Goal: Task Accomplishment & Management: Manage account settings

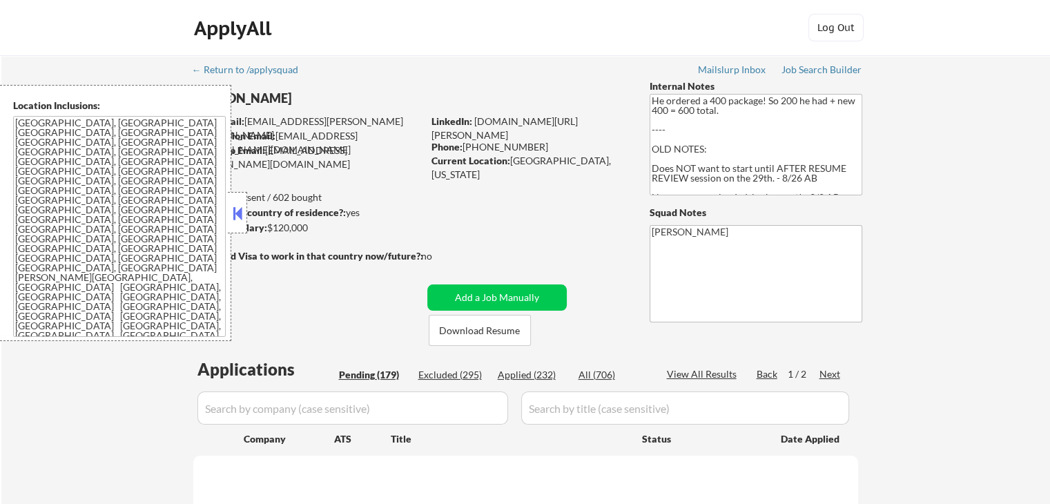
scroll to position [80, 0]
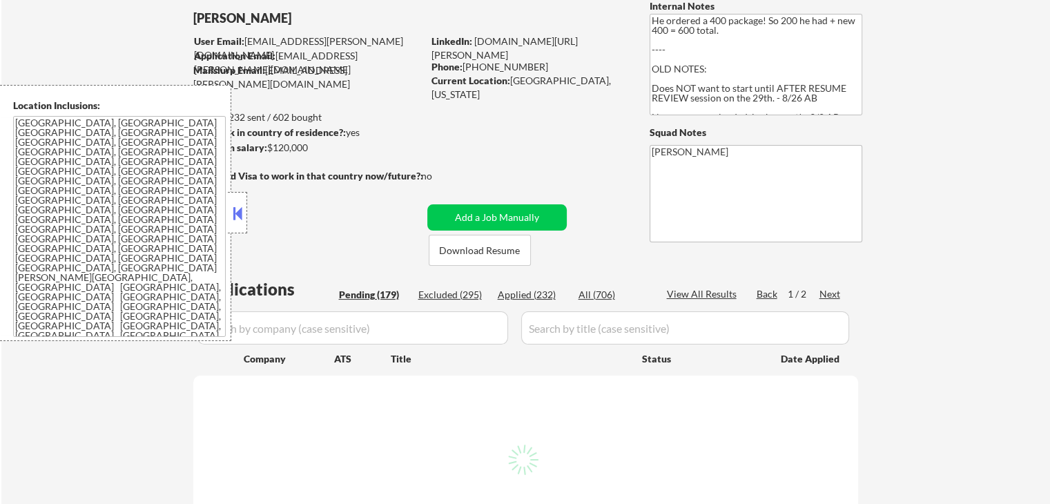
select select ""pending""
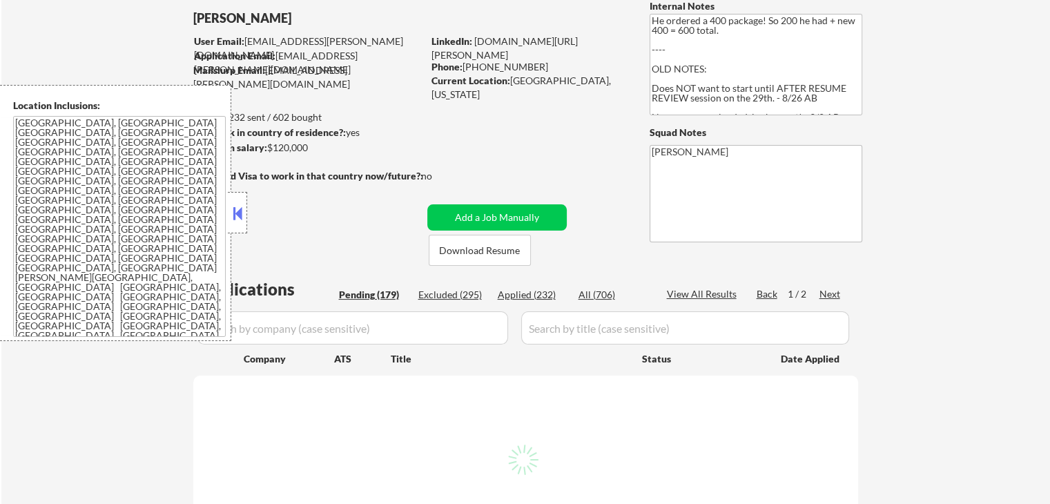
select select ""pending""
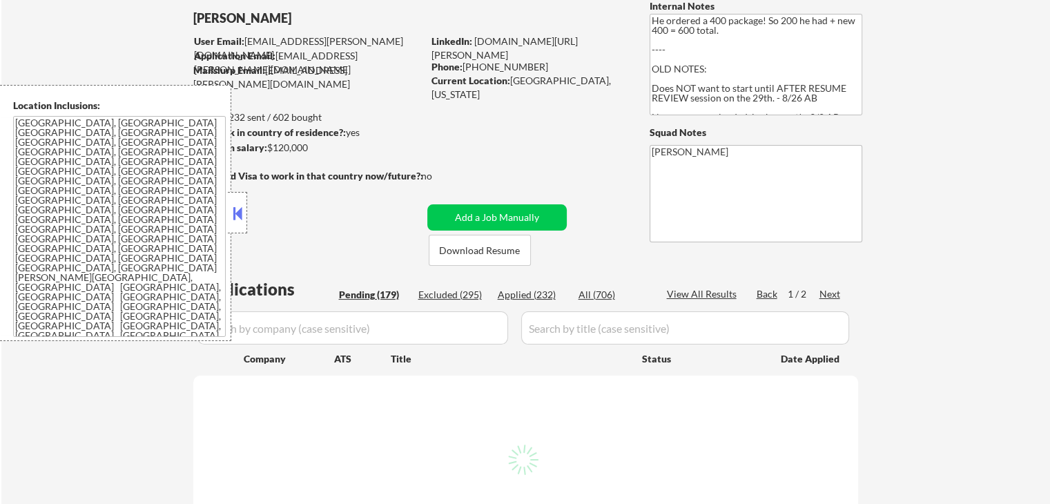
select select ""pending""
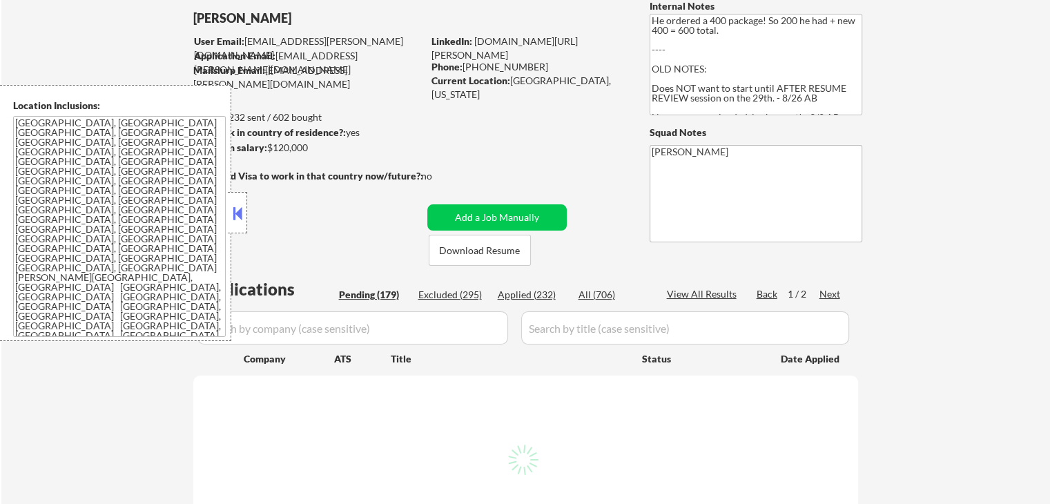
select select ""pending""
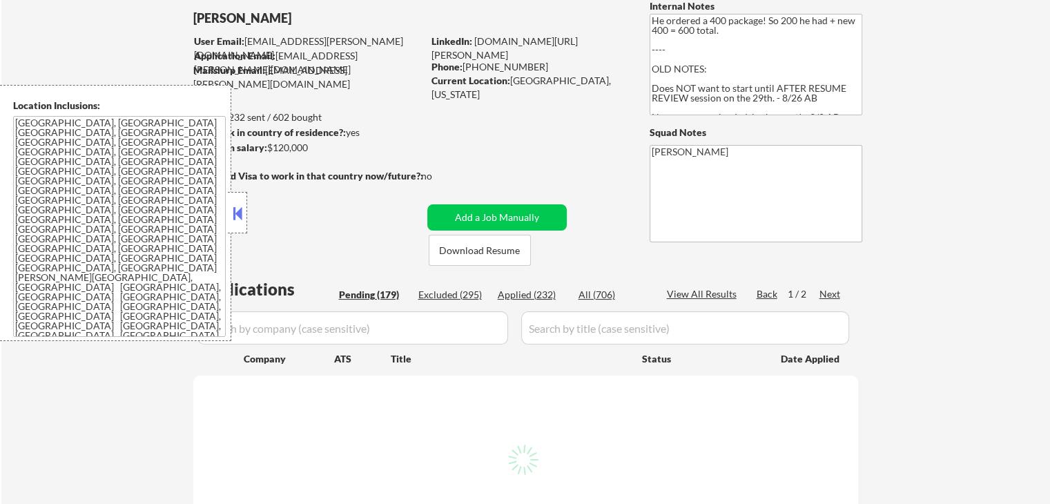
select select ""pending""
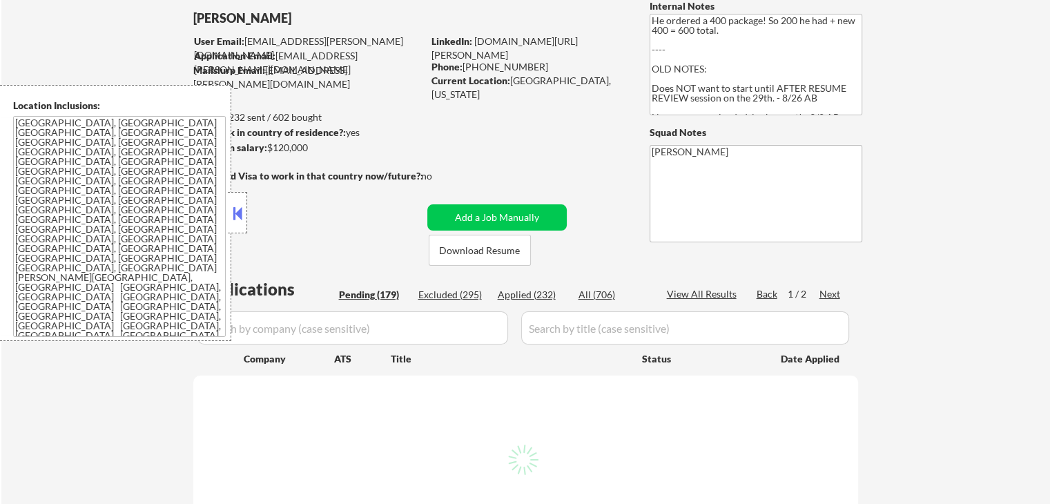
select select ""pending""
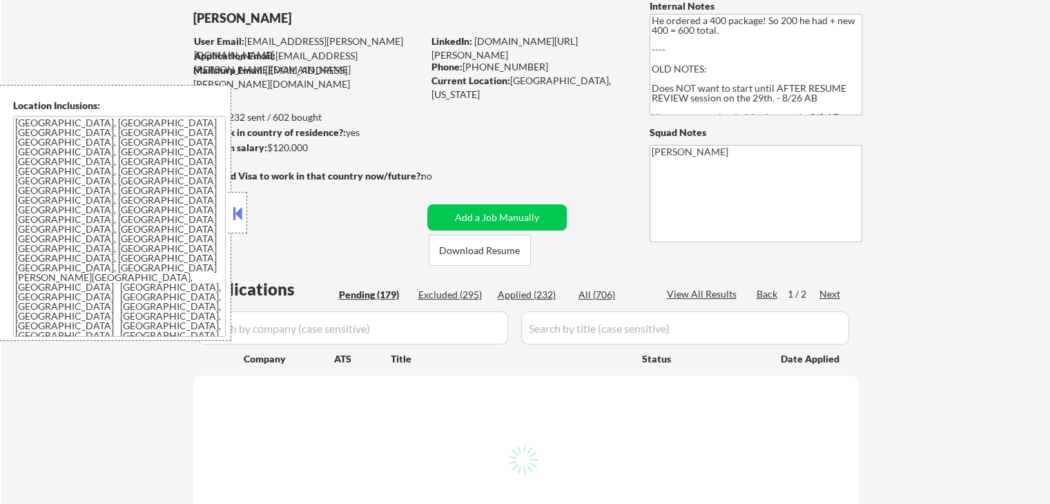
select select ""pending""
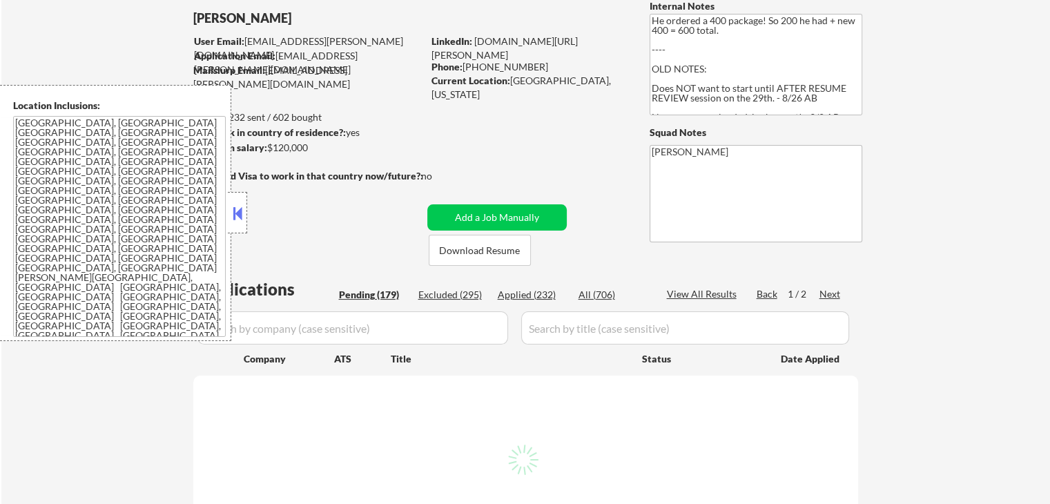
select select ""pending""
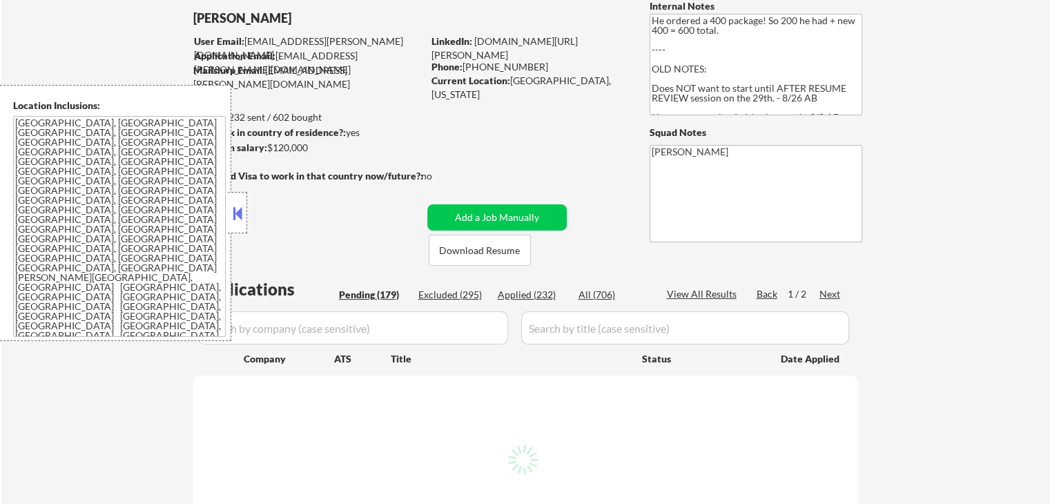
select select ""pending""
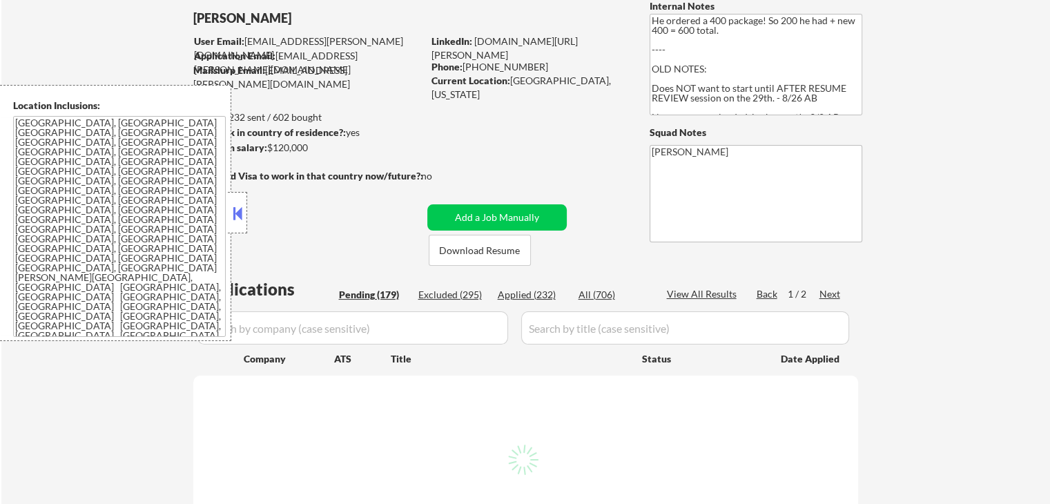
select select ""pending""
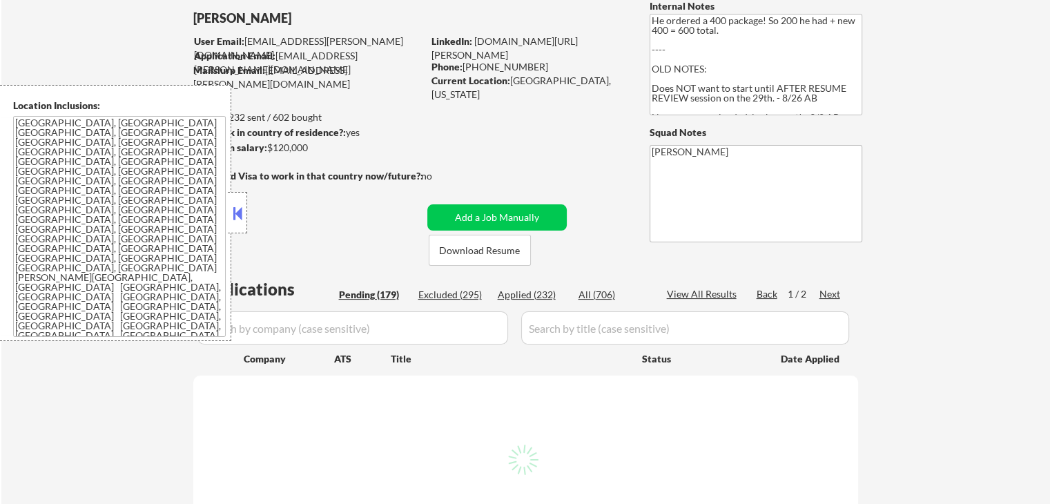
select select ""pending""
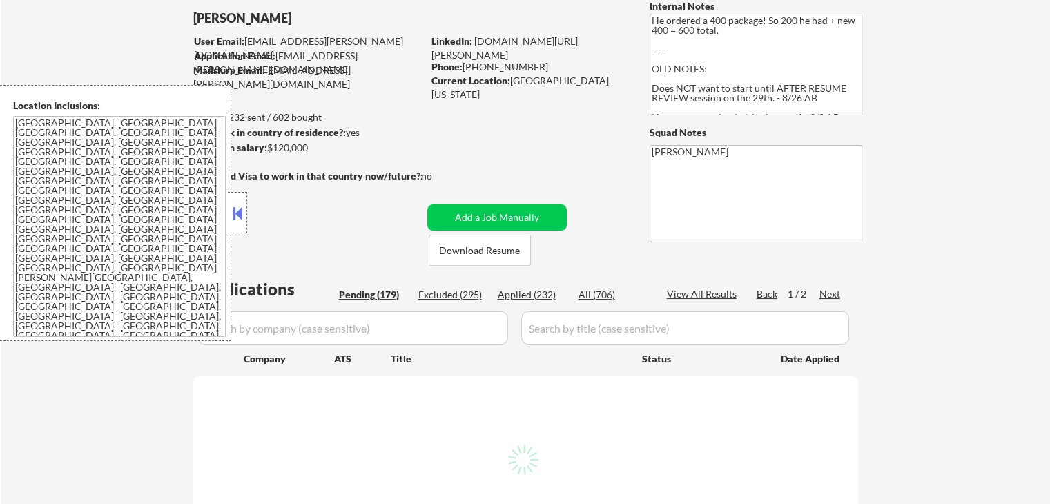
select select ""pending""
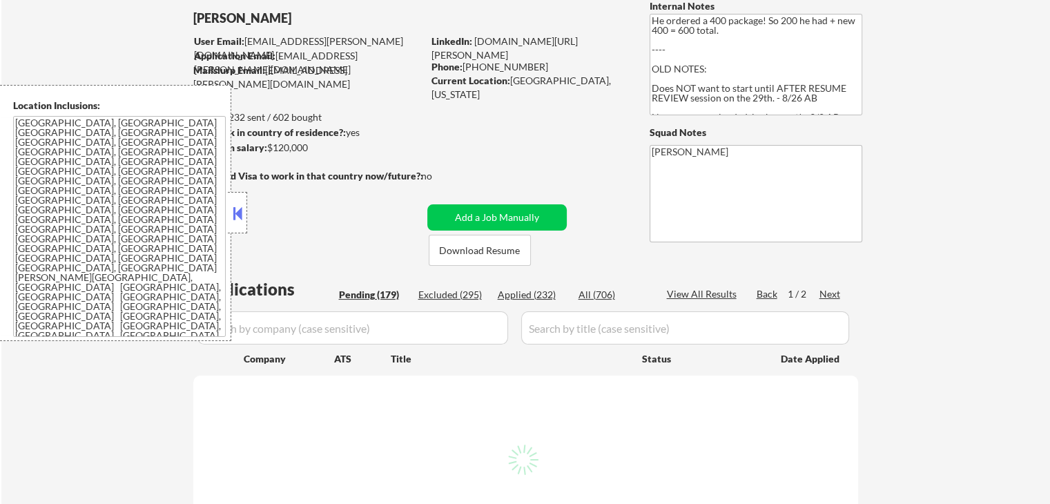
select select ""pending""
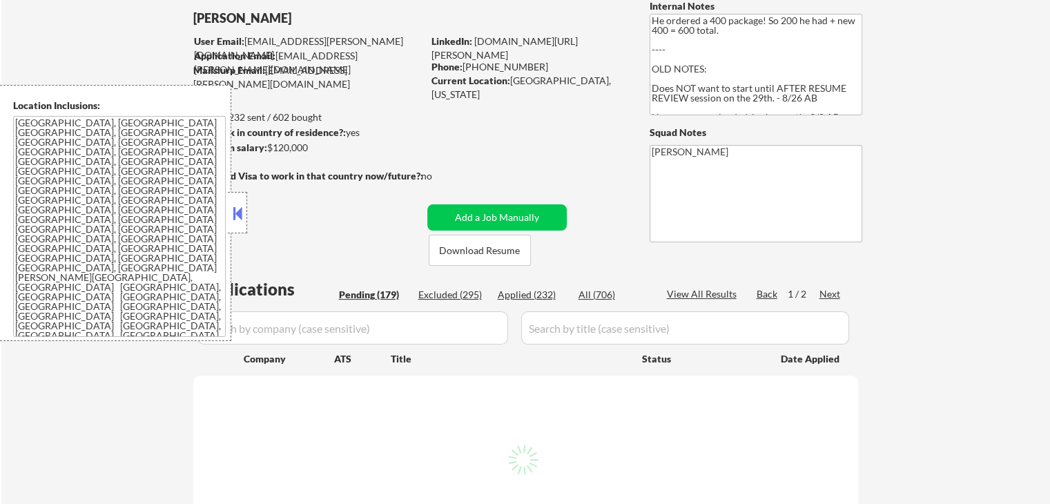
select select ""pending""
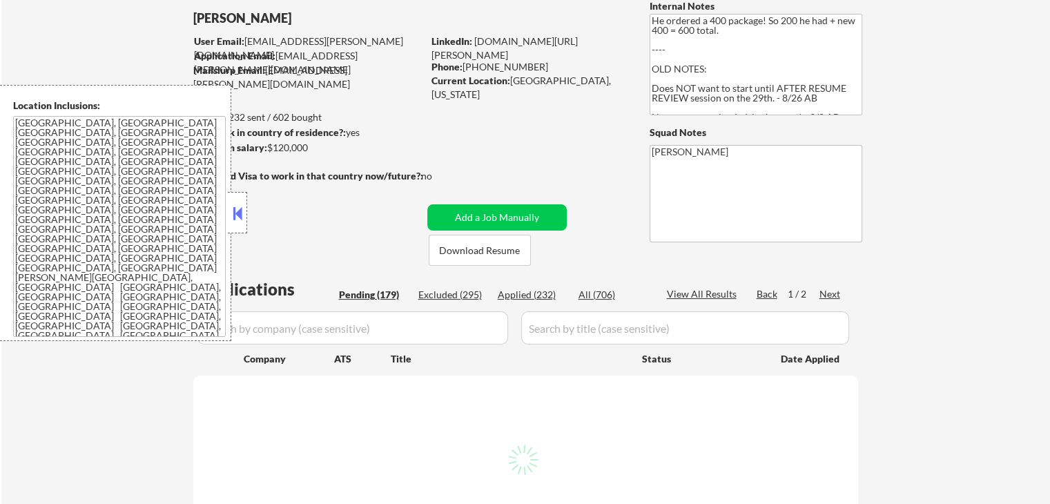
select select ""pending""
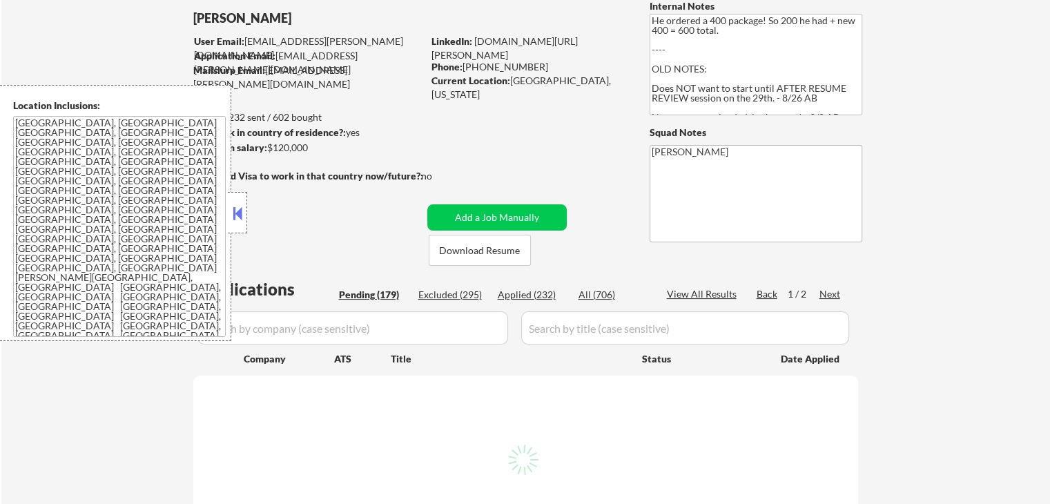
select select ""pending""
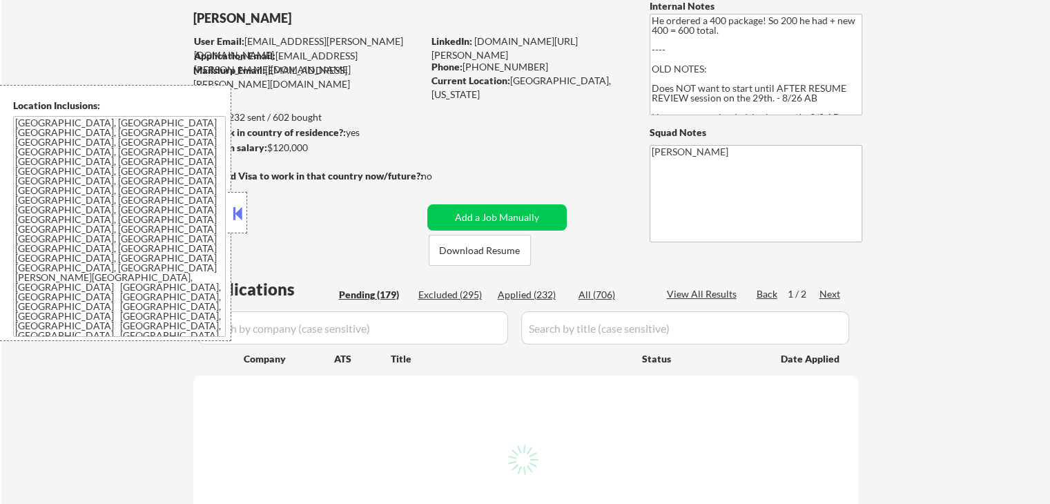
select select ""pending""
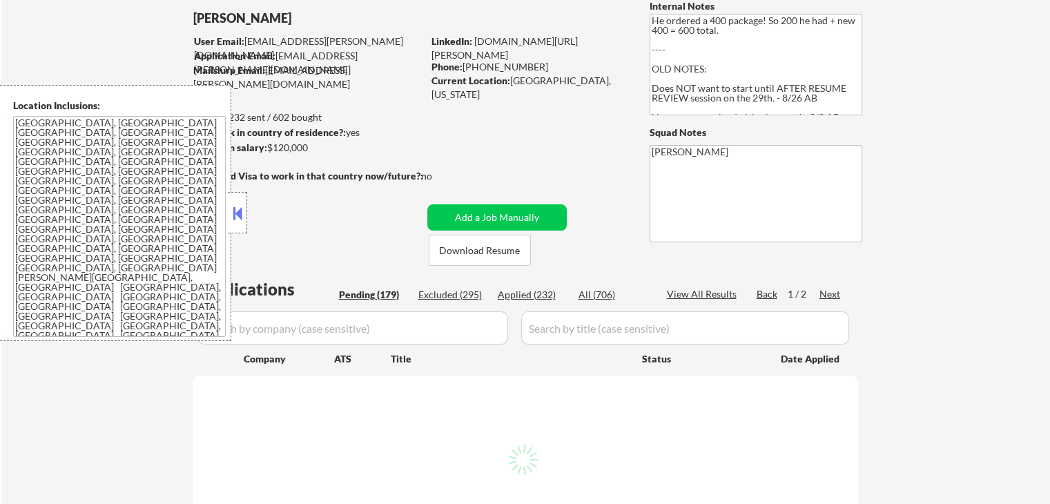
select select ""pending""
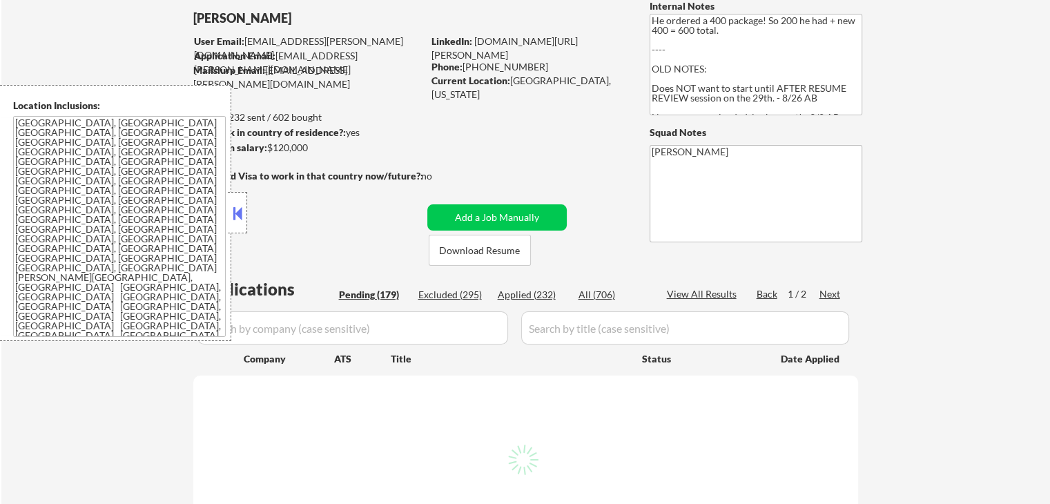
select select ""pending""
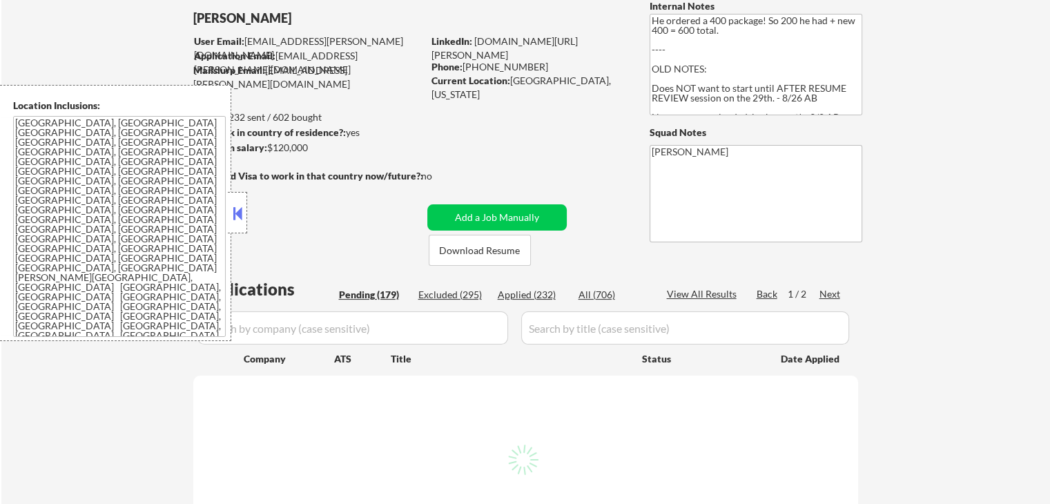
select select ""pending""
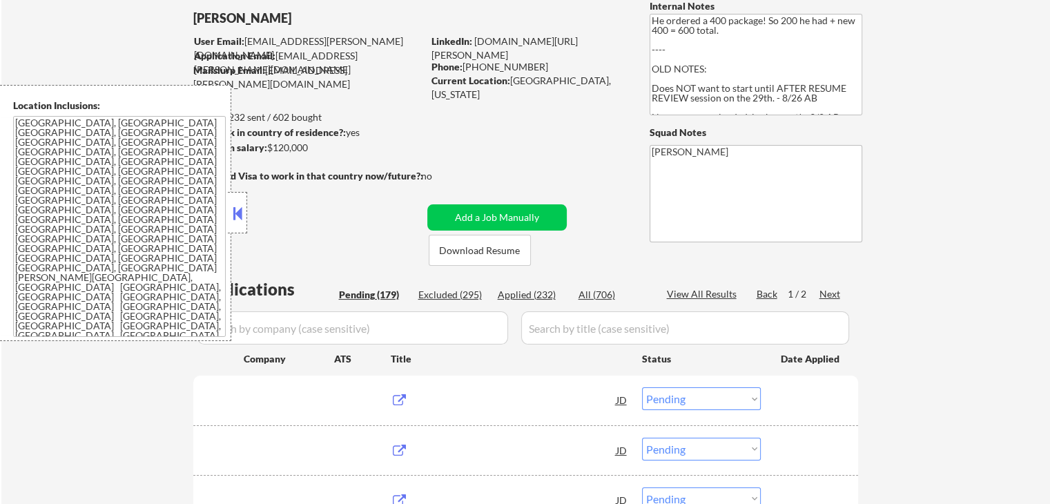
scroll to position [207, 0]
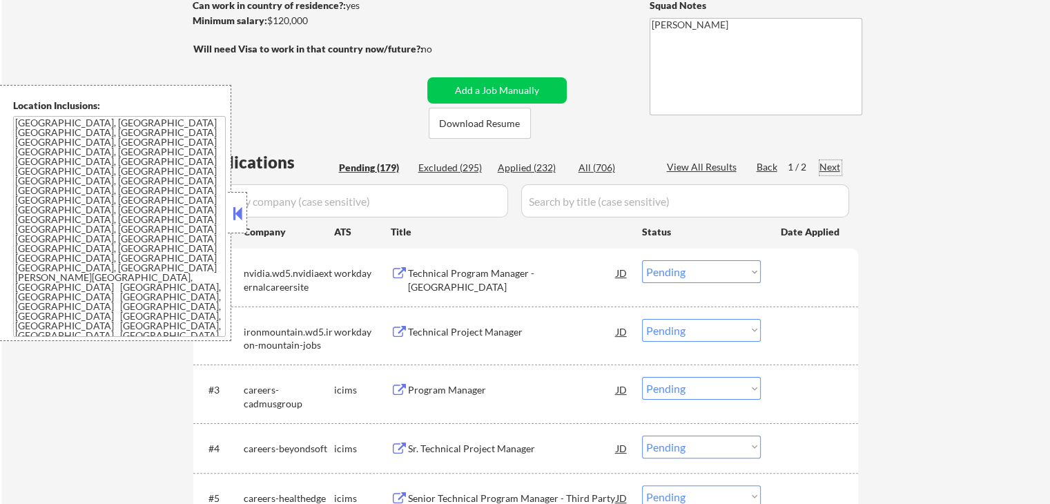
click at [832, 167] on div "Next" at bounding box center [830, 167] width 22 height 14
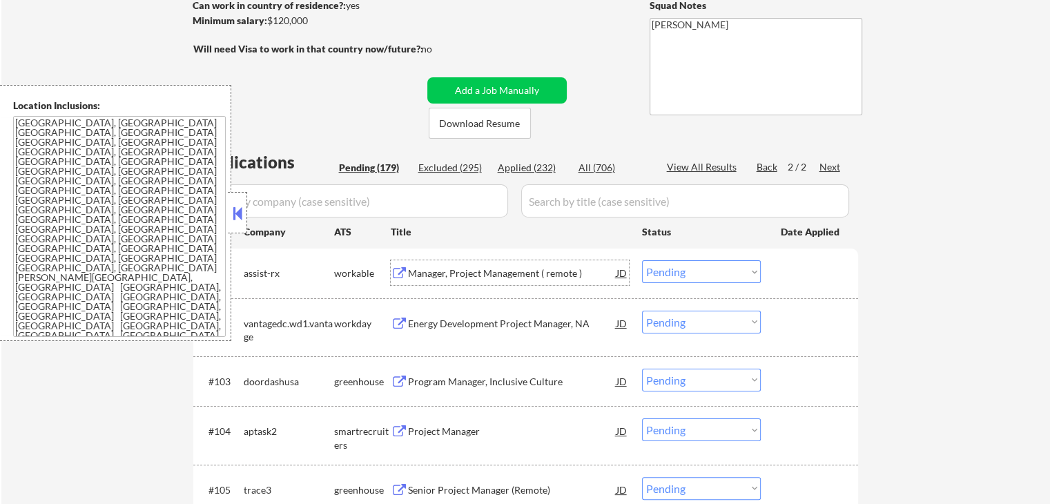
click at [465, 275] on div "Manager, Project Management ( remote )" at bounding box center [512, 273] width 208 height 14
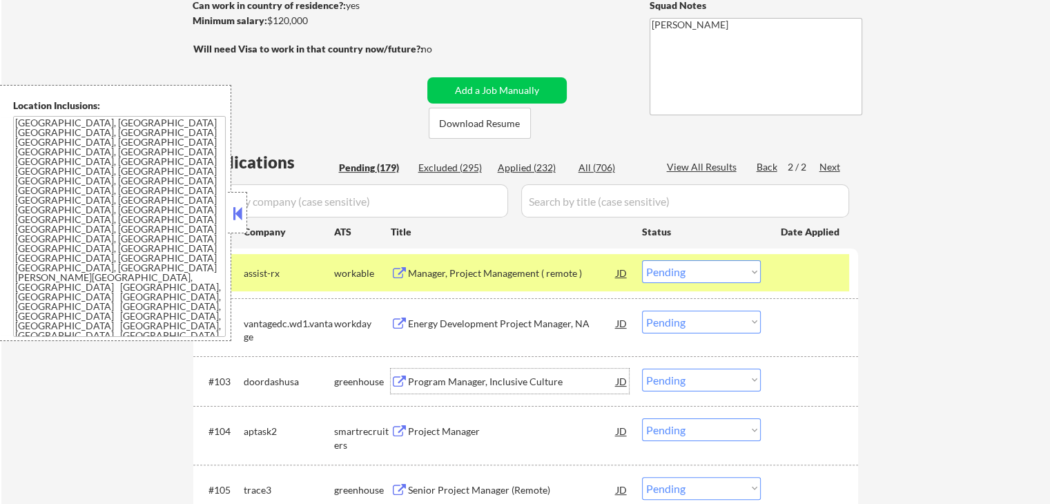
click at [409, 382] on div "Program Manager, Inclusive Culture" at bounding box center [512, 382] width 208 height 14
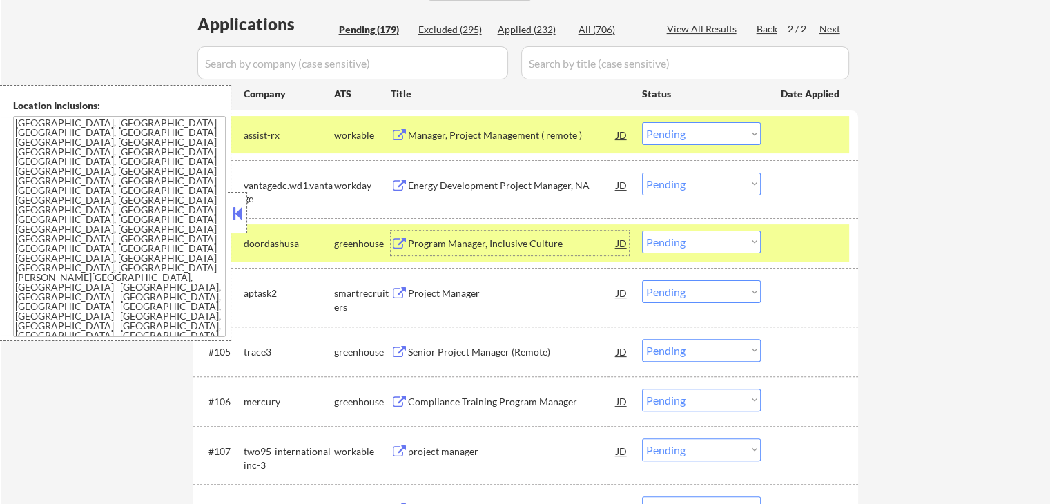
scroll to position [414, 0]
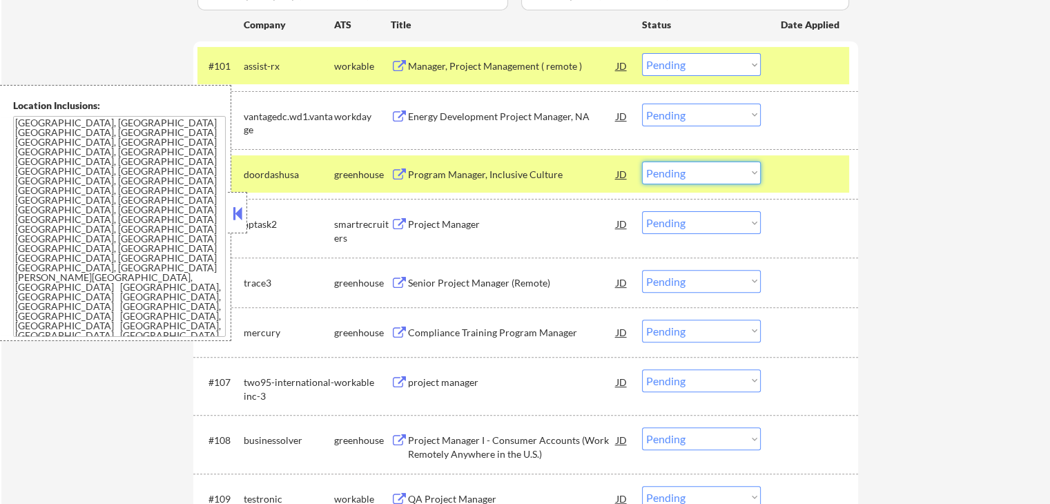
click at [712, 173] on select "Choose an option... Pending Applied Excluded (Questions) Excluded (Expired) Exc…" at bounding box center [701, 172] width 119 height 23
click at [642, 161] on select "Choose an option... Pending Applied Excluded (Questions) Excluded (Expired) Exc…" at bounding box center [701, 172] width 119 height 23
select select ""pending""
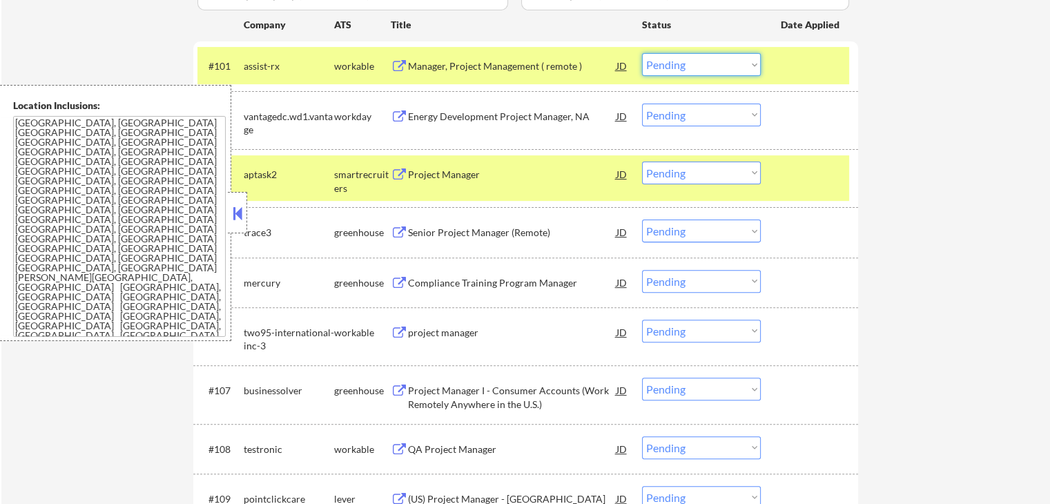
click at [689, 70] on select "Choose an option... Pending Applied Excluded (Questions) Excluded (Expired) Exc…" at bounding box center [701, 64] width 119 height 23
click at [642, 53] on select "Choose an option... Pending Applied Excluded (Questions) Excluded (Expired) Exc…" at bounding box center [701, 64] width 119 height 23
click at [432, 182] on div "Project Manager" at bounding box center [512, 173] width 208 height 25
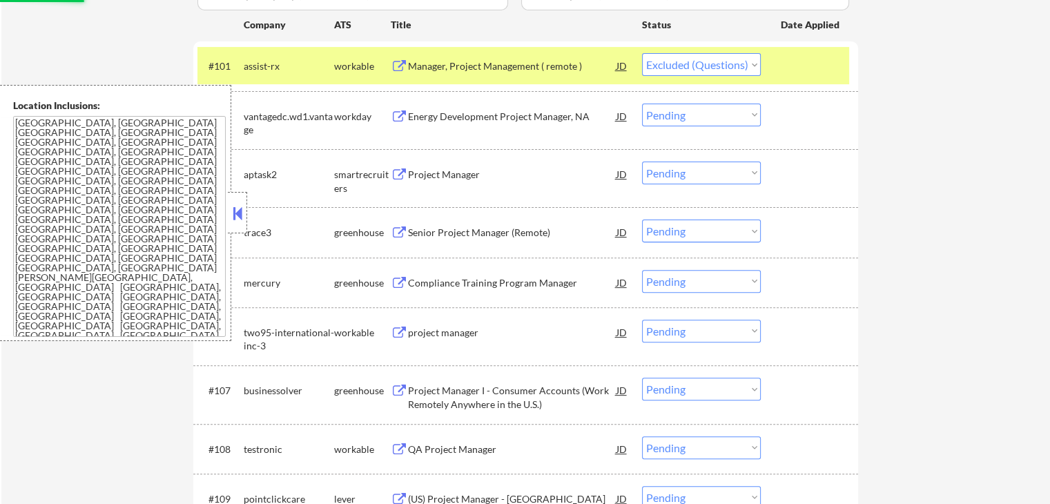
select select ""pending""
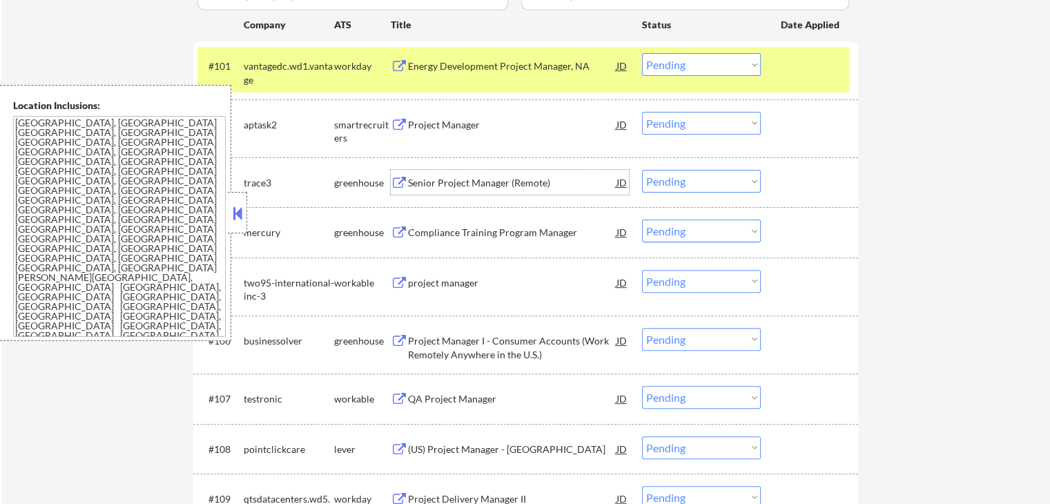
drag, startPoint x: 669, startPoint y: 117, endPoint x: 670, endPoint y: 126, distance: 9.7
click at [669, 117] on select "Choose an option... Pending Applied Excluded (Questions) Excluded (Expired) Exc…" at bounding box center [701, 123] width 119 height 23
click at [642, 112] on select "Choose an option... Pending Applied Excluded (Questions) Excluded (Expired) Exc…" at bounding box center [701, 123] width 119 height 23
click at [439, 184] on div "Senior Project Manager (Remote)" at bounding box center [512, 183] width 208 height 14
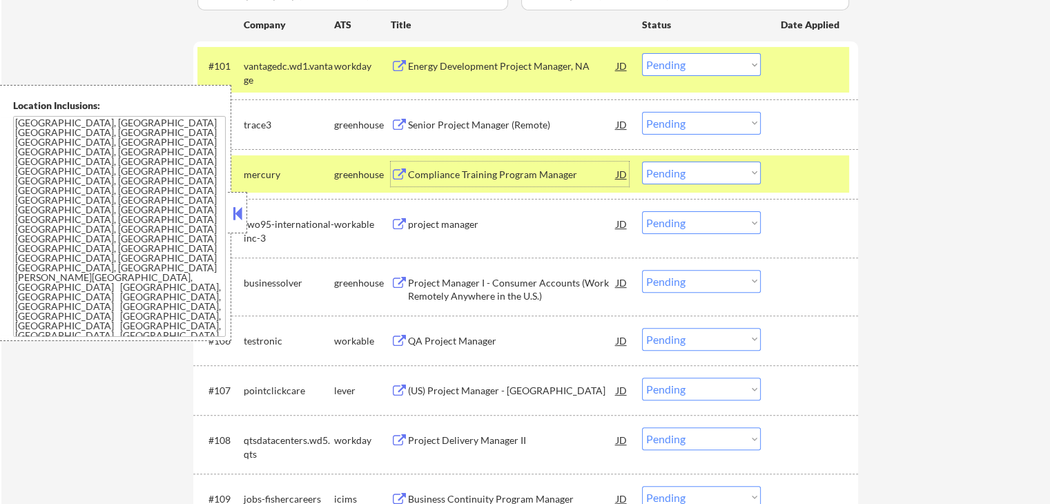
click at [673, 130] on select "Choose an option... Pending Applied Excluded (Questions) Excluded (Expired) Exc…" at bounding box center [701, 123] width 119 height 23
click at [642, 112] on select "Choose an option... Pending Applied Excluded (Questions) Excluded (Expired) Exc…" at bounding box center [701, 123] width 119 height 23
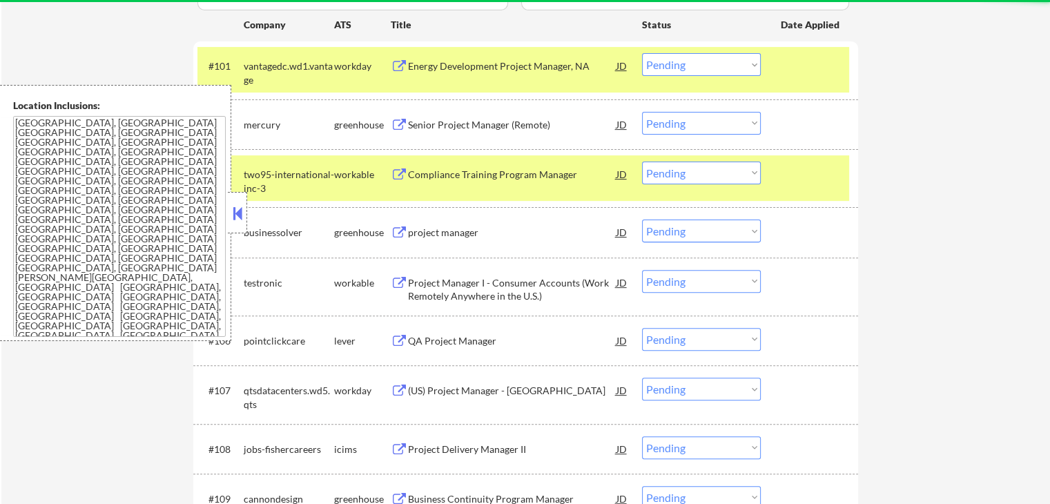
click at [424, 130] on div "Senior Project Manager (Remote)" at bounding box center [512, 125] width 208 height 14
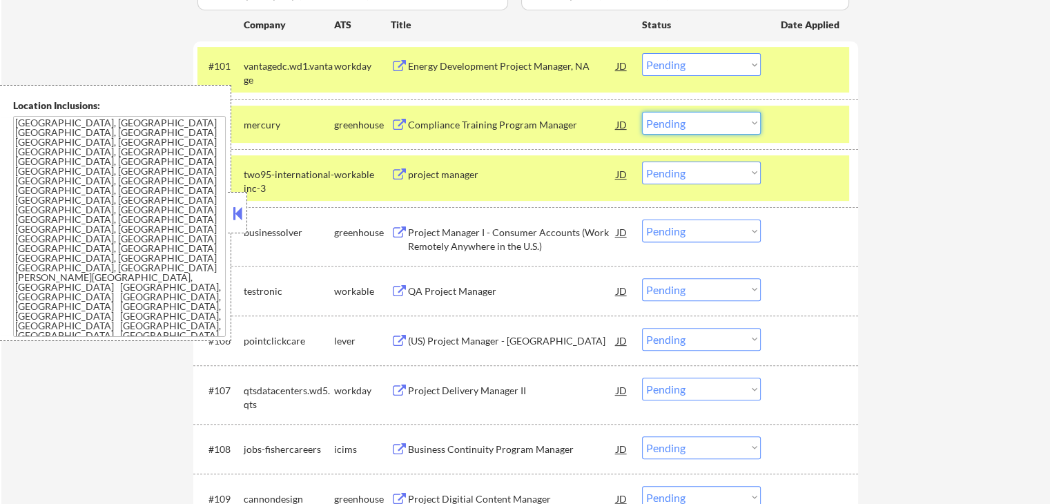
click at [688, 117] on select "Choose an option... Pending Applied Excluded (Questions) Excluded (Expired) Exc…" at bounding box center [701, 123] width 119 height 23
click at [642, 112] on select "Choose an option... Pending Applied Excluded (Questions) Excluded (Expired) Exc…" at bounding box center [701, 123] width 119 height 23
click at [439, 176] on div "project manager" at bounding box center [512, 175] width 208 height 14
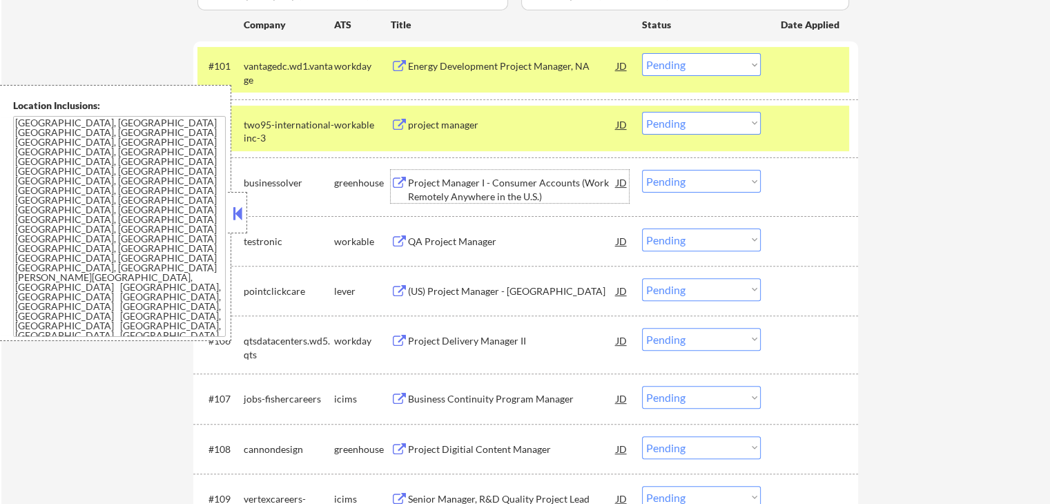
click at [676, 123] on select "Choose an option... Pending Applied Excluded (Questions) Excluded (Expired) Exc…" at bounding box center [701, 123] width 119 height 23
click at [642, 112] on select "Choose an option... Pending Applied Excluded (Questions) Excluded (Expired) Exc…" at bounding box center [701, 123] width 119 height 23
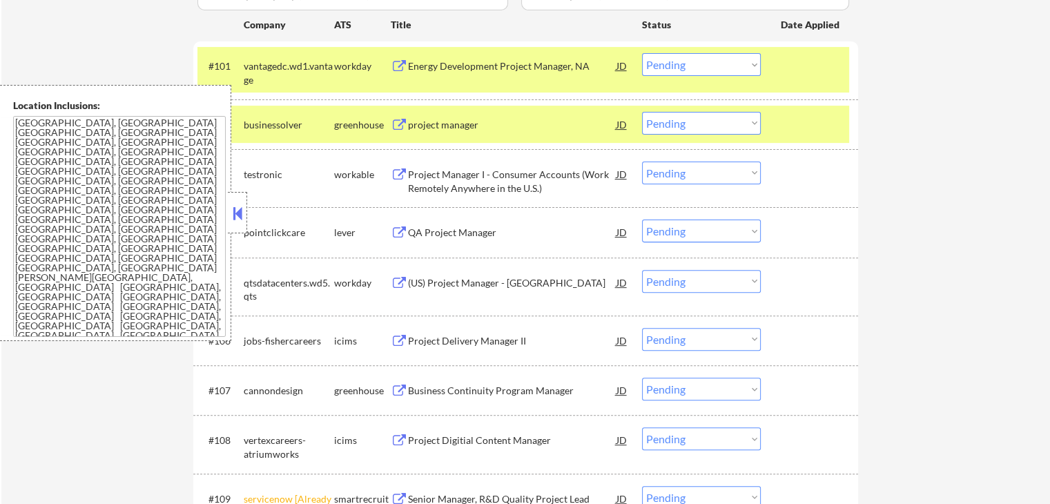
click at [409, 128] on div "project manager" at bounding box center [512, 125] width 208 height 14
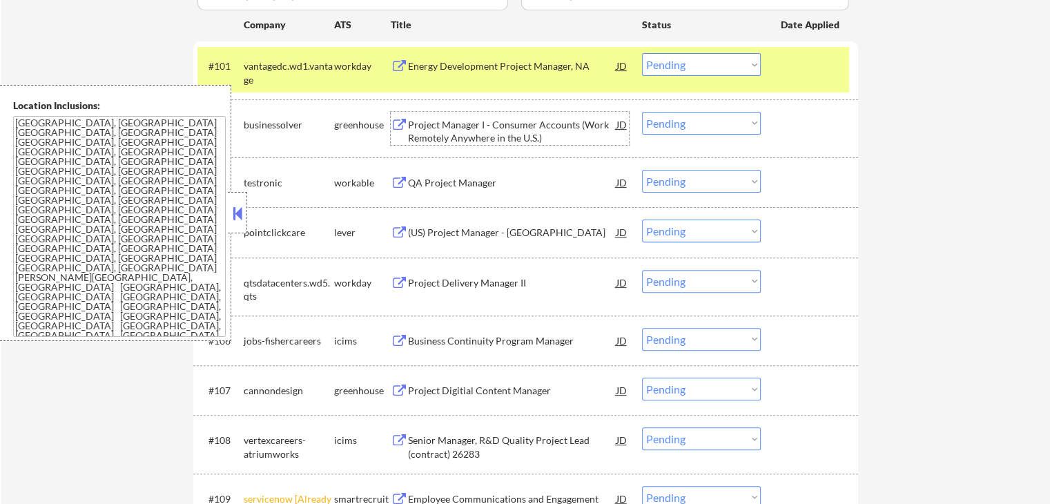
click at [694, 126] on select "Choose an option... Pending Applied Excluded (Questions) Excluded (Expired) Exc…" at bounding box center [701, 123] width 119 height 23
click at [642, 112] on select "Choose an option... Pending Applied Excluded (Questions) Excluded (Expired) Exc…" at bounding box center [701, 123] width 119 height 23
select select ""pending""
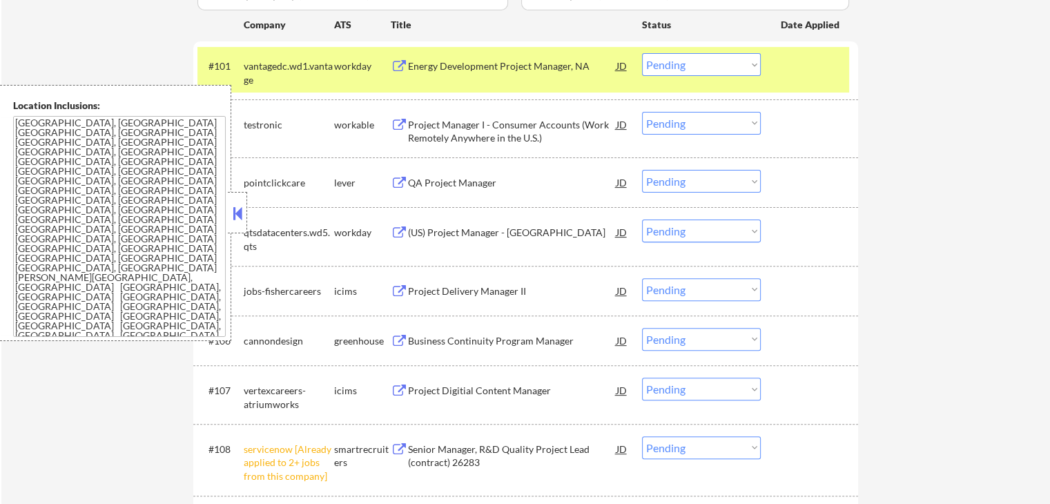
click at [452, 129] on div "Project Manager I - Consumer Accounts (Work Remotely Anywhere in the U.S.)" at bounding box center [512, 131] width 208 height 27
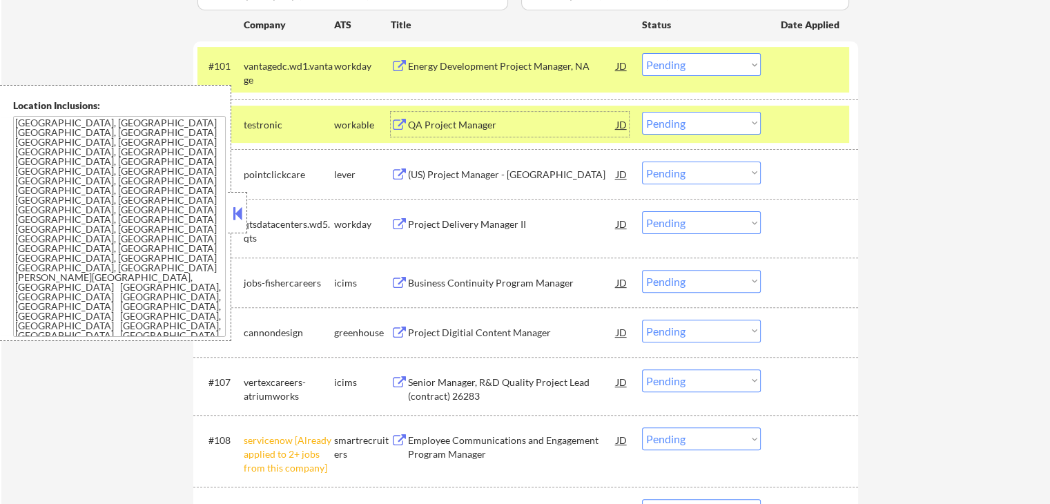
click at [438, 172] on div "(US) Project Manager - [GEOGRAPHIC_DATA]" at bounding box center [512, 175] width 208 height 14
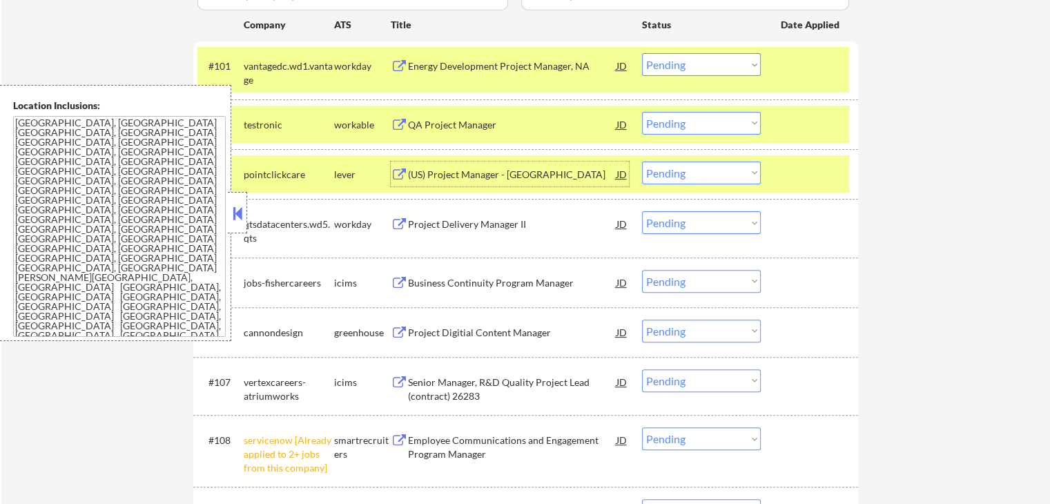
click at [692, 179] on select "Choose an option... Pending Applied Excluded (Questions) Excluded (Expired) Exc…" at bounding box center [701, 172] width 119 height 23
click at [642, 161] on select "Choose an option... Pending Applied Excluded (Questions) Excluded (Expired) Exc…" at bounding box center [701, 172] width 119 height 23
select select ""pending""
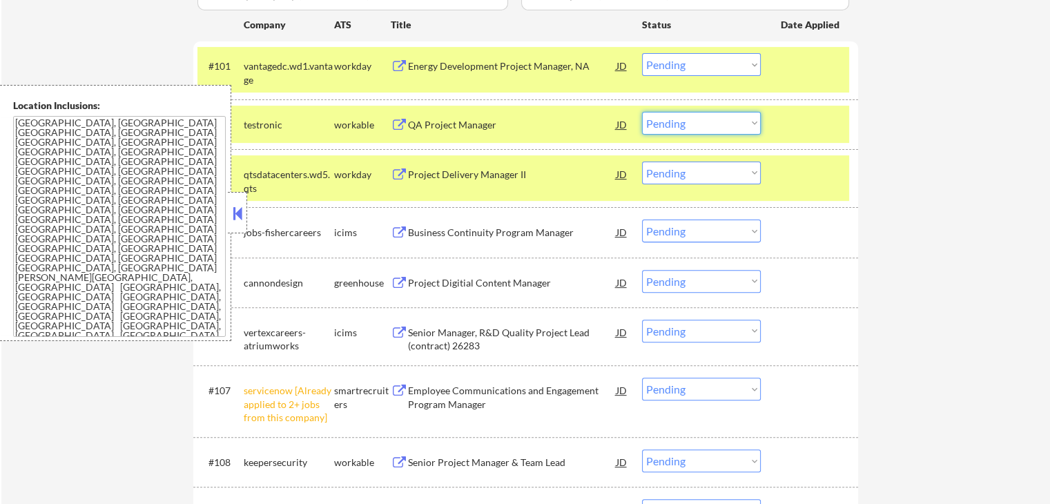
click at [687, 117] on select "Choose an option... Pending Applied Excluded (Questions) Excluded (Expired) Exc…" at bounding box center [701, 123] width 119 height 23
click at [642, 112] on select "Choose an option... Pending Applied Excluded (Questions) Excluded (Expired) Exc…" at bounding box center [701, 123] width 119 height 23
click at [453, 284] on div "Project Digitial Content Manager" at bounding box center [512, 283] width 208 height 14
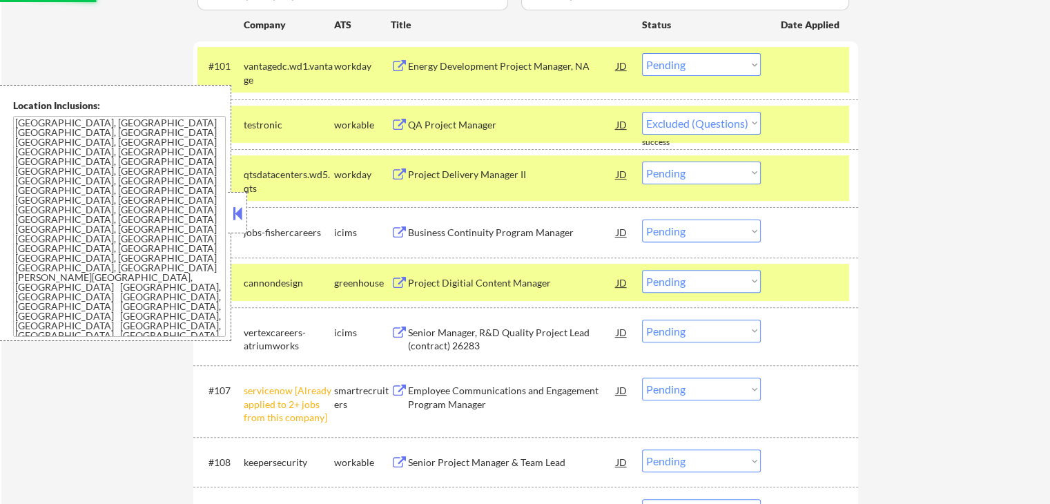
select select ""pending""
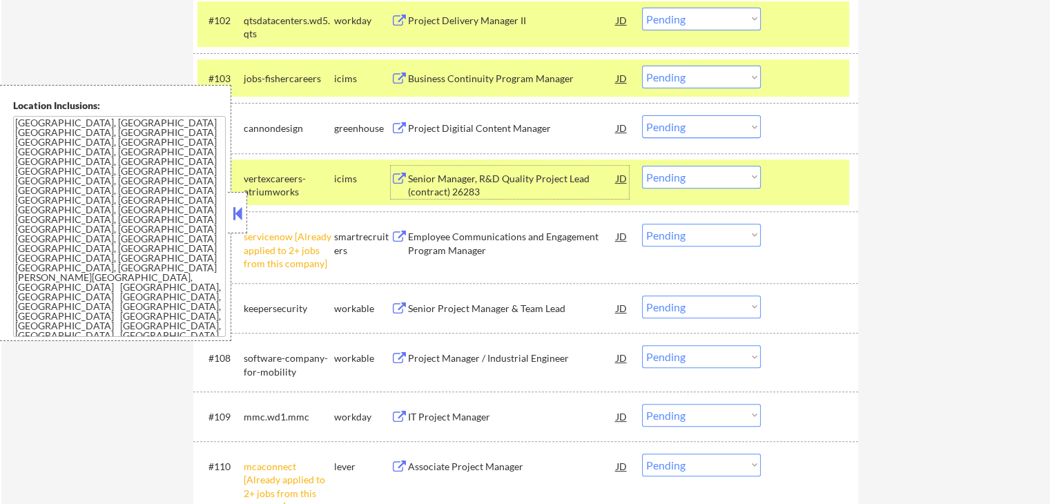
scroll to position [552, 0]
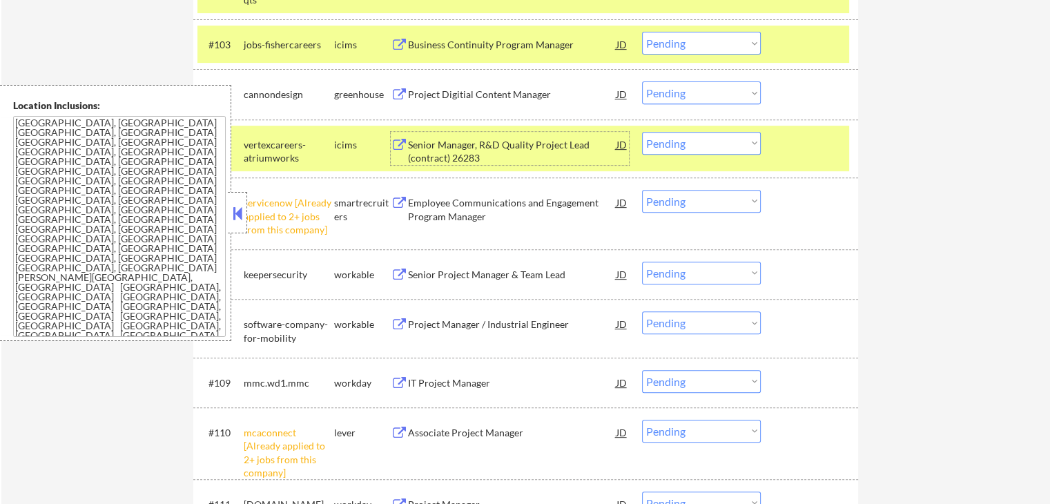
click at [690, 202] on select "Choose an option... Pending Applied Excluded (Questions) Excluded (Expired) Exc…" at bounding box center [701, 201] width 119 height 23
click at [642, 190] on select "Choose an option... Pending Applied Excluded (Questions) Excluded (Expired) Exc…" at bounding box center [701, 201] width 119 height 23
click at [438, 266] on div "Senior Project Manager & Team Lead" at bounding box center [512, 274] width 208 height 25
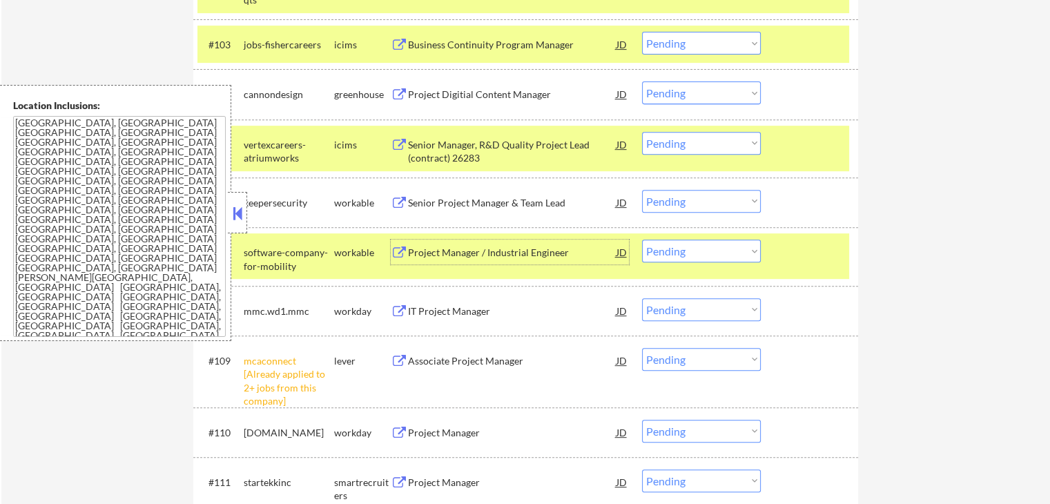
click at [684, 194] on select "Choose an option... Pending Applied Excluded (Questions) Excluded (Expired) Exc…" at bounding box center [701, 201] width 119 height 23
click at [642, 190] on select "Choose an option... Pending Applied Excluded (Questions) Excluded (Expired) Exc…" at bounding box center [701, 201] width 119 height 23
select select ""pending""
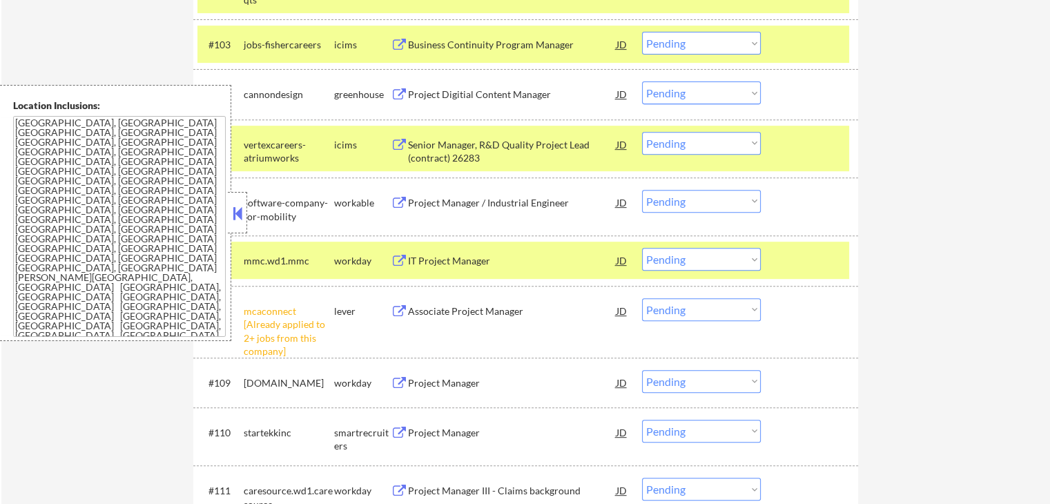
click at [425, 210] on div "Project Manager / Industrial Engineer" at bounding box center [512, 202] width 208 height 25
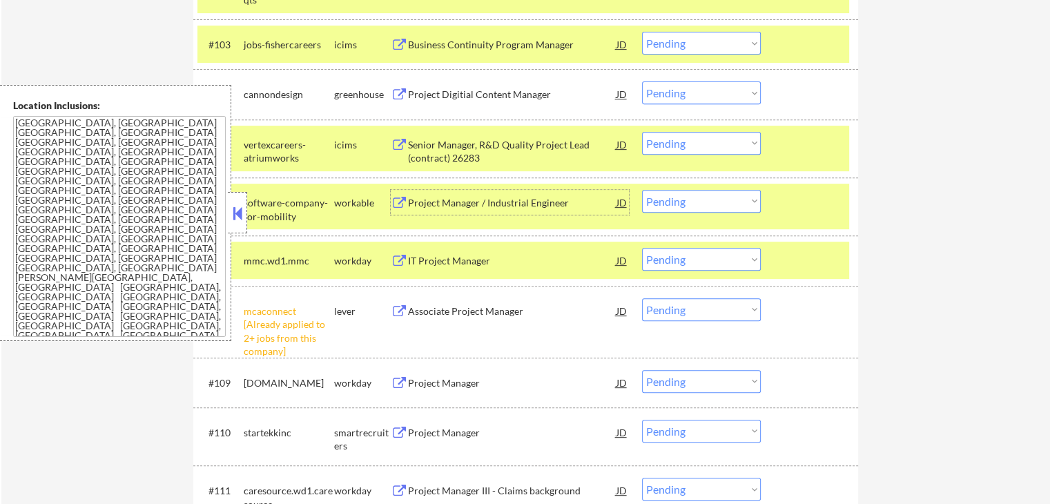
scroll to position [621, 0]
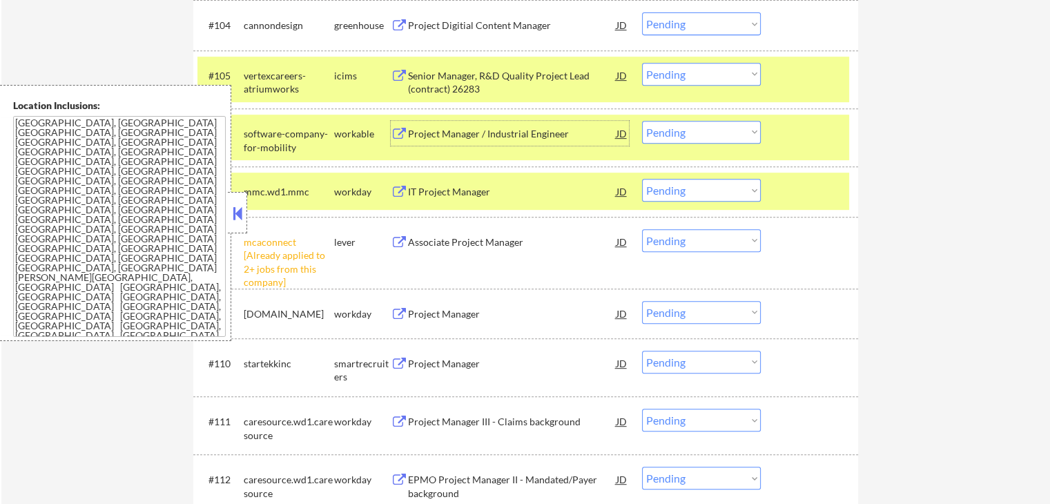
drag, startPoint x: 689, startPoint y: 242, endPoint x: 696, endPoint y: 249, distance: 9.8
click at [696, 246] on select "Choose an option... Pending Applied Excluded (Questions) Excluded (Expired) Exc…" at bounding box center [701, 240] width 119 height 23
click at [642, 229] on select "Choose an option... Pending Applied Excluded (Questions) Excluded (Expired) Exc…" at bounding box center [701, 240] width 119 height 23
click at [411, 371] on div "Project Manager" at bounding box center [512, 363] width 208 height 25
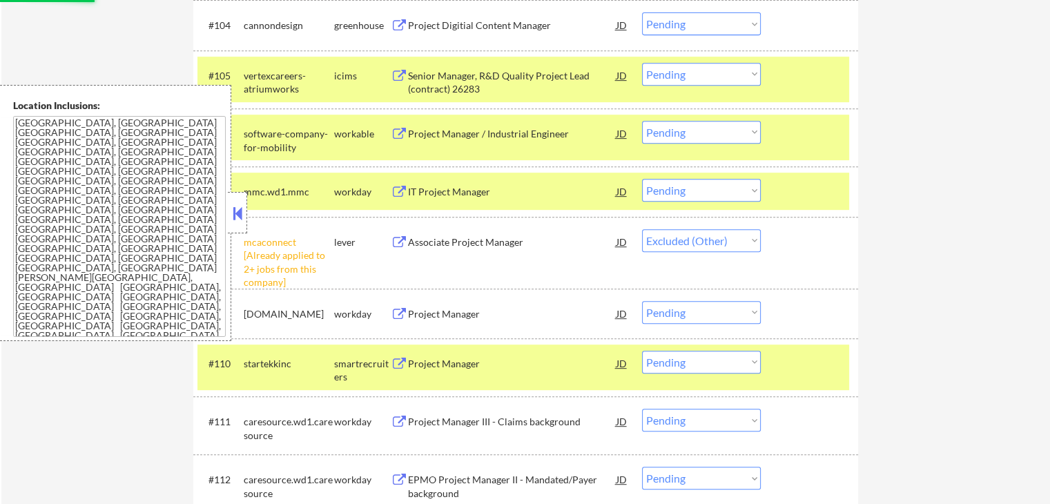
select select ""pending""
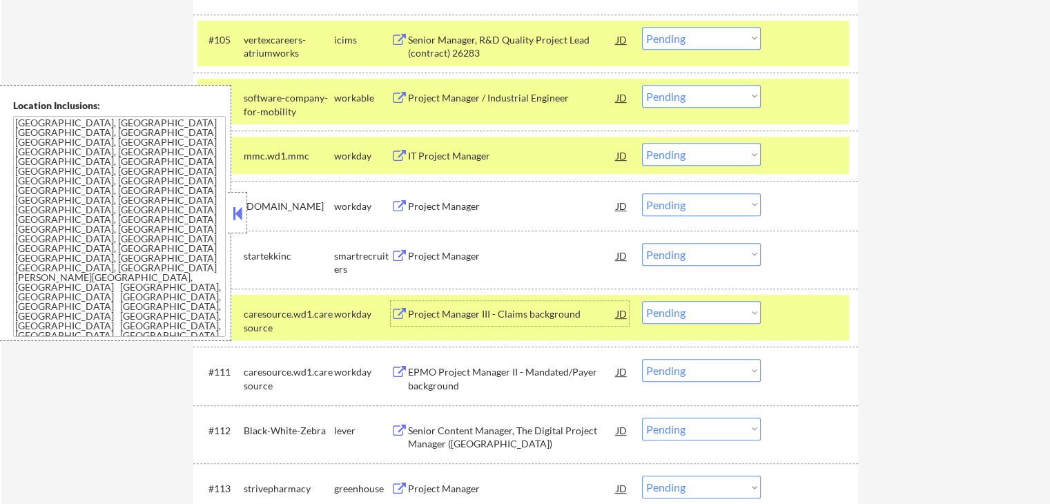
scroll to position [690, 0]
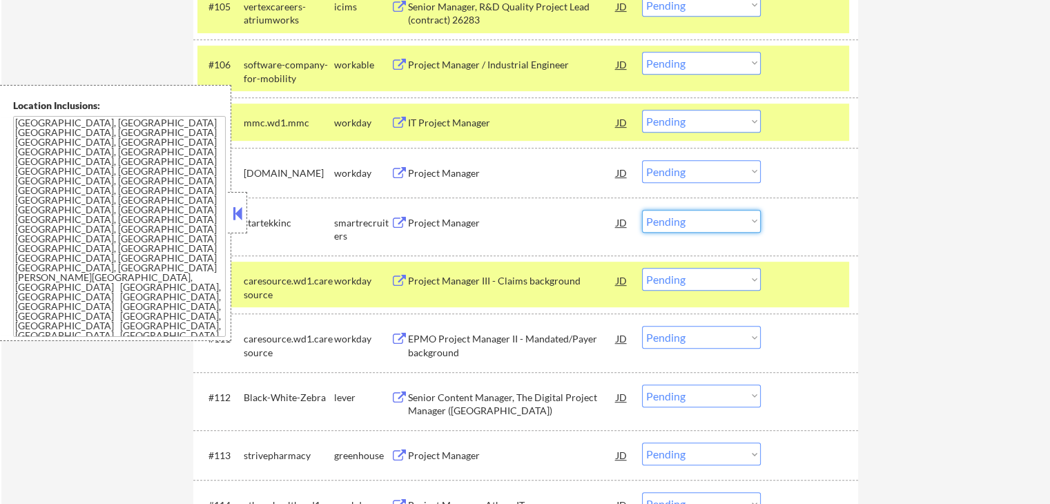
click at [685, 227] on select "Choose an option... Pending Applied Excluded (Questions) Excluded (Expired) Exc…" at bounding box center [701, 221] width 119 height 23
click at [642, 210] on select "Choose an option... Pending Applied Excluded (Questions) Excluded (Expired) Exc…" at bounding box center [701, 221] width 119 height 23
select select ""pending""
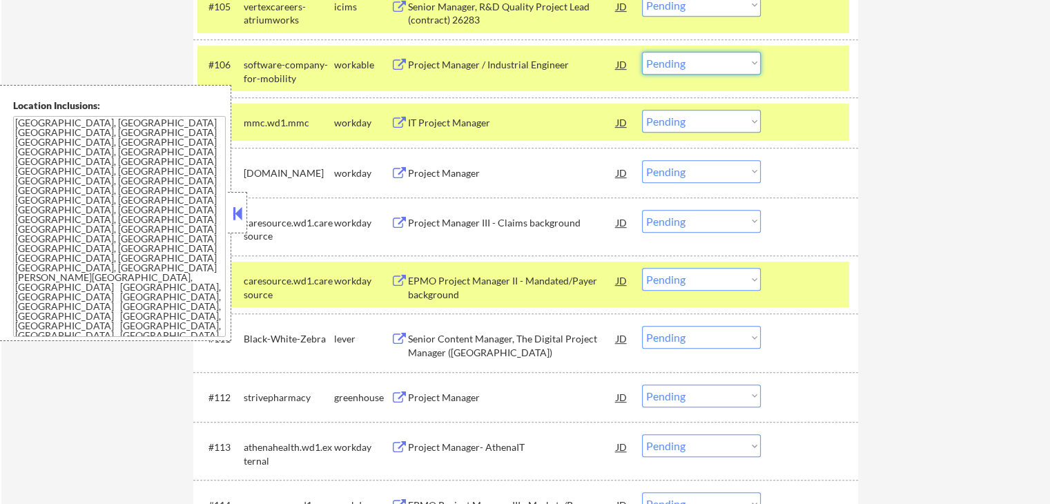
drag, startPoint x: 674, startPoint y: 59, endPoint x: 679, endPoint y: 72, distance: 14.2
click at [674, 59] on select "Choose an option... Pending Applied Excluded (Questions) Excluded (Expired) Exc…" at bounding box center [701, 63] width 119 height 23
click at [642, 52] on select "Choose an option... Pending Applied Excluded (Questions) Excluded (Expired) Exc…" at bounding box center [701, 63] width 119 height 23
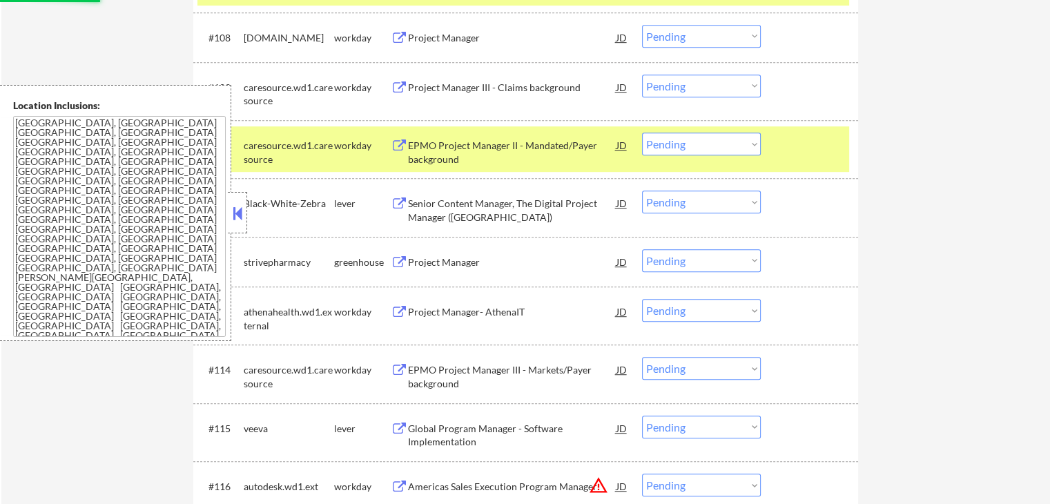
scroll to position [828, 0]
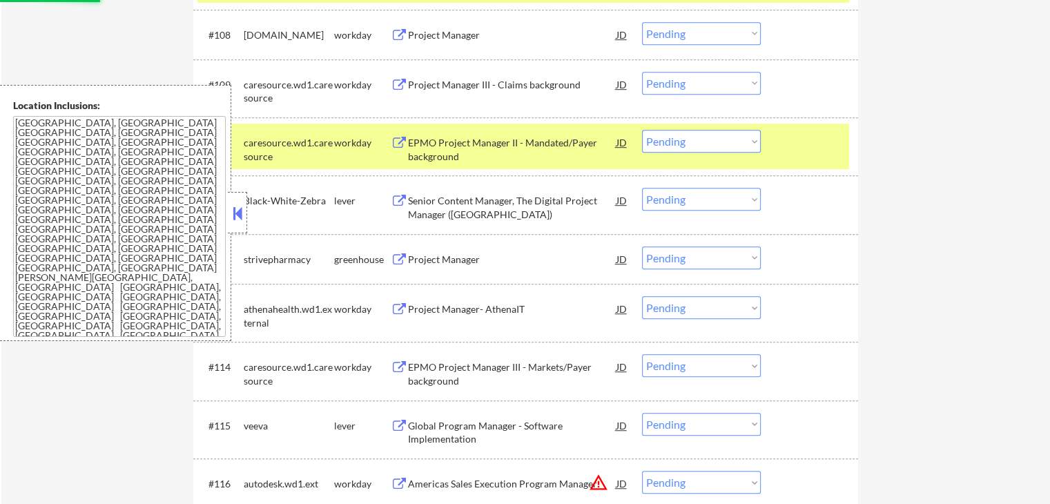
click at [447, 197] on div "Senior Content Manager, The Digital Project Manager ([GEOGRAPHIC_DATA])" at bounding box center [512, 207] width 208 height 27
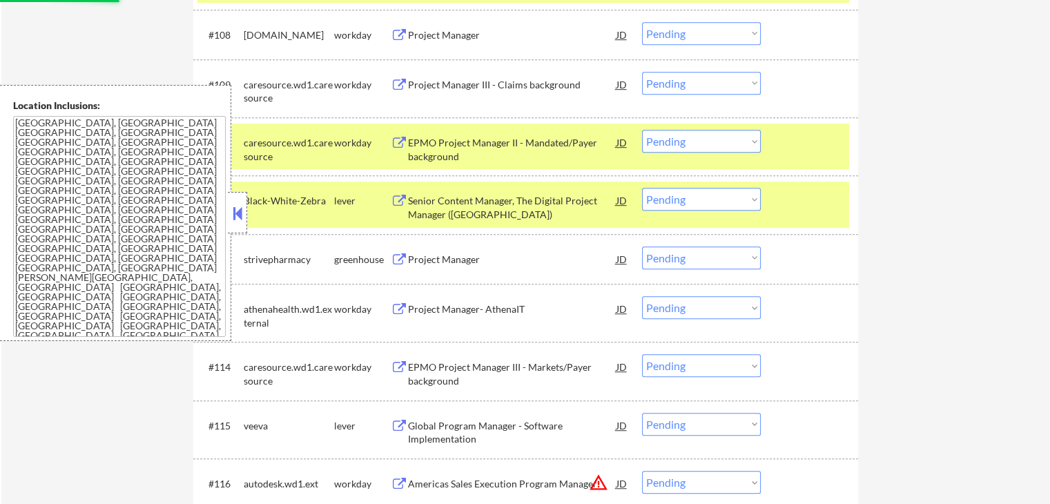
select select ""pending""
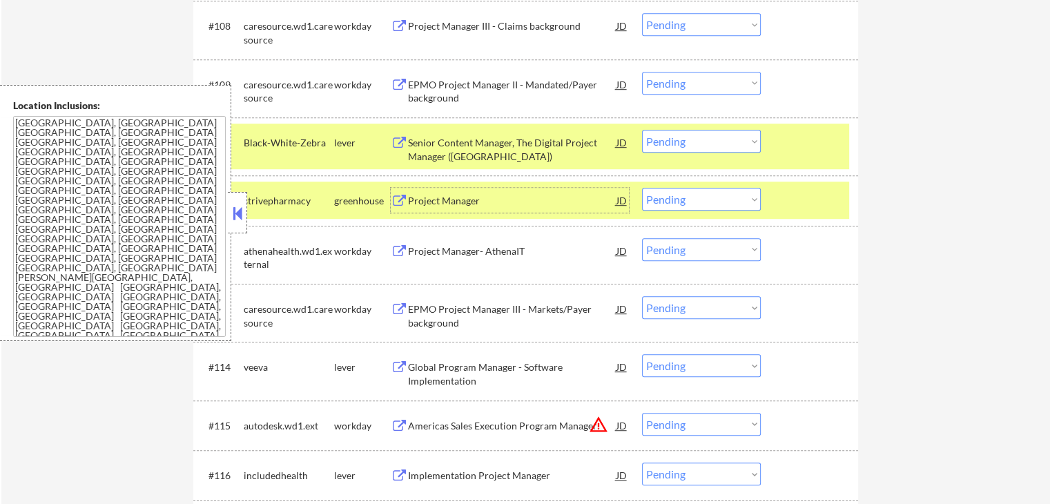
click at [723, 147] on select "Choose an option... Pending Applied Excluded (Questions) Excluded (Expired) Exc…" at bounding box center [701, 141] width 119 height 23
click at [642, 130] on select "Choose an option... Pending Applied Excluded (Questions) Excluded (Expired) Exc…" at bounding box center [701, 141] width 119 height 23
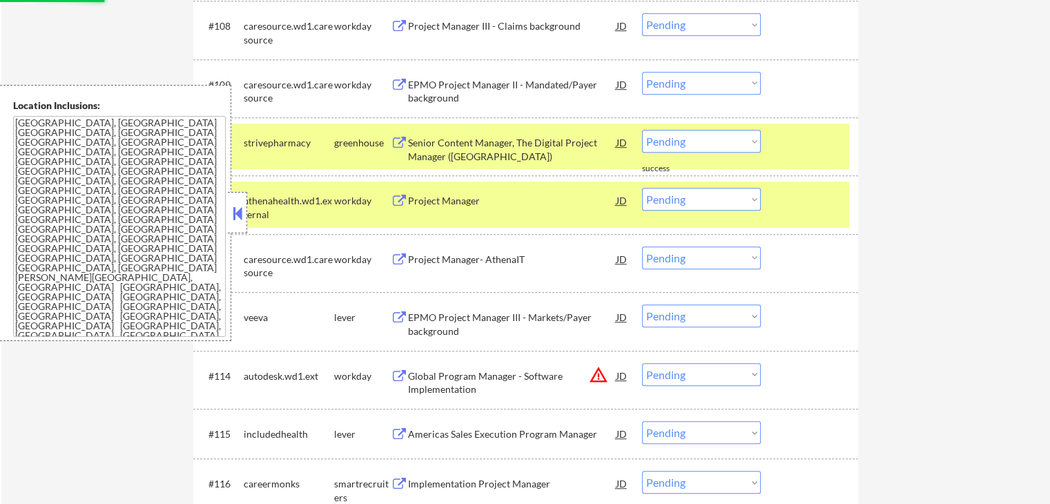
click at [445, 153] on div "Senior Content Manager, The Digital Project Manager ([GEOGRAPHIC_DATA])" at bounding box center [512, 149] width 208 height 27
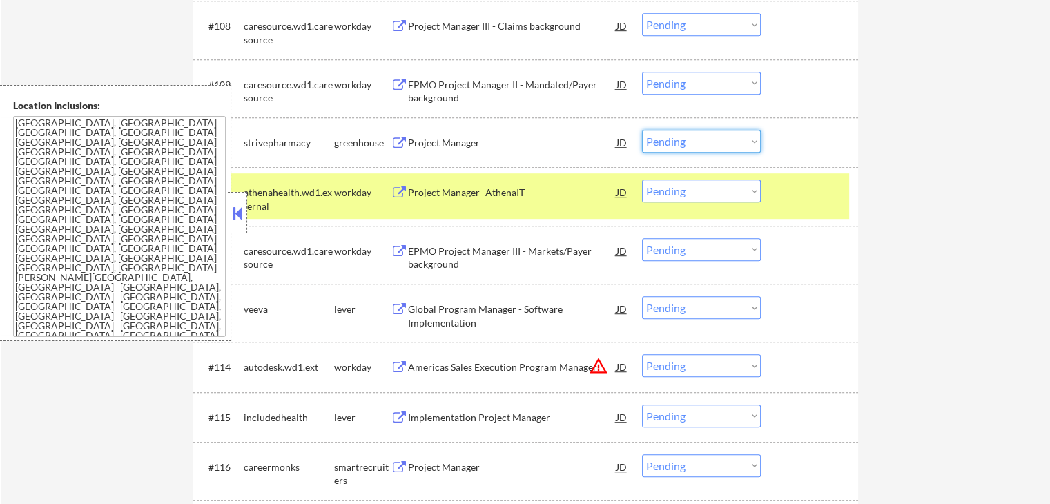
drag, startPoint x: 689, startPoint y: 133, endPoint x: 694, endPoint y: 150, distance: 17.9
click at [689, 133] on select "Choose an option... Pending Applied Excluded (Questions) Excluded (Expired) Exc…" at bounding box center [701, 141] width 119 height 23
click at [642, 130] on select "Choose an option... Pending Applied Excluded (Questions) Excluded (Expired) Exc…" at bounding box center [701, 141] width 119 height 23
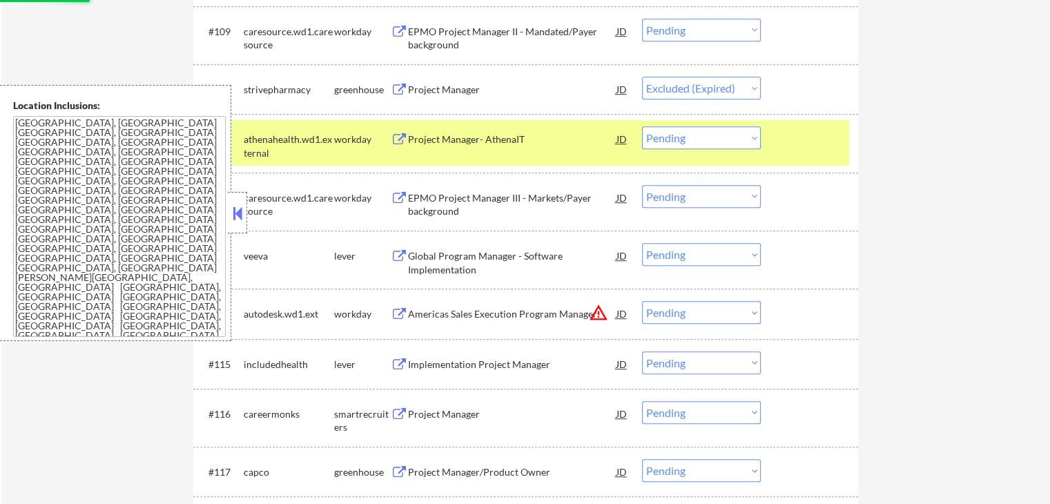
scroll to position [897, 0]
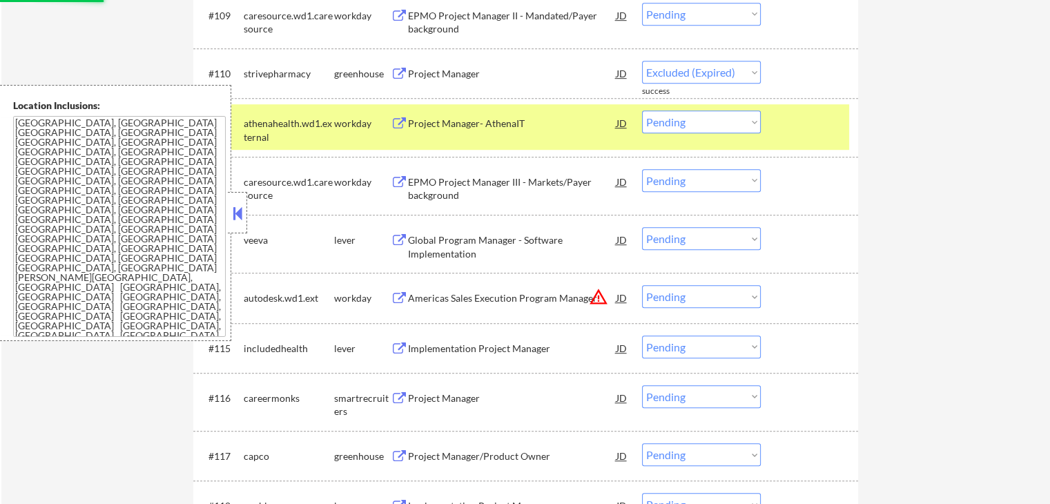
select select ""pending""
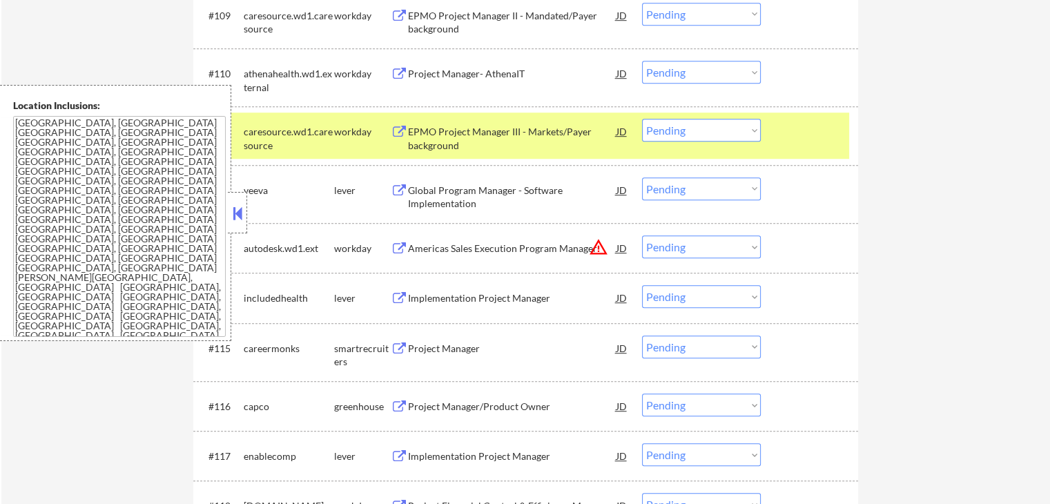
click at [430, 198] on div "Global Program Manager - Software Implementation" at bounding box center [512, 197] width 208 height 27
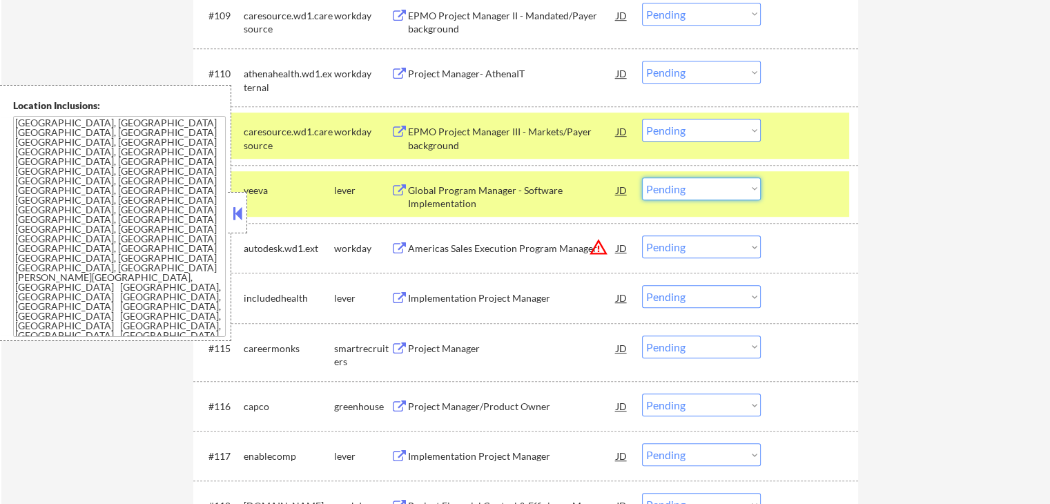
drag, startPoint x: 674, startPoint y: 188, endPoint x: 678, endPoint y: 198, distance: 11.1
click at [676, 188] on select "Choose an option... Pending Applied Excluded (Questions) Excluded (Expired) Exc…" at bounding box center [701, 188] width 119 height 23
click at [642, 177] on select "Choose an option... Pending Applied Excluded (Questions) Excluded (Expired) Exc…" at bounding box center [701, 188] width 119 height 23
click at [433, 293] on div "Implementation Project Manager" at bounding box center [512, 298] width 208 height 14
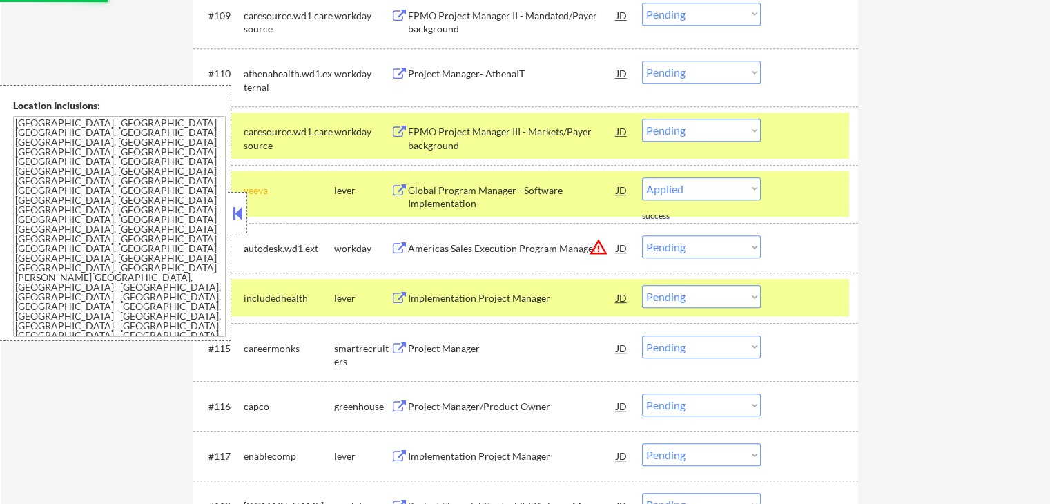
select select ""pending""
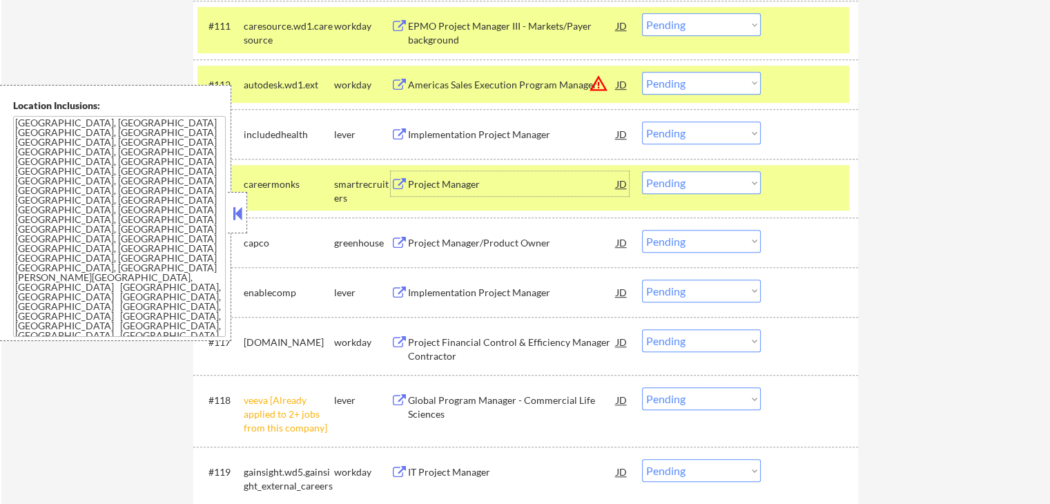
scroll to position [1035, 0]
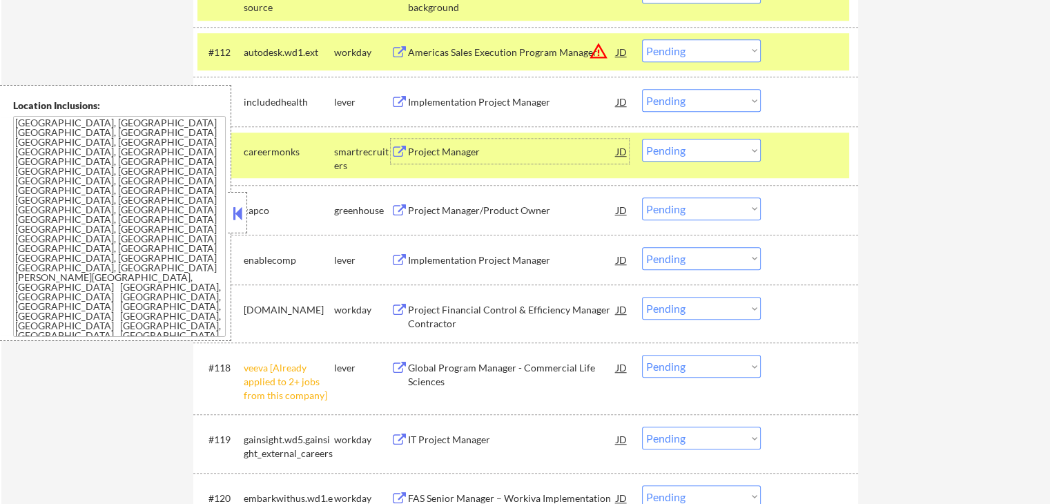
click at [451, 152] on div "Project Manager" at bounding box center [512, 152] width 208 height 14
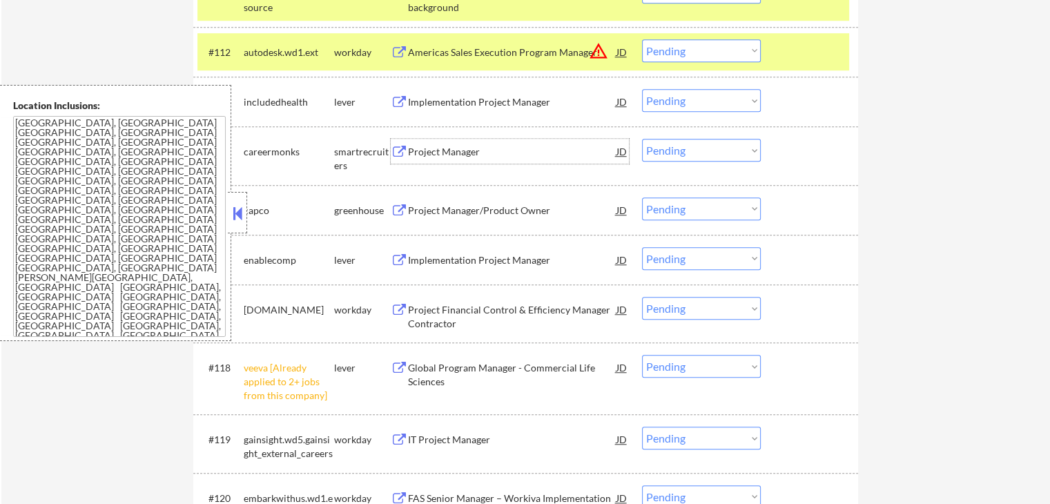
drag, startPoint x: 676, startPoint y: 104, endPoint x: 678, endPoint y: 111, distance: 7.2
click at [676, 105] on select "Choose an option... Pending Applied Excluded (Questions) Excluded (Expired) Exc…" at bounding box center [701, 100] width 119 height 23
select select ""excluded__expired_""
click at [642, 89] on select "Choose an option... Pending Applied Excluded (Questions) Excluded (Expired) Exc…" at bounding box center [701, 100] width 119 height 23
click at [703, 57] on select "Choose an option... Pending Applied Excluded (Questions) Excluded (Expired) Exc…" at bounding box center [701, 50] width 119 height 23
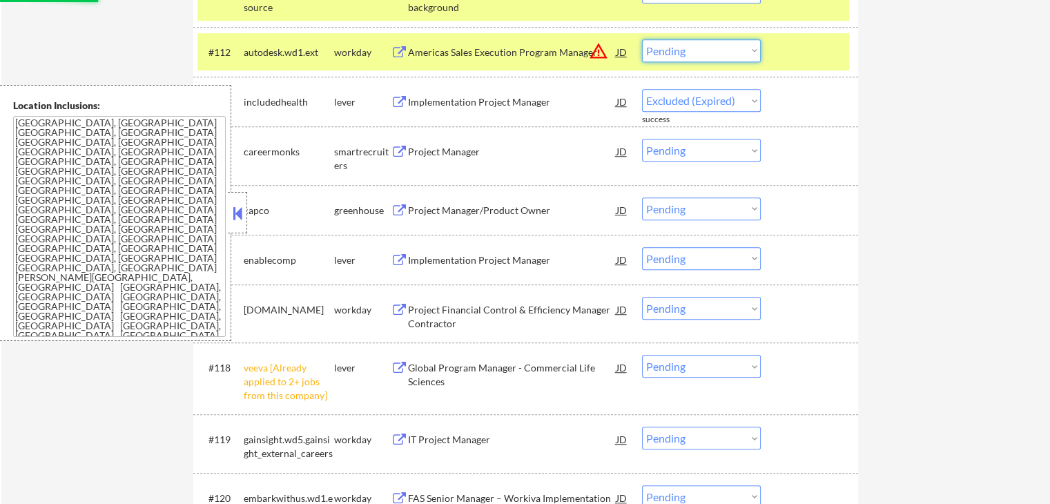
select select ""excluded__location_""
click at [642, 39] on select "Choose an option... Pending Applied Excluded (Questions) Excluded (Expired) Exc…" at bounding box center [701, 50] width 119 height 23
select select ""pending""
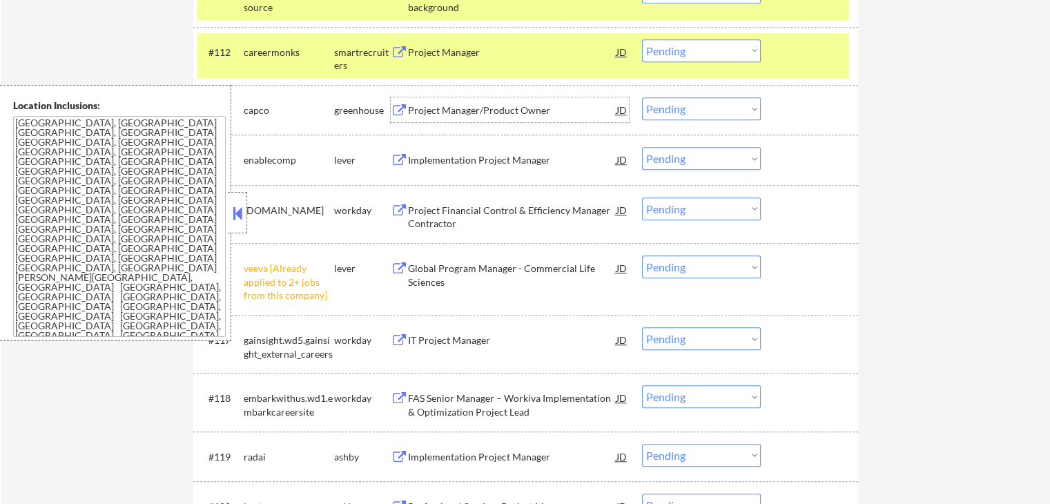
click at [426, 105] on div "Project Manager/Product Owner" at bounding box center [512, 111] width 208 height 14
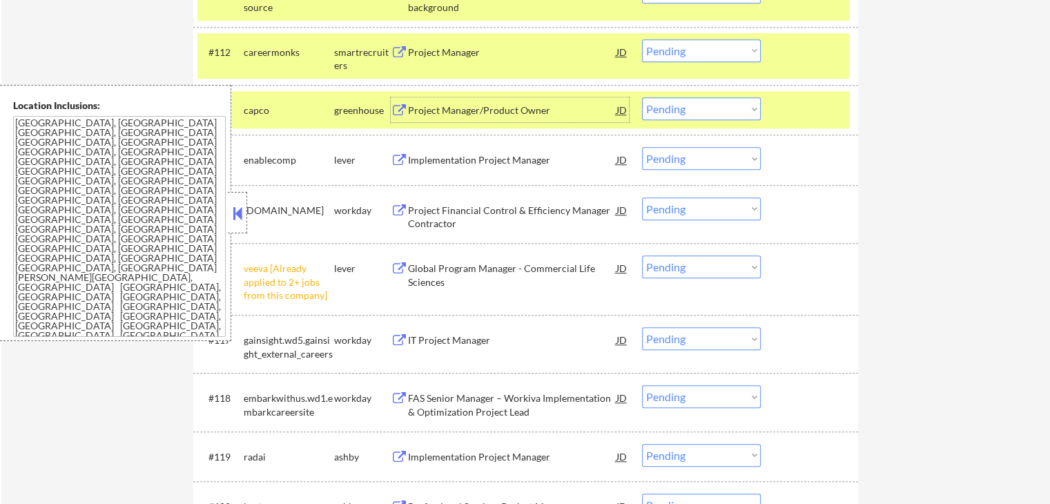
click at [677, 52] on select "Choose an option... Pending Applied Excluded (Questions) Excluded (Expired) Exc…" at bounding box center [701, 50] width 119 height 23
click at [642, 39] on select "Choose an option... Pending Applied Excluded (Questions) Excluded (Expired) Exc…" at bounding box center [701, 50] width 119 height 23
click at [413, 106] on div "Project Manager/Product Owner" at bounding box center [512, 111] width 208 height 14
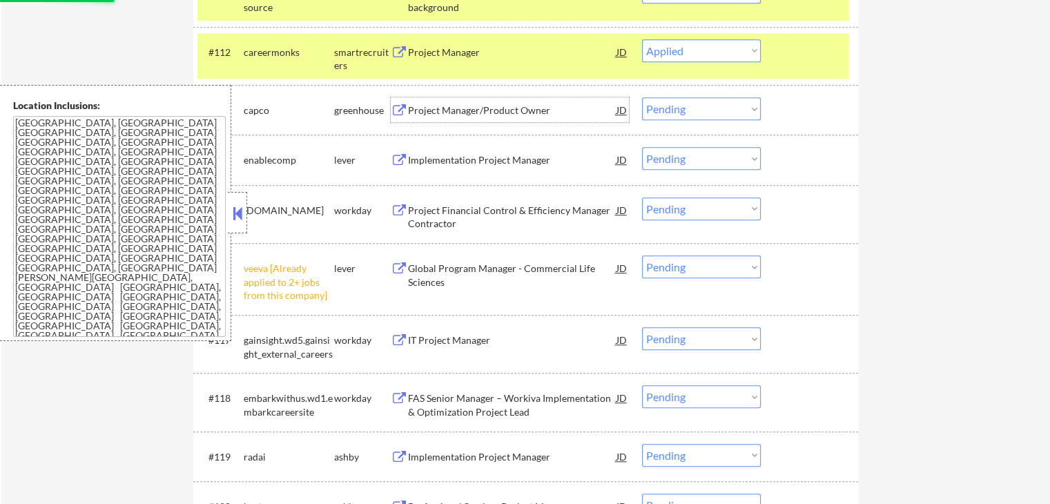
click at [431, 159] on div "Implementation Project Manager" at bounding box center [512, 160] width 208 height 14
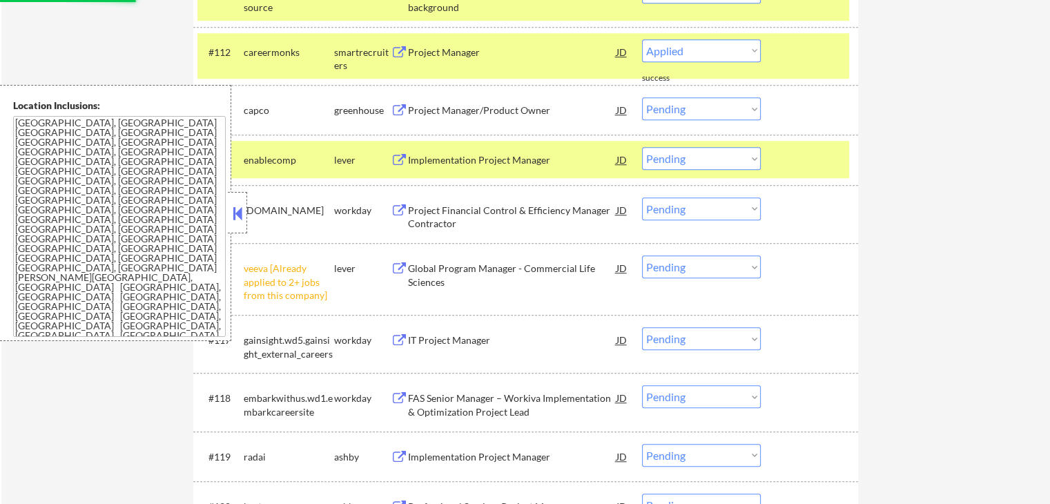
select select ""pending""
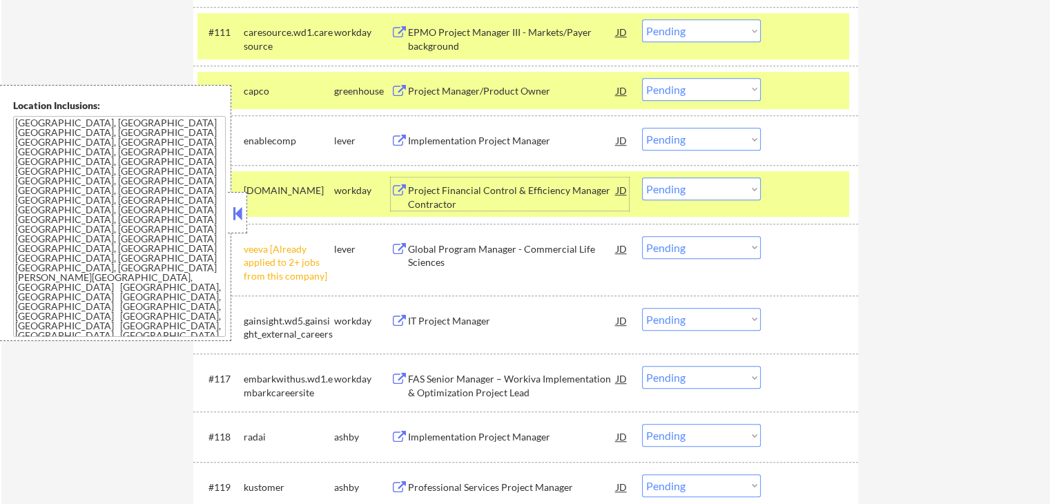
scroll to position [966, 0]
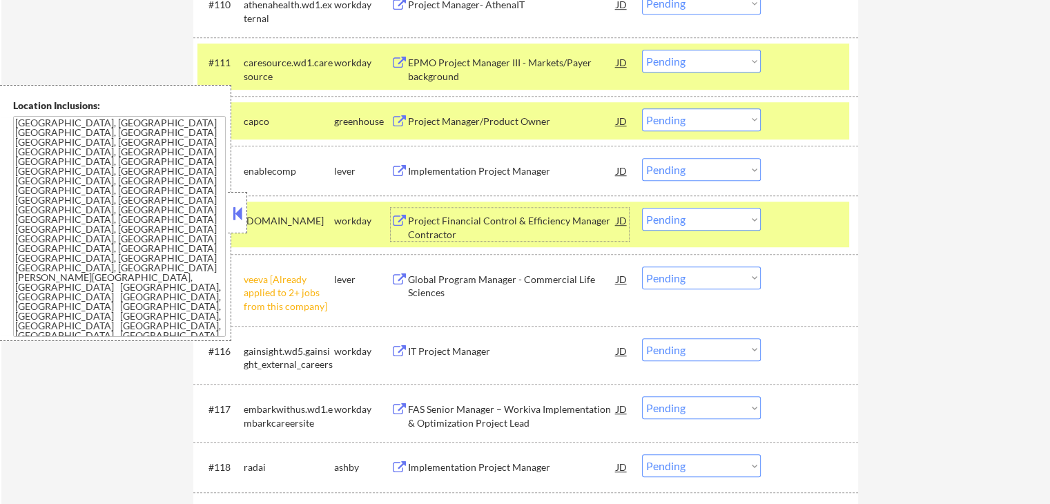
click at [701, 169] on select "Choose an option... Pending Applied Excluded (Questions) Excluded (Expired) Exc…" at bounding box center [701, 169] width 119 height 23
select select ""applied""
click at [642, 158] on select "Choose an option... Pending Applied Excluded (Questions) Excluded (Expired) Exc…" at bounding box center [701, 169] width 119 height 23
click at [688, 117] on select "Choose an option... Pending Applied Excluded (Questions) Excluded (Expired) Exc…" at bounding box center [701, 119] width 119 height 23
click at [642, 108] on select "Choose an option... Pending Applied Excluded (Questions) Excluded (Expired) Exc…" at bounding box center [701, 119] width 119 height 23
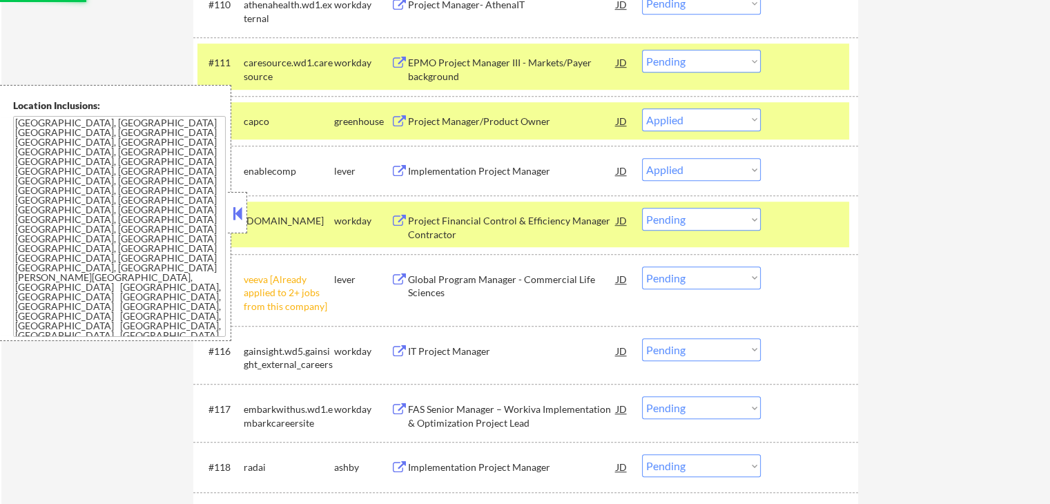
click at [451, 268] on div "Global Program Manager - Commercial Life Sciences" at bounding box center [512, 282] width 208 height 33
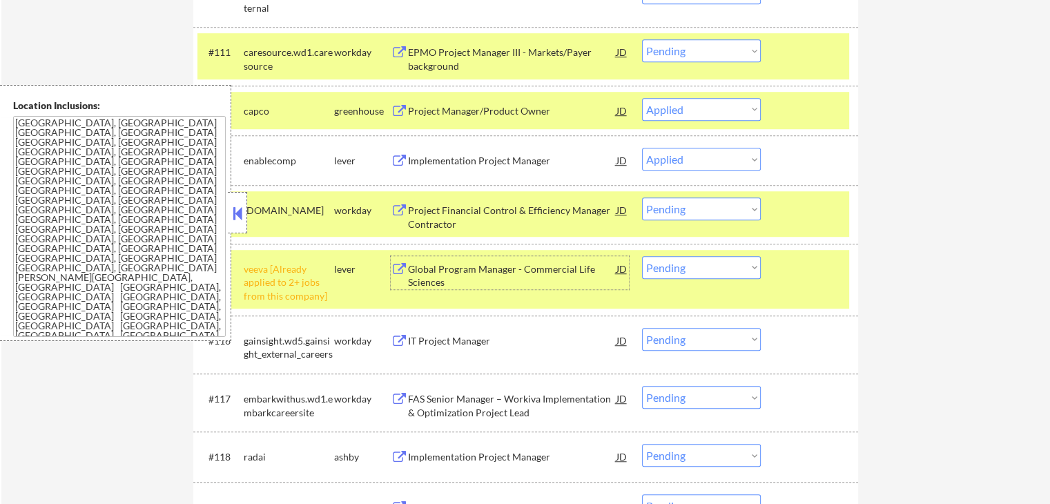
select select ""pending""
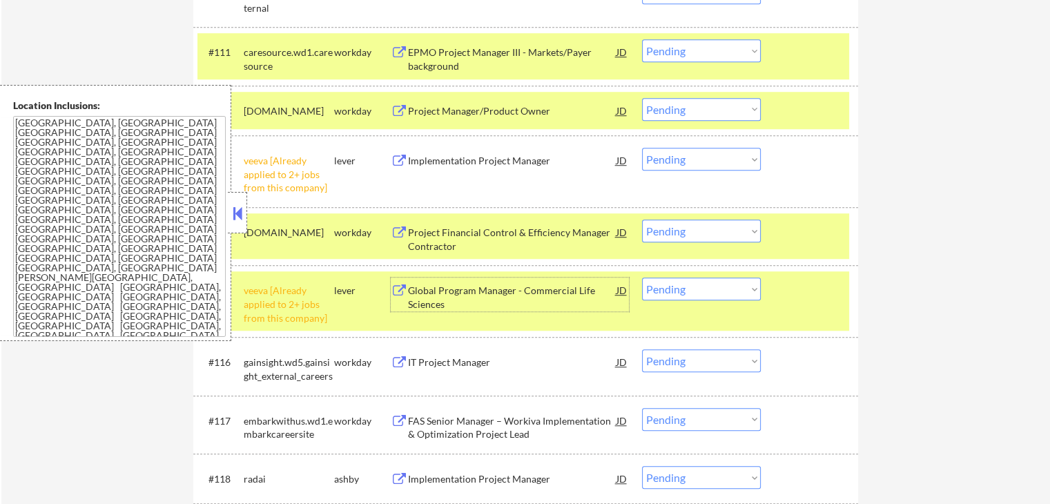
scroll to position [1035, 0]
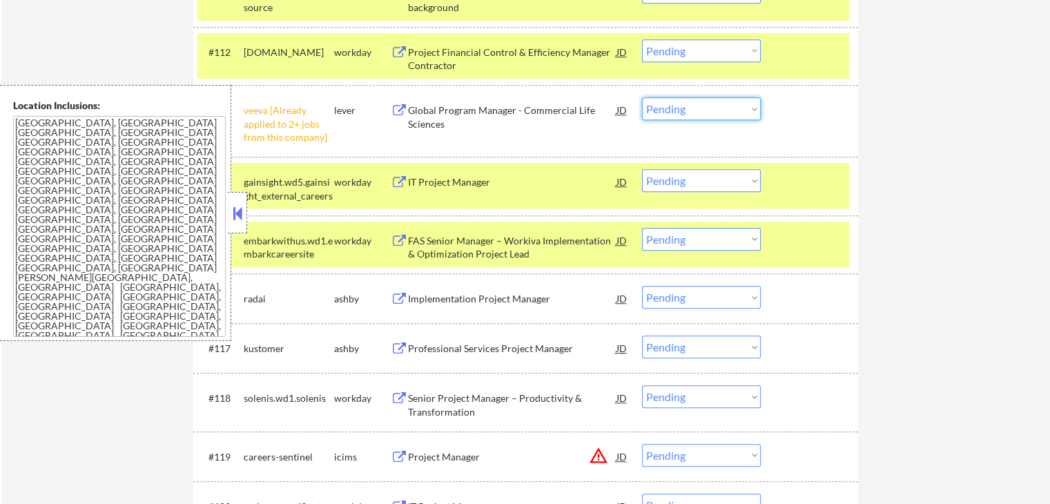
drag, startPoint x: 694, startPoint y: 108, endPoint x: 698, endPoint y: 114, distance: 7.1
click at [694, 108] on select "Choose an option... Pending Applied Excluded (Questions) Excluded (Expired) Exc…" at bounding box center [701, 108] width 119 height 23
click at [642, 97] on select "Choose an option... Pending Applied Excluded (Questions) Excluded (Expired) Exc…" at bounding box center [701, 108] width 119 height 23
select select ""pending""
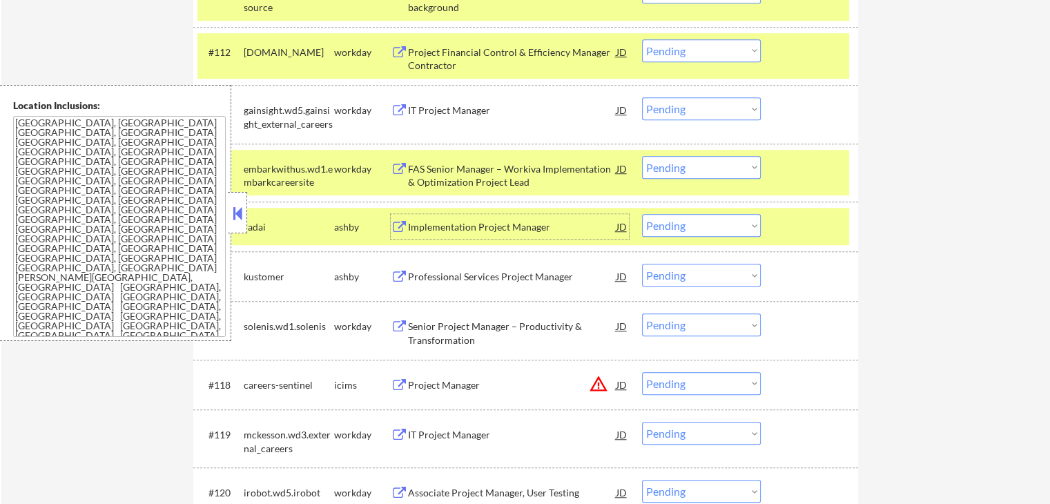
click at [497, 231] on div "Implementation Project Manager" at bounding box center [512, 227] width 208 height 14
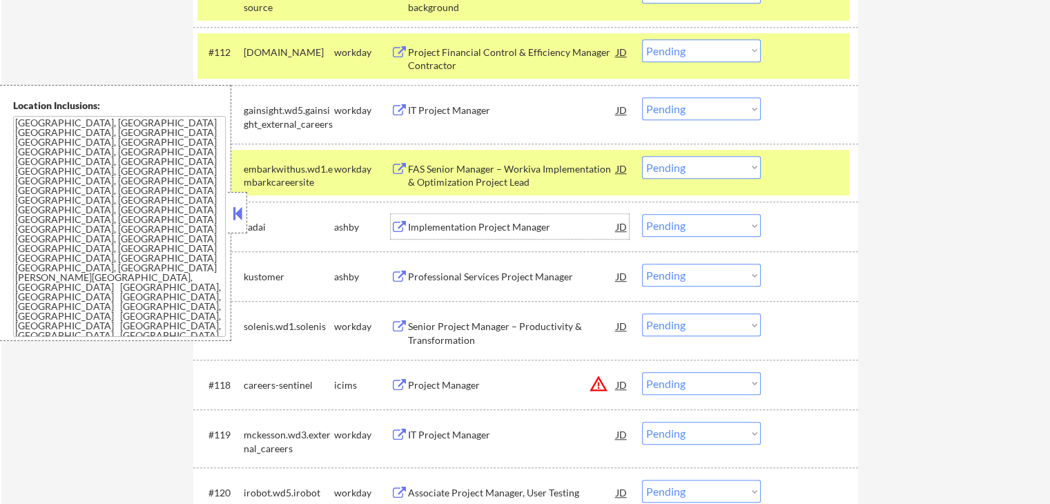
click at [700, 232] on select "Choose an option... Pending Applied Excluded (Questions) Excluded (Expired) Exc…" at bounding box center [701, 225] width 119 height 23
click at [642, 214] on select "Choose an option... Pending Applied Excluded (Questions) Excluded (Expired) Exc…" at bounding box center [701, 225] width 119 height 23
click at [467, 279] on div "Professional Services Project Manager" at bounding box center [512, 277] width 208 height 14
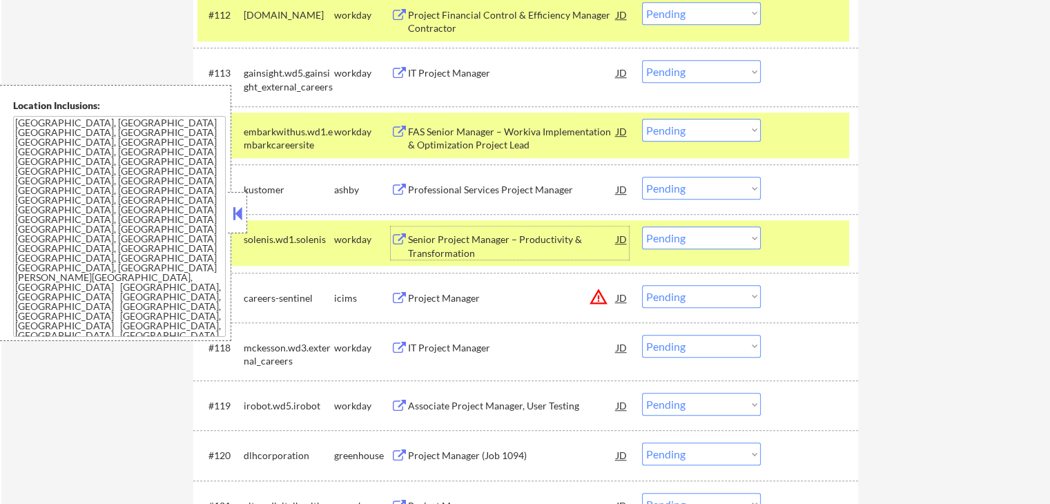
scroll to position [1104, 0]
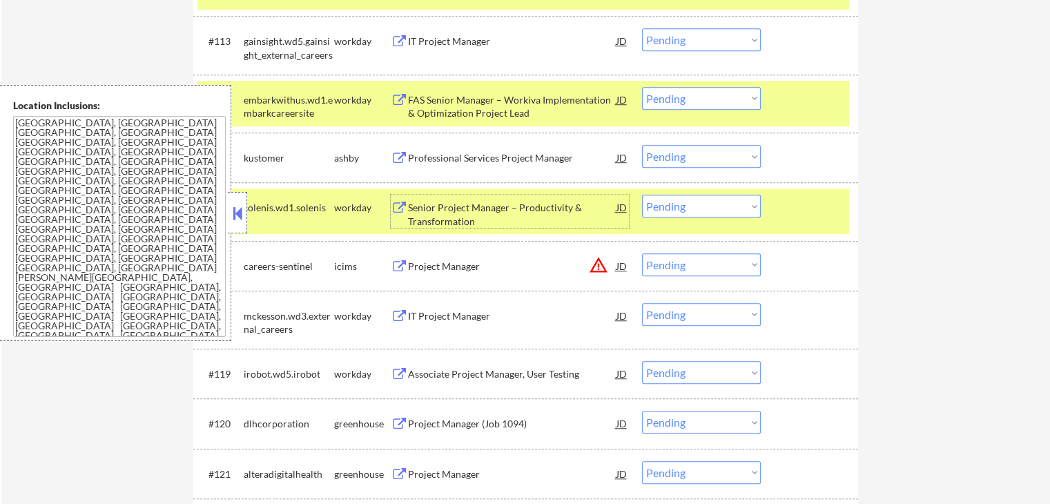
click at [422, 426] on div "Project Manager (Job 1094)" at bounding box center [512, 424] width 208 height 14
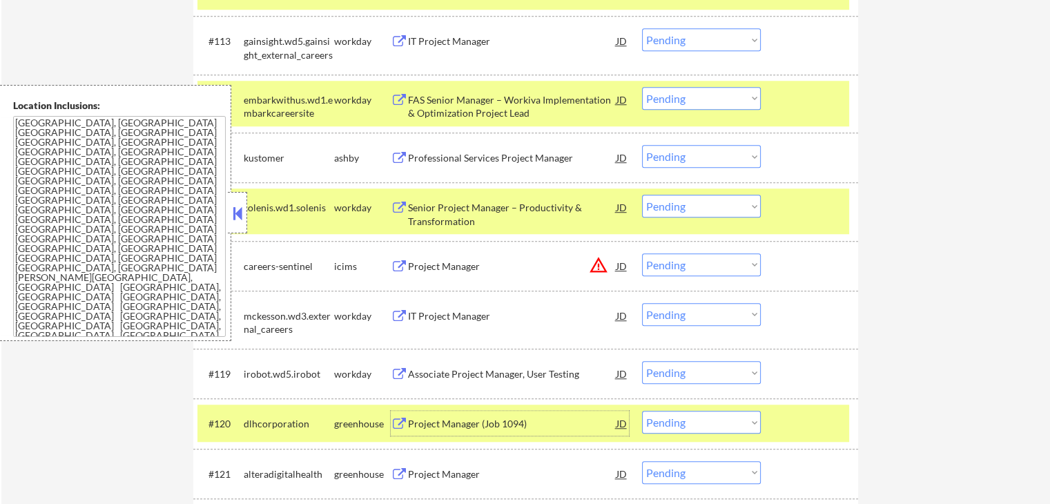
drag, startPoint x: 693, startPoint y: 157, endPoint x: 698, endPoint y: 166, distance: 10.8
click at [695, 156] on select "Choose an option... Pending Applied Excluded (Questions) Excluded (Expired) Exc…" at bounding box center [701, 156] width 119 height 23
click at [642, 145] on select "Choose an option... Pending Applied Excluded (Questions) Excluded (Expired) Exc…" at bounding box center [701, 156] width 119 height 23
select select ""pending""
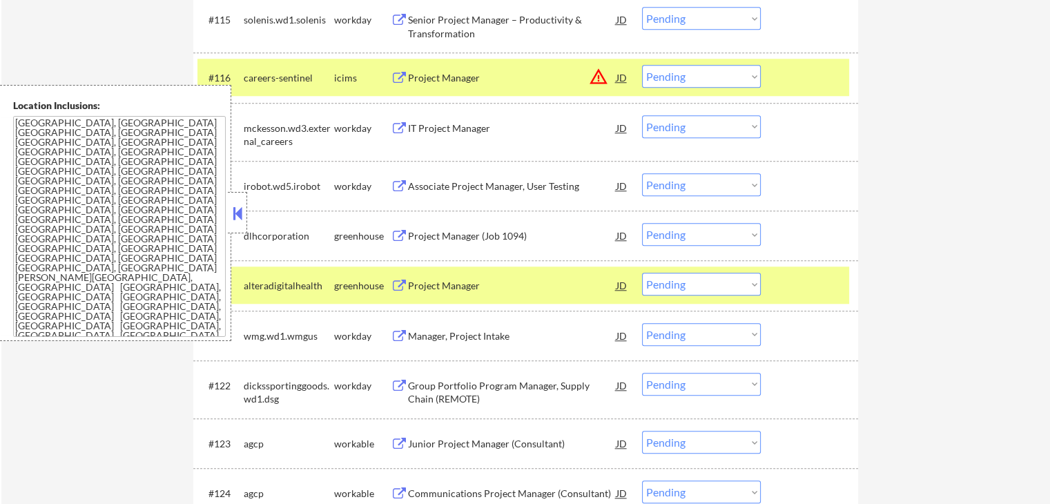
scroll to position [1311, 0]
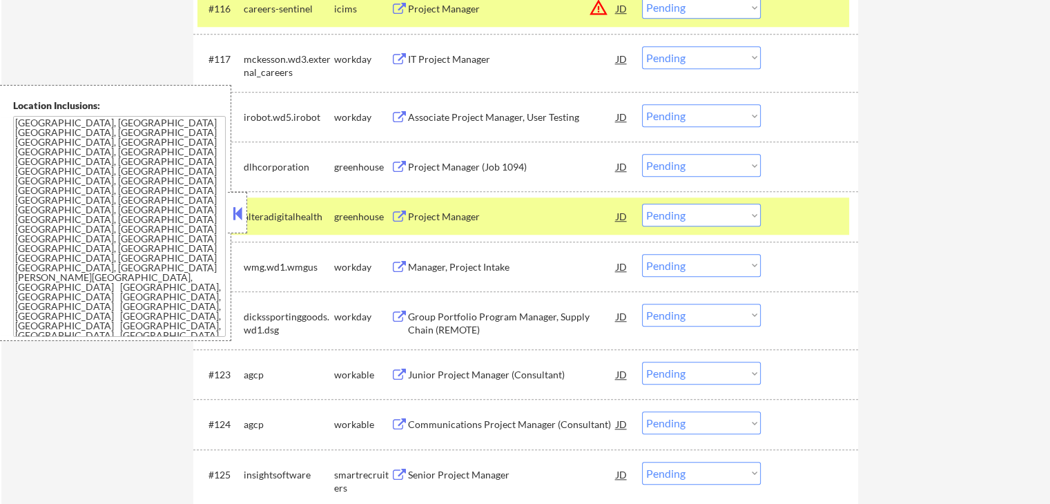
click at [686, 170] on select "Choose an option... Pending Applied Excluded (Questions) Excluded (Expired) Exc…" at bounding box center [701, 165] width 119 height 23
click at [642, 154] on select "Choose an option... Pending Applied Excluded (Questions) Excluded (Expired) Exc…" at bounding box center [701, 165] width 119 height 23
click at [471, 208] on div "Project Manager" at bounding box center [512, 216] width 208 height 25
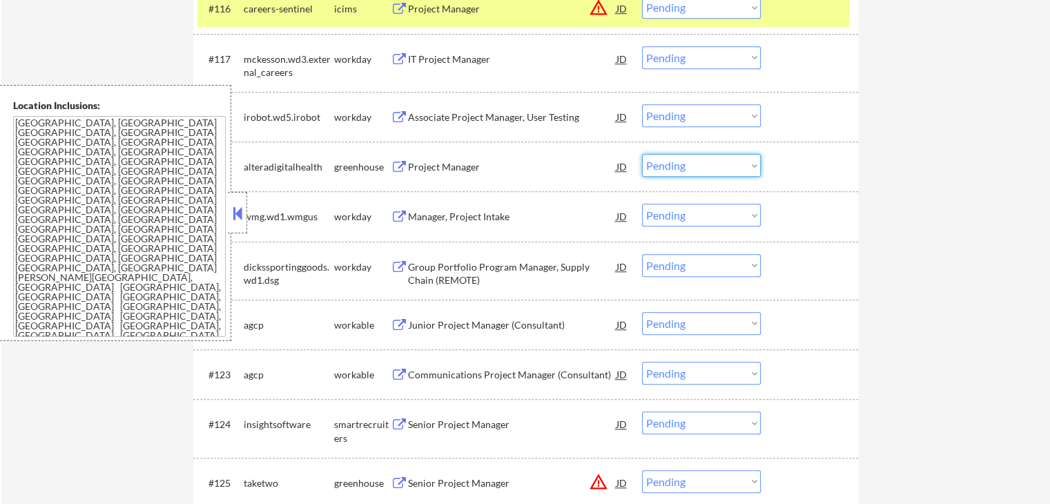
click at [721, 168] on select "Choose an option... Pending Applied Excluded (Questions) Excluded (Expired) Exc…" at bounding box center [701, 165] width 119 height 23
click at [642, 154] on select "Choose an option... Pending Applied Excluded (Questions) Excluded (Expired) Exc…" at bounding box center [701, 165] width 119 height 23
click at [439, 328] on div "Junior Project Manager (Consultant)" at bounding box center [512, 325] width 208 height 14
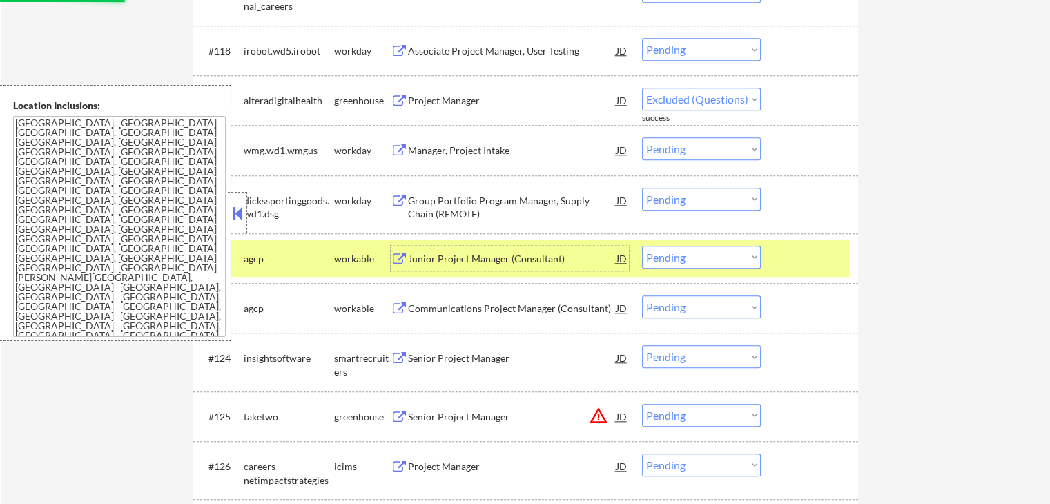
scroll to position [1518, 0]
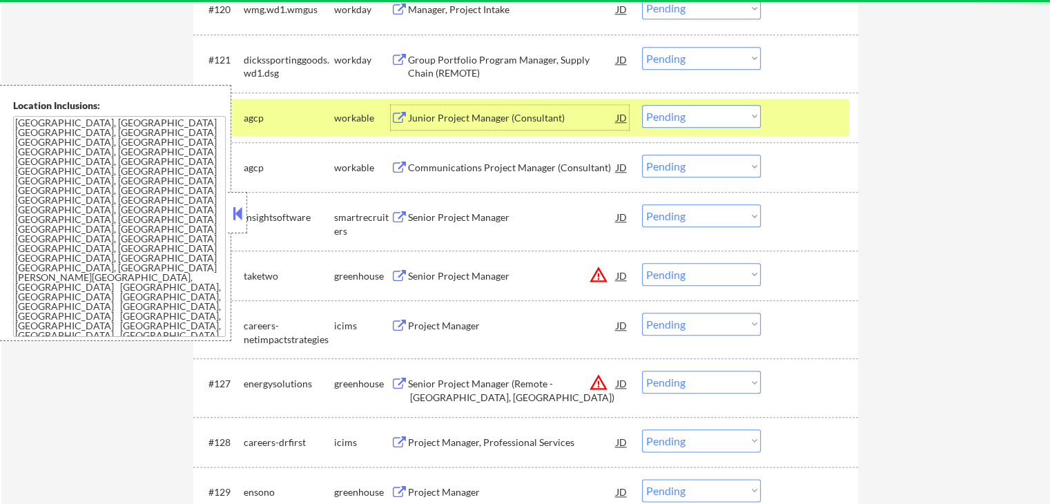
select select ""pending""
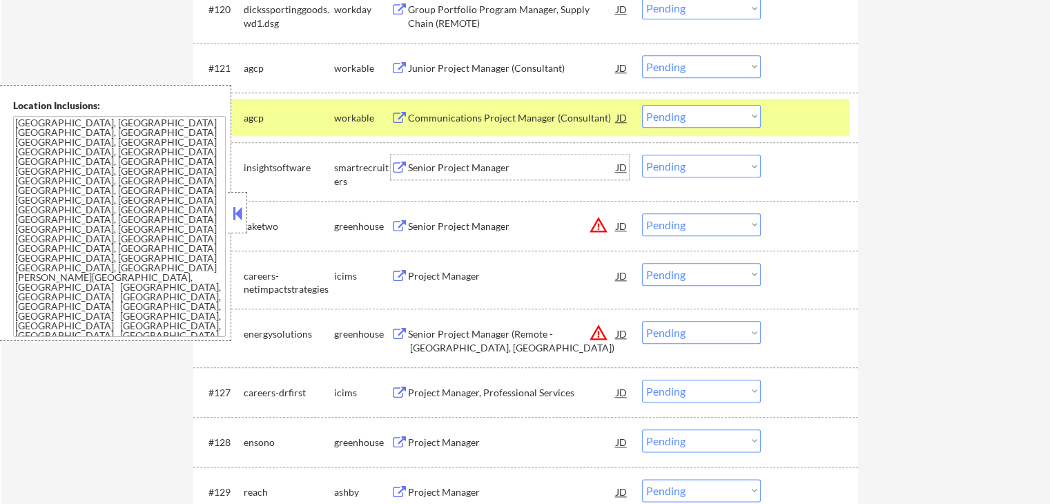
click at [420, 167] on div "Senior Project Manager" at bounding box center [512, 167] width 208 height 25
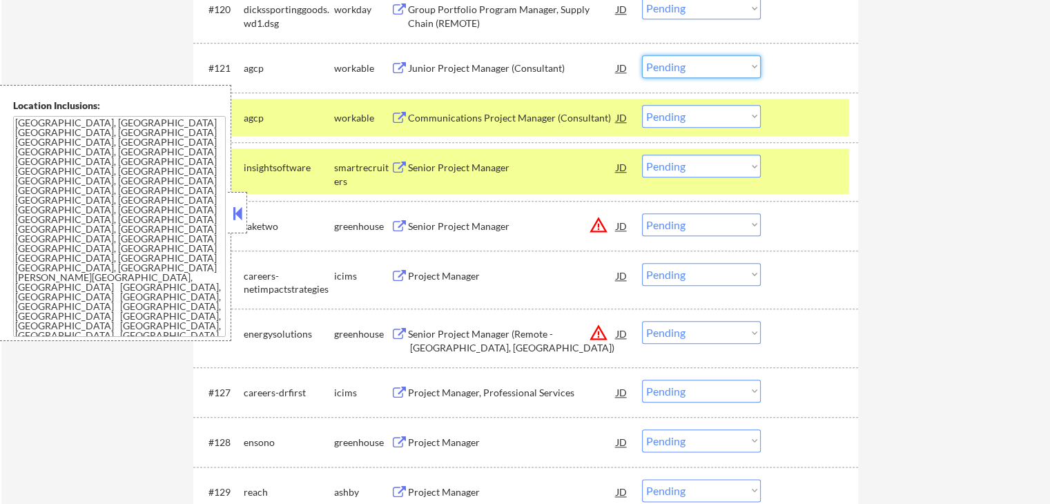
drag, startPoint x: 662, startPoint y: 60, endPoint x: 678, endPoint y: 72, distance: 20.7
click at [663, 60] on select "Choose an option... Pending Applied Excluded (Questions) Excluded (Expired) Exc…" at bounding box center [701, 66] width 119 height 23
click at [642, 55] on select "Choose an option... Pending Applied Excluded (Questions) Excluded (Expired) Exc…" at bounding box center [701, 66] width 119 height 23
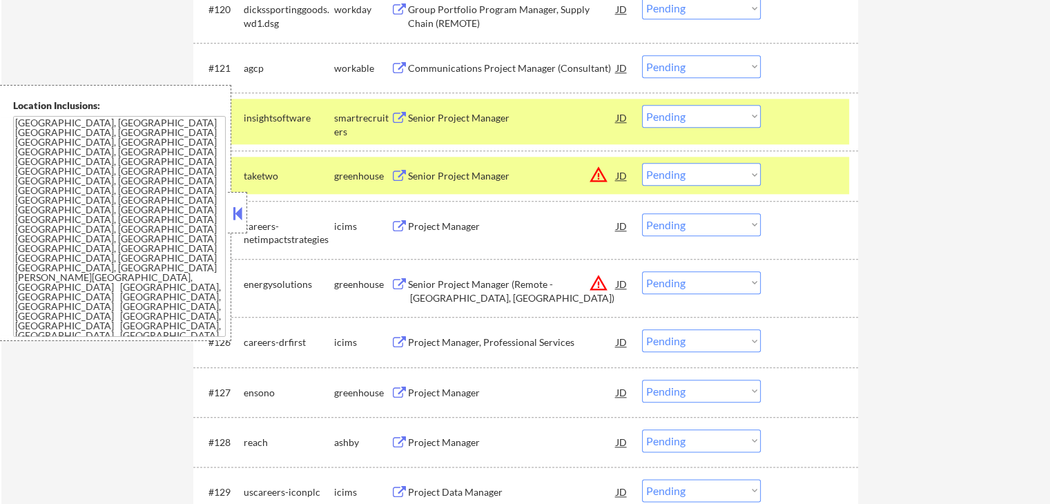
click at [519, 70] on div "Communications Project Manager (Consultant)" at bounding box center [512, 68] width 208 height 14
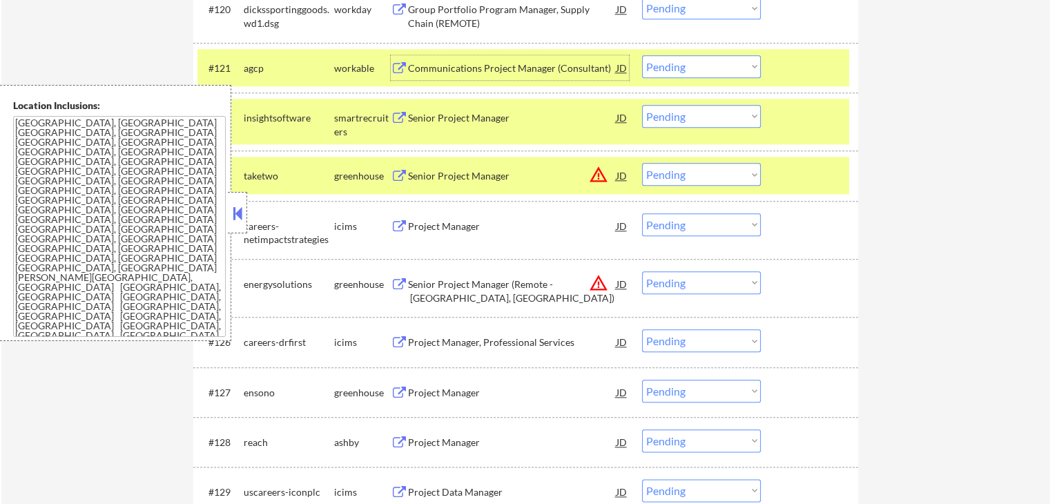
click at [696, 73] on select "Choose an option... Pending Applied Excluded (Questions) Excluded (Expired) Exc…" at bounding box center [701, 66] width 119 height 23
click at [642, 55] on select "Choose an option... Pending Applied Excluded (Questions) Excluded (Expired) Exc…" at bounding box center [701, 66] width 119 height 23
click at [436, 180] on div "Senior Project Manager" at bounding box center [512, 176] width 208 height 14
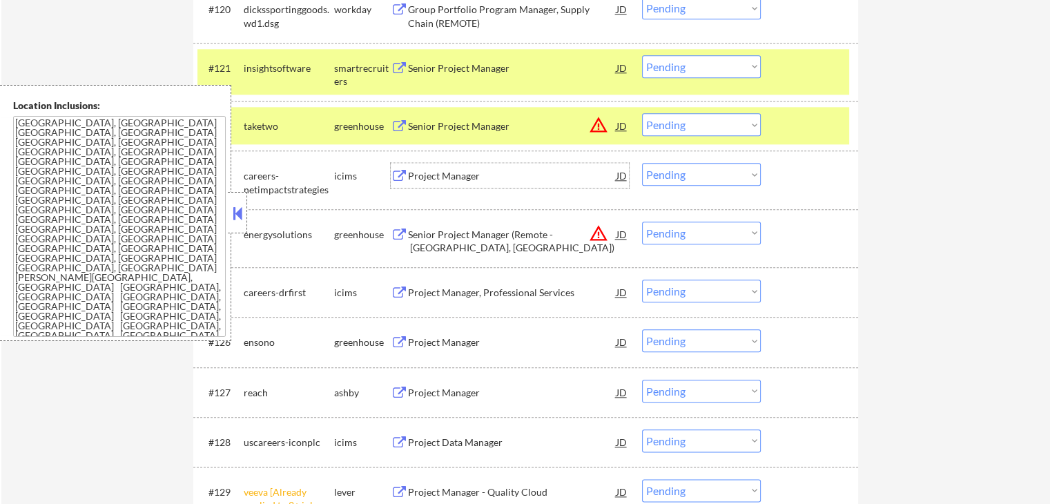
click at [680, 70] on select "Choose an option... Pending Applied Excluded (Questions) Excluded (Expired) Exc…" at bounding box center [701, 66] width 119 height 23
click at [642, 55] on select "Choose an option... Pending Applied Excluded (Questions) Excluded (Expired) Exc…" at bounding box center [701, 66] width 119 height 23
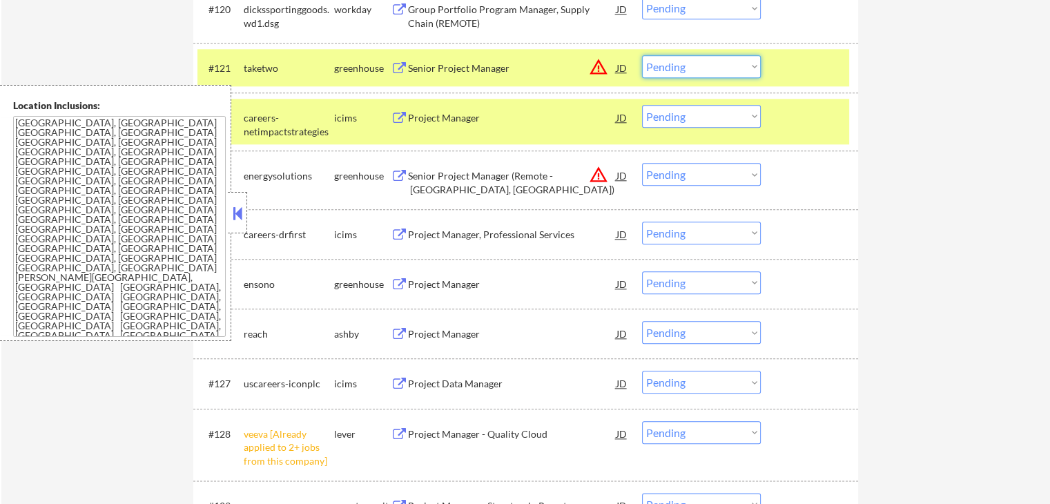
click at [685, 59] on select "Choose an option... Pending Applied Excluded (Questions) Excluded (Expired) Exc…" at bounding box center [701, 66] width 119 height 23
click at [642, 55] on select "Choose an option... Pending Applied Excluded (Questions) Excluded (Expired) Exc…" at bounding box center [701, 66] width 119 height 23
click at [426, 182] on div "Senior Project Manager (Remote - [GEOGRAPHIC_DATA], [GEOGRAPHIC_DATA])" at bounding box center [512, 182] width 208 height 27
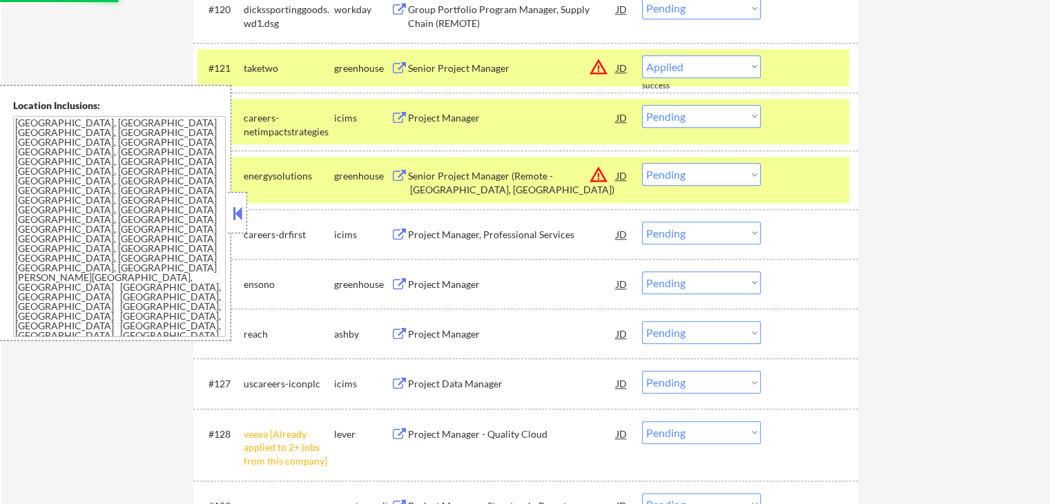
select select ""pending""
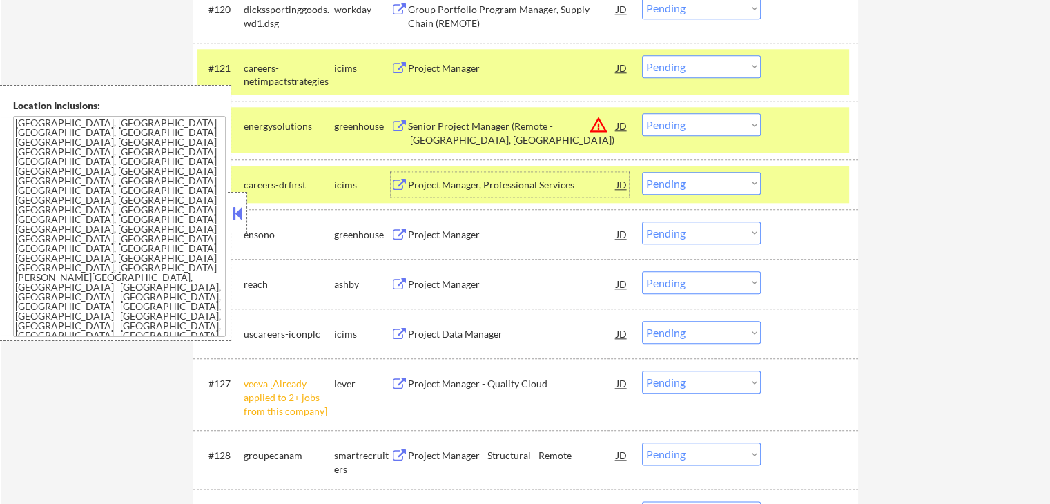
click at [698, 130] on select "Choose an option... Pending Applied Excluded (Questions) Excluded (Expired) Exc…" at bounding box center [701, 124] width 119 height 23
click at [642, 113] on select "Choose an option... Pending Applied Excluded (Questions) Excluded (Expired) Exc…" at bounding box center [701, 124] width 119 height 23
click at [458, 220] on div "#124 ensono greenhouse Project Manager JD warning_amber Choose an option... Pen…" at bounding box center [523, 233] width 652 height 37
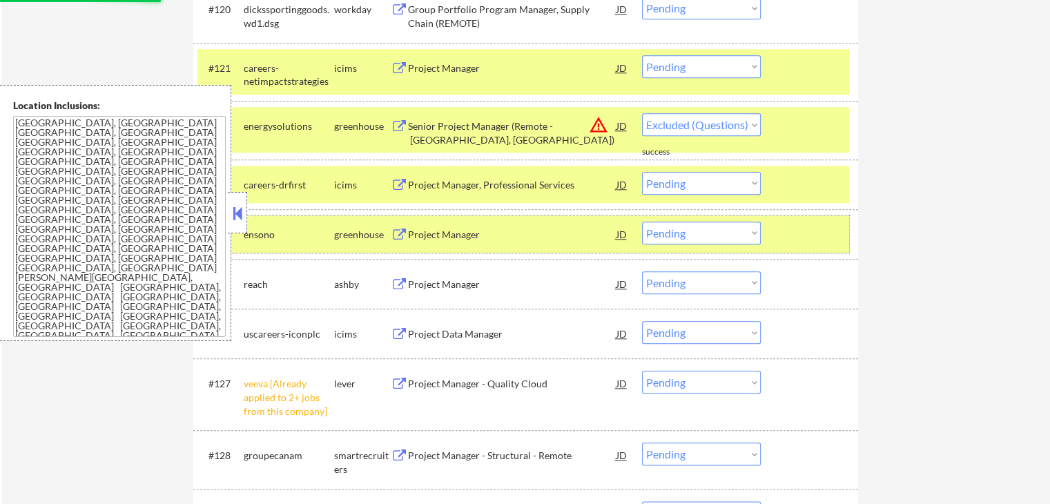
select select ""pending""
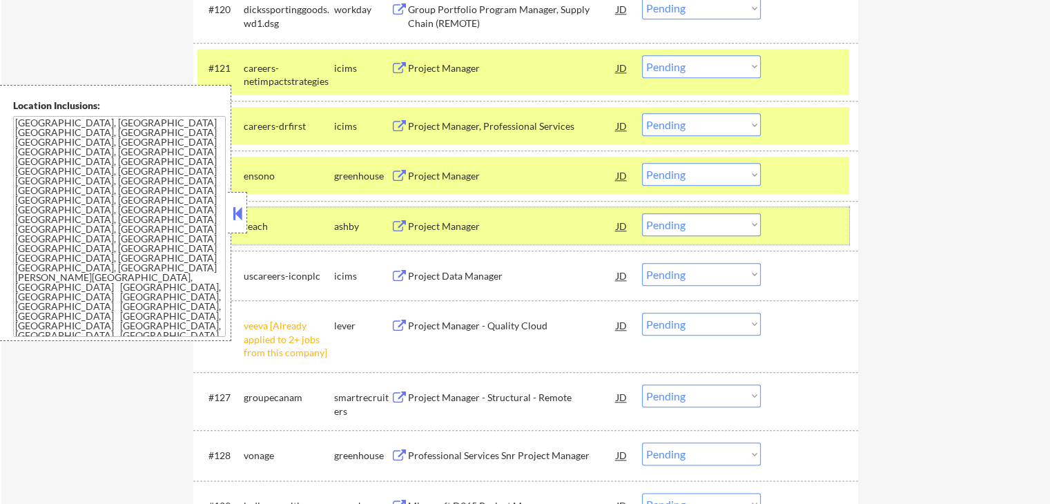
click at [426, 168] on div "Project Manager" at bounding box center [512, 175] width 208 height 25
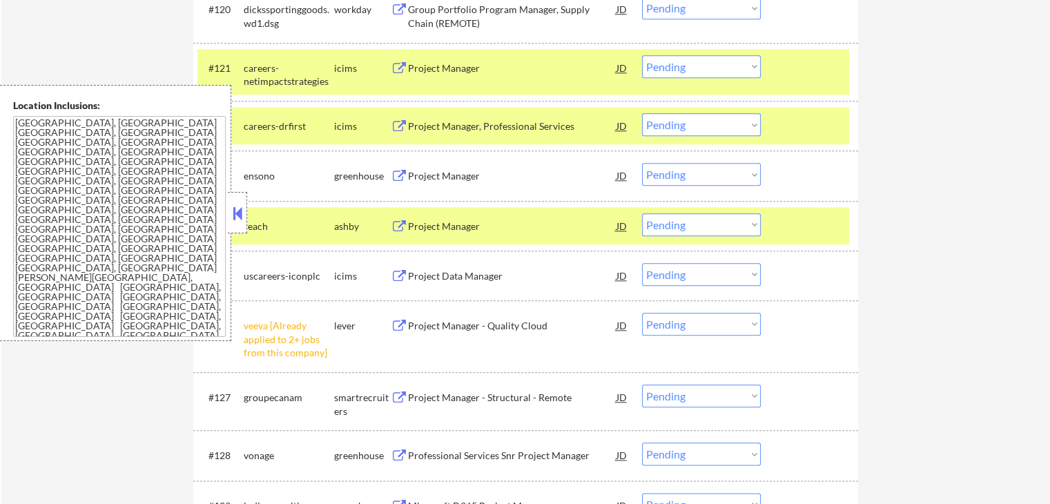
click at [415, 217] on div "Project Manager" at bounding box center [512, 225] width 208 height 25
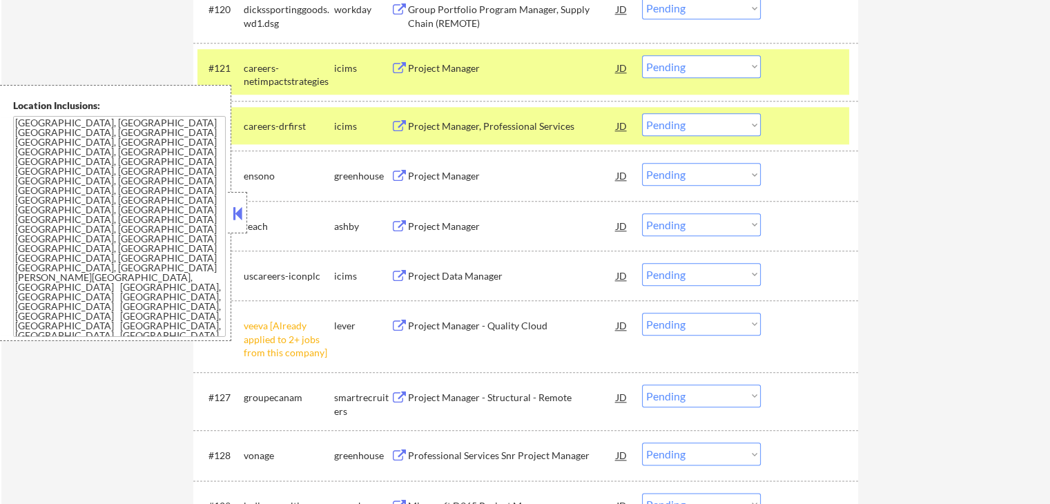
click at [737, 327] on select "Choose an option... Pending Applied Excluded (Questions) Excluded (Expired) Exc…" at bounding box center [701, 324] width 119 height 23
click at [642, 313] on select "Choose an option... Pending Applied Excluded (Questions) Excluded (Expired) Exc…" at bounding box center [701, 324] width 119 height 23
select select ""pending""
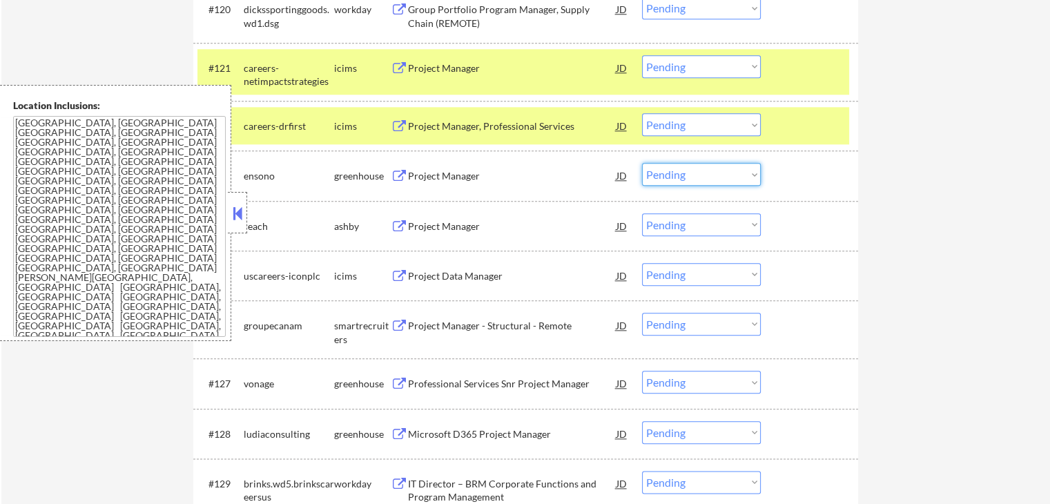
drag, startPoint x: 679, startPoint y: 167, endPoint x: 688, endPoint y: 179, distance: 15.3
click at [684, 171] on select "Choose an option... Pending Applied Excluded (Questions) Excluded (Expired) Exc…" at bounding box center [701, 174] width 119 height 23
click at [642, 163] on select "Choose an option... Pending Applied Excluded (Questions) Excluded (Expired) Exc…" at bounding box center [701, 174] width 119 height 23
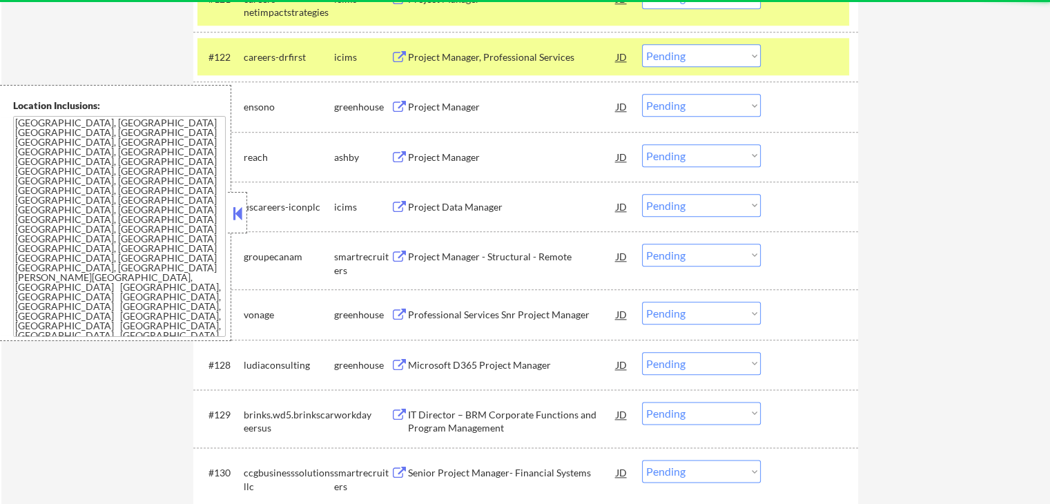
click at [685, 155] on select "Choose an option... Pending Applied Excluded (Questions) Excluded (Expired) Exc…" at bounding box center [701, 155] width 119 height 23
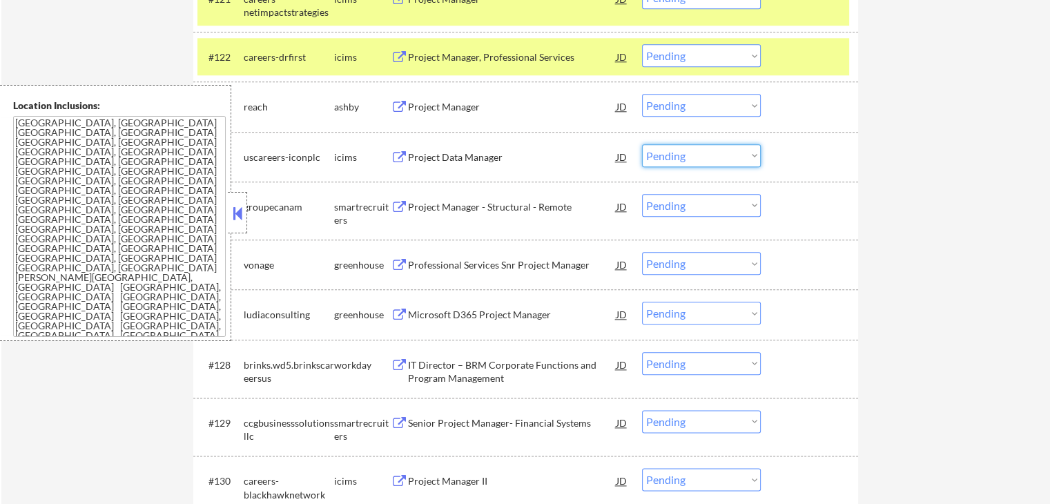
click at [700, 107] on select "Choose an option... Pending Applied Excluded (Questions) Excluded (Expired) Exc…" at bounding box center [701, 105] width 119 height 23
click at [642, 94] on select "Choose an option... Pending Applied Excluded (Questions) Excluded (Expired) Exc…" at bounding box center [701, 105] width 119 height 23
click at [431, 209] on div "Project Manager - Structural - Remote" at bounding box center [512, 207] width 208 height 14
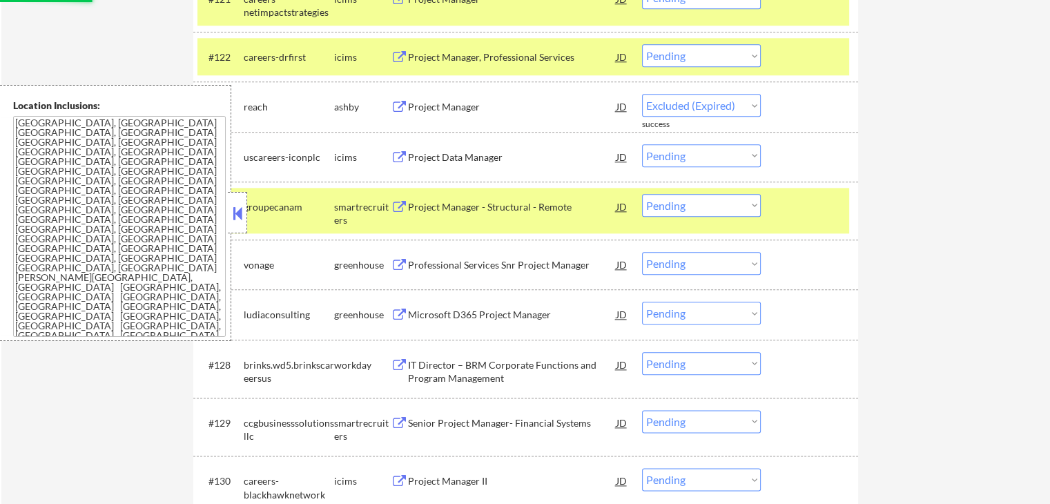
select select ""pending""
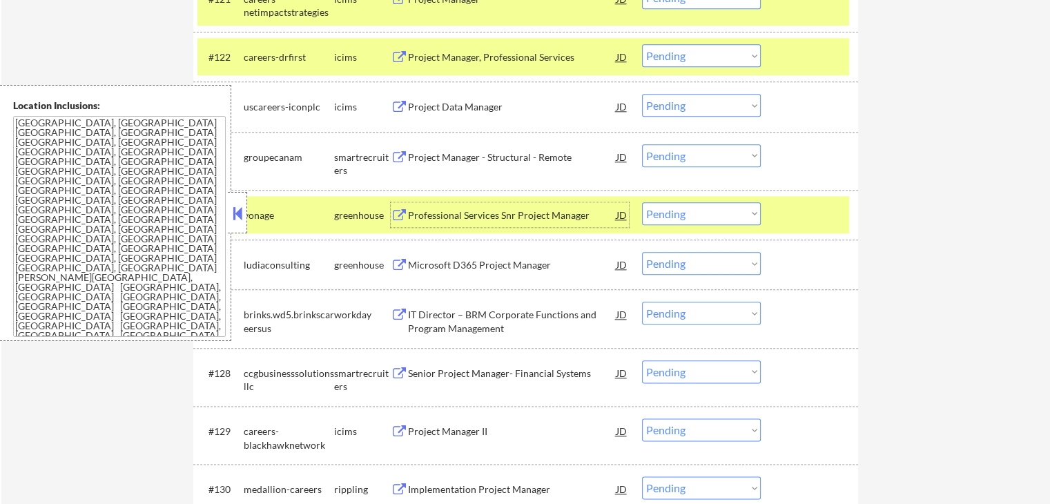
click at [439, 216] on div "Professional Services Snr Project Manager" at bounding box center [512, 215] width 208 height 14
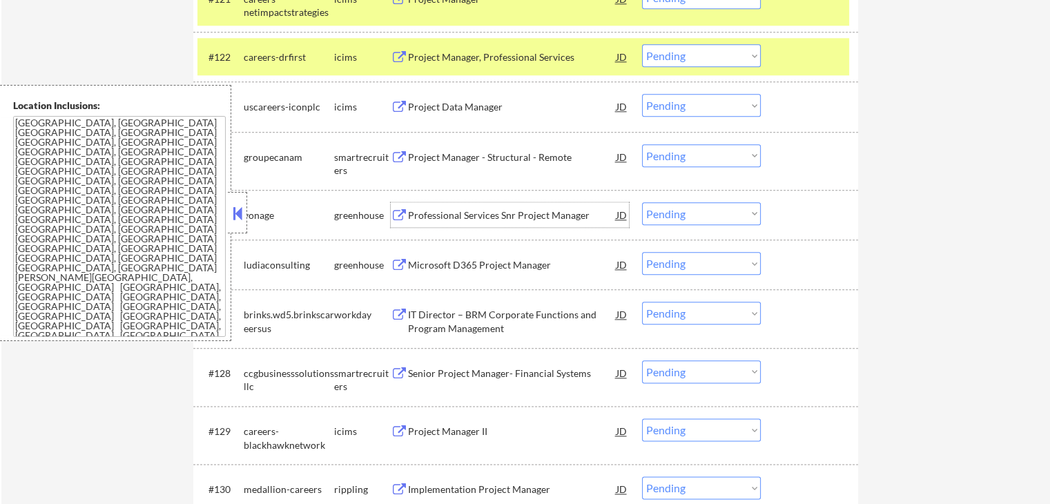
click at [674, 213] on select "Choose an option... Pending Applied Excluded (Questions) Excluded (Expired) Exc…" at bounding box center [701, 213] width 119 height 23
click at [642, 202] on select "Choose an option... Pending Applied Excluded (Questions) Excluded (Expired) Exc…" at bounding box center [701, 213] width 119 height 23
select select ""pending""
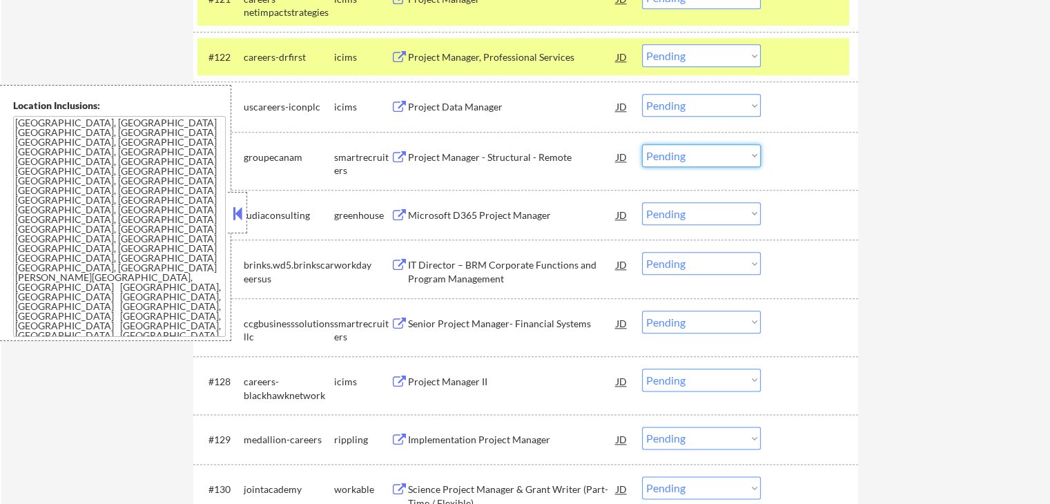
drag, startPoint x: 680, startPoint y: 158, endPoint x: 686, endPoint y: 166, distance: 9.8
click at [680, 158] on select "Choose an option... Pending Applied Excluded (Questions) Excluded (Expired) Exc…" at bounding box center [701, 155] width 119 height 23
click at [642, 144] on select "Choose an option... Pending Applied Excluded (Questions) Excluded (Expired) Exc…" at bounding box center [701, 155] width 119 height 23
click at [453, 215] on div "Microsoft D365 Project Manager" at bounding box center [512, 215] width 208 height 14
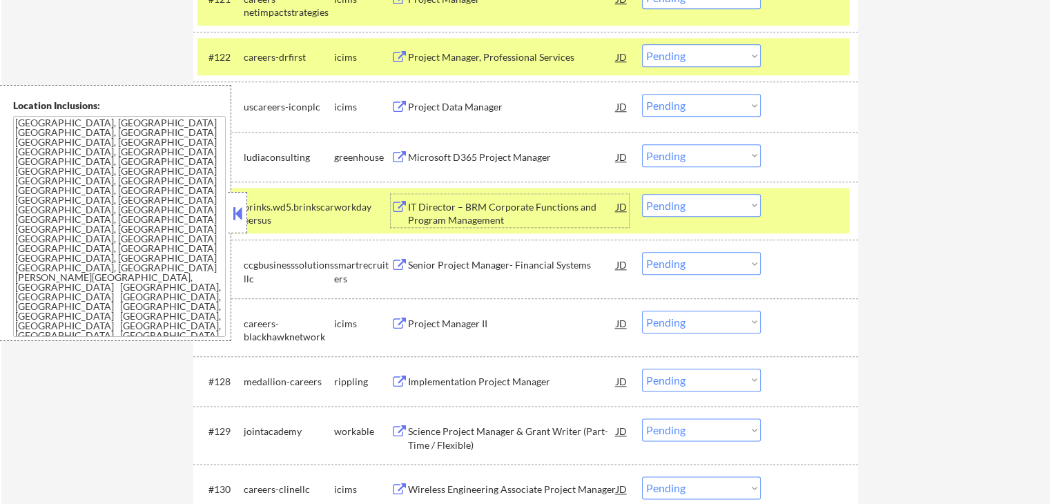
click at [680, 155] on select "Choose an option... Pending Applied Excluded (Questions) Excluded (Expired) Exc…" at bounding box center [701, 155] width 119 height 23
click at [642, 144] on select "Choose an option... Pending Applied Excluded (Questions) Excluded (Expired) Exc…" at bounding box center [701, 155] width 119 height 23
click at [427, 261] on div "Senior Project Manager- Financial Systems" at bounding box center [512, 265] width 208 height 14
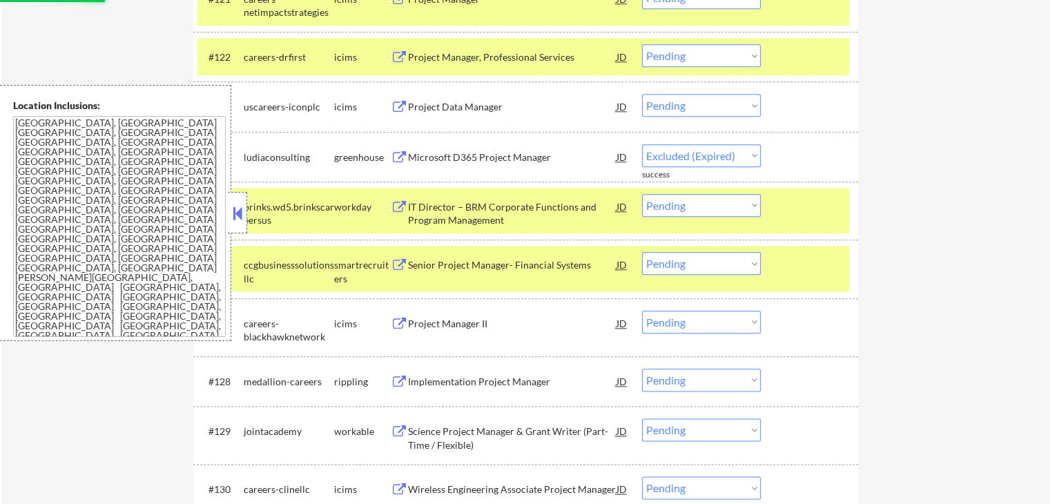
select select ""pending""
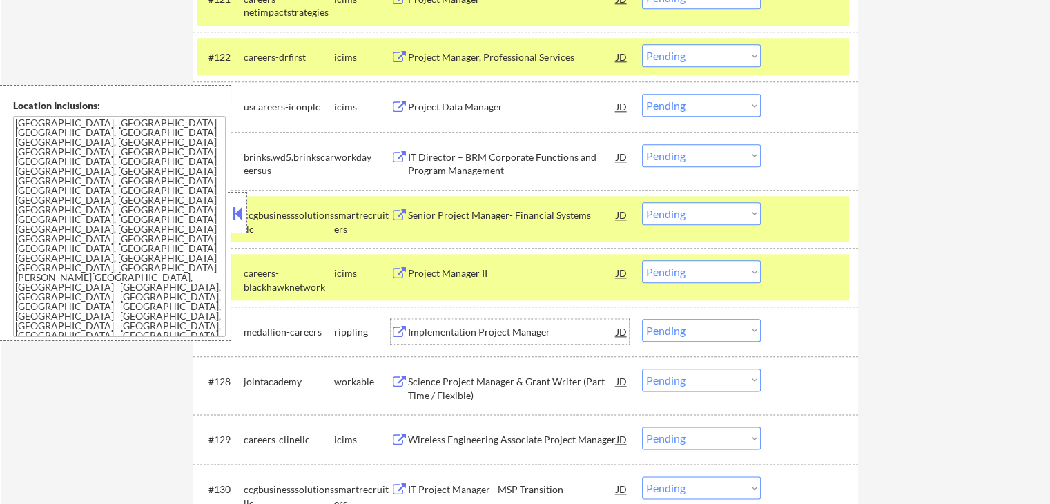
click at [417, 334] on div "Implementation Project Manager" at bounding box center [512, 332] width 208 height 14
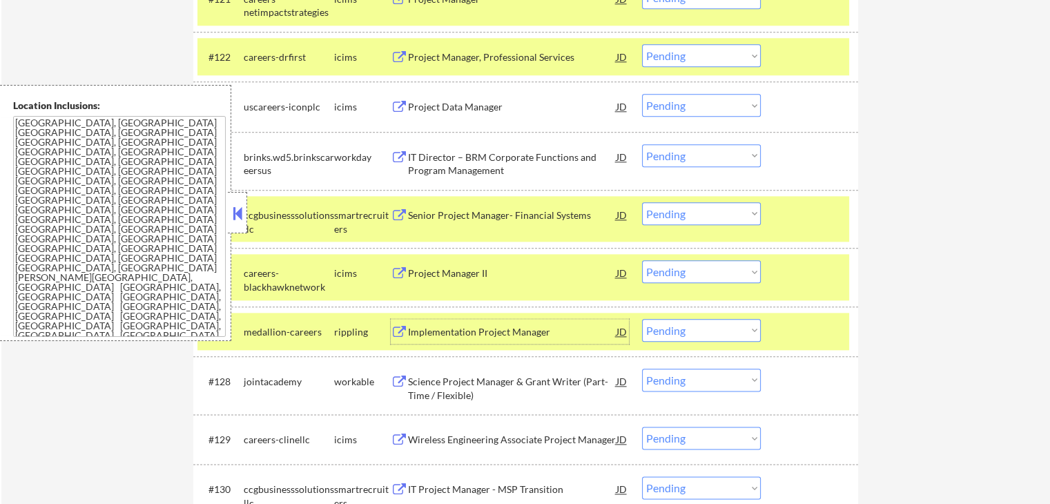
click at [437, 399] on div "Science Project Manager & Grant Writer (Part-Time / Flexible)" at bounding box center [512, 388] width 208 height 27
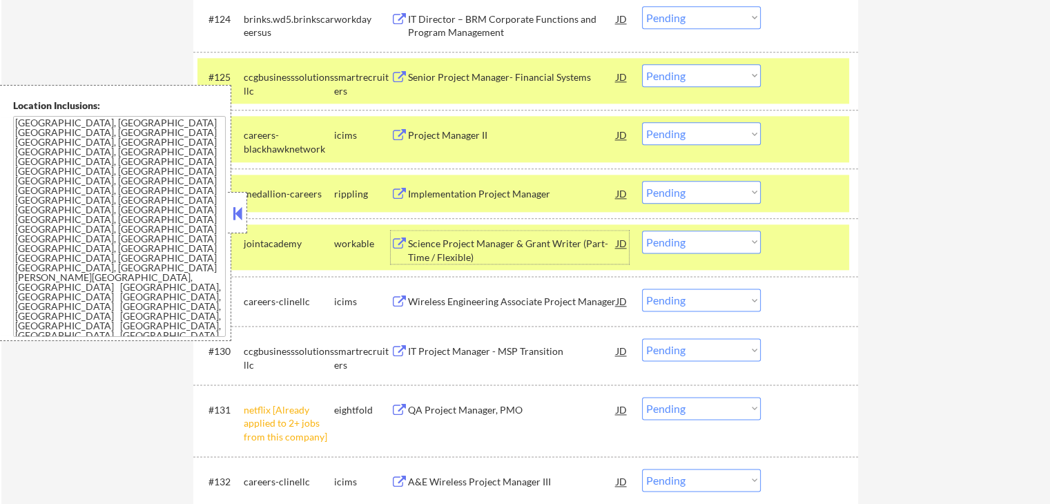
scroll to position [1794, 0]
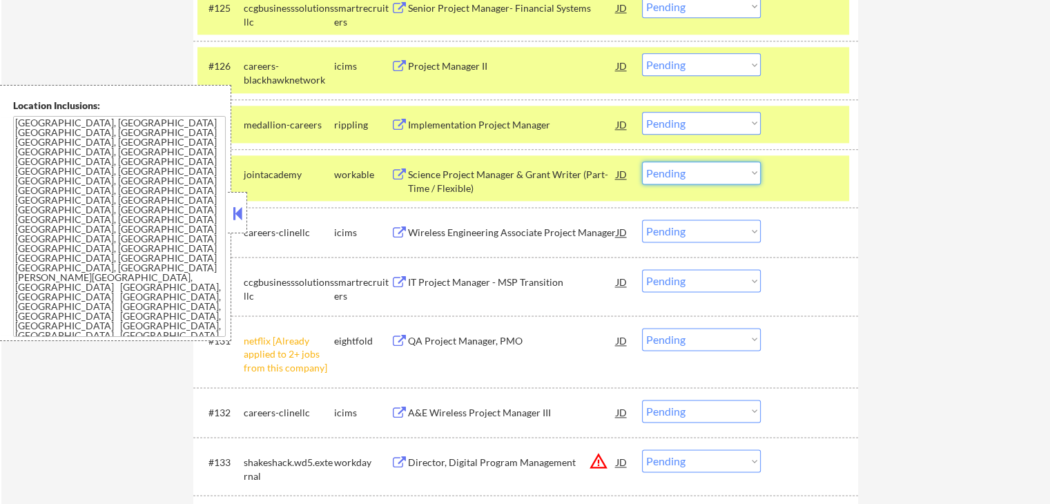
click at [690, 179] on select "Choose an option... Pending Applied Excluded (Questions) Excluded (Expired) Exc…" at bounding box center [701, 172] width 119 height 23
click at [642, 161] on select "Choose an option... Pending Applied Excluded (Questions) Excluded (Expired) Exc…" at bounding box center [701, 172] width 119 height 23
select select ""pending""
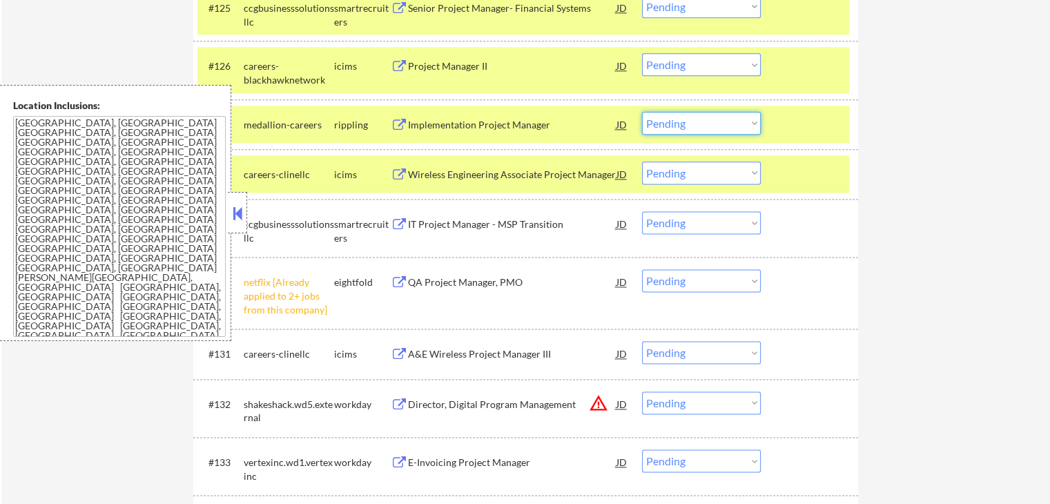
click at [711, 128] on select "Choose an option... Pending Applied Excluded (Questions) Excluded (Expired) Exc…" at bounding box center [701, 123] width 119 height 23
click at [642, 112] on select "Choose an option... Pending Applied Excluded (Questions) Excluded (Expired) Exc…" at bounding box center [701, 123] width 119 height 23
select select ""pending""
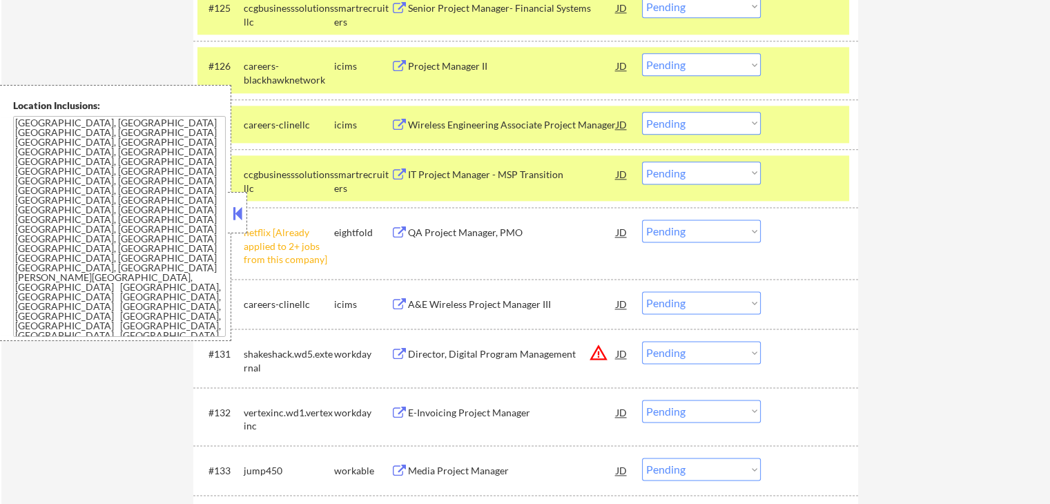
click at [690, 177] on select "Choose an option... Pending Applied Excluded (Questions) Excluded (Expired) Exc…" at bounding box center [701, 172] width 119 height 23
click at [642, 161] on select "Choose an option... Pending Applied Excluded (Questions) Excluded (Expired) Exc…" at bounding box center [701, 172] width 119 height 23
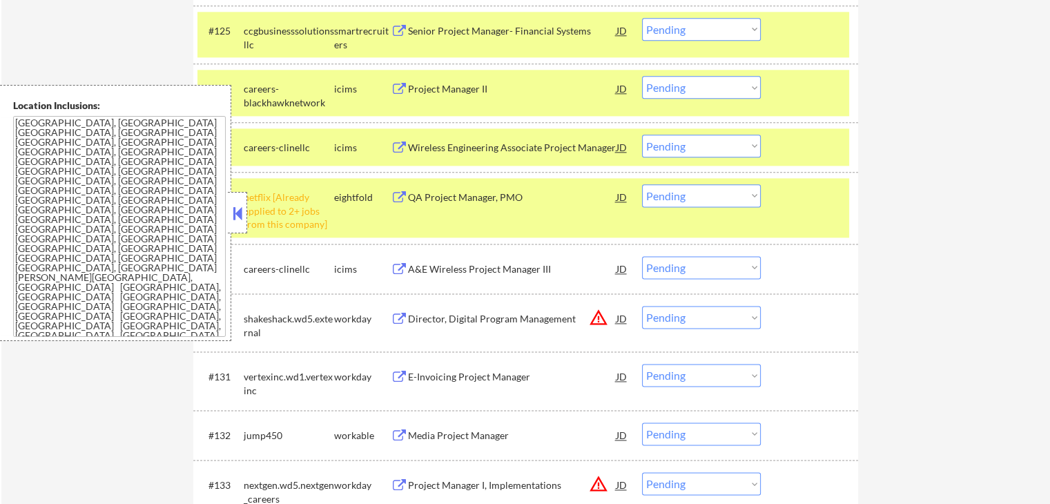
scroll to position [1932, 0]
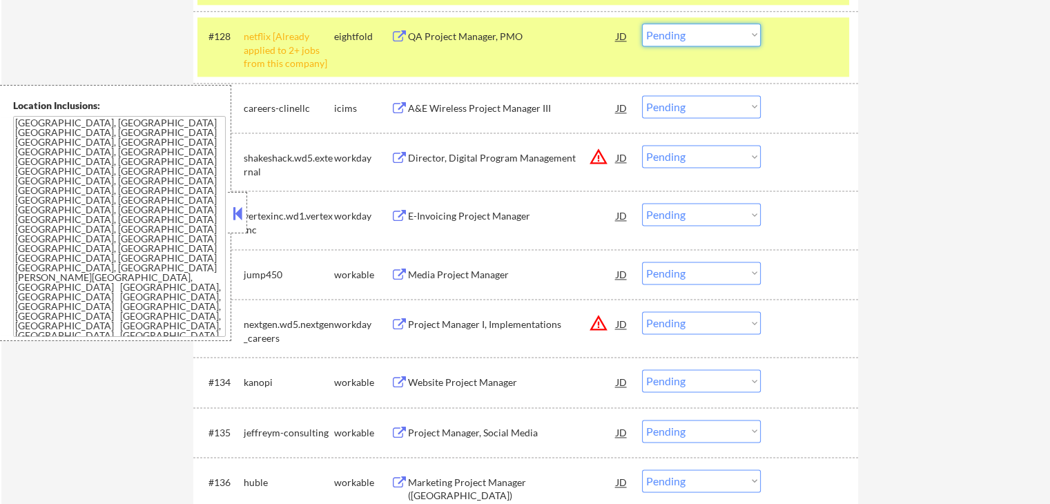
click at [695, 31] on select "Choose an option... Pending Applied Excluded (Questions) Excluded (Expired) Exc…" at bounding box center [701, 34] width 119 height 23
click at [642, 23] on select "Choose an option... Pending Applied Excluded (Questions) Excluded (Expired) Exc…" at bounding box center [701, 34] width 119 height 23
click at [436, 273] on div "Media Project Manager" at bounding box center [512, 275] width 208 height 14
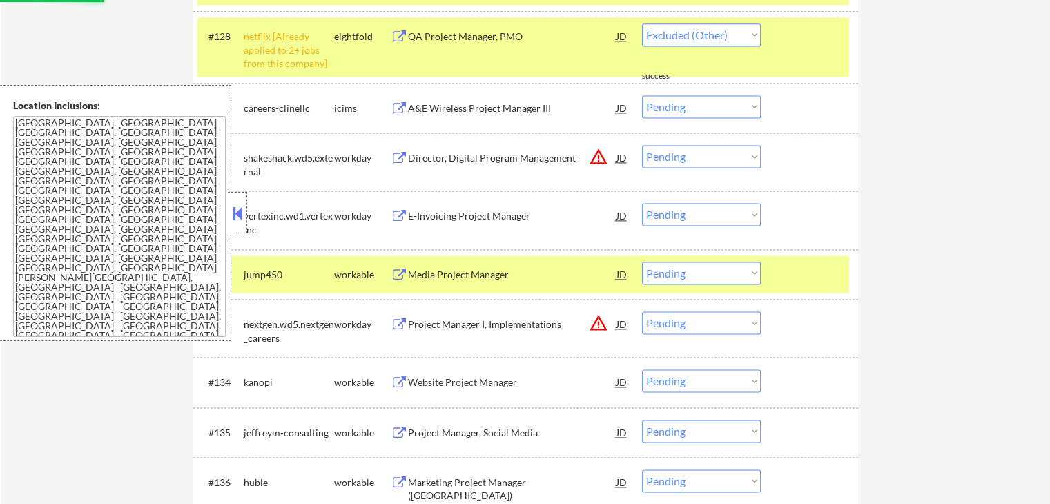
select select ""pending""
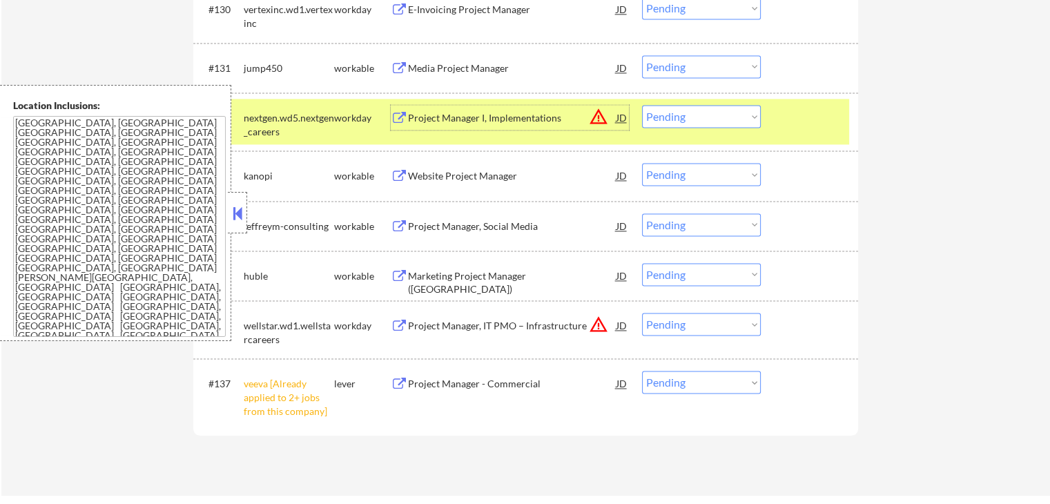
scroll to position [2070, 0]
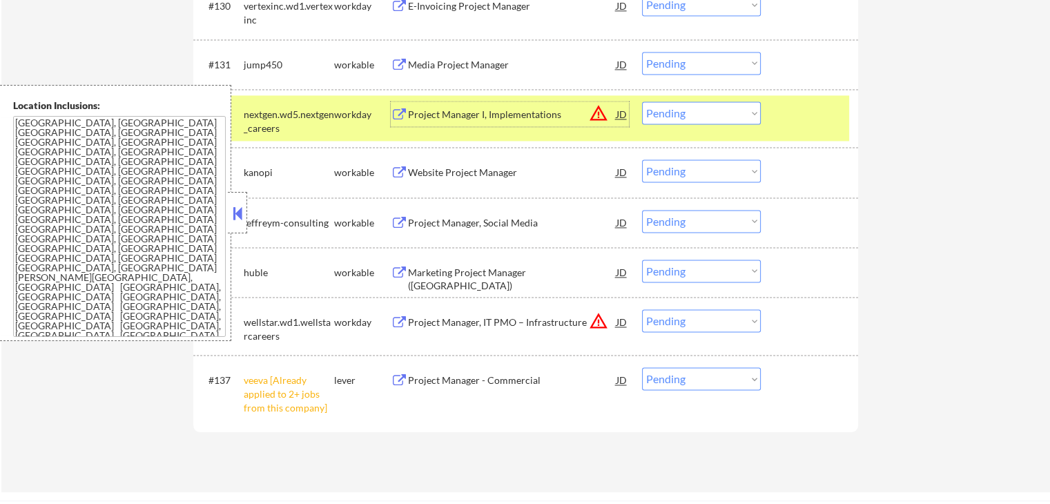
click at [697, 68] on select "Choose an option... Pending Applied Excluded (Questions) Excluded (Expired) Exc…" at bounding box center [701, 63] width 119 height 23
click at [642, 52] on select "Choose an option... Pending Applied Excluded (Questions) Excluded (Expired) Exc…" at bounding box center [701, 63] width 119 height 23
click at [453, 224] on div "Project Manager, Social Media" at bounding box center [512, 223] width 208 height 14
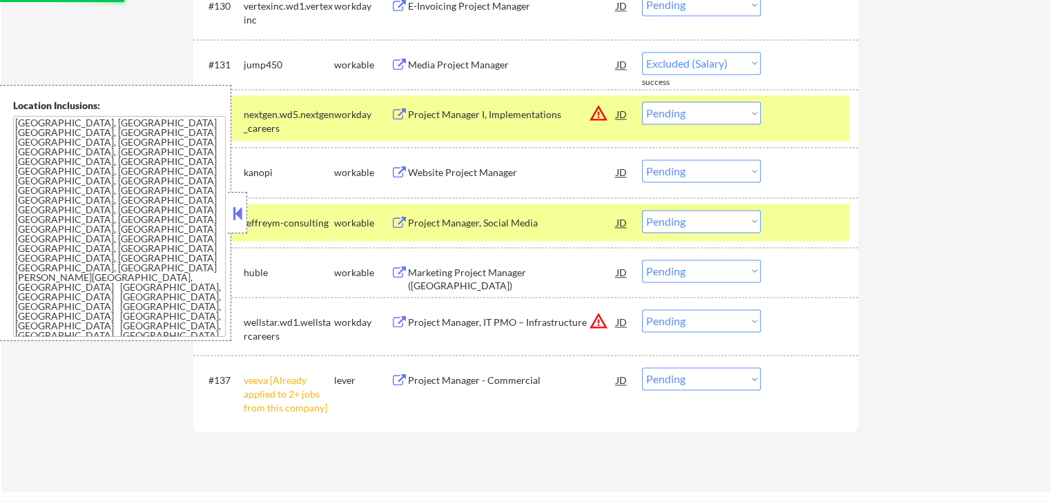
select select ""pending""
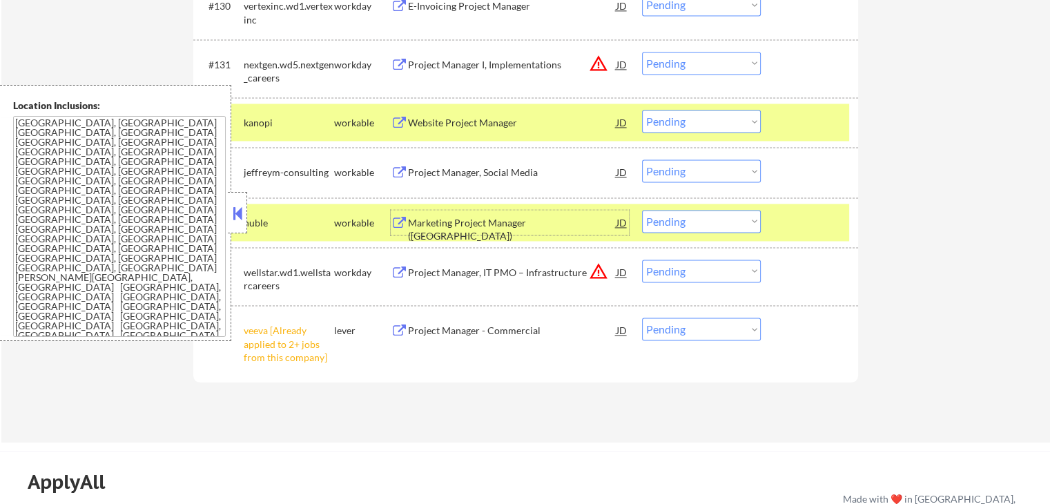
scroll to position [2139, 0]
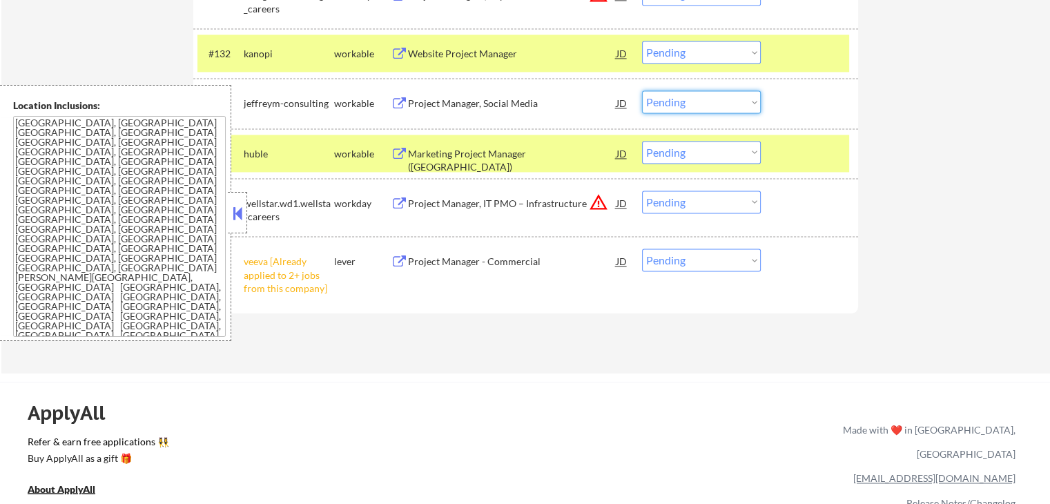
click at [709, 94] on select "Choose an option... Pending Applied Excluded (Questions) Excluded (Expired) Exc…" at bounding box center [701, 101] width 119 height 23
click at [642, 90] on select "Choose an option... Pending Applied Excluded (Questions) Excluded (Expired) Exc…" at bounding box center [701, 101] width 119 height 23
click at [488, 59] on div "Website Project Manager" at bounding box center [512, 54] width 208 height 14
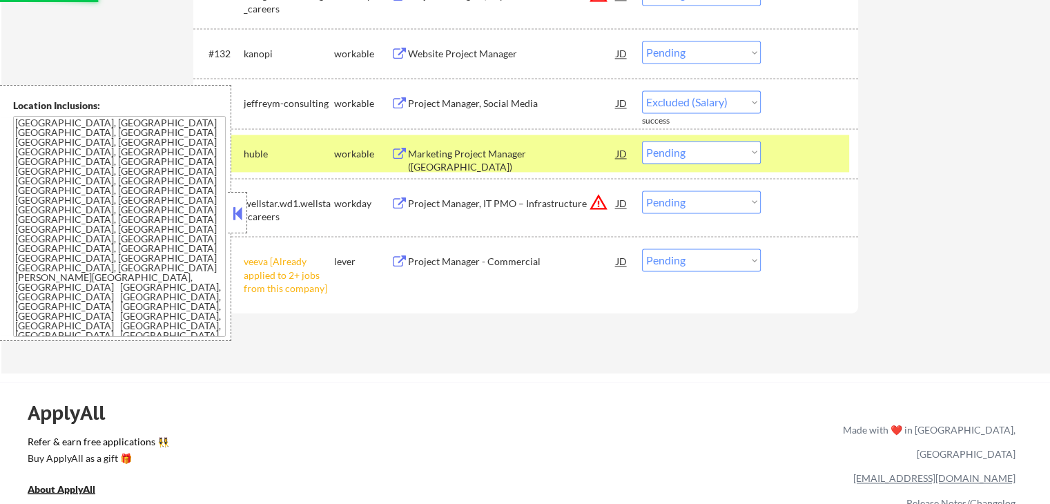
select select ""pending""
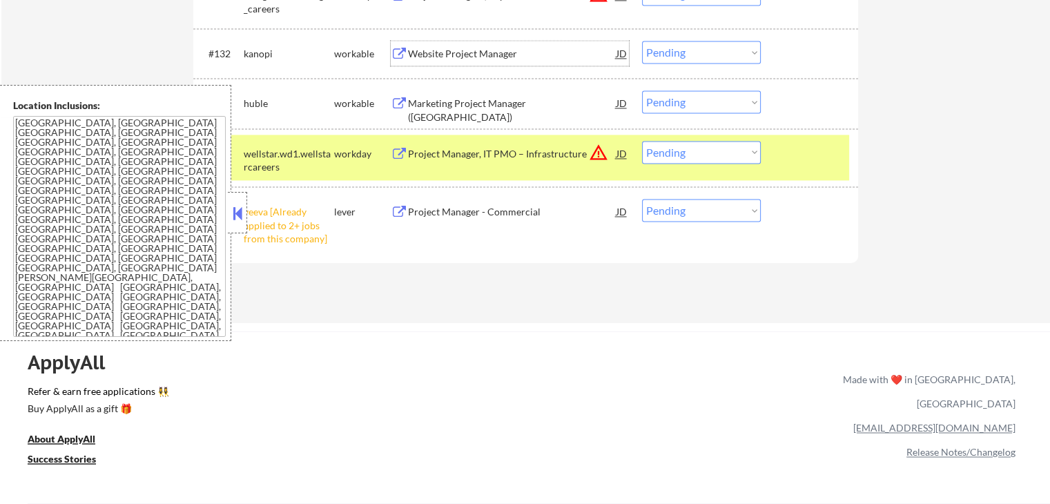
click at [689, 56] on select "Choose an option... Pending Applied Excluded (Questions) Excluded (Expired) Exc…" at bounding box center [701, 52] width 119 height 23
click at [642, 41] on select "Choose an option... Pending Applied Excluded (Questions) Excluded (Expired) Exc…" at bounding box center [701, 52] width 119 height 23
click at [451, 112] on div "Marketing Project Manager ([GEOGRAPHIC_DATA])" at bounding box center [512, 102] width 208 height 25
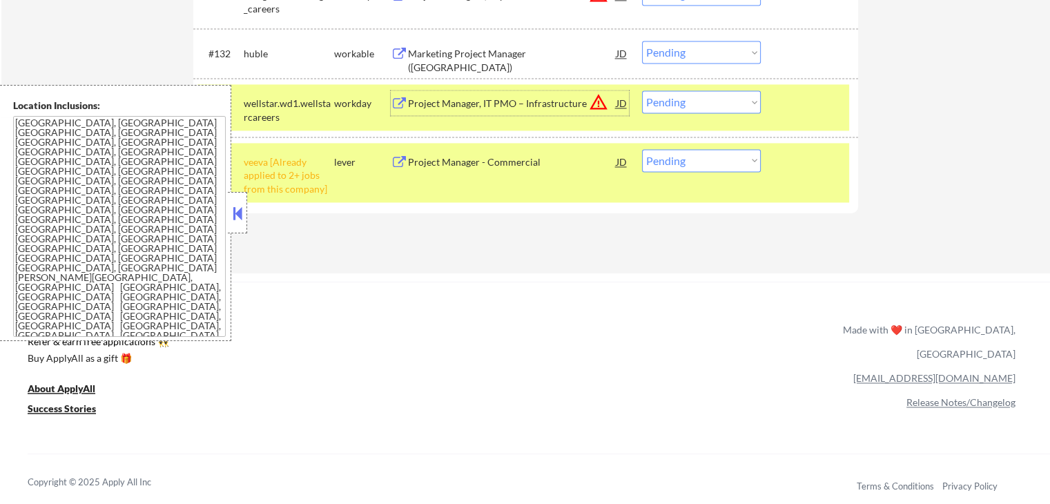
click at [696, 101] on select "Choose an option... Pending Applied Excluded (Questions) Excluded (Expired) Exc…" at bounding box center [701, 101] width 119 height 23
click at [712, 59] on select "Choose an option... Pending Applied Excluded (Questions) Excluded (Expired) Exc…" at bounding box center [701, 52] width 119 height 23
click at [642, 41] on select "Choose an option... Pending Applied Excluded (Questions) Excluded (Expired) Exc…" at bounding box center [701, 52] width 119 height 23
select select ""pending""
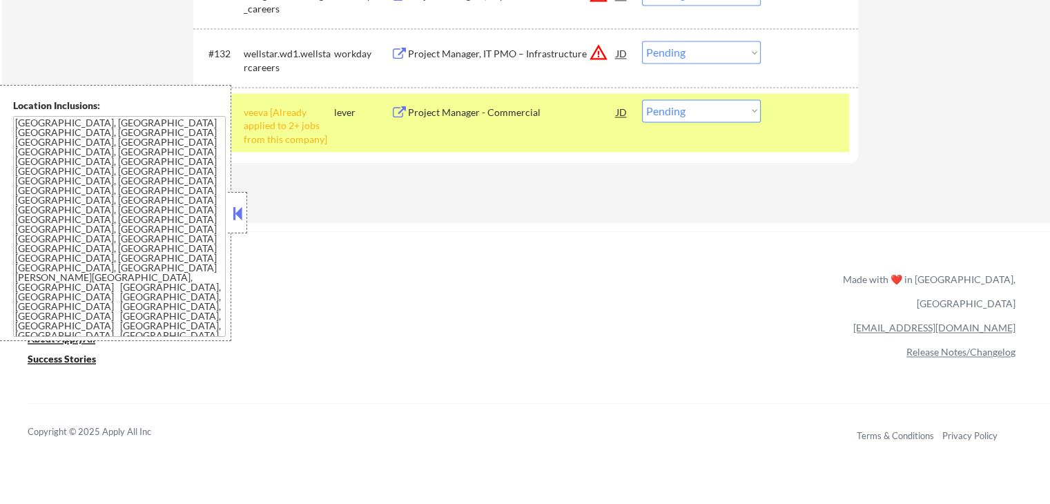
click at [690, 112] on select "Choose an option... Pending Applied Excluded (Questions) Excluded (Expired) Exc…" at bounding box center [701, 110] width 119 height 23
select select ""excluded__other_""
click at [642, 99] on select "Choose an option... Pending Applied Excluded (Questions) Excluded (Expired) Exc…" at bounding box center [701, 110] width 119 height 23
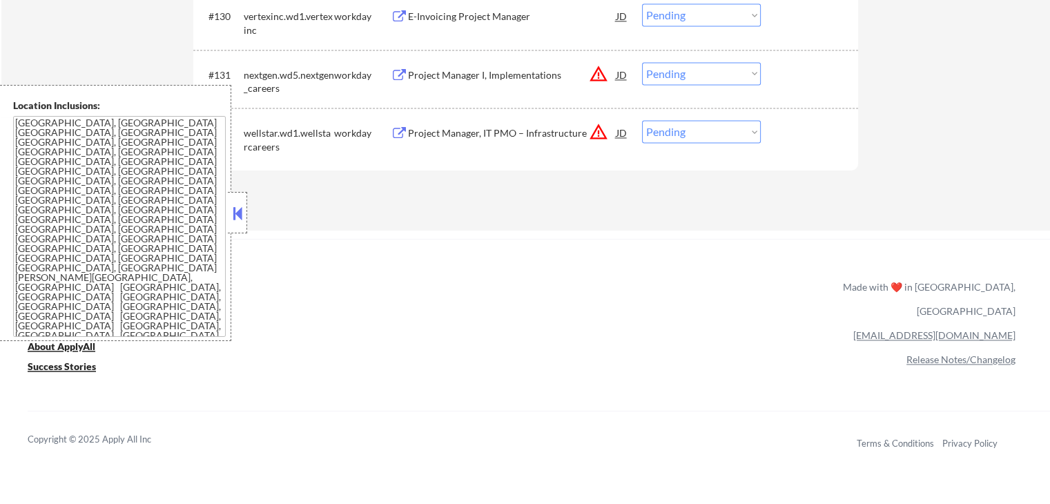
scroll to position [2001, 0]
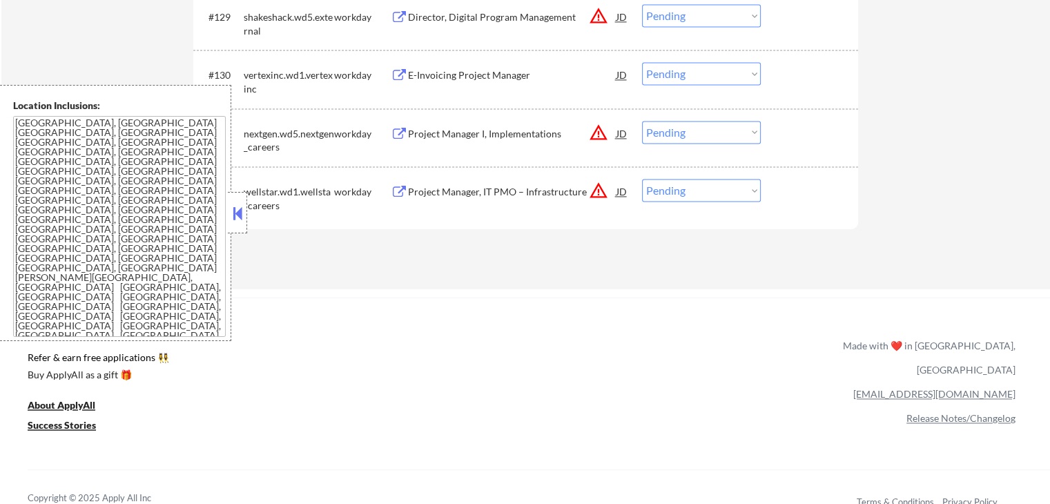
click at [240, 216] on button at bounding box center [237, 213] width 15 height 21
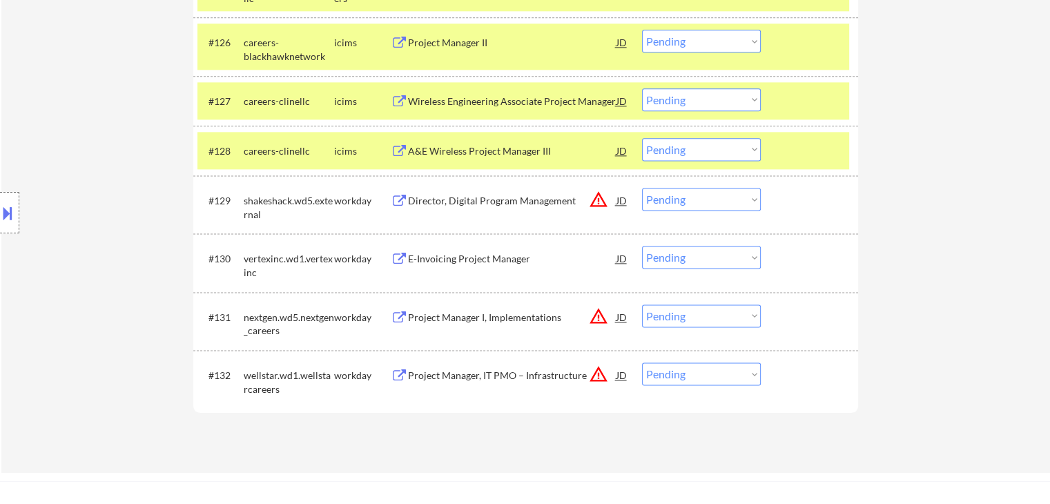
scroll to position [1794, 0]
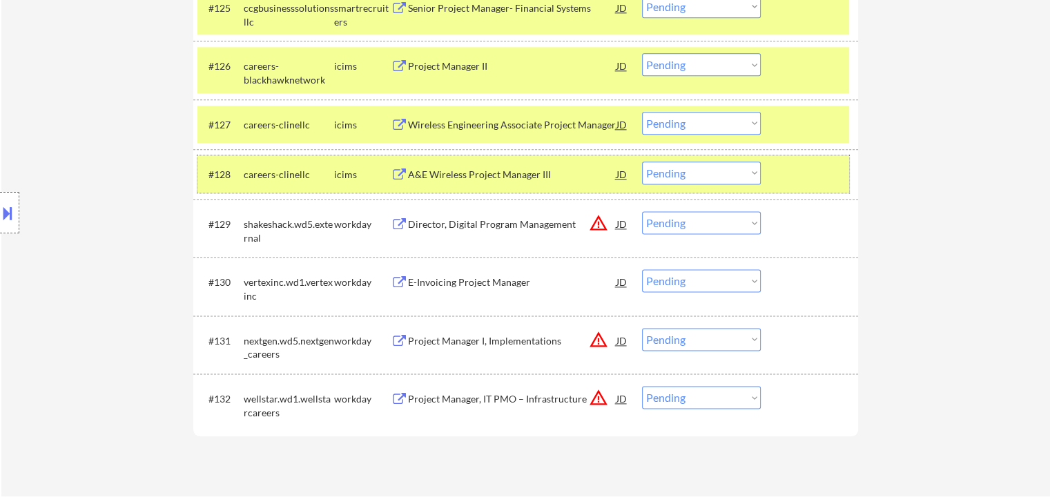
click at [807, 189] on div "#128 careers-clinellc icims A&E Wireless Project Manager III JD warning_amber C…" at bounding box center [523, 173] width 652 height 37
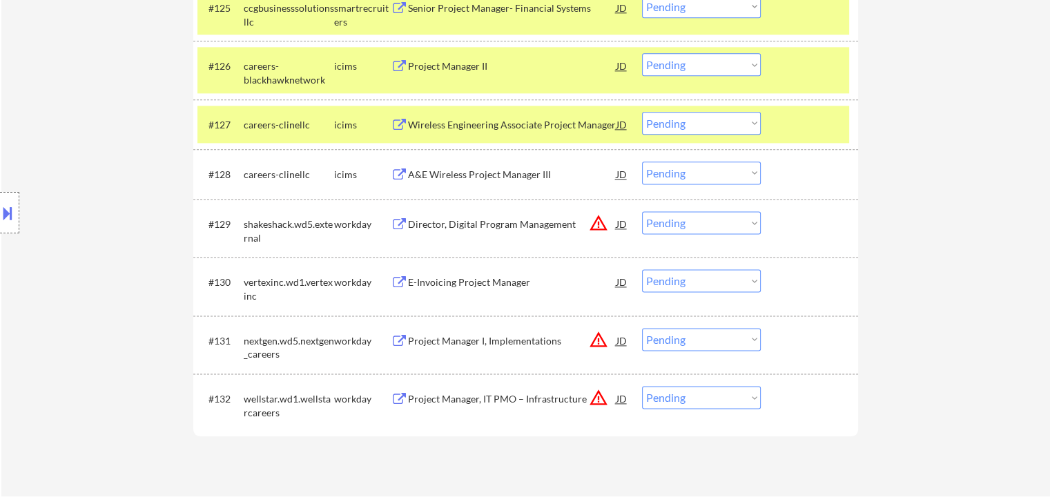
scroll to position [1725, 0]
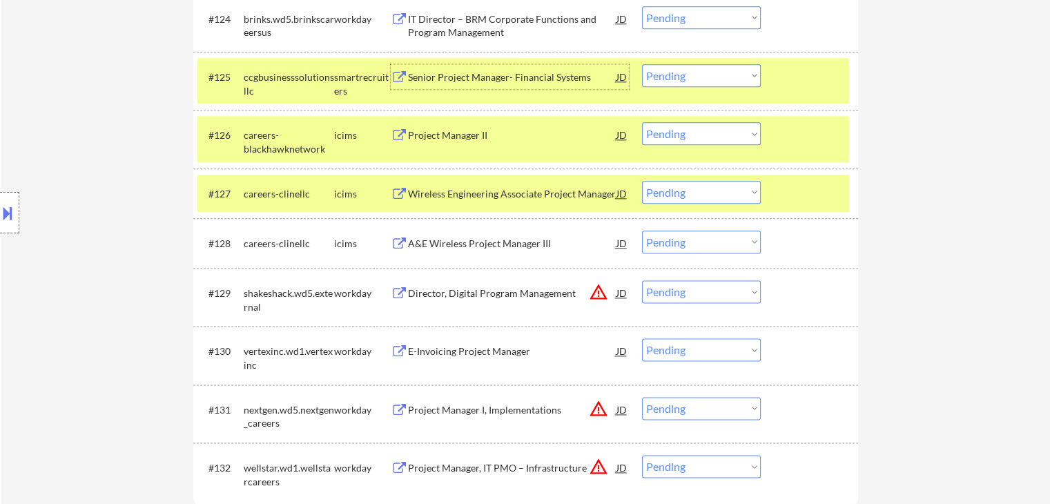
click at [410, 71] on div "Senior Project Manager- Financial Systems" at bounding box center [512, 77] width 208 height 14
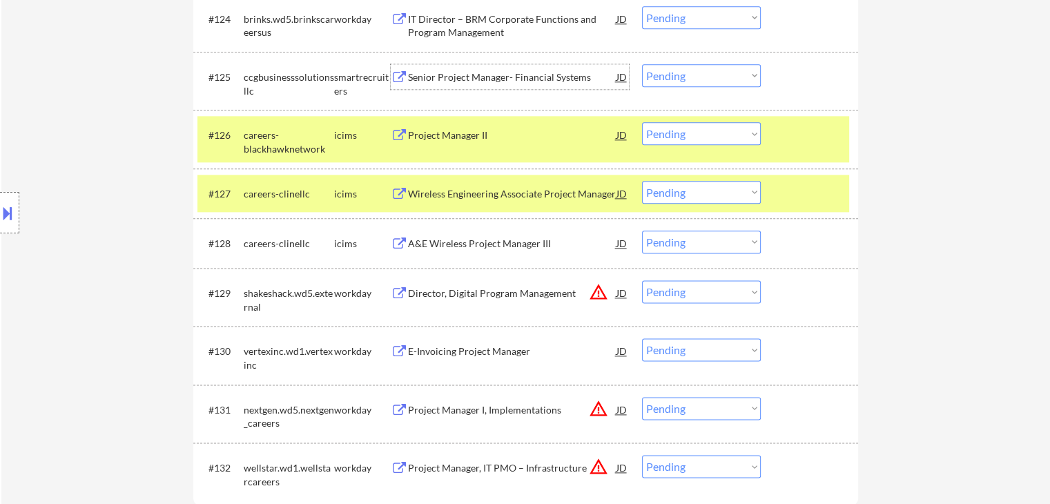
click at [683, 68] on select "Choose an option... Pending Applied Excluded (Questions) Excluded (Expired) Exc…" at bounding box center [701, 75] width 119 height 23
click at [642, 64] on select "Choose an option... Pending Applied Excluded (Questions) Excluded (Expired) Exc…" at bounding box center [701, 75] width 119 height 23
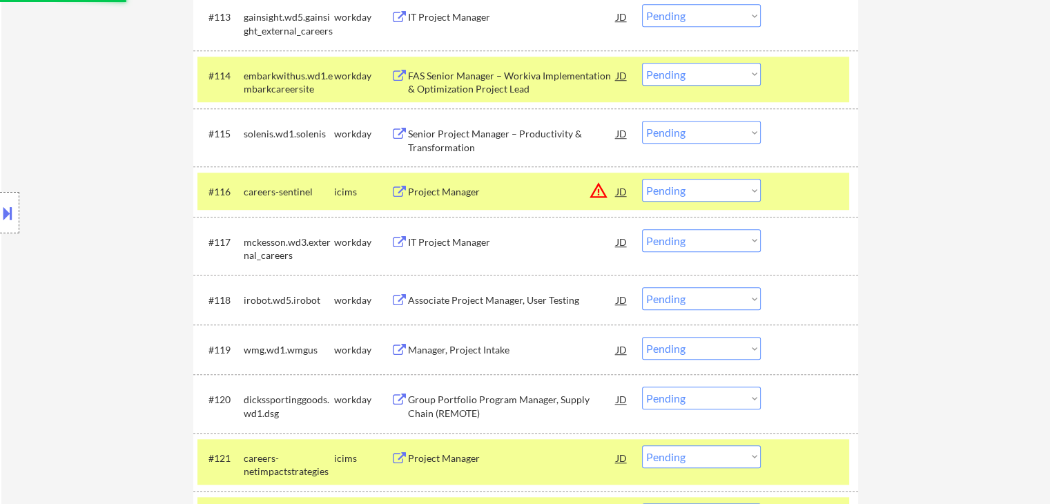
scroll to position [1035, 0]
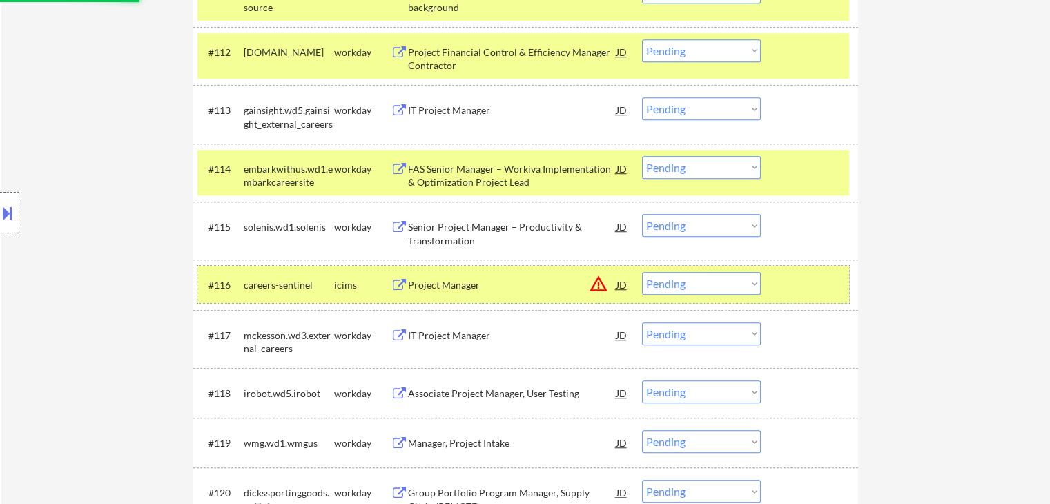
click at [816, 294] on div at bounding box center [811, 284] width 61 height 25
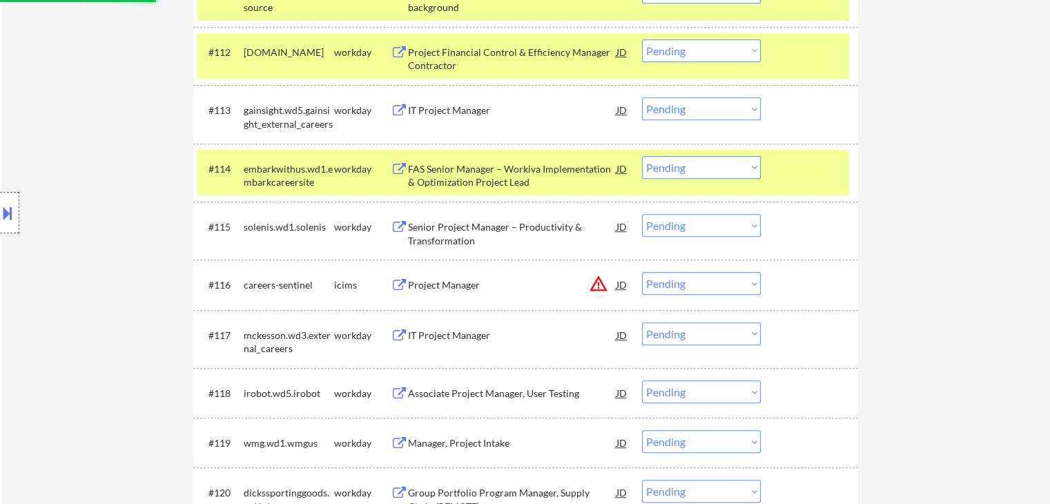
select select ""pending""
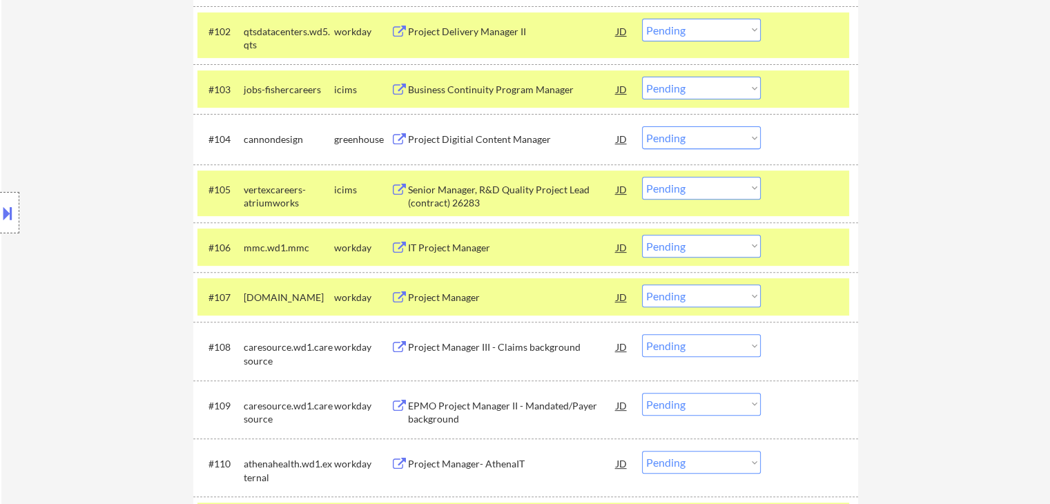
scroll to position [483, 0]
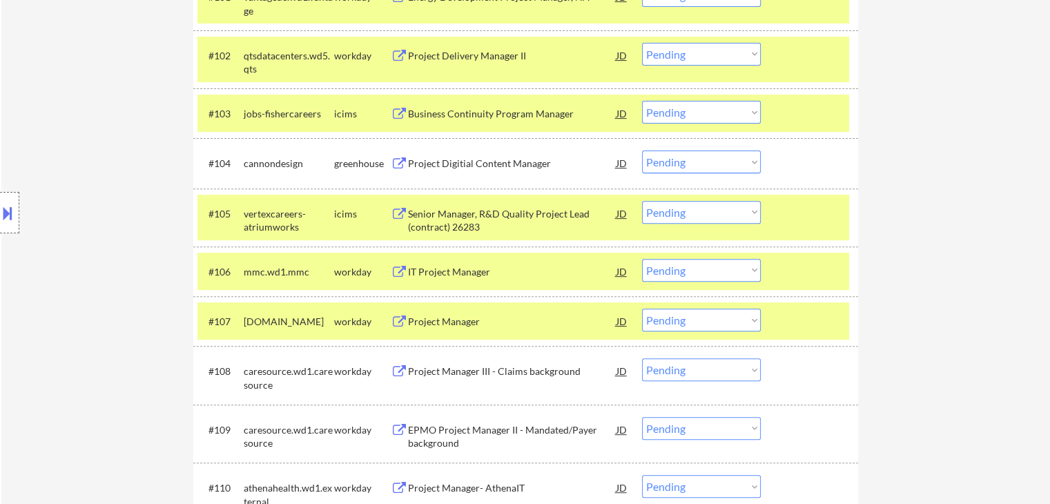
click at [455, 167] on div "Project Digitial Content Manager" at bounding box center [512, 164] width 208 height 14
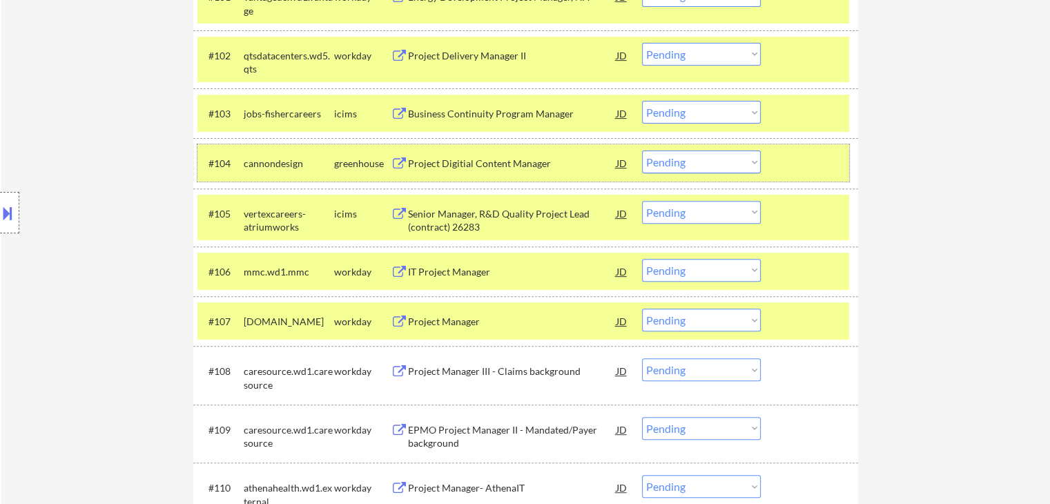
click at [697, 150] on div "#104 cannondesign greenhouse Project Digitial Content Manager JD Choose an opti…" at bounding box center [523, 162] width 652 height 37
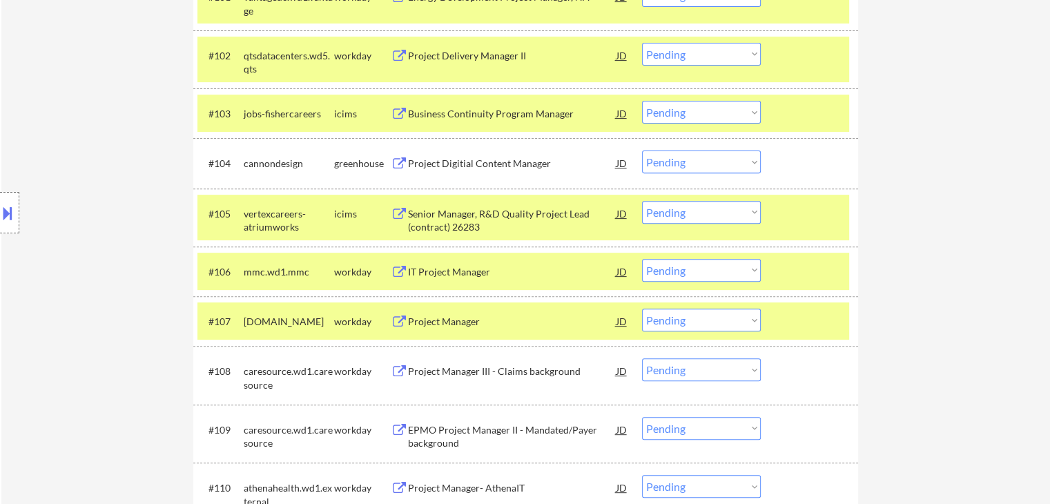
click at [698, 166] on select "Choose an option... Pending Applied Excluded (Questions) Excluded (Expired) Exc…" at bounding box center [701, 161] width 119 height 23
click at [642, 150] on select "Choose an option... Pending Applied Excluded (Questions) Excluded (Expired) Exc…" at bounding box center [701, 161] width 119 height 23
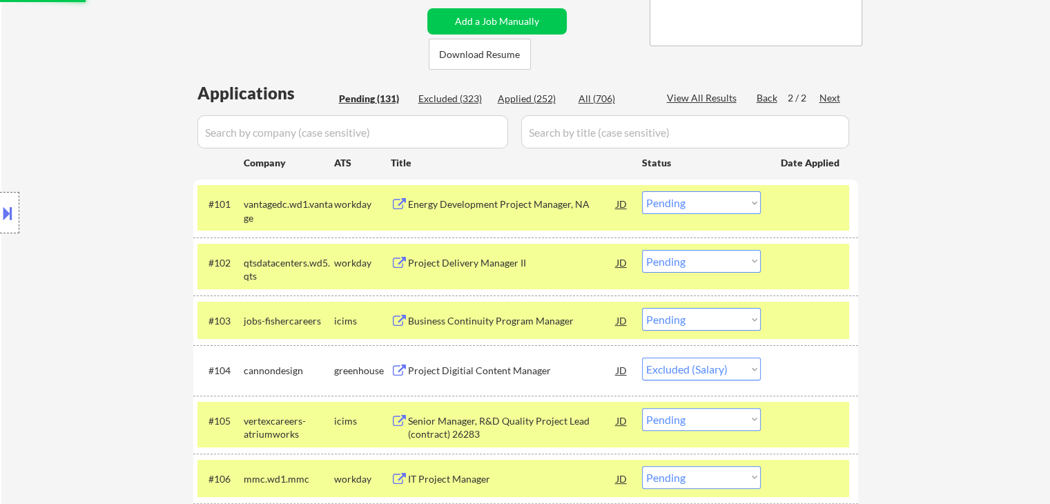
scroll to position [207, 0]
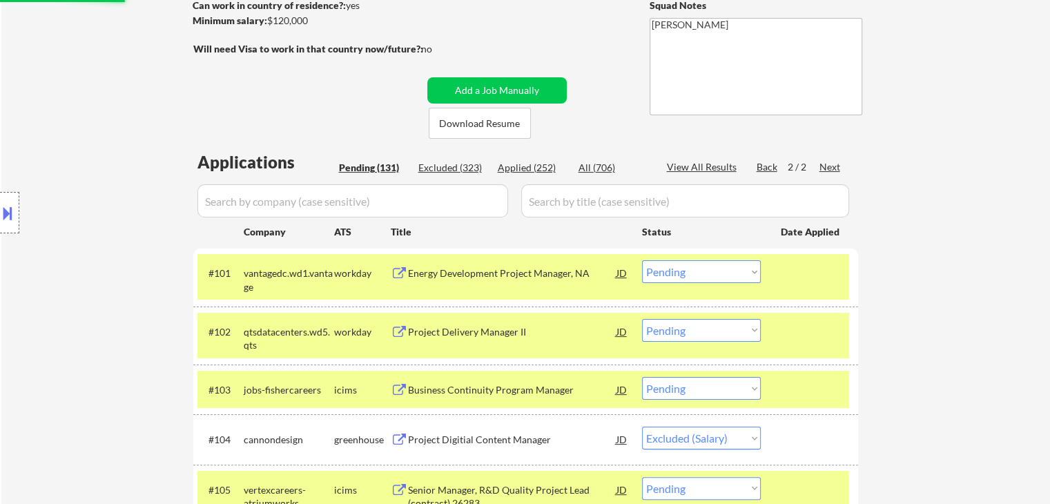
click at [763, 166] on div "Back" at bounding box center [767, 167] width 22 height 14
select select ""pending""
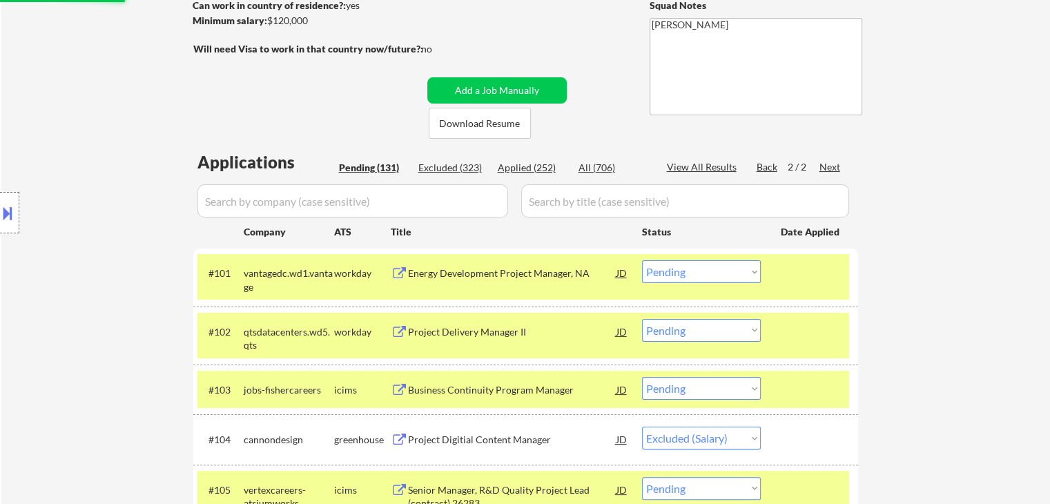
select select ""pending""
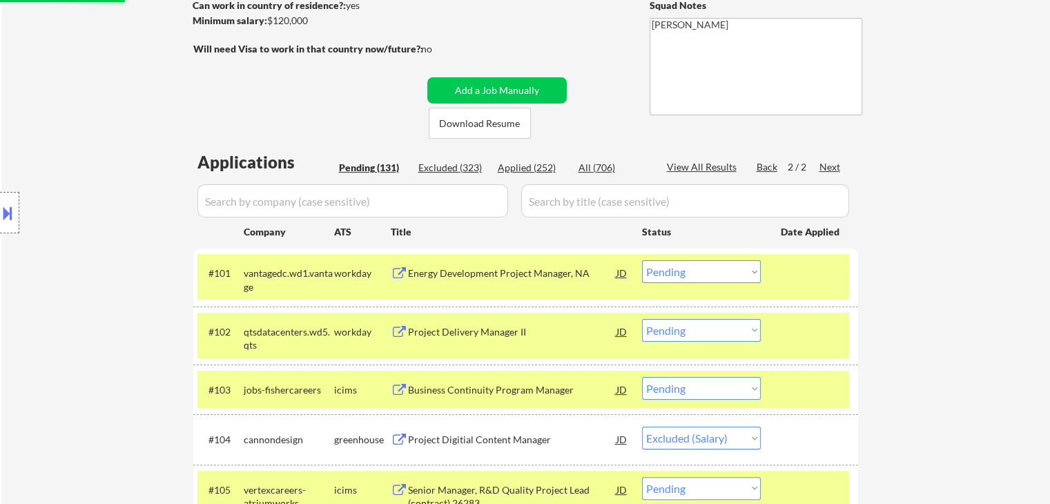
select select ""pending""
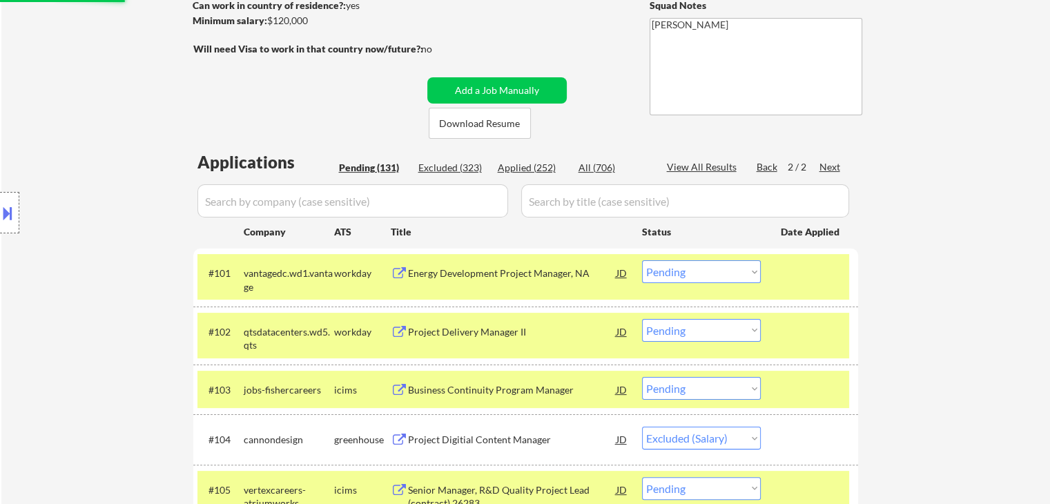
select select ""pending""
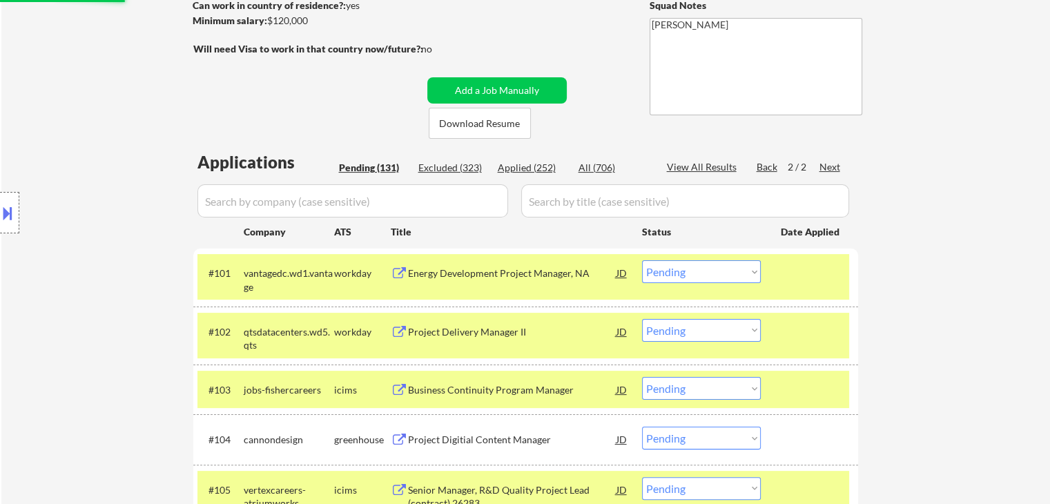
select select ""pending""
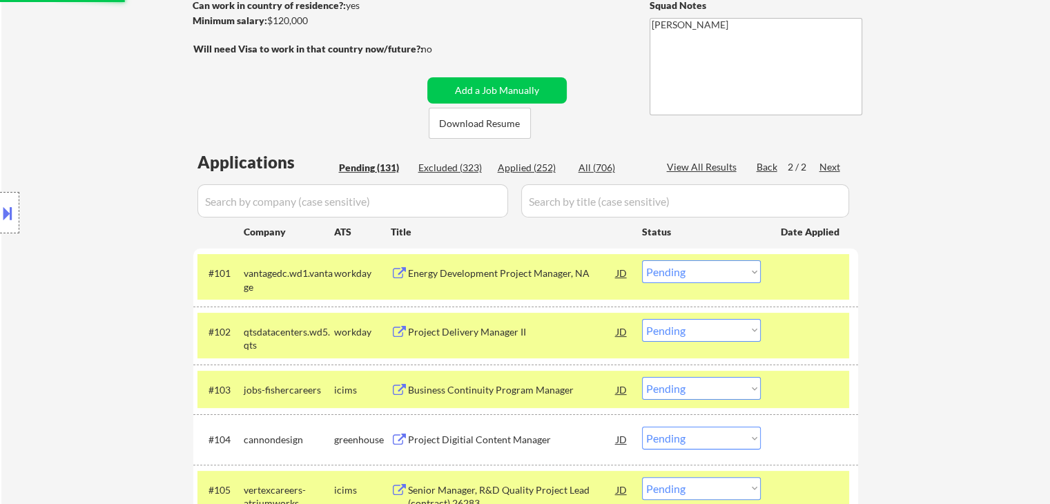
select select ""pending""
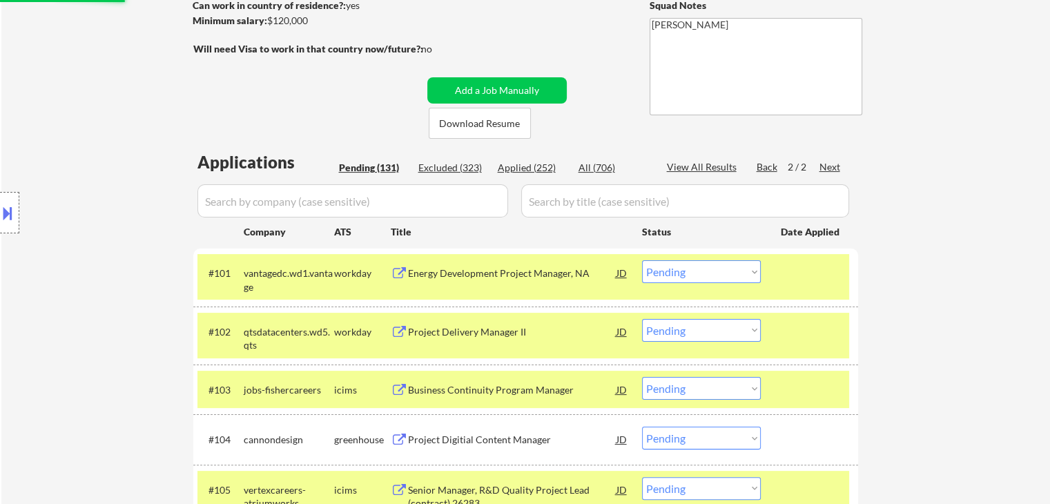
select select ""pending""
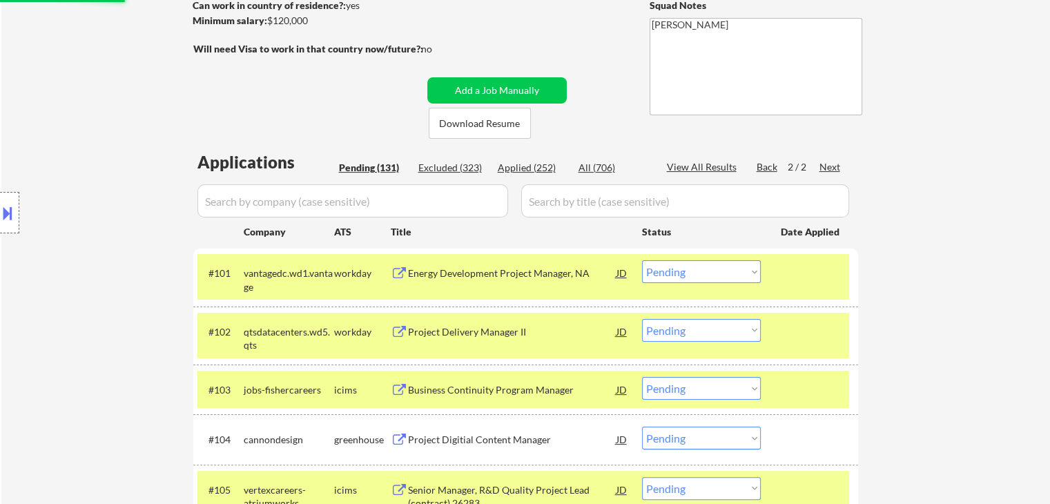
select select ""pending""
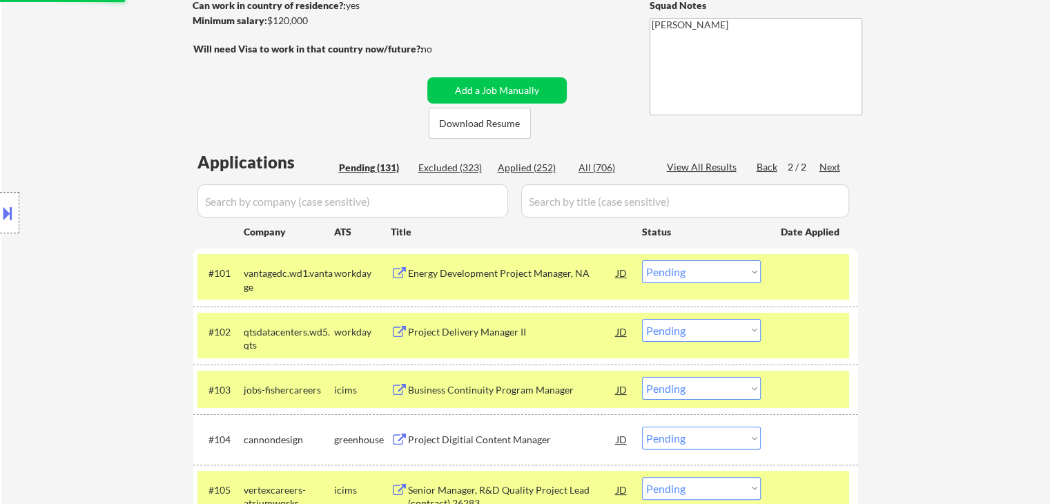
select select ""pending""
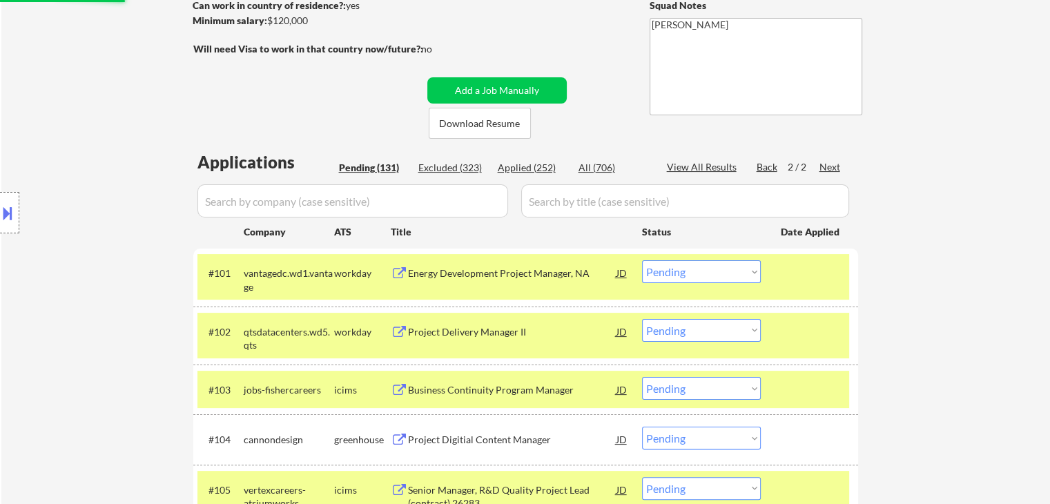
select select ""pending""
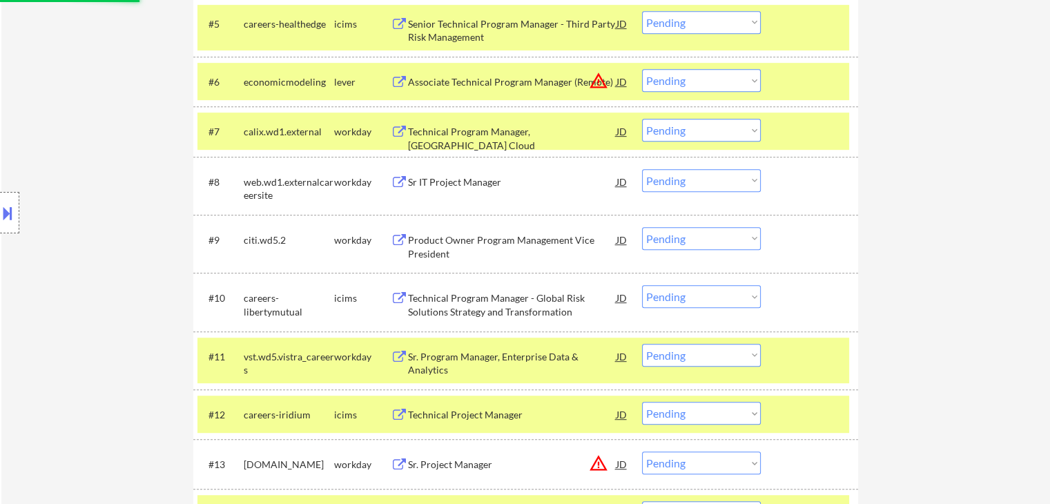
scroll to position [621, 0]
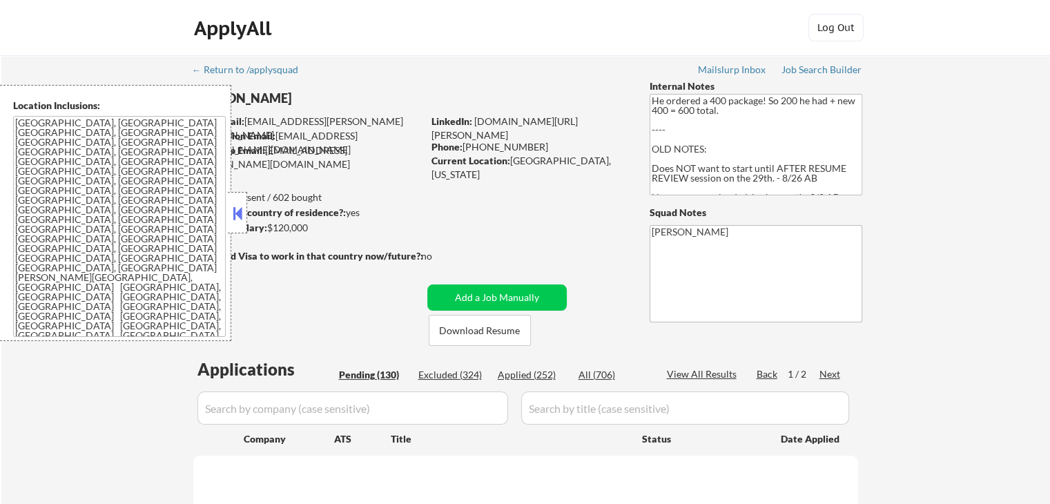
select select ""pending""
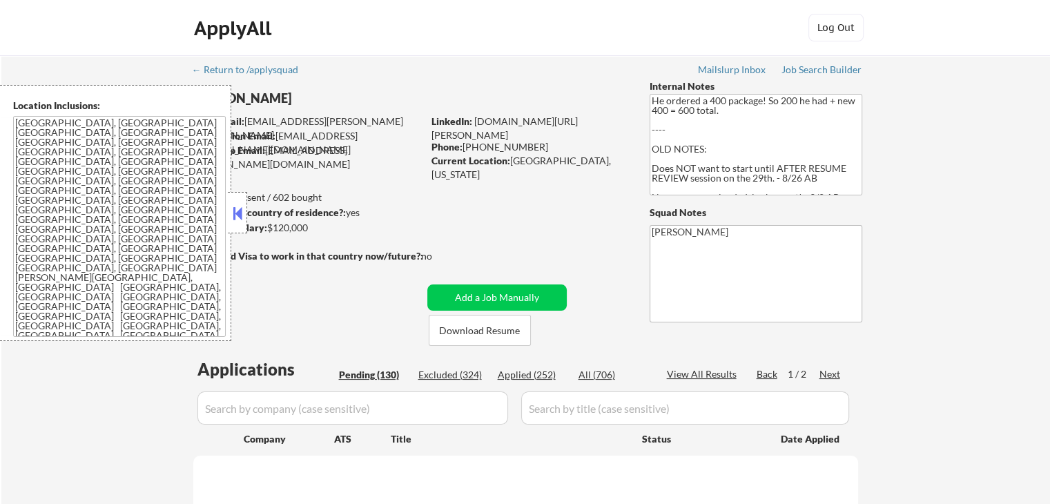
select select ""pending""
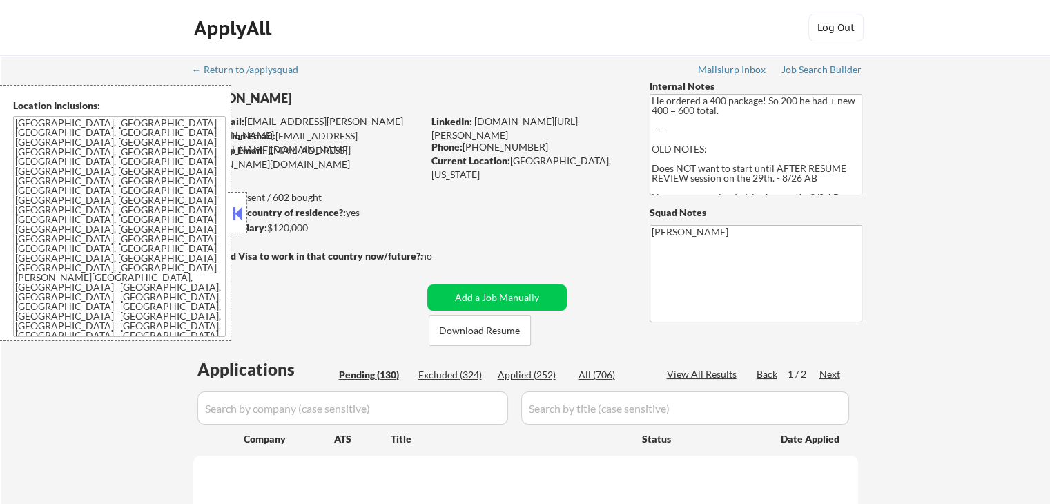
select select ""pending""
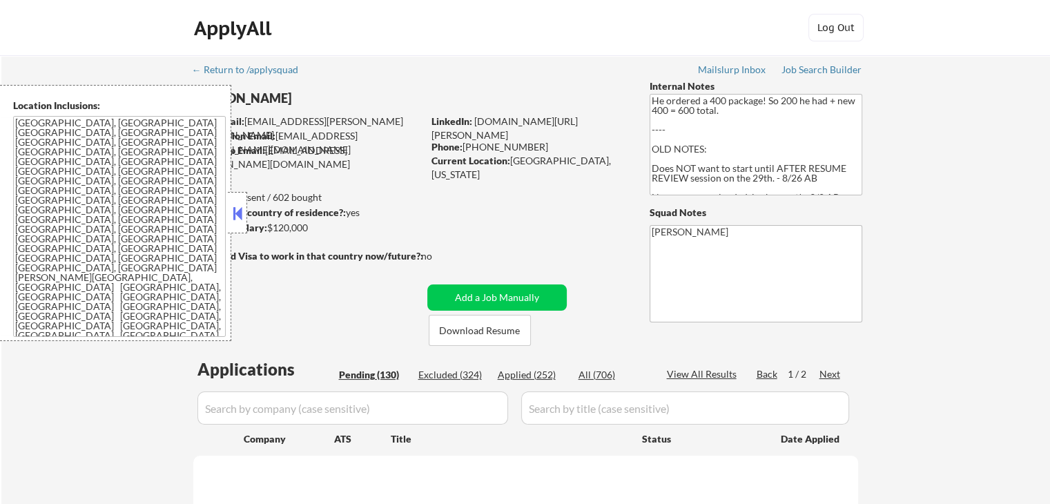
select select ""pending""
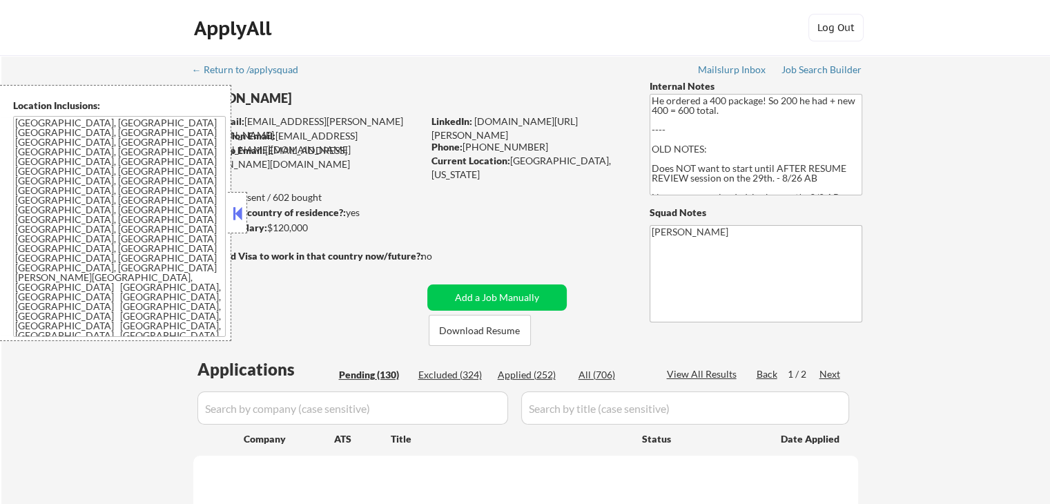
select select ""pending""
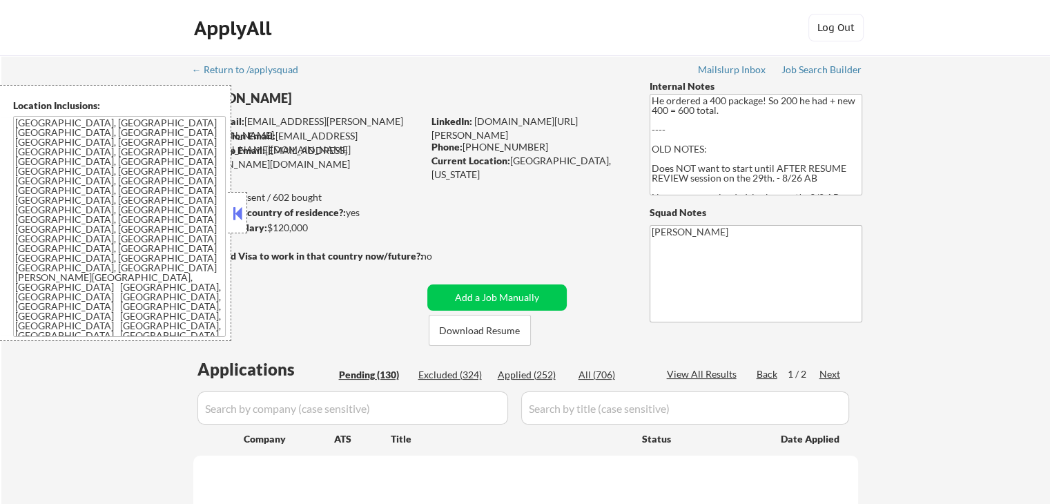
select select ""pending""
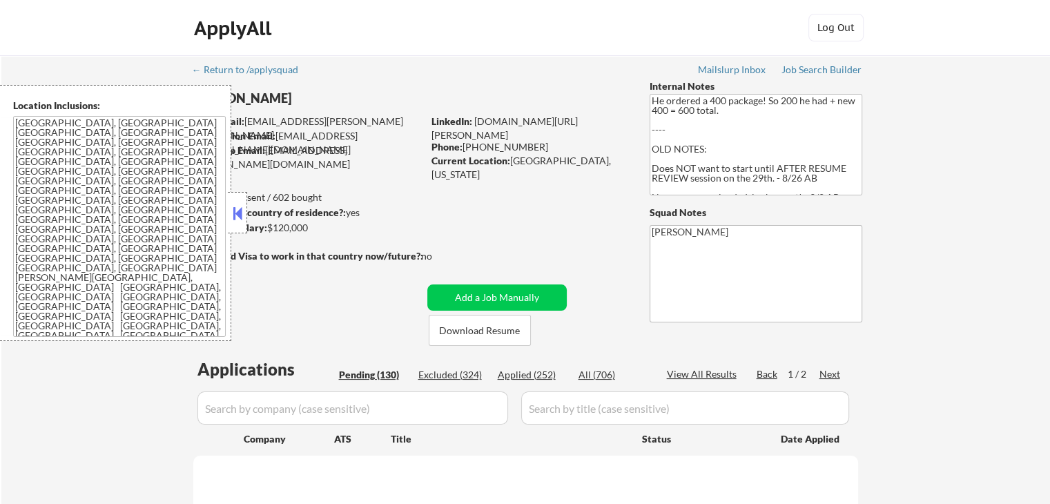
select select ""pending""
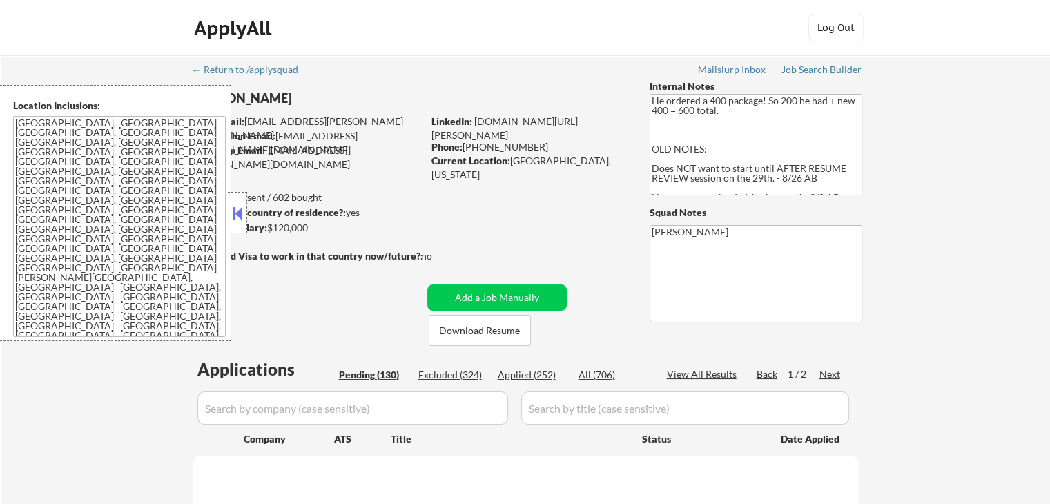
select select ""pending""
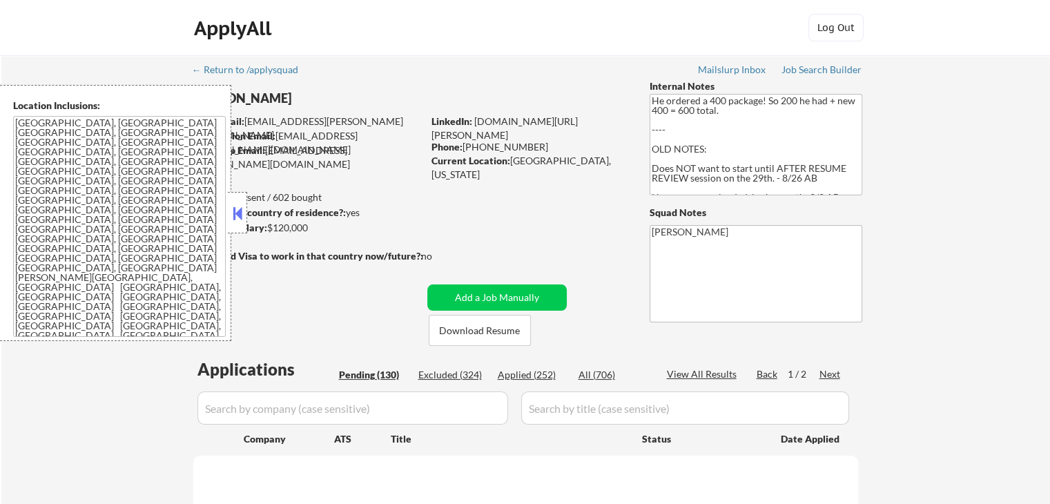
select select ""pending""
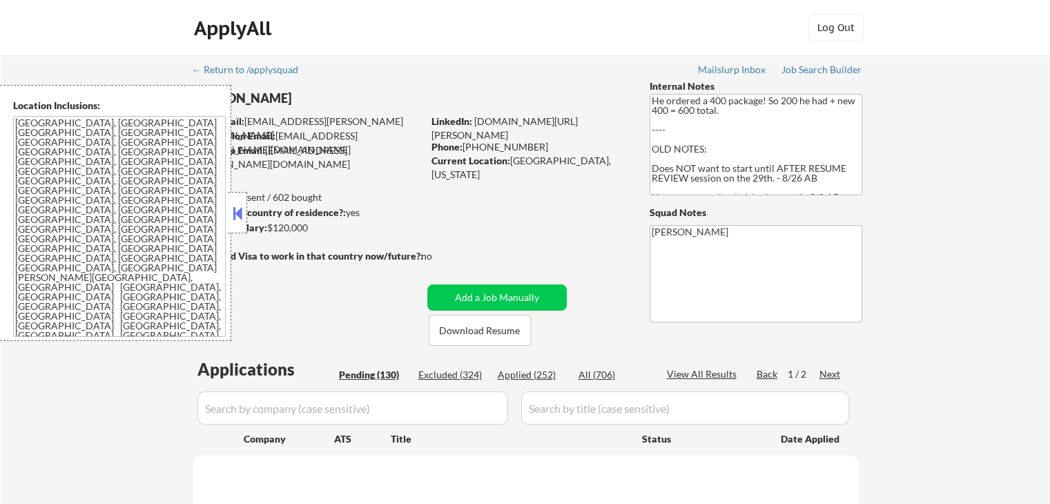
select select ""pending""
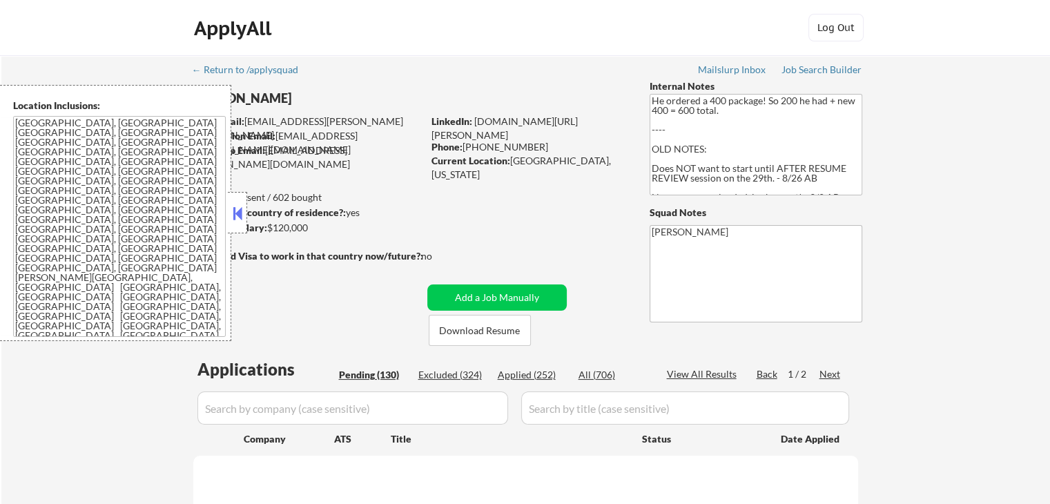
select select ""pending""
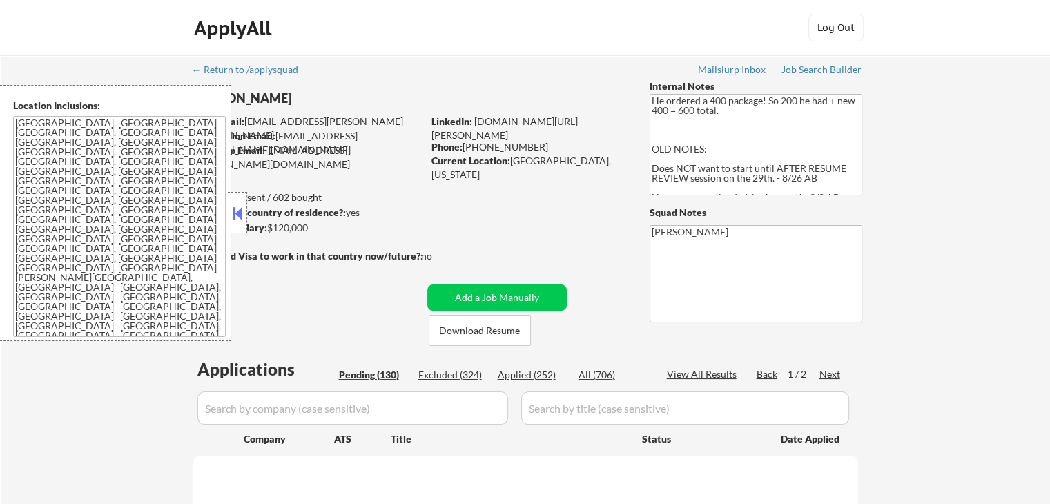
select select ""pending""
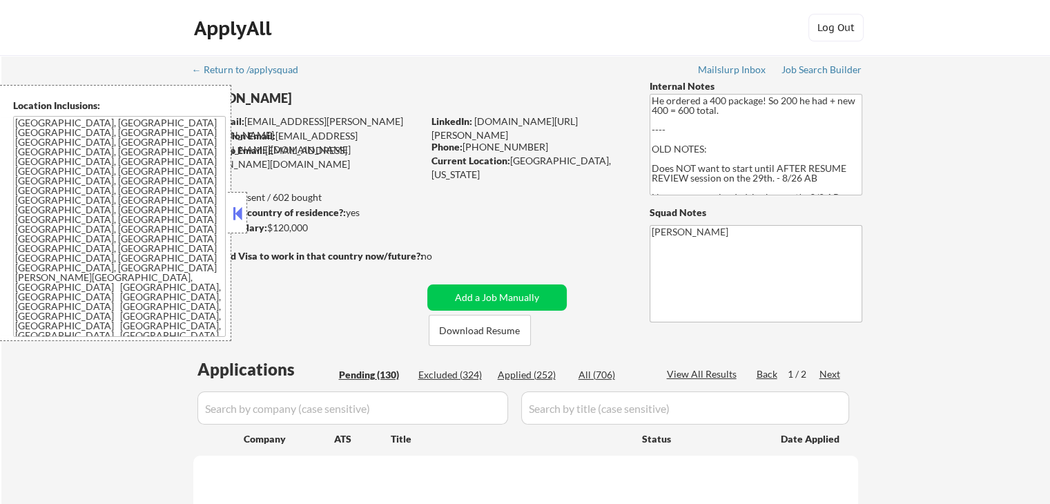
select select ""pending""
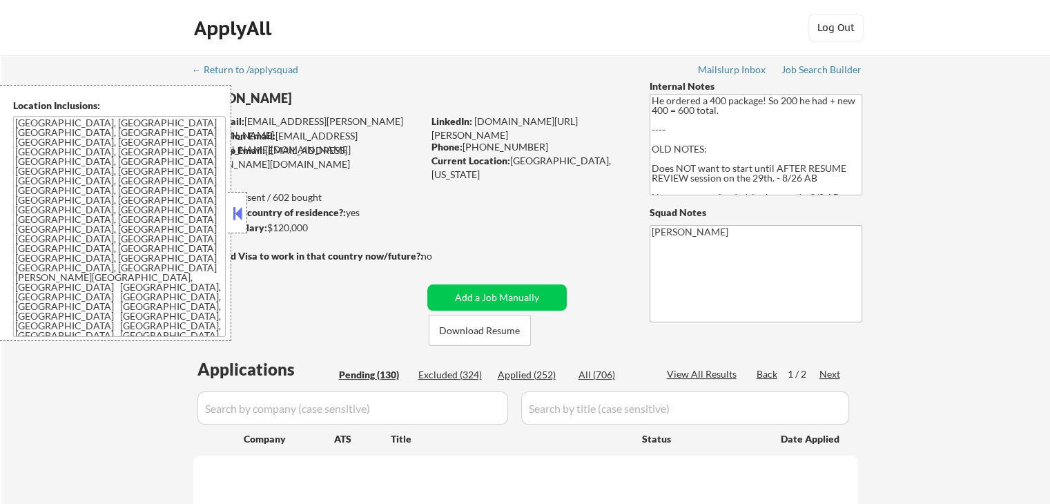
select select ""pending""
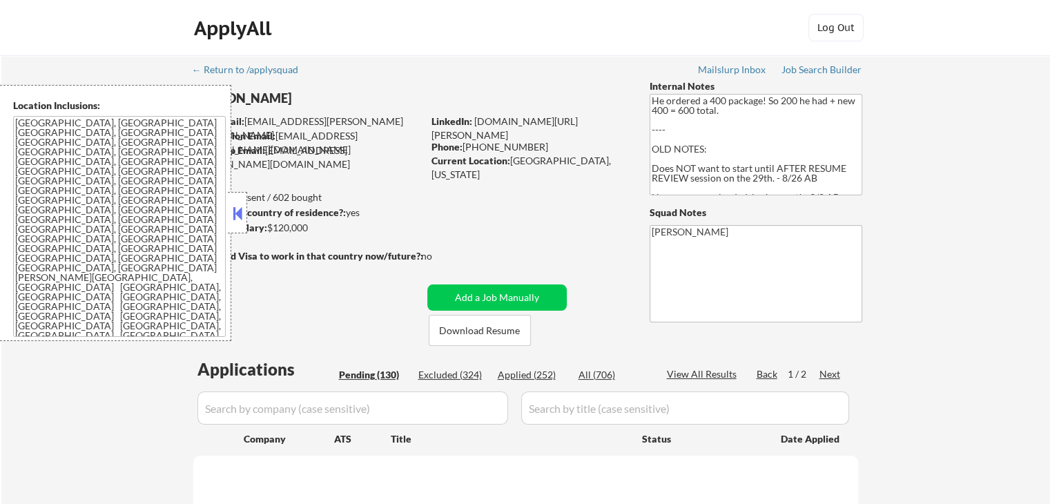
select select ""pending""
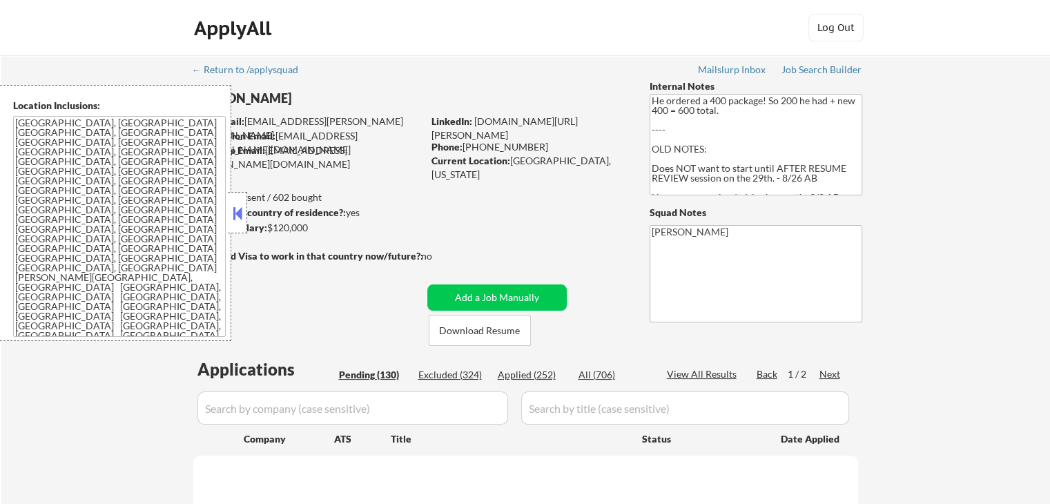
select select ""pending""
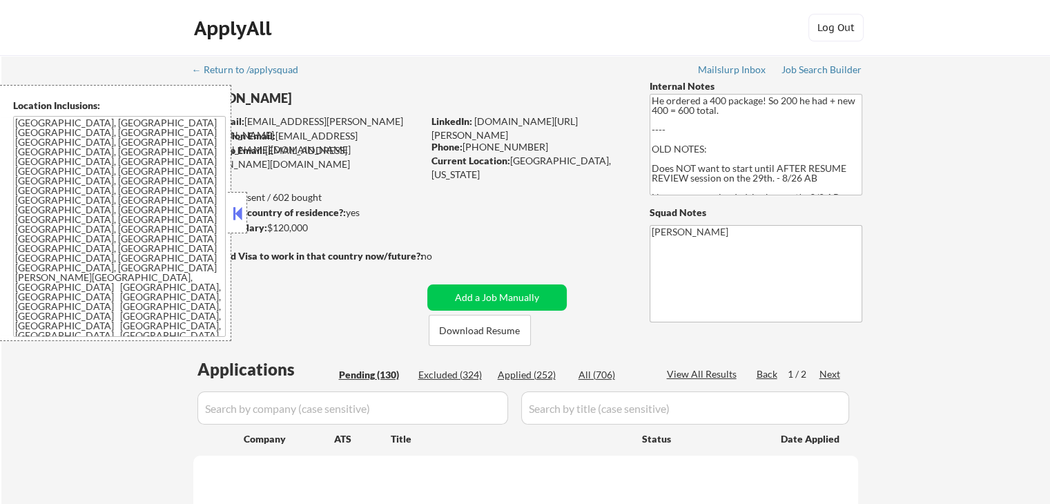
select select ""pending""
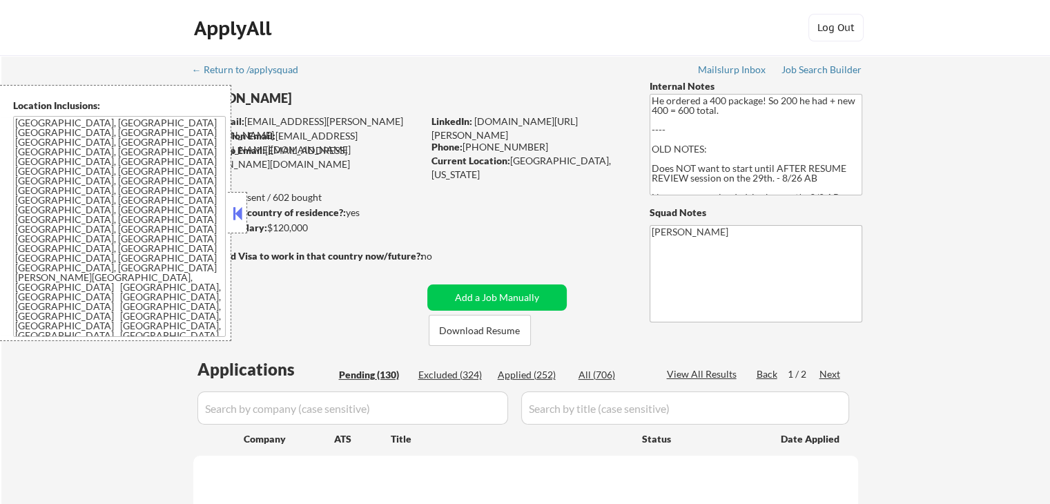
select select ""pending""
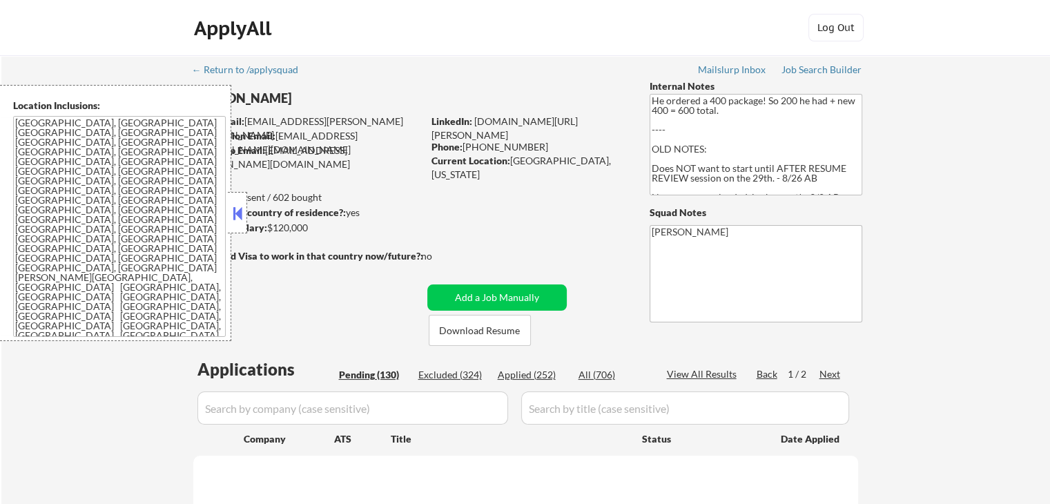
select select ""pending""
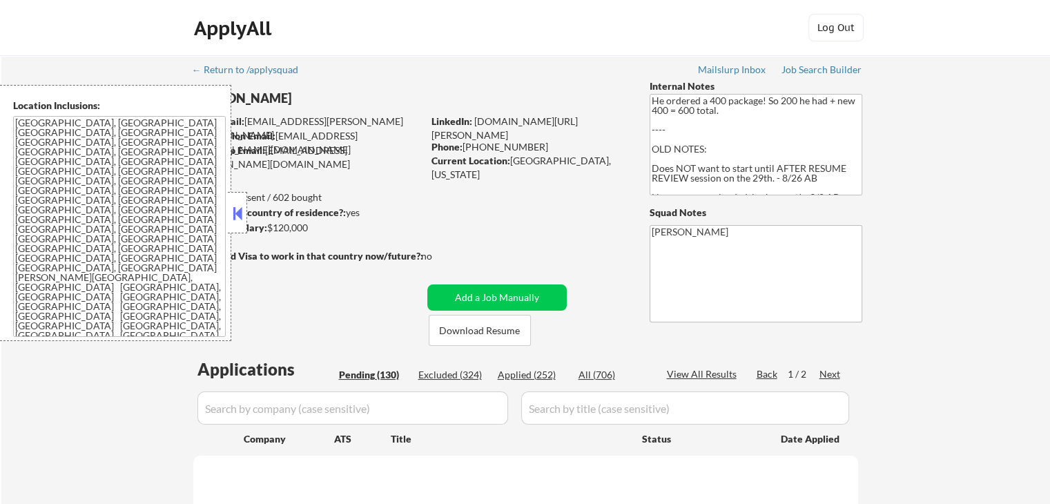
select select ""pending""
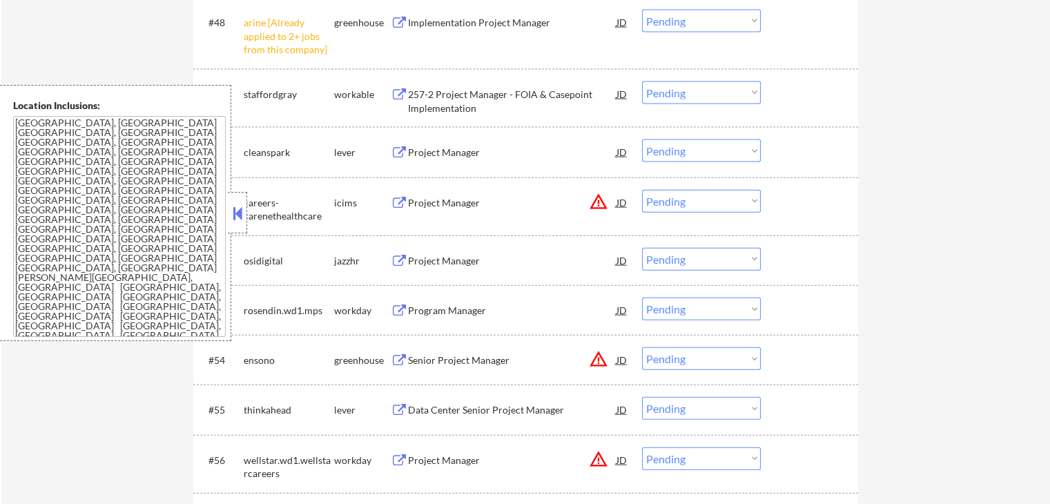
scroll to position [2968, 0]
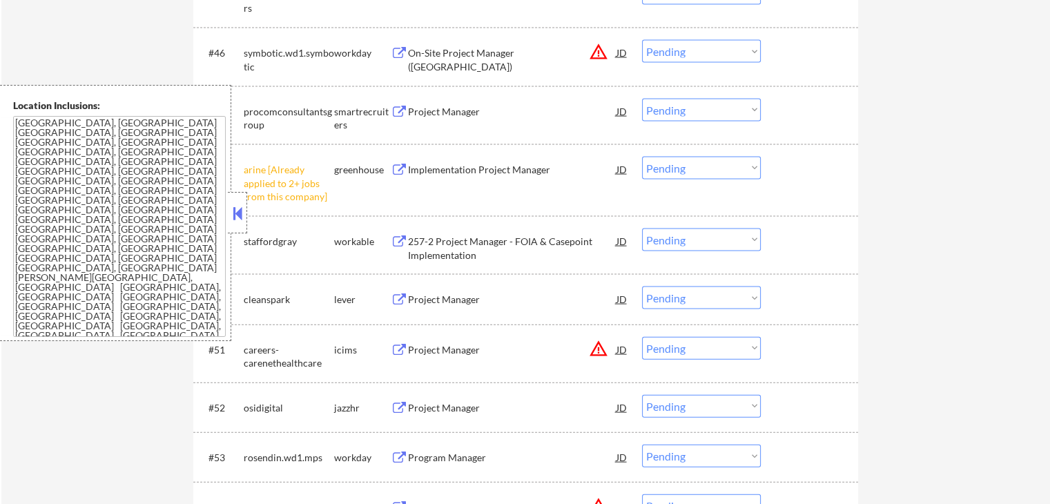
drag, startPoint x: 717, startPoint y: 169, endPoint x: 719, endPoint y: 177, distance: 7.9
click at [718, 169] on select "Choose an option... Pending Applied Excluded (Questions) Excluded (Expired) Exc…" at bounding box center [701, 168] width 119 height 23
select select ""excluded__other_""
click at [642, 157] on select "Choose an option... Pending Applied Excluded (Questions) Excluded (Expired) Exc…" at bounding box center [701, 168] width 119 height 23
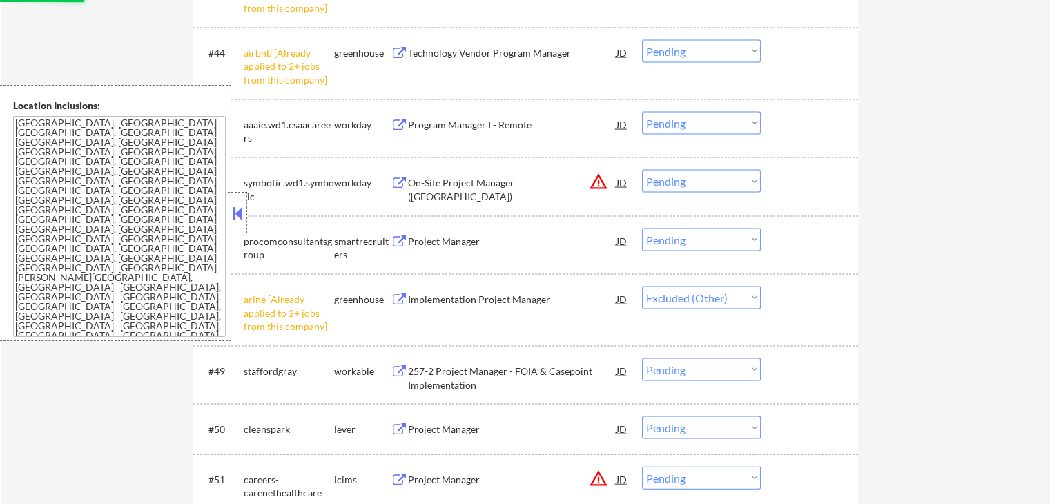
scroll to position [2830, 0]
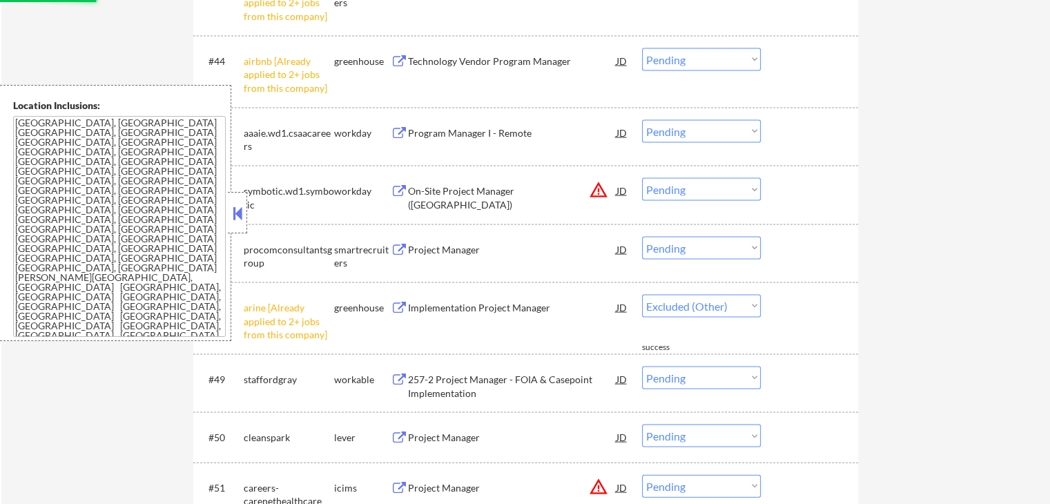
click at [692, 50] on select "Choose an option... Pending Applied Excluded (Questions) Excluded (Expired) Exc…" at bounding box center [701, 59] width 119 height 23
select select ""excluded__other_""
click at [642, 48] on select "Choose an option... Pending Applied Excluded (Questions) Excluded (Expired) Exc…" at bounding box center [701, 59] width 119 height 23
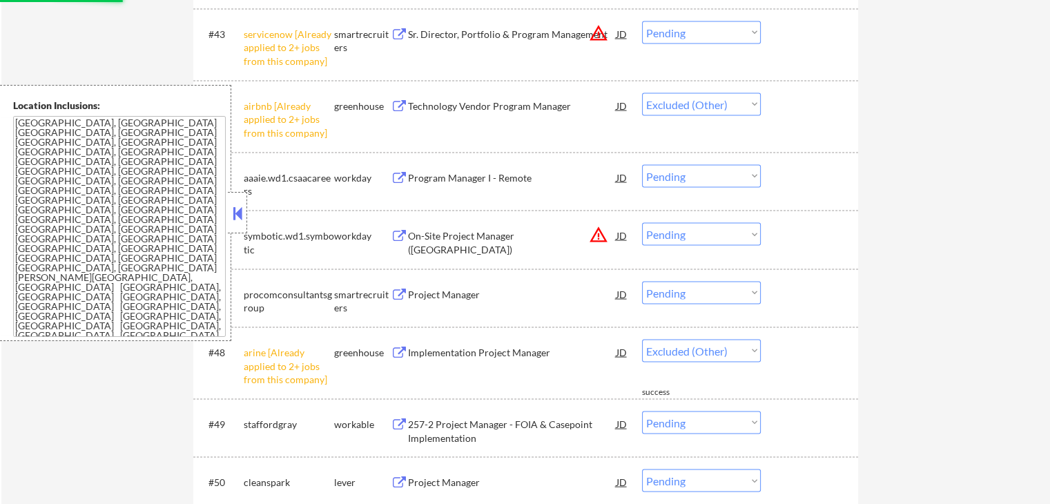
scroll to position [2761, 0]
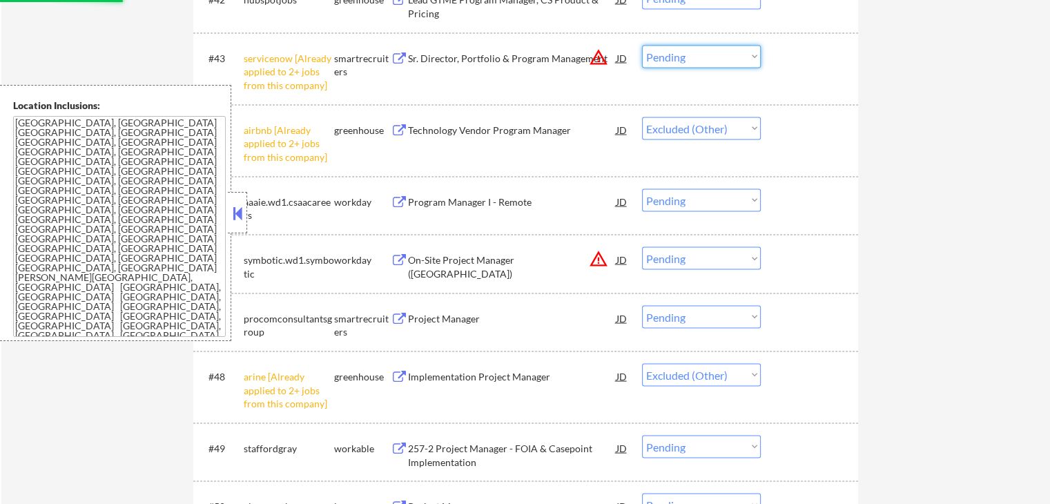
click at [723, 58] on select "Choose an option... Pending Applied Excluded (Questions) Excluded (Expired) Exc…" at bounding box center [701, 57] width 119 height 23
select select ""excluded__other_""
click at [642, 46] on select "Choose an option... Pending Applied Excluded (Questions) Excluded (Expired) Exc…" at bounding box center [701, 57] width 119 height 23
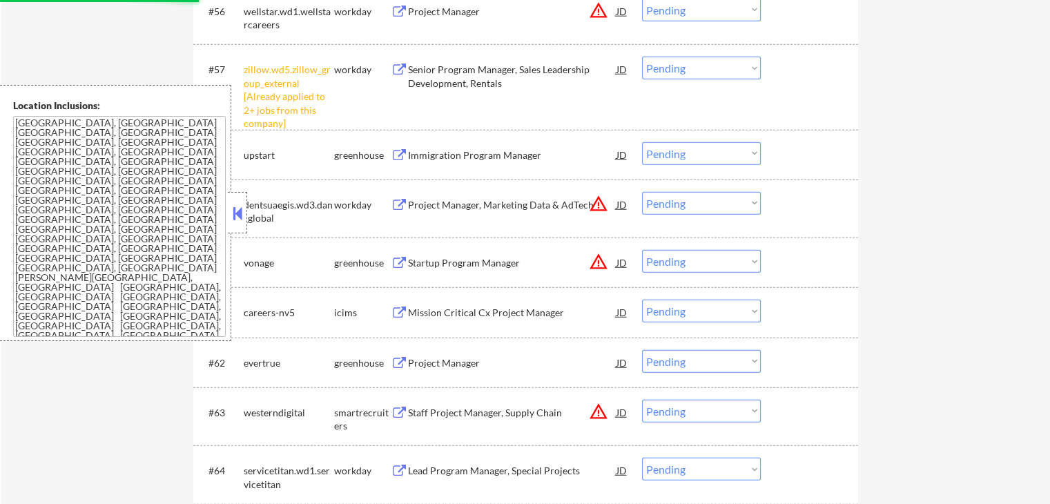
scroll to position [3520, 0]
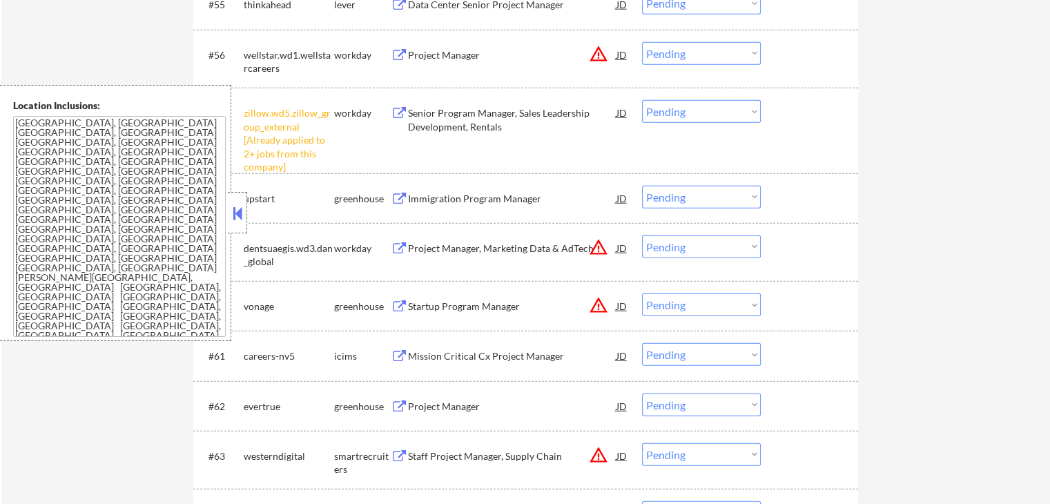
click at [695, 108] on select "Choose an option... Pending Applied Excluded (Questions) Excluded (Expired) Exc…" at bounding box center [701, 111] width 119 height 23
select select ""excluded__other_""
click at [642, 100] on select "Choose an option... Pending Applied Excluded (Questions) Excluded (Expired) Exc…" at bounding box center [701, 111] width 119 height 23
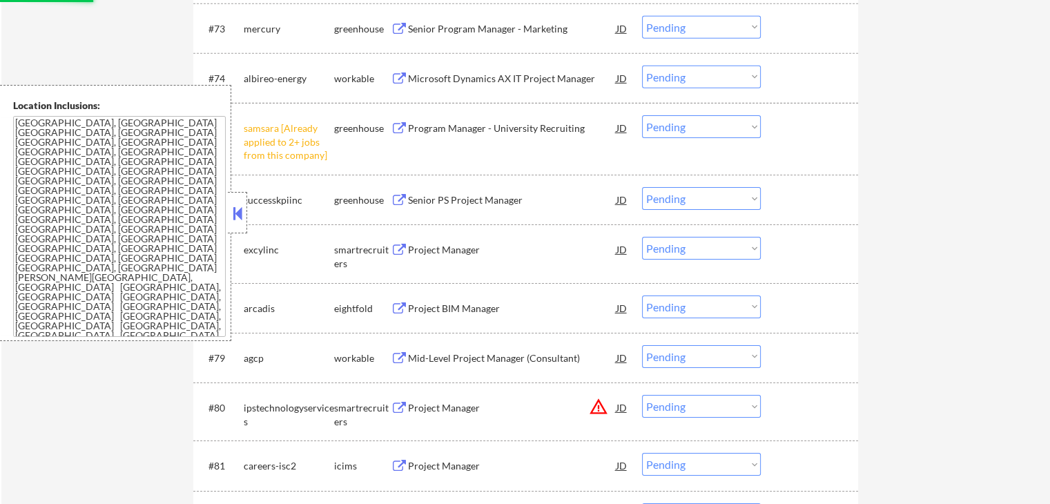
select select ""pending""
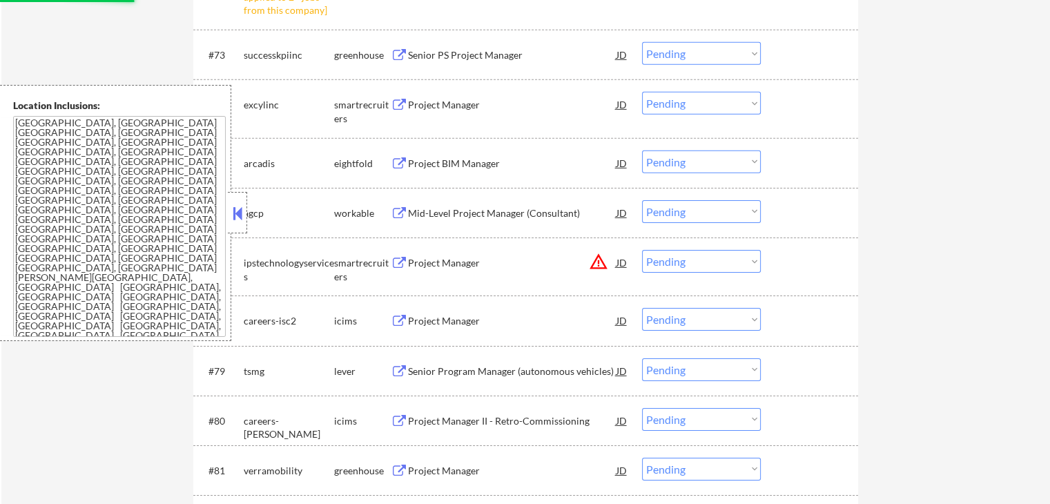
select select ""pending""
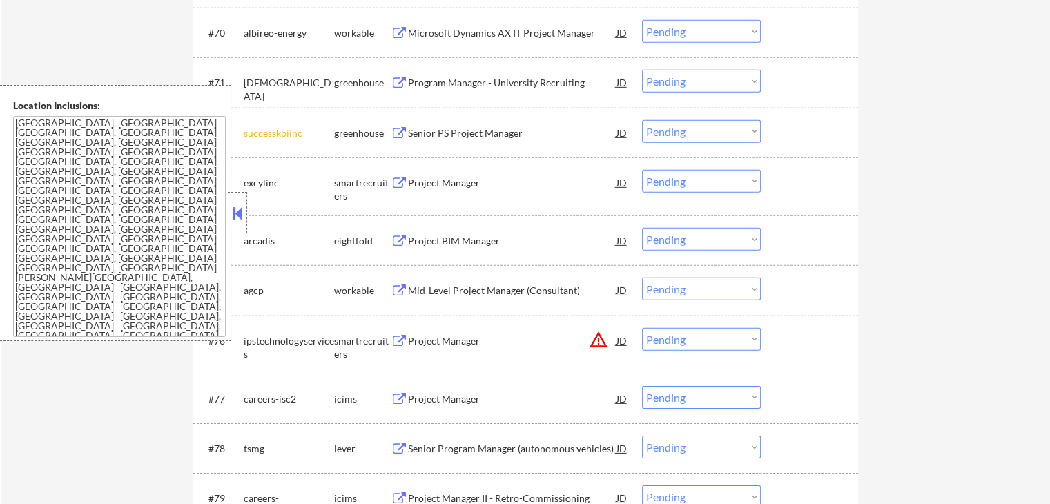
scroll to position [4210, 0]
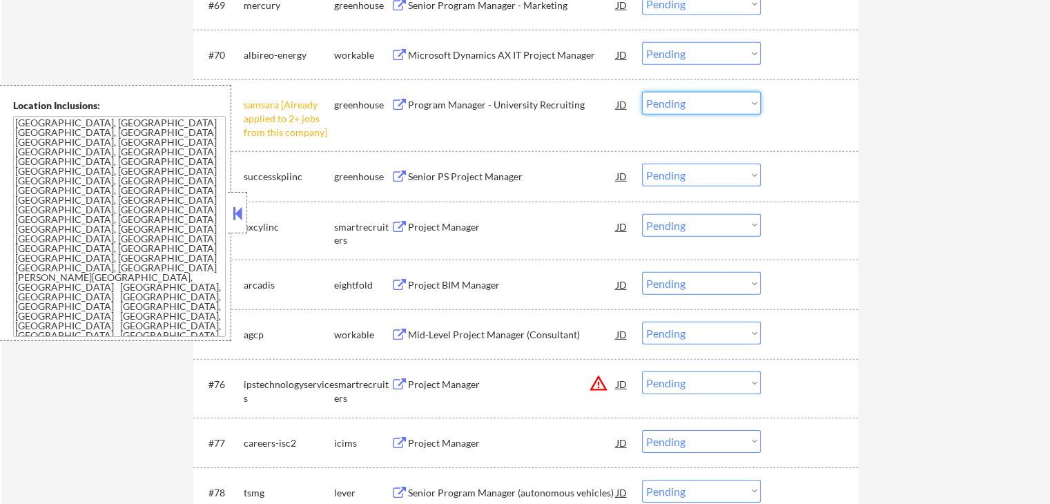
drag, startPoint x: 732, startPoint y: 106, endPoint x: 728, endPoint y: 112, distance: 7.1
click at [732, 106] on select "Choose an option... Pending Applied Excluded (Questions) Excluded (Expired) Exc…" at bounding box center [701, 103] width 119 height 23
click at [642, 92] on select "Choose an option... Pending Applied Excluded (Questions) Excluded (Expired) Exc…" at bounding box center [701, 103] width 119 height 23
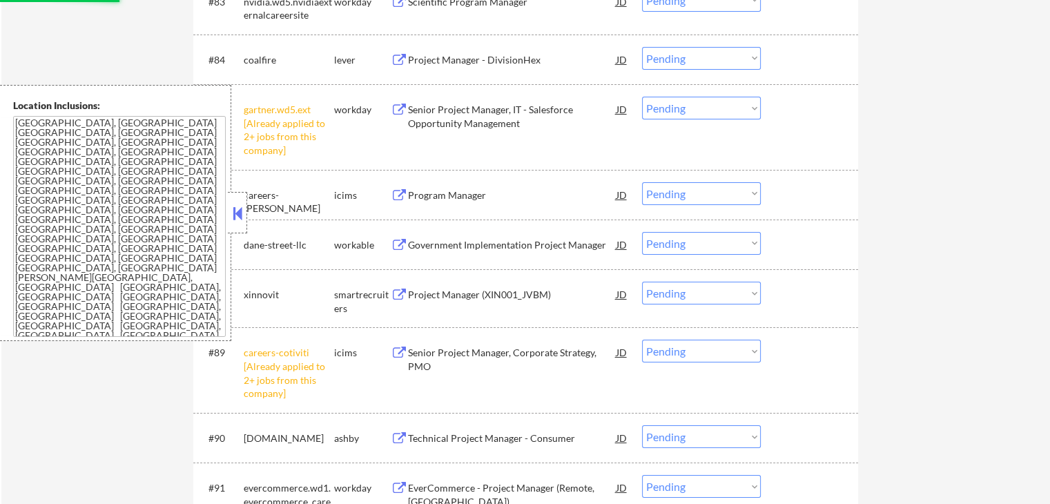
scroll to position [5176, 0]
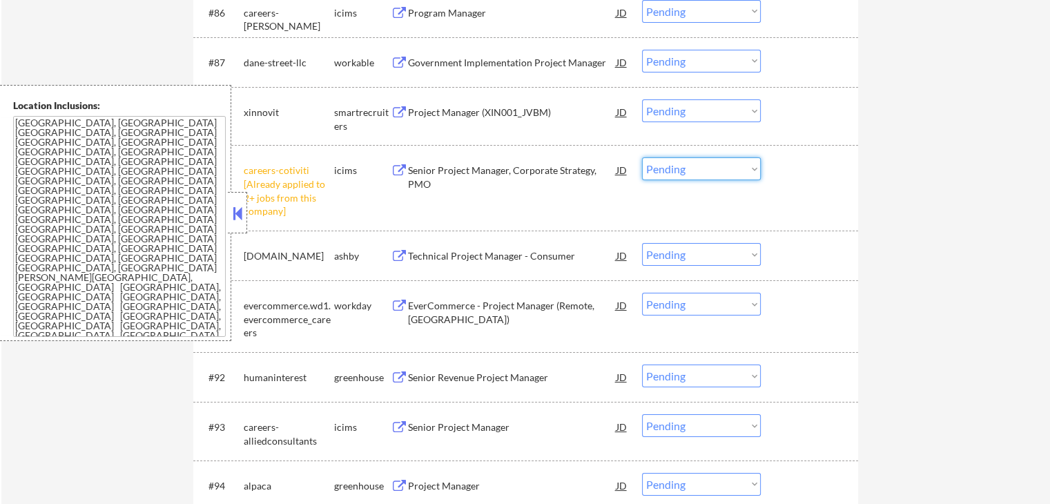
click at [693, 162] on select "Choose an option... Pending Applied Excluded (Questions) Excluded (Expired) Exc…" at bounding box center [701, 168] width 119 height 23
select select ""pending""
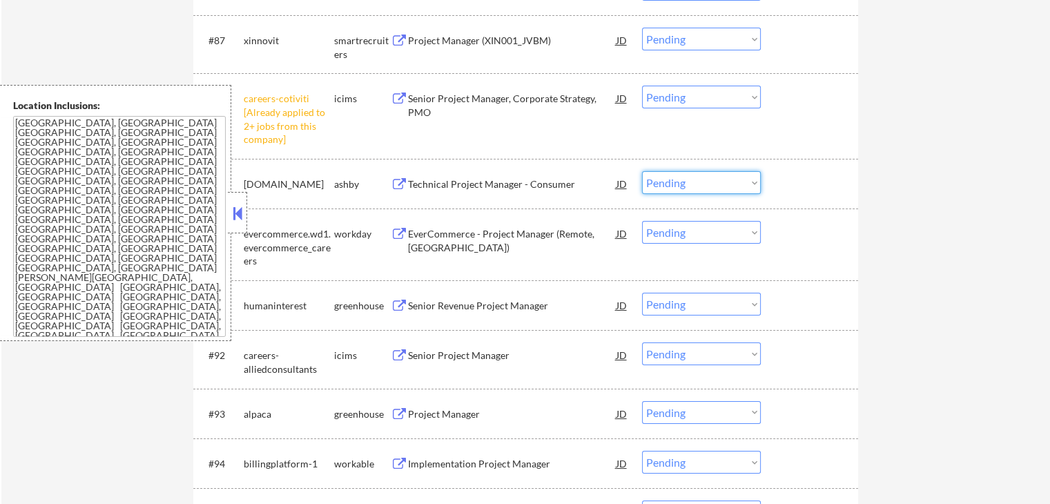
click at [706, 96] on select "Choose an option... Pending Applied Excluded (Questions) Excluded (Expired) Exc…" at bounding box center [701, 97] width 119 height 23
select select ""excluded__other_""
click at [642, 86] on select "Choose an option... Pending Applied Excluded (Questions) Excluded (Expired) Exc…" at bounding box center [701, 97] width 119 height 23
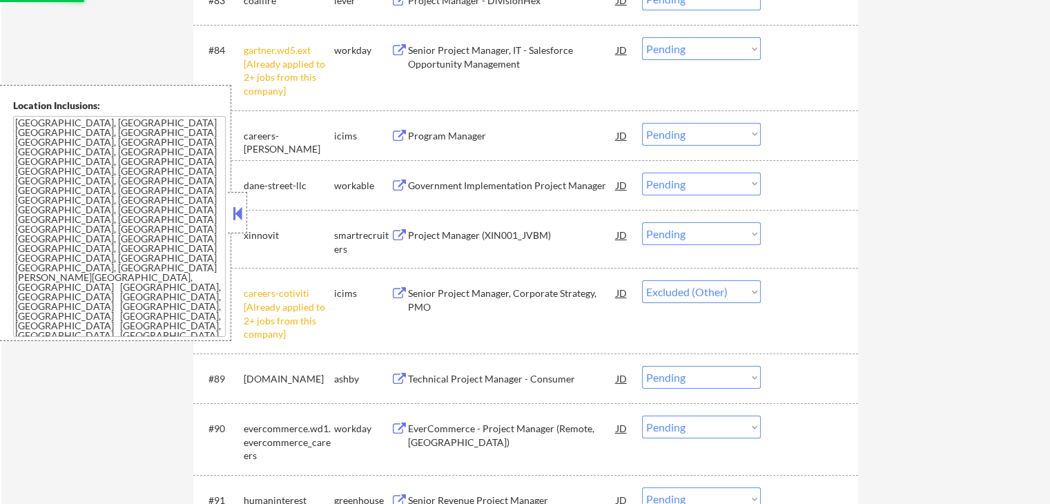
scroll to position [4900, 0]
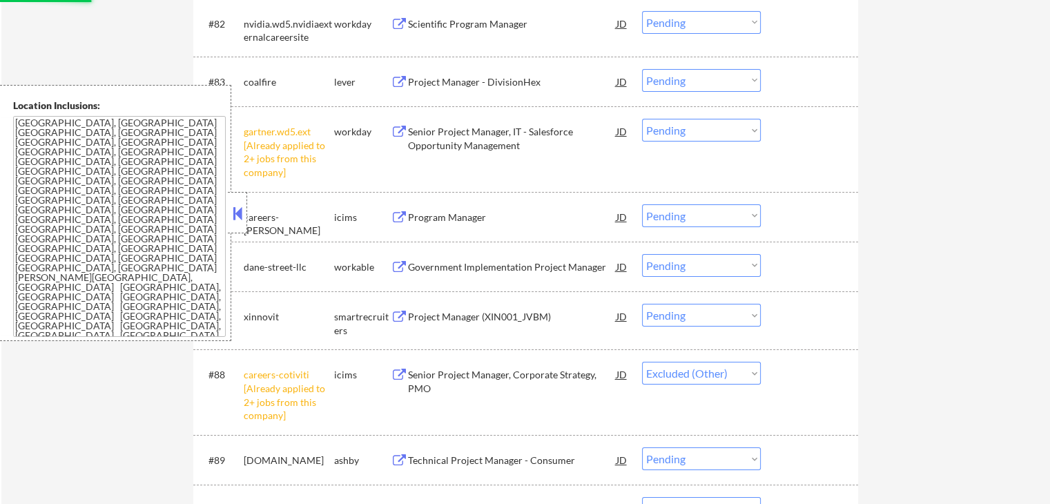
drag, startPoint x: 689, startPoint y: 128, endPoint x: 694, endPoint y: 139, distance: 12.1
click at [689, 128] on select "Choose an option... Pending Applied Excluded (Questions) Excluded (Expired) Exc…" at bounding box center [701, 130] width 119 height 23
select select ""excluded__other_""
click at [642, 119] on select "Choose an option... Pending Applied Excluded (Questions) Excluded (Expired) Exc…" at bounding box center [701, 130] width 119 height 23
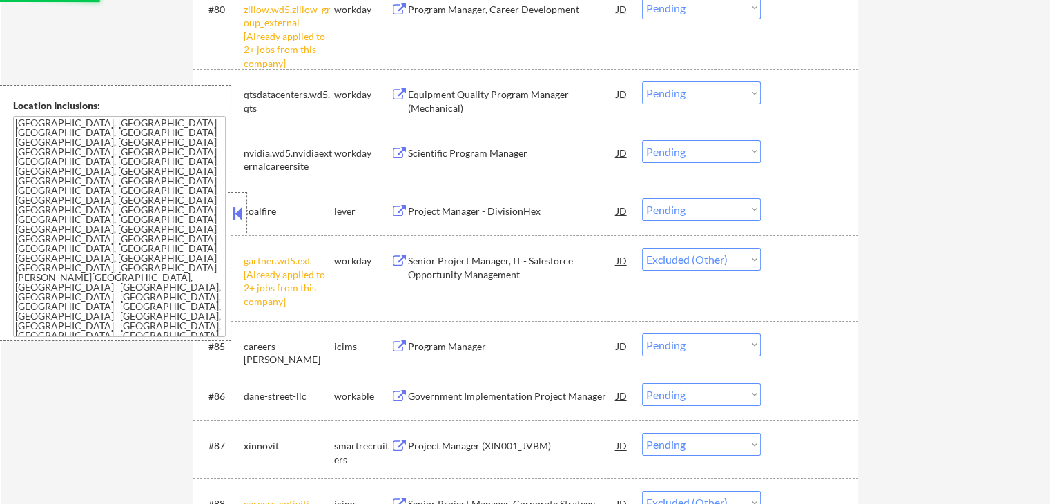
scroll to position [4693, 0]
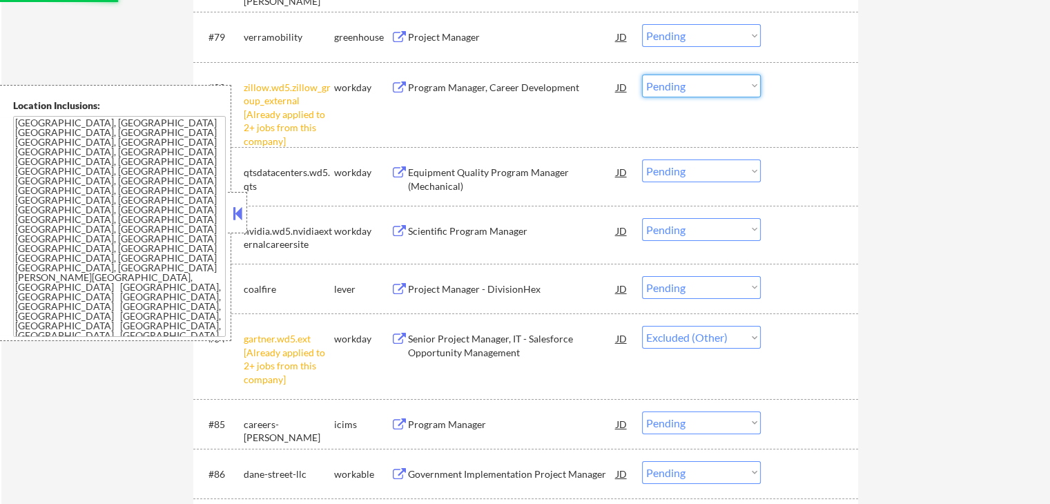
click at [690, 86] on select "Choose an option... Pending Applied Excluded (Questions) Excluded (Expired) Exc…" at bounding box center [701, 86] width 119 height 23
select select ""pending""
select select ""excluded__other_""
click at [642, 75] on select "Choose an option... Pending Applied Excluded (Questions) Excluded (Expired) Exc…" at bounding box center [701, 86] width 119 height 23
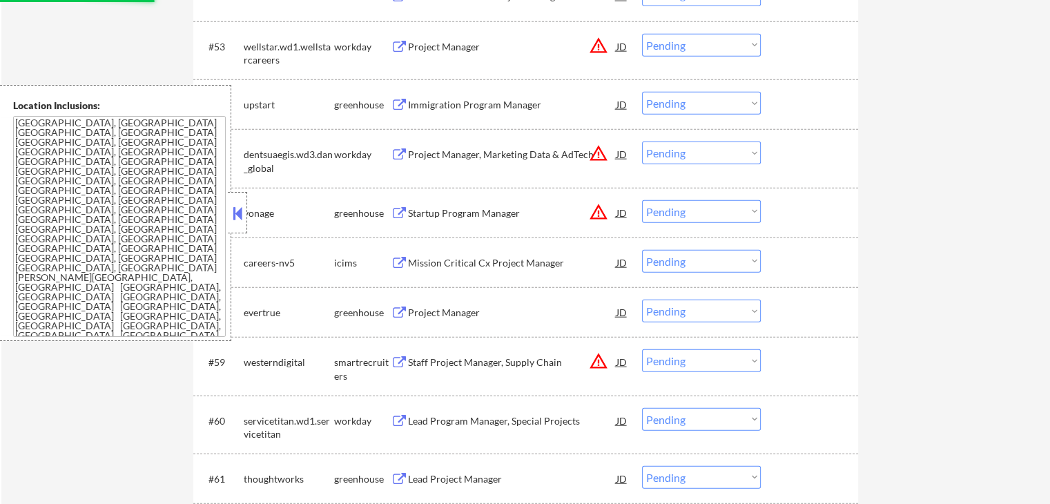
select select ""pending""
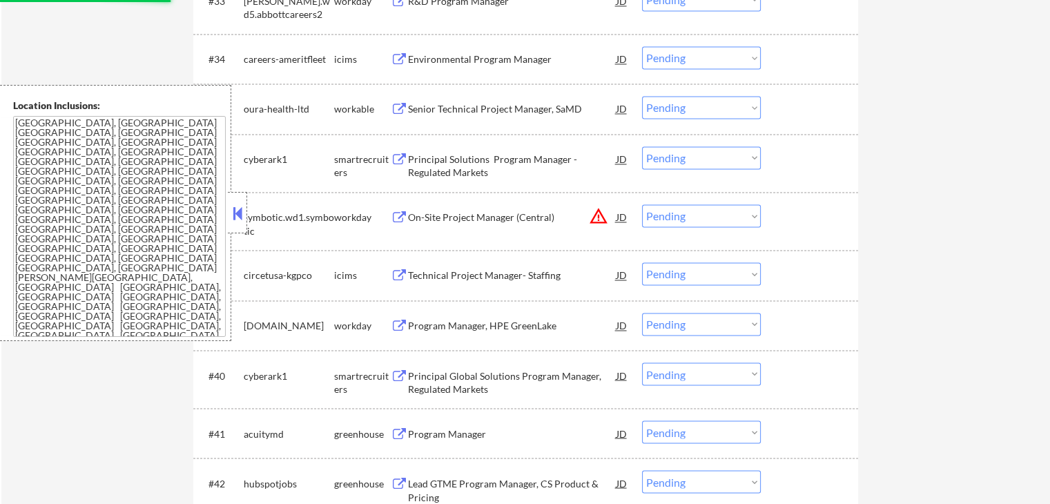
select select ""pending""
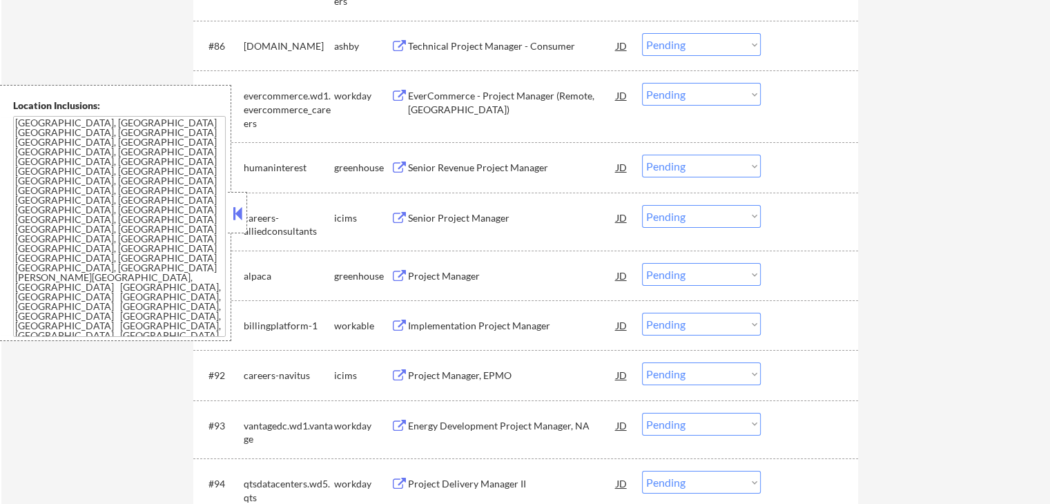
scroll to position [5038, 0]
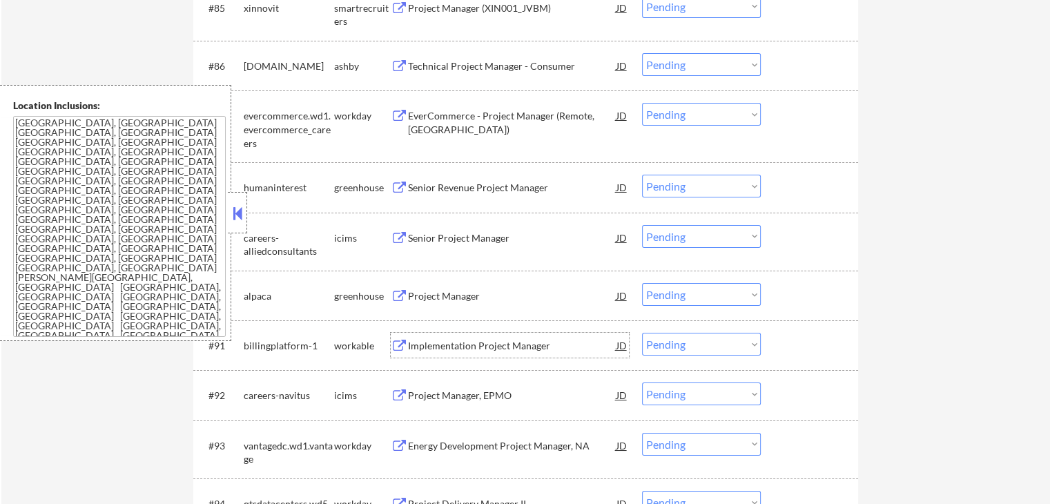
click at [409, 344] on div "Implementation Project Manager" at bounding box center [512, 346] width 208 height 14
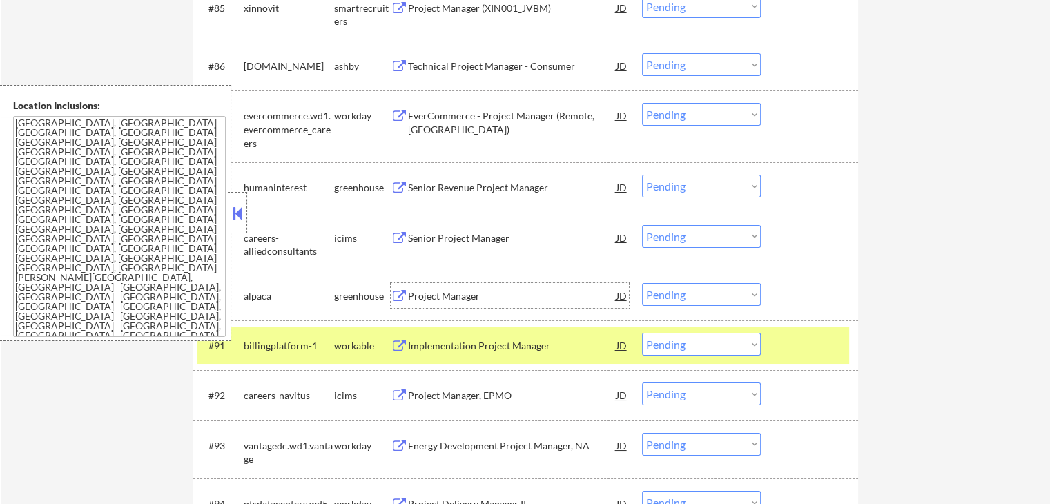
click at [411, 293] on div "Project Manager" at bounding box center [512, 296] width 208 height 14
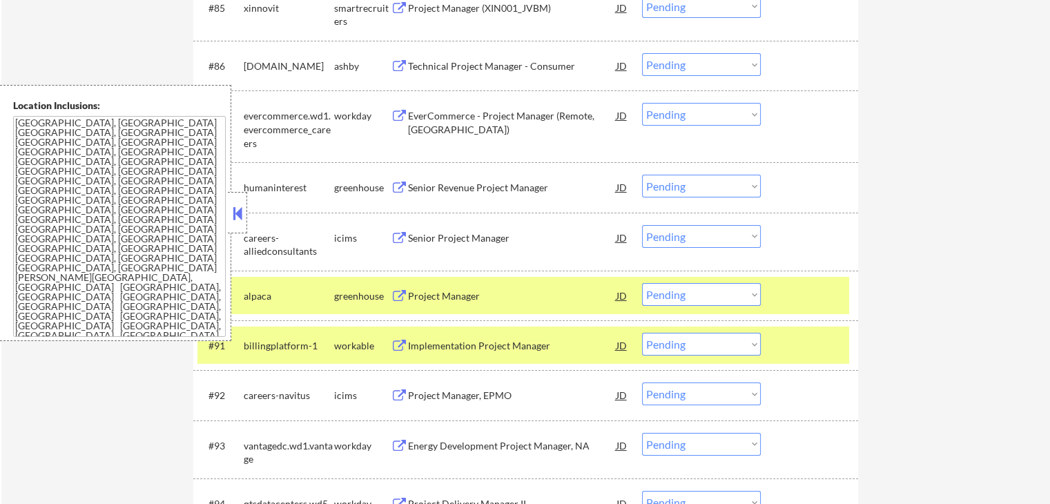
click at [415, 179] on div "Senior Revenue Project Manager" at bounding box center [512, 187] width 208 height 25
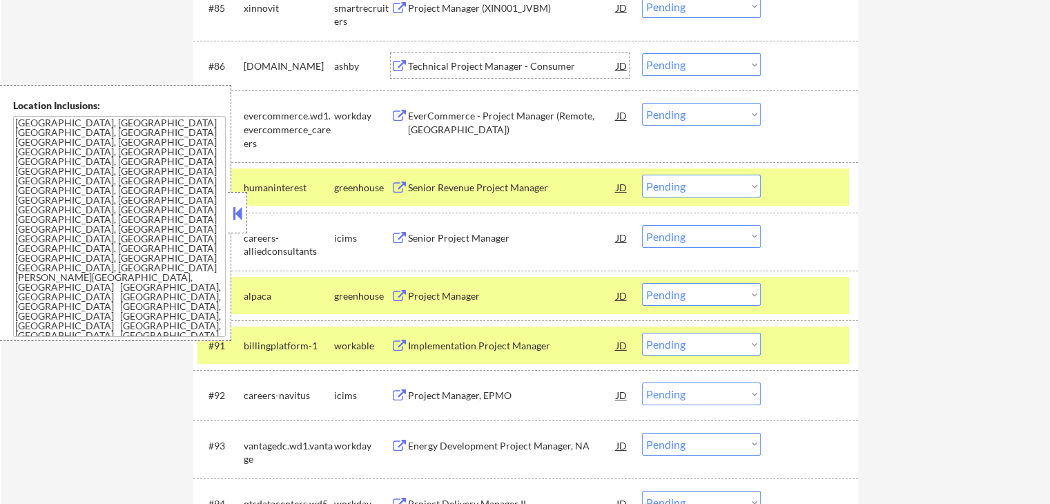
click at [404, 74] on div "Technical Project Manager - Consumer JD" at bounding box center [510, 65] width 238 height 25
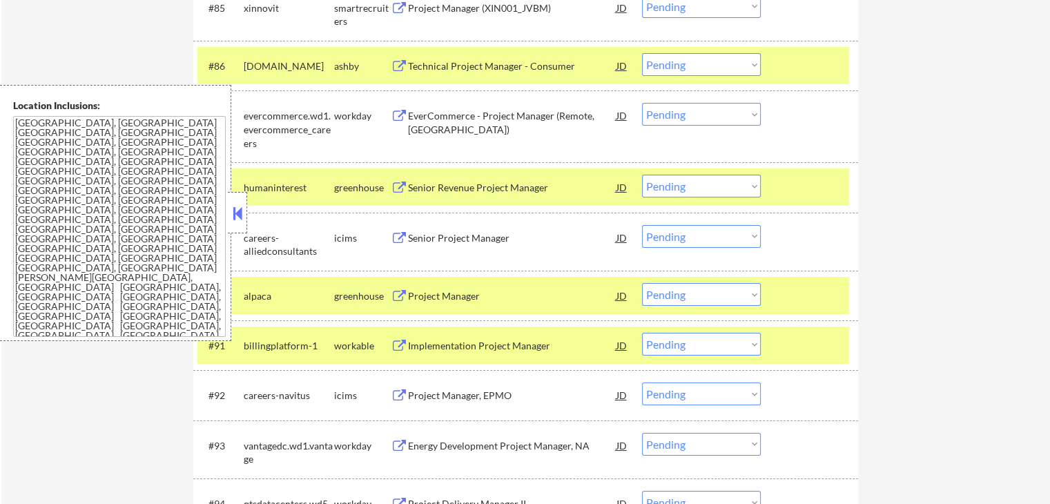
click at [397, 14] on button at bounding box center [399, 8] width 17 height 13
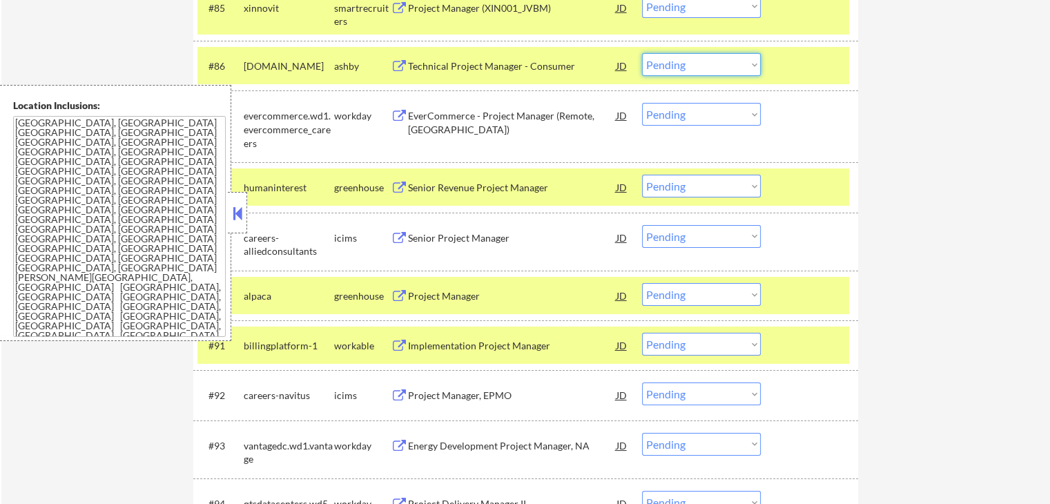
click at [705, 72] on select "Choose an option... Pending Applied Excluded (Questions) Excluded (Expired) Exc…" at bounding box center [701, 64] width 119 height 23
click at [642, 54] on select "Choose an option... Pending Applied Excluded (Questions) Excluded (Expired) Exc…" at bounding box center [701, 64] width 119 height 23
click at [716, 68] on select "Choose an option... Pending Applied Excluded (Questions) Excluded (Expired) Exc…" at bounding box center [701, 64] width 119 height 23
click at [642, 54] on select "Choose an option... Pending Applied Excluded (Questions) Excluded (Expired) Exc…" at bounding box center [701, 64] width 119 height 23
select select ""pending""
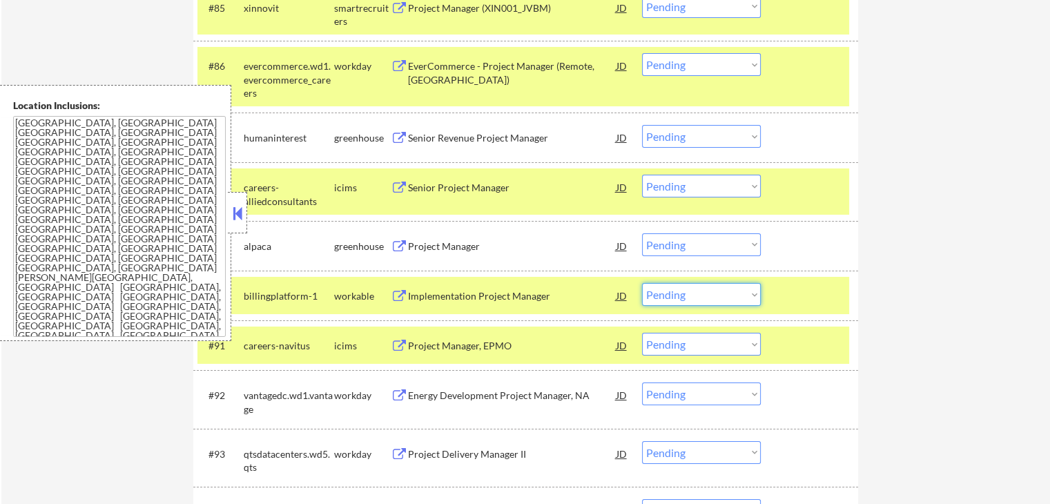
click at [681, 300] on select "Choose an option... Pending Applied Excluded (Questions) Excluded (Expired) Exc…" at bounding box center [701, 294] width 119 height 23
click at [642, 283] on select "Choose an option... Pending Applied Excluded (Questions) Excluded (Expired) Exc…" at bounding box center [701, 294] width 119 height 23
select select ""pending""
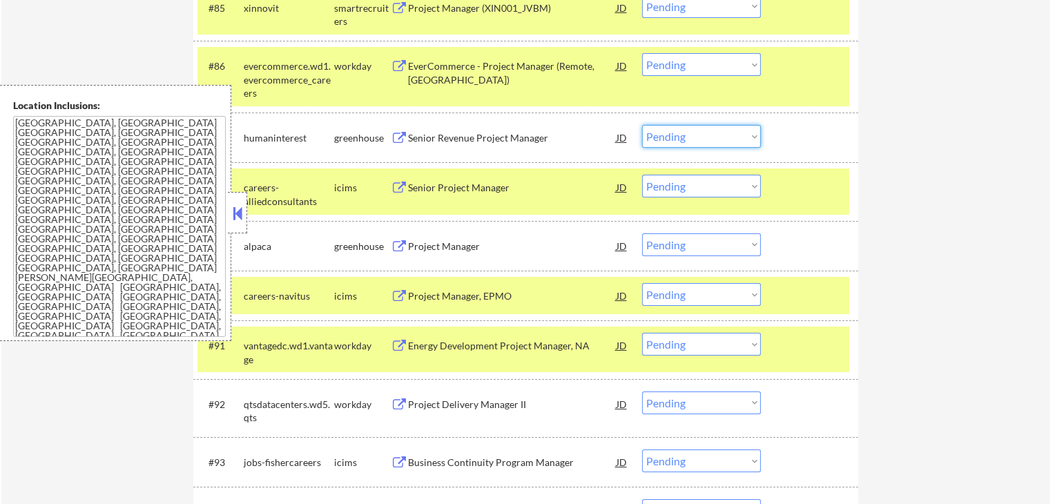
click at [713, 144] on select "Choose an option... Pending Applied Excluded (Questions) Excluded (Expired) Exc…" at bounding box center [701, 136] width 119 height 23
click at [642, 126] on select "Choose an option... Pending Applied Excluded (Questions) Excluded (Expired) Exc…" at bounding box center [701, 136] width 119 height 23
select select ""pending""
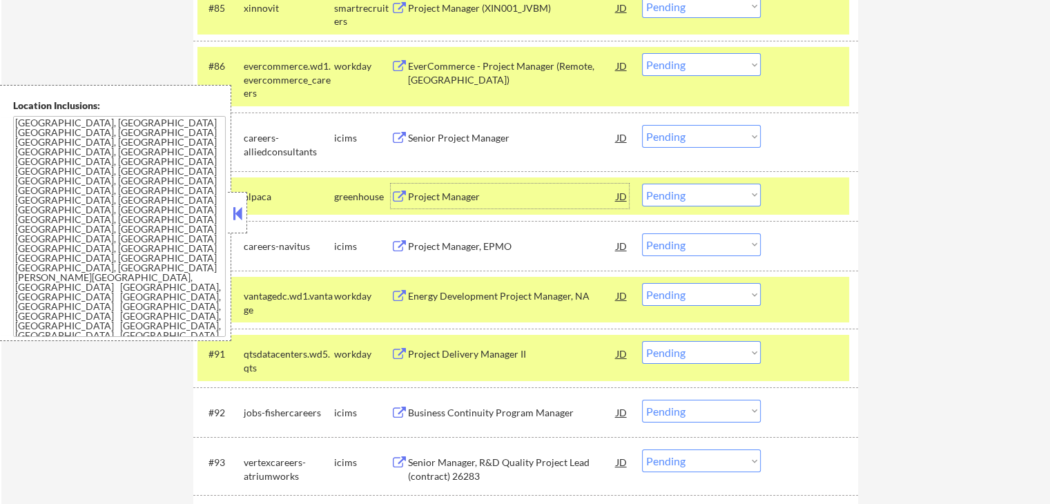
click at [453, 192] on div "Project Manager" at bounding box center [512, 197] width 208 height 14
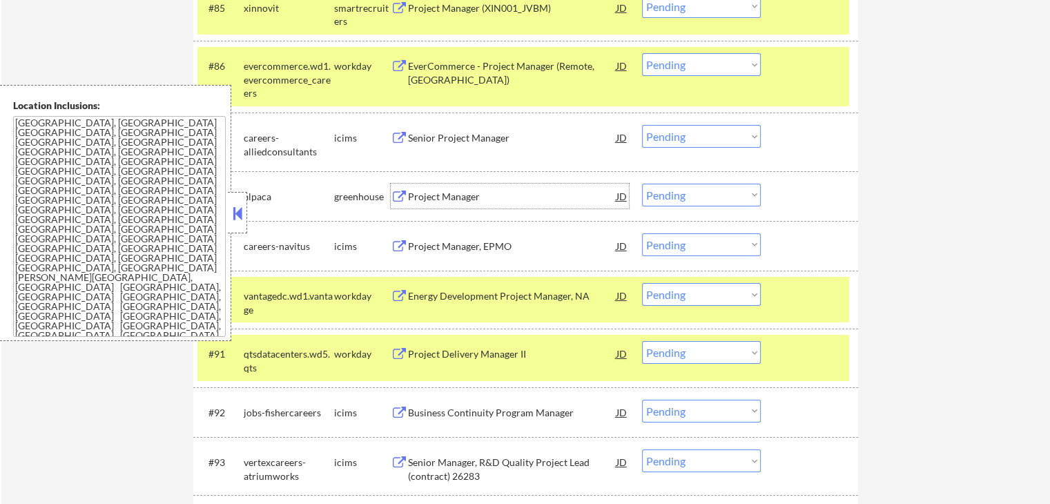
click at [682, 190] on select "Choose an option... Pending Applied Excluded (Questions) Excluded (Expired) Exc…" at bounding box center [701, 195] width 119 height 23
click at [642, 184] on select "Choose an option... Pending Applied Excluded (Questions) Excluded (Expired) Exc…" at bounding box center [701, 195] width 119 height 23
select select ""pending""
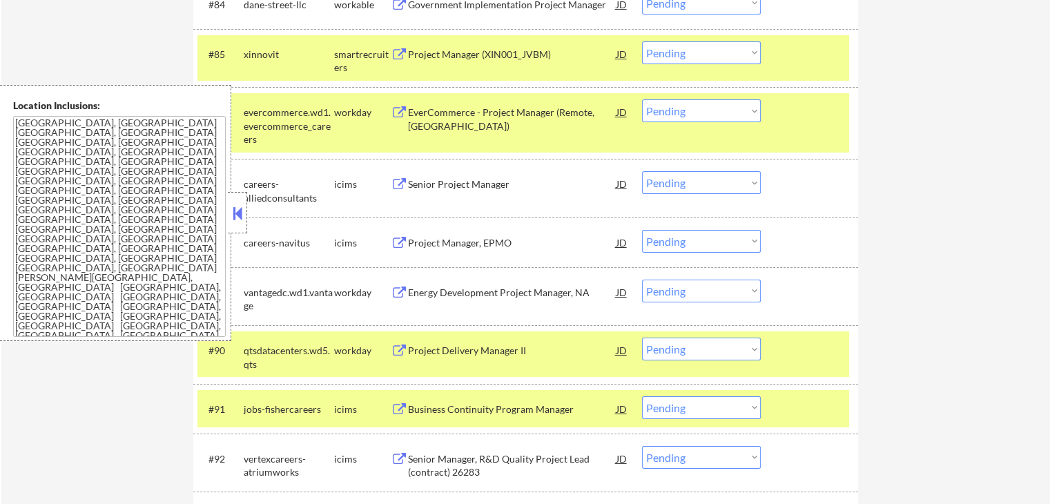
scroll to position [4969, 0]
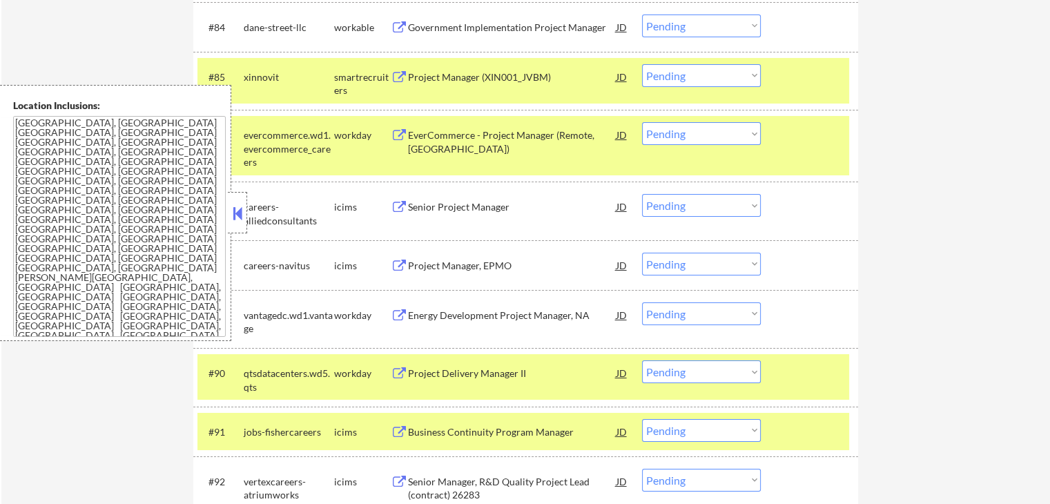
click at [680, 75] on select "Choose an option... Pending Applied Excluded (Questions) Excluded (Expired) Exc…" at bounding box center [701, 75] width 119 height 23
click at [642, 64] on select "Choose an option... Pending Applied Excluded (Questions) Excluded (Expired) Exc…" at bounding box center [701, 75] width 119 height 23
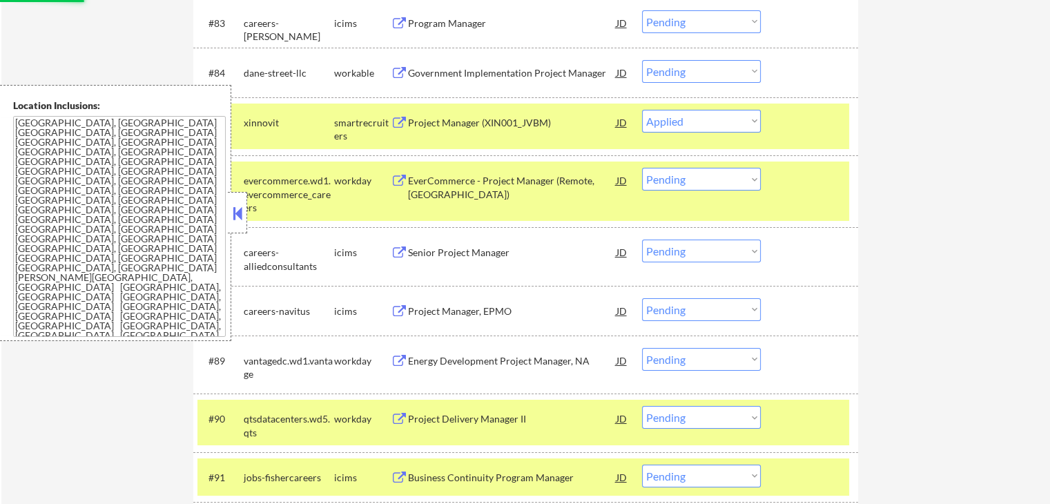
scroll to position [4900, 0]
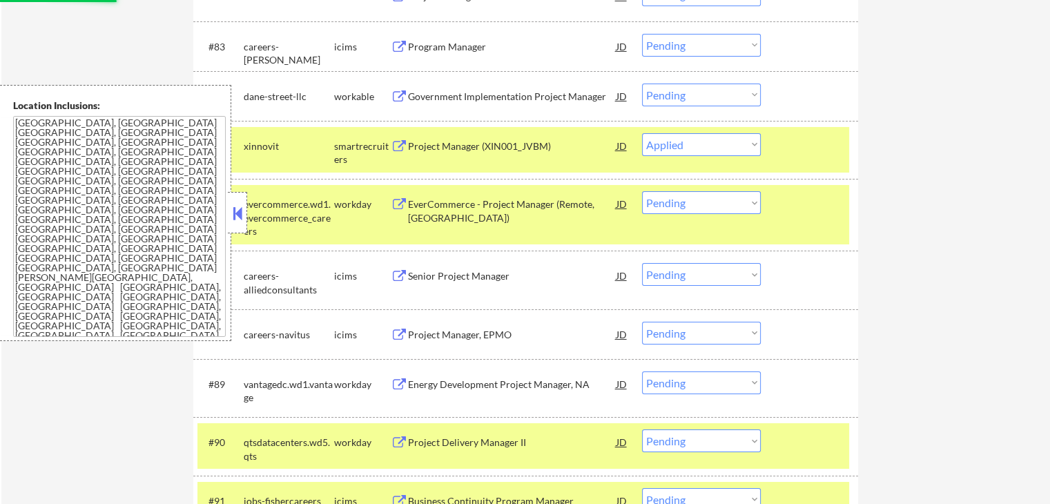
click at [461, 99] on div "Government Implementation Project Manager" at bounding box center [512, 97] width 208 height 14
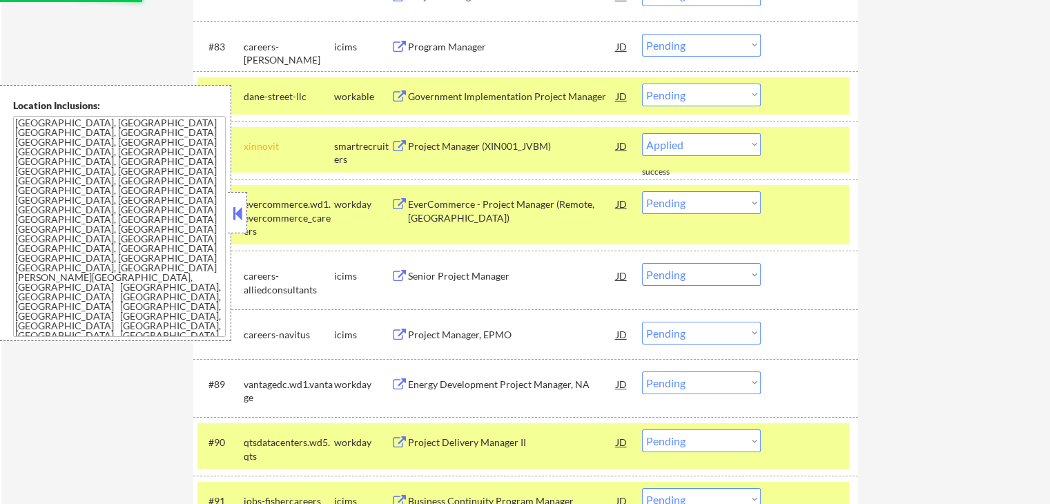
select select ""pending""
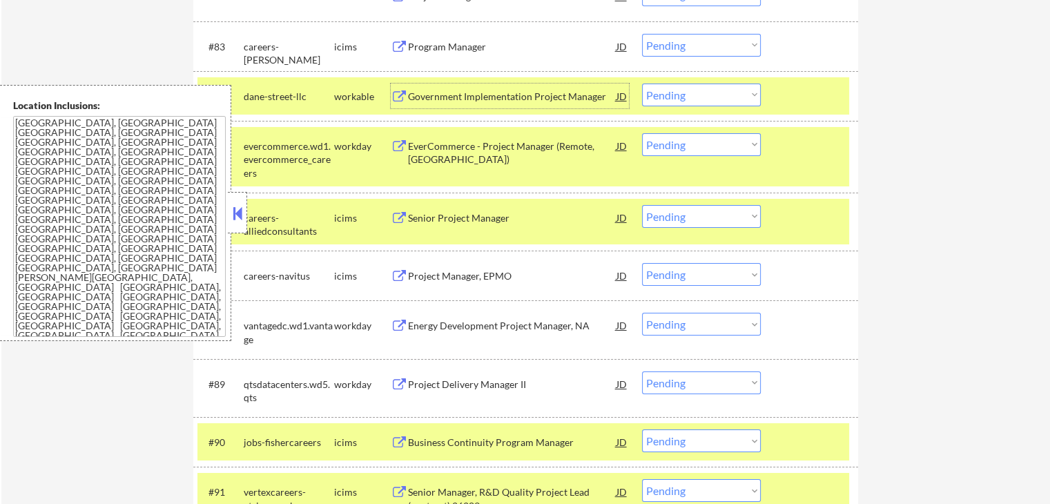
click at [698, 91] on select "Choose an option... Pending Applied Excluded (Questions) Excluded (Expired) Exc…" at bounding box center [701, 95] width 119 height 23
click at [642, 84] on select "Choose an option... Pending Applied Excluded (Questions) Excluded (Expired) Exc…" at bounding box center [701, 95] width 119 height 23
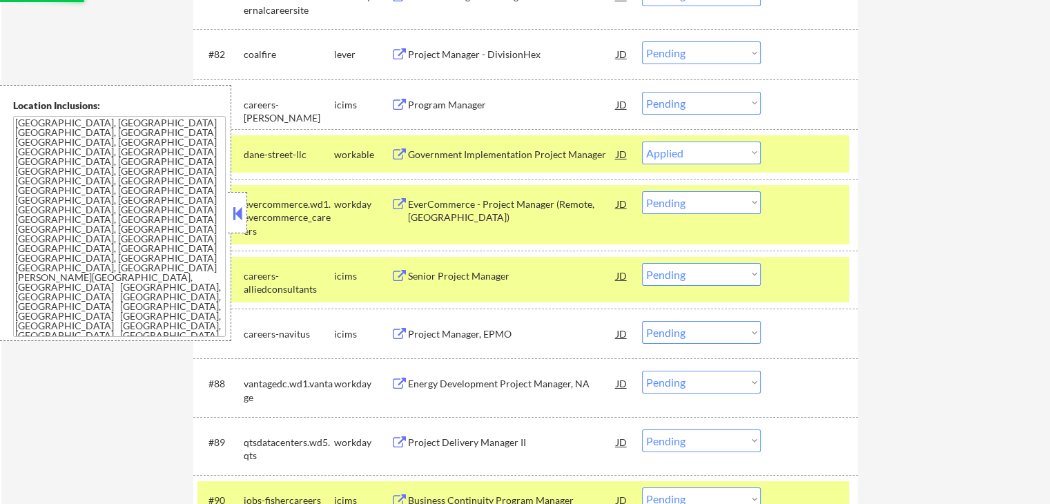
scroll to position [4762, 0]
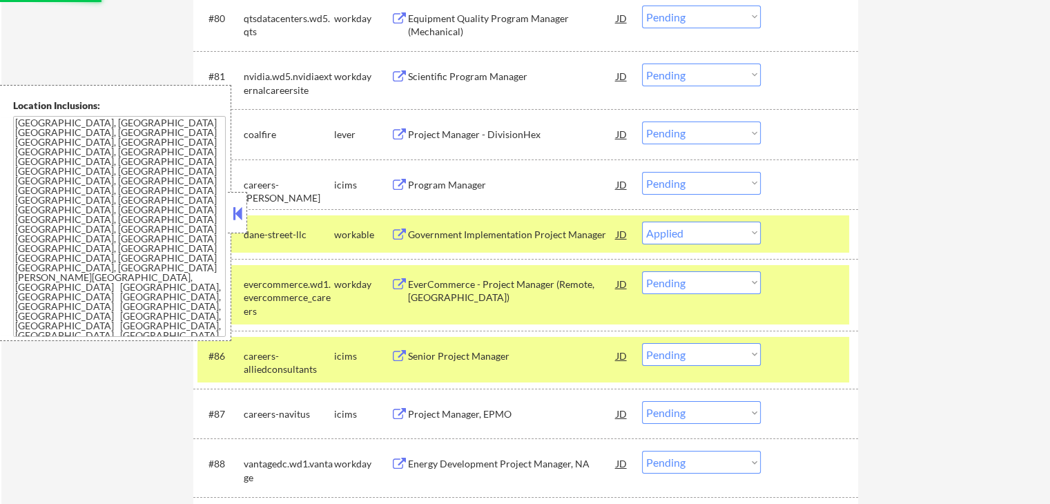
click at [424, 130] on div "Project Manager - DivisionHex" at bounding box center [512, 135] width 208 height 14
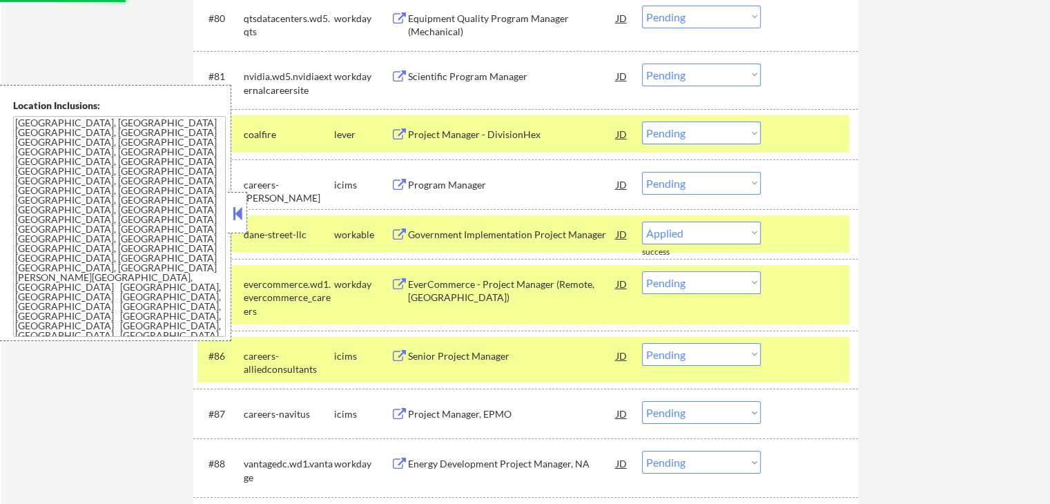
select select ""pending""
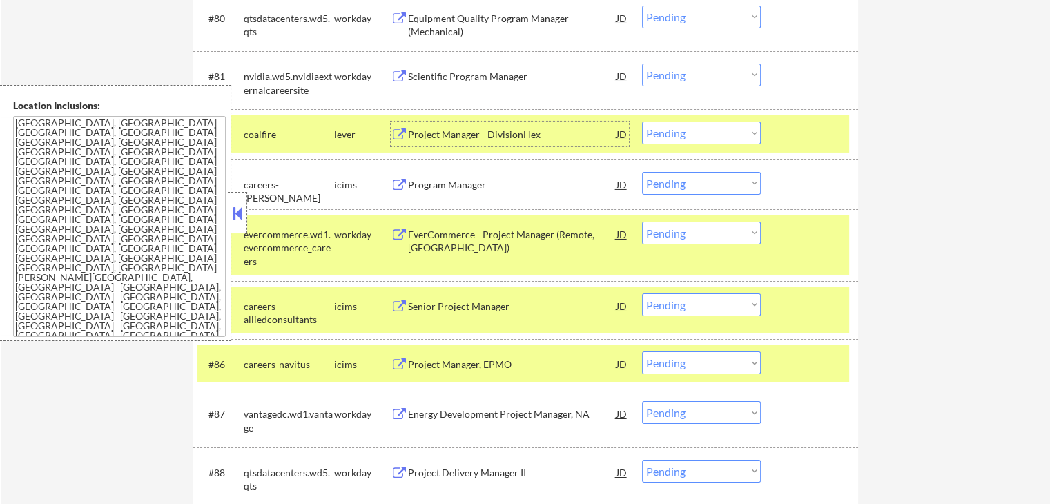
click at [719, 141] on select "Choose an option... Pending Applied Excluded (Questions) Excluded (Expired) Exc…" at bounding box center [701, 132] width 119 height 23
click at [642, 122] on select "Choose an option... Pending Applied Excluded (Questions) Excluded (Expired) Exc…" at bounding box center [701, 132] width 119 height 23
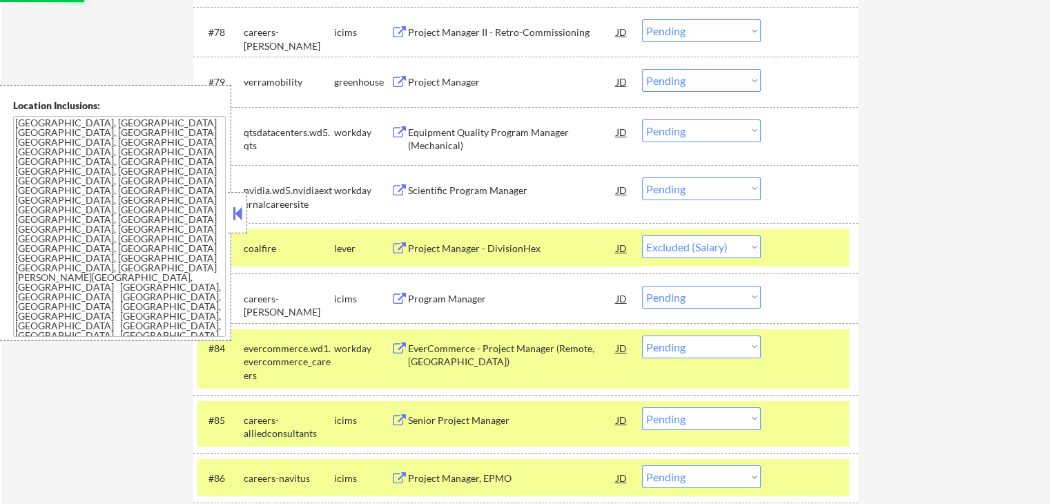
scroll to position [4624, 0]
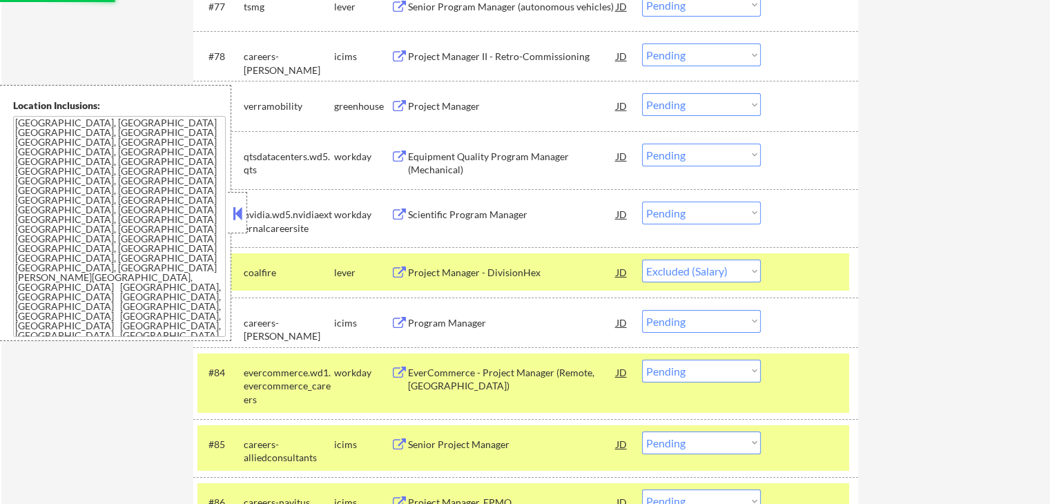
click at [415, 108] on div "Project Manager" at bounding box center [512, 106] width 208 height 14
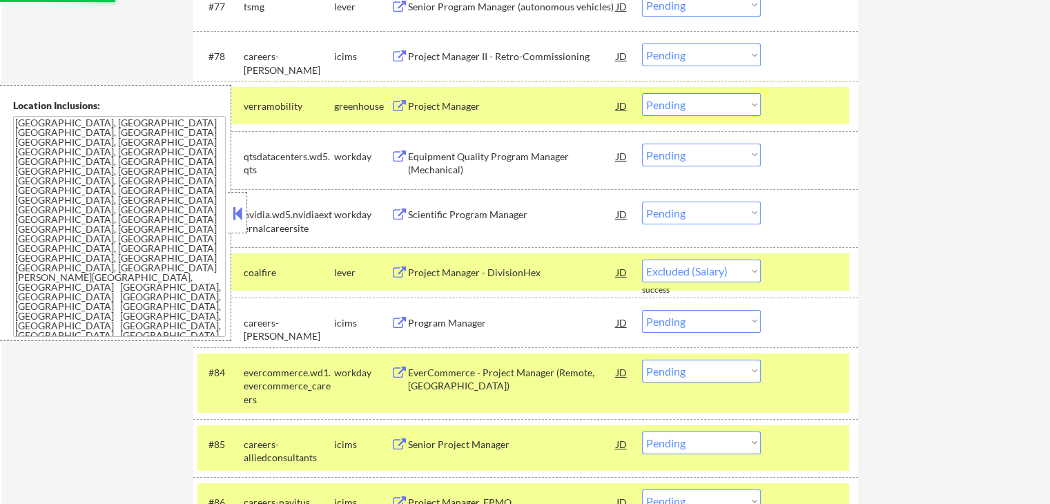
select select ""pending""
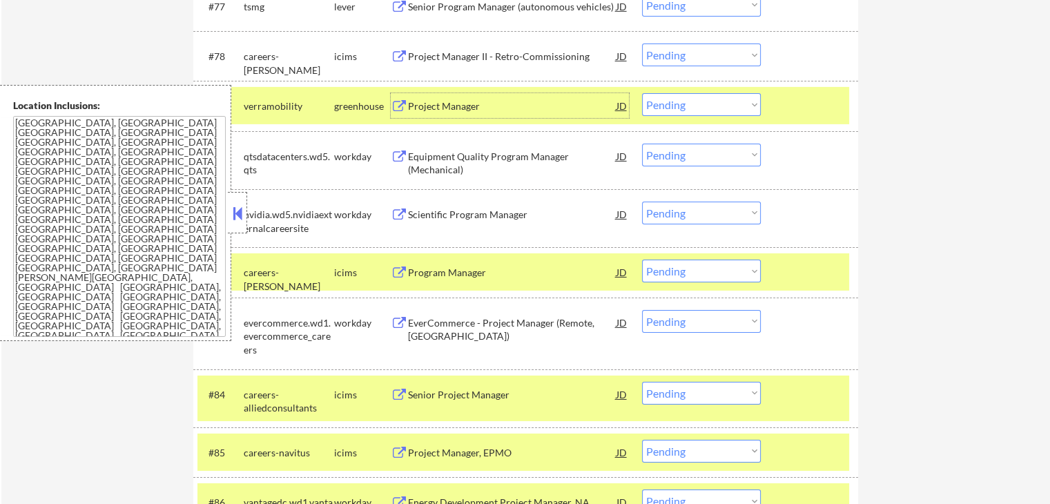
click at [680, 101] on select "Choose an option... Pending Applied Excluded (Questions) Excluded (Expired) Exc…" at bounding box center [701, 104] width 119 height 23
click at [642, 94] on select "Choose an option... Pending Applied Excluded (Questions) Excluded (Expired) Exc…" at bounding box center [701, 104] width 119 height 23
click at [620, 108] on div "JD" at bounding box center [622, 105] width 14 height 25
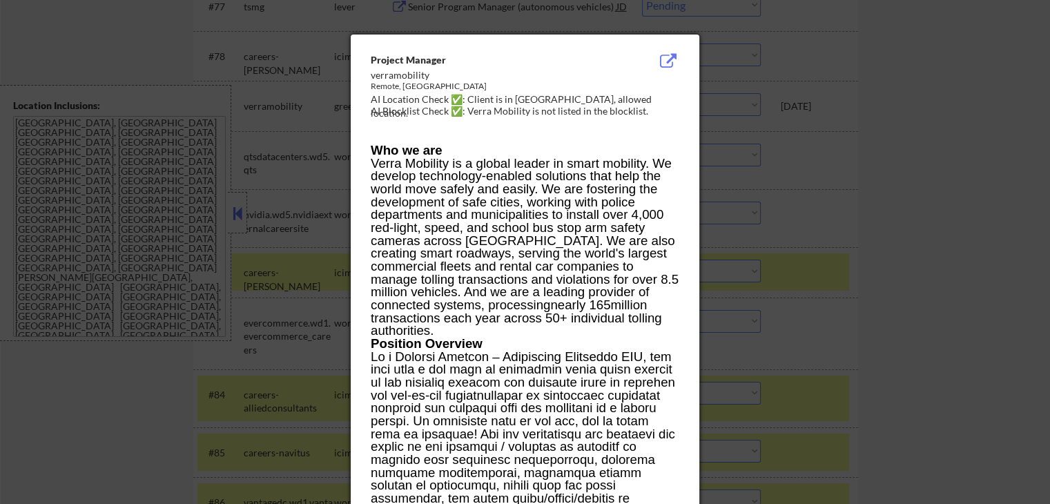
select select ""pending""
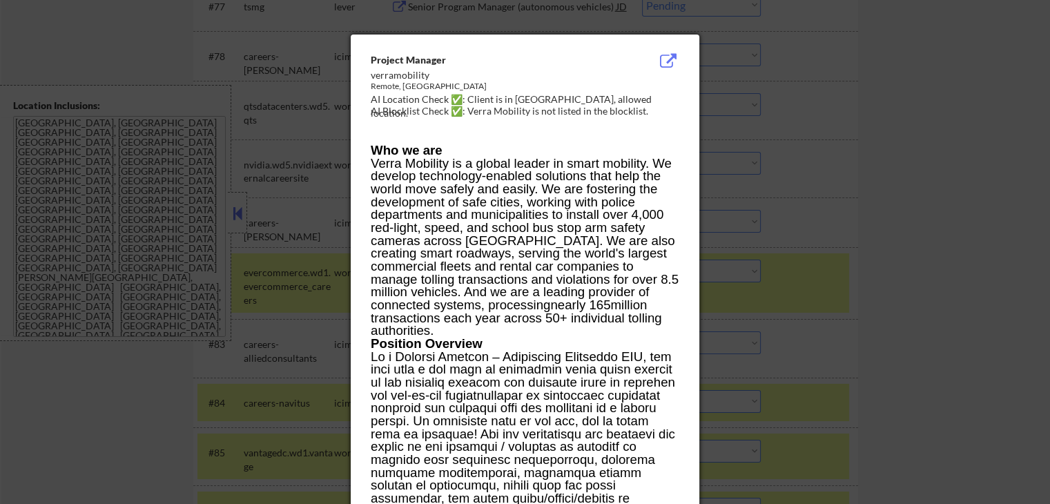
scroll to position [0, 0]
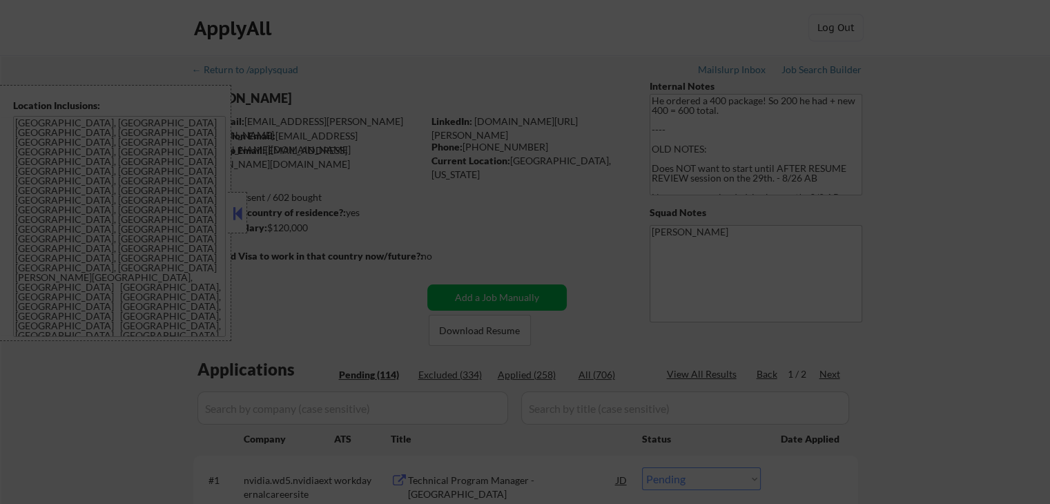
click at [525, 201] on div at bounding box center [525, 252] width 1050 height 504
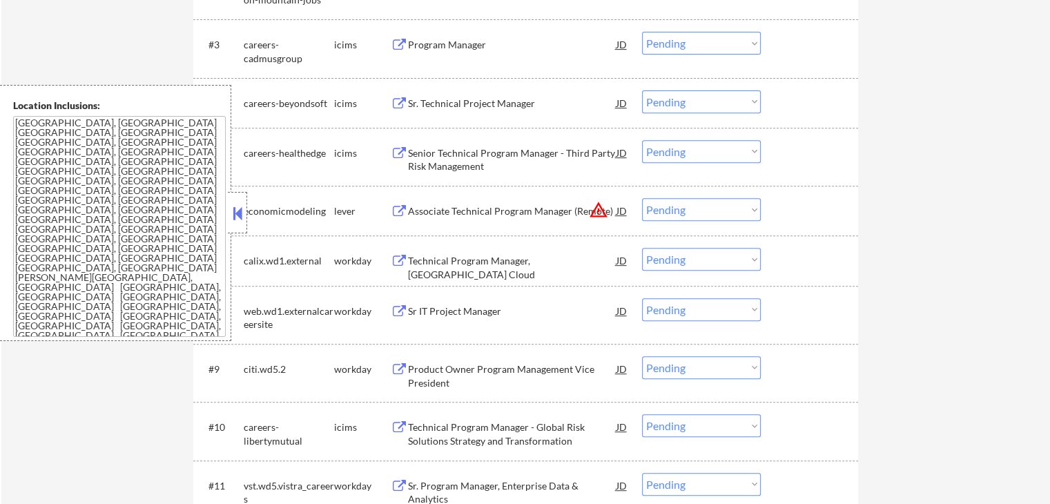
scroll to position [621, 0]
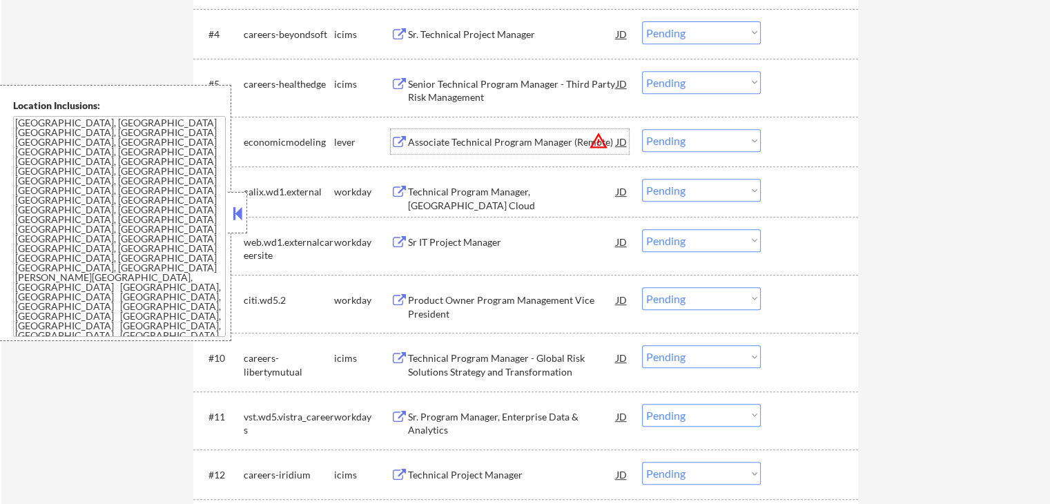
click at [461, 143] on div "Associate Technical Program Manager (Remote)" at bounding box center [512, 142] width 208 height 14
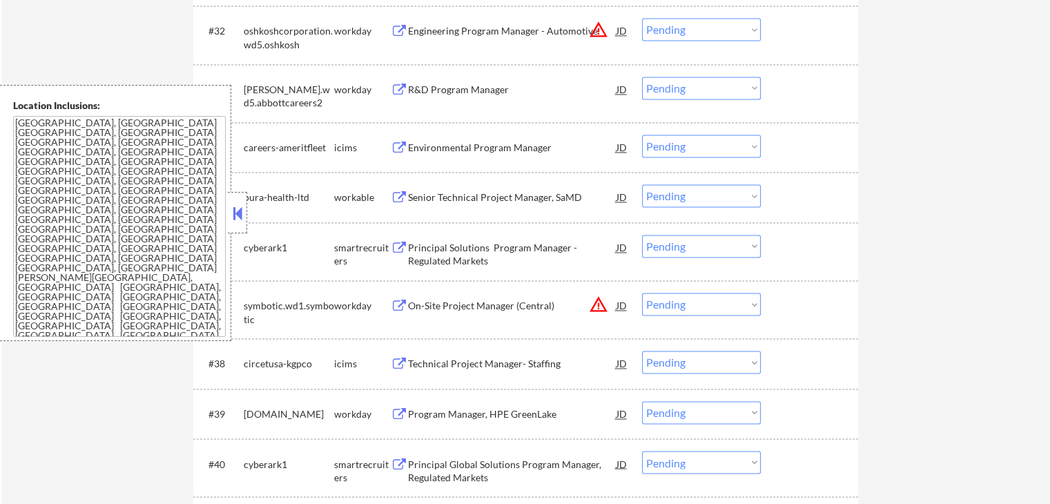
scroll to position [2139, 0]
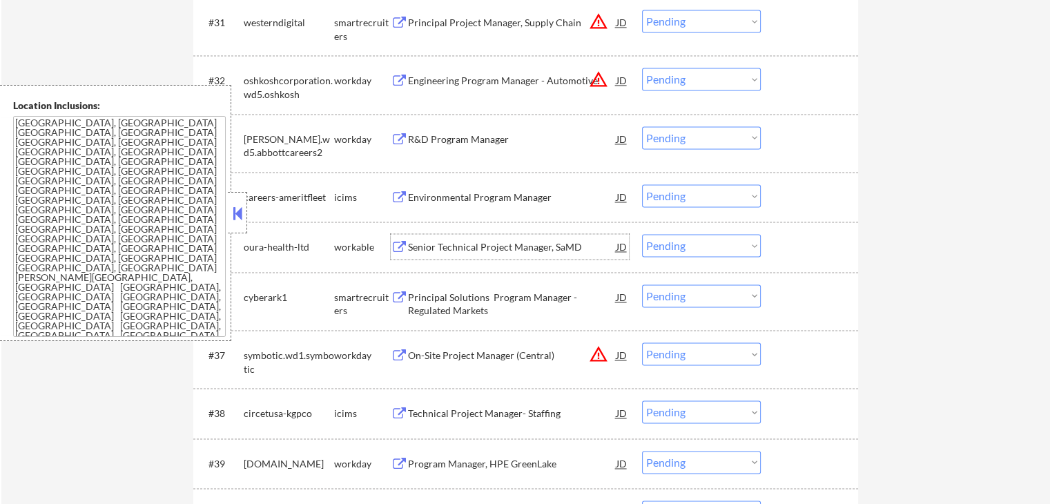
click at [470, 251] on div "Senior Technical Project Manager, SaMD" at bounding box center [512, 247] width 208 height 14
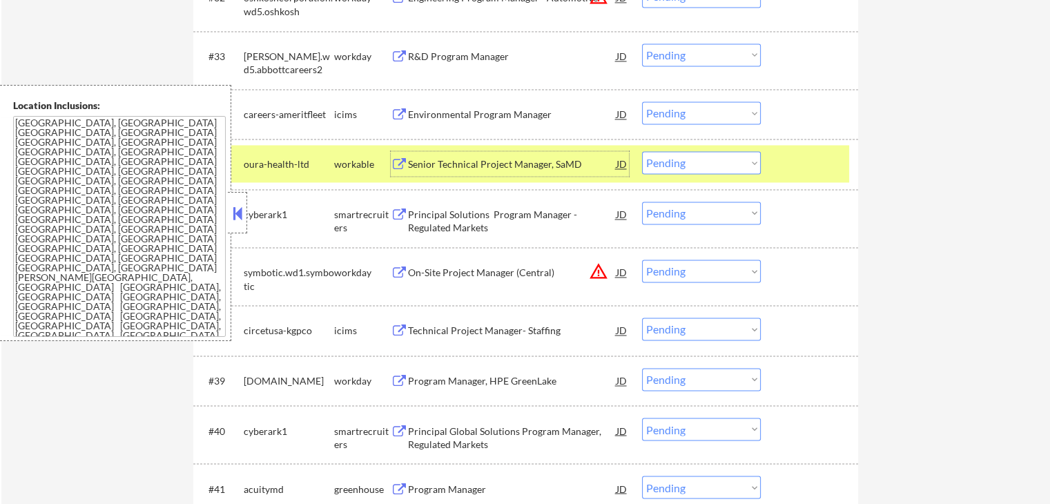
scroll to position [2347, 0]
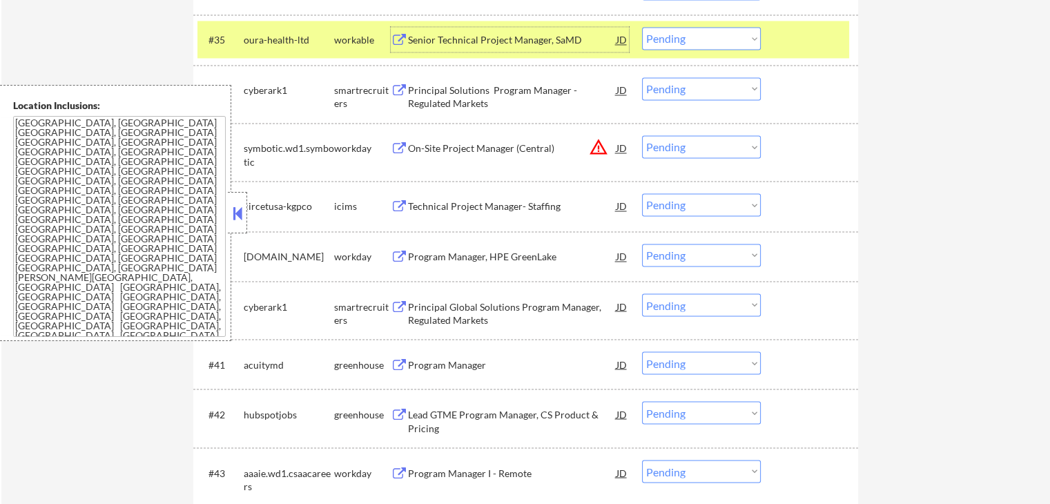
click at [414, 101] on div "Principal Solutions Program Manager - Regulated Markets" at bounding box center [512, 97] width 208 height 27
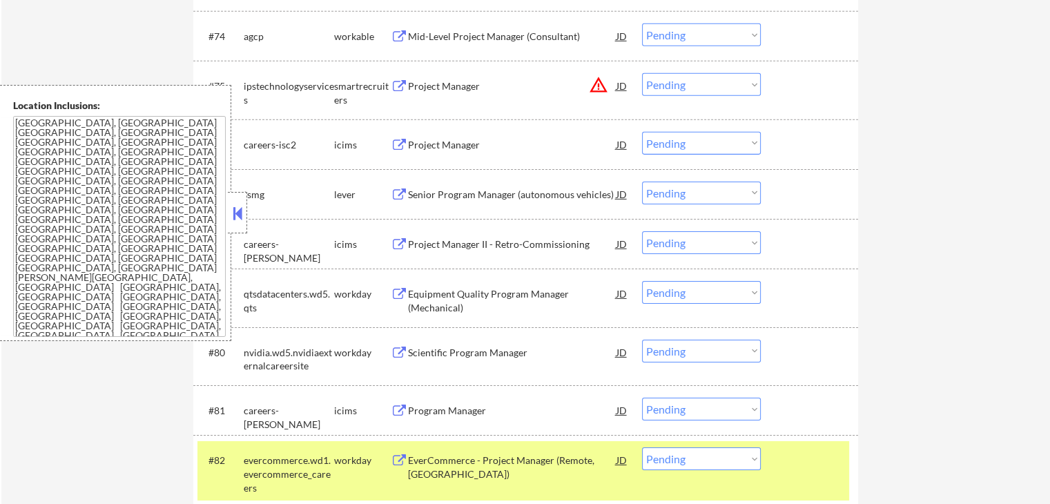
scroll to position [4417, 0]
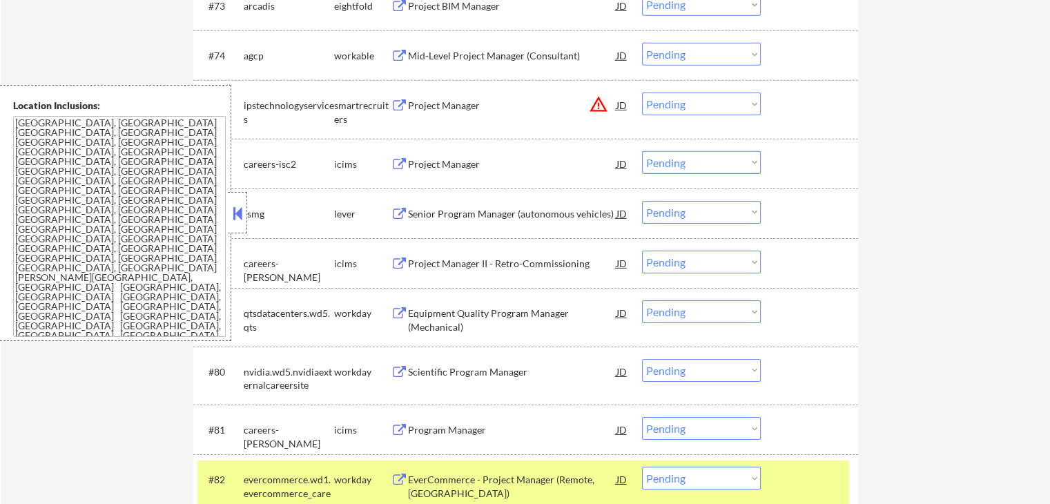
click at [429, 205] on div "Senior Program Manager (autonomous vehicles)" at bounding box center [512, 213] width 208 height 25
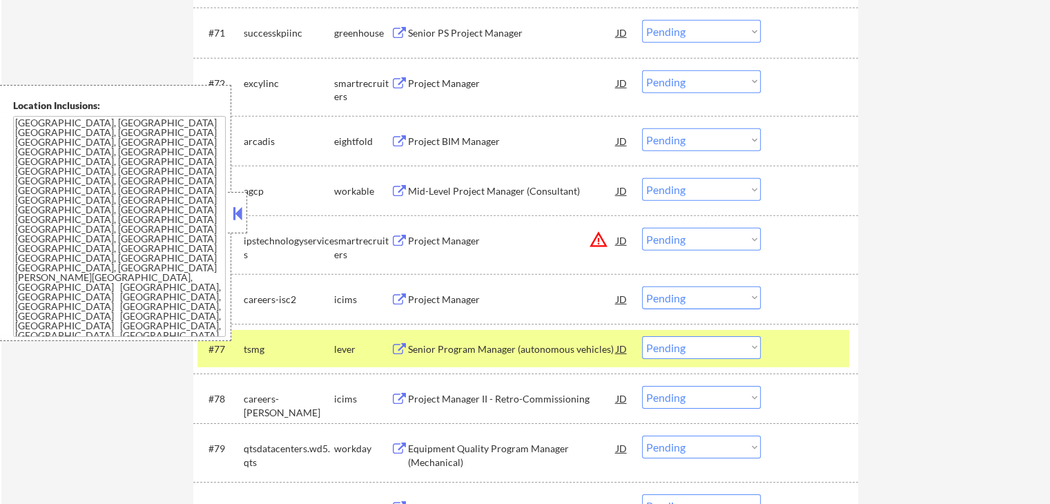
scroll to position [4279, 0]
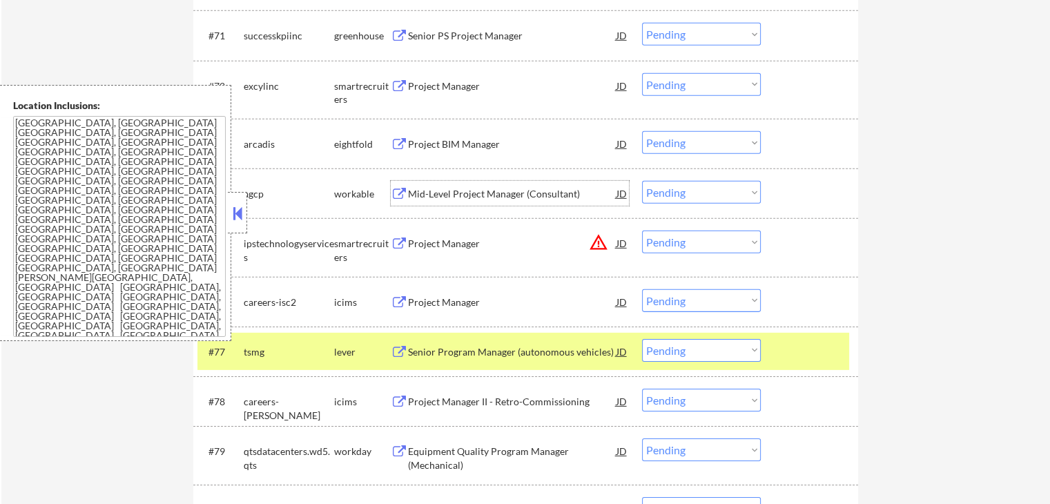
click at [415, 194] on div "Mid-Level Project Manager (Consultant)" at bounding box center [512, 194] width 208 height 14
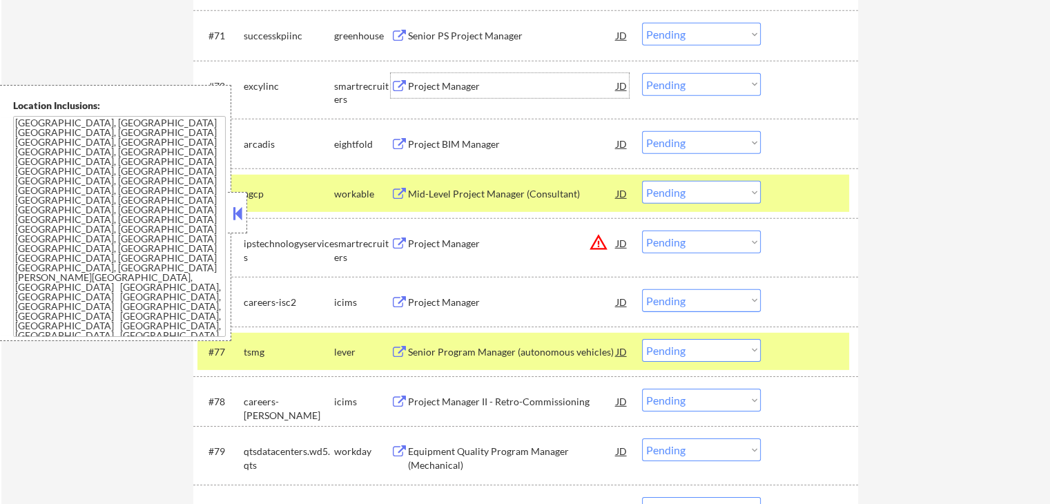
click at [411, 79] on div "Project Manager" at bounding box center [512, 85] width 208 height 25
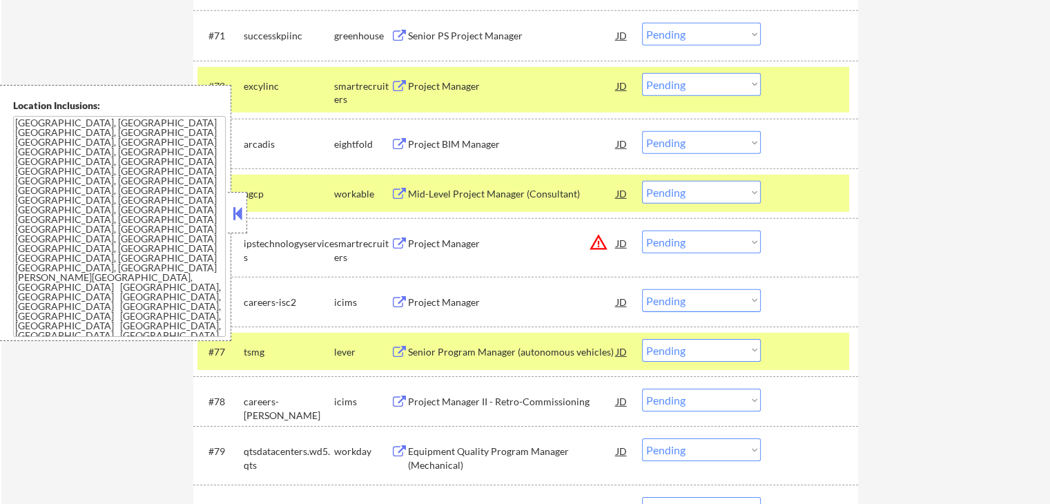
click at [408, 35] on div "Senior PS Project Manager" at bounding box center [512, 36] width 208 height 14
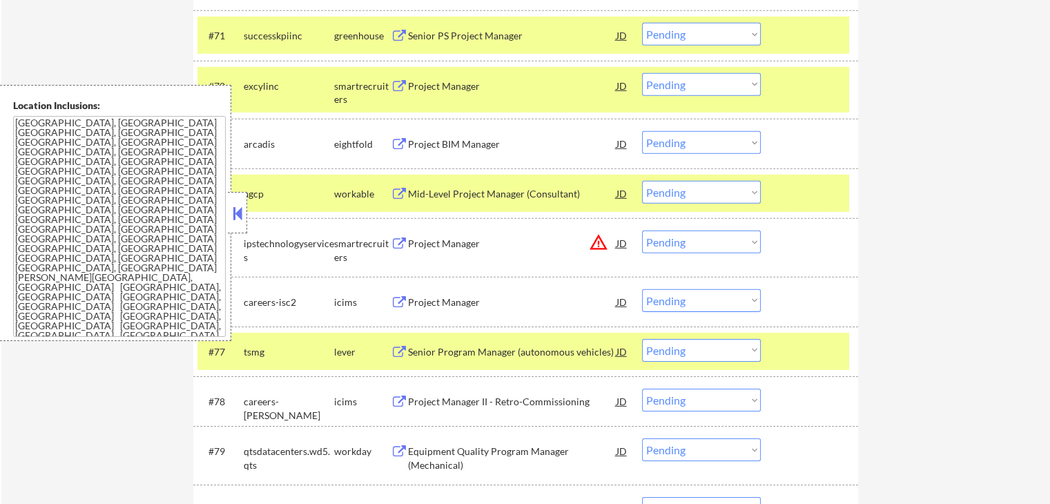
scroll to position [4141, 0]
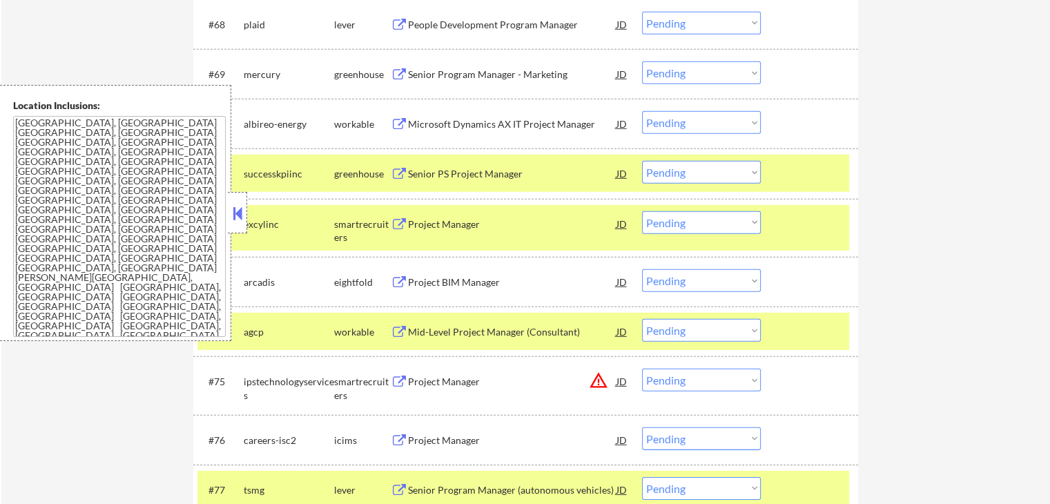
click at [403, 128] on button at bounding box center [399, 124] width 17 height 13
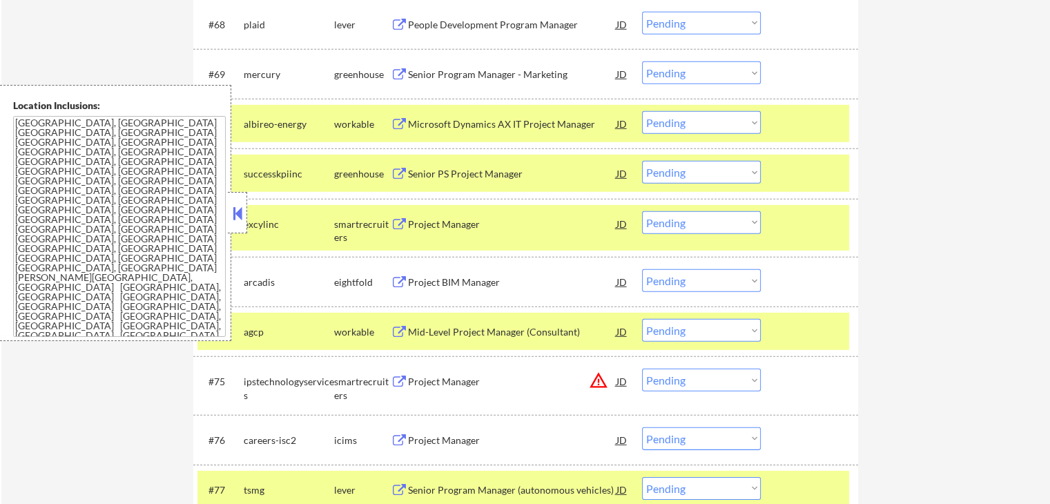
click at [405, 73] on button at bounding box center [399, 74] width 17 height 13
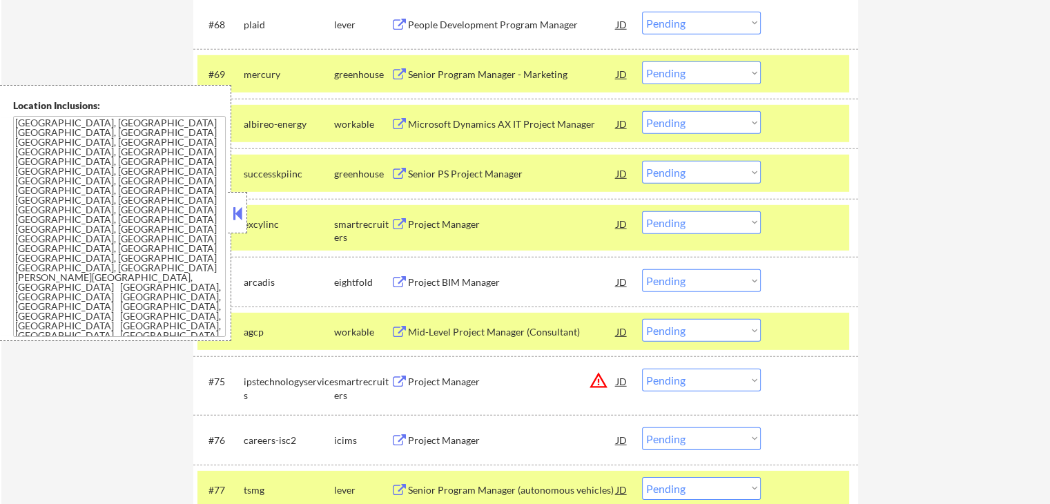
click at [404, 20] on button at bounding box center [399, 25] width 17 height 13
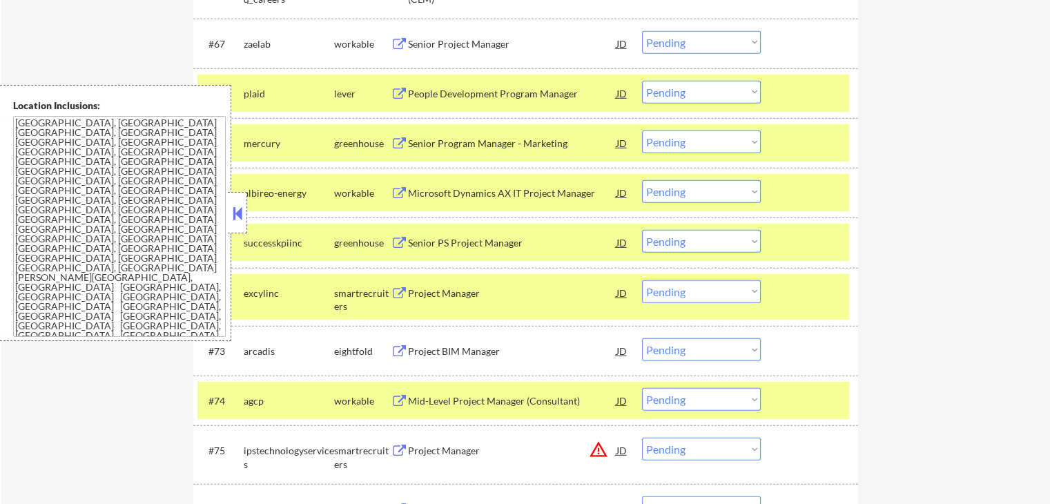
scroll to position [4072, 0]
click at [693, 144] on select "Choose an option... Pending Applied Excluded (Questions) Excluded (Expired) Exc…" at bounding box center [701, 141] width 119 height 23
click at [642, 130] on select "Choose an option... Pending Applied Excluded (Questions) Excluded (Expired) Exc…" at bounding box center [701, 141] width 119 height 23
select select ""pending""
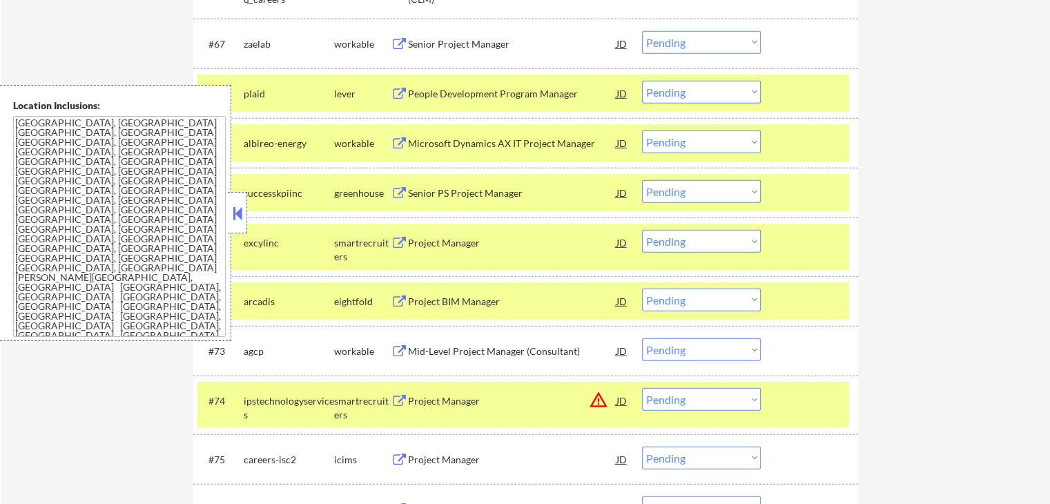
click at [716, 247] on select "Choose an option... Pending Applied Excluded (Questions) Excluded (Expired) Exc…" at bounding box center [701, 241] width 119 height 23
click at [642, 231] on select "Choose an option... Pending Applied Excluded (Questions) Excluded (Expired) Exc…" at bounding box center [701, 241] width 119 height 23
select select ""pending""
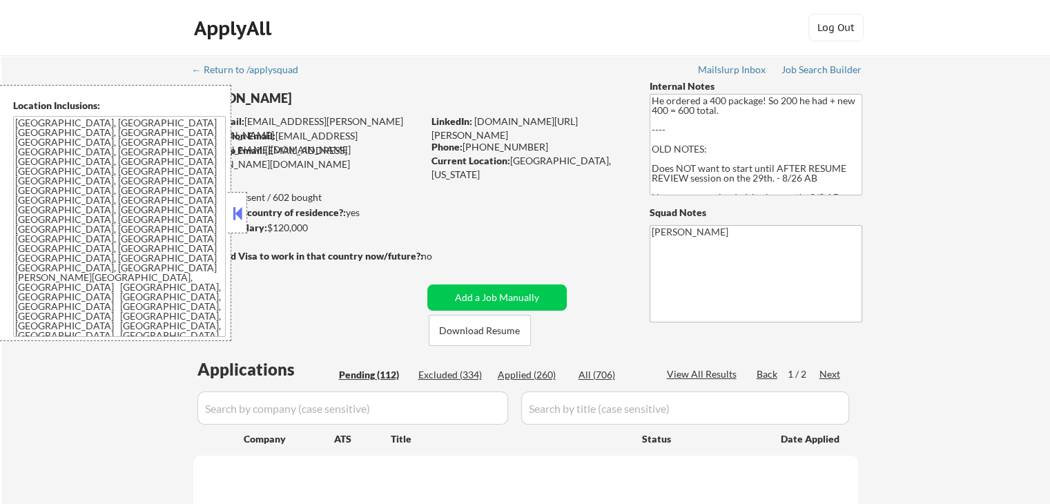
select select ""pending""
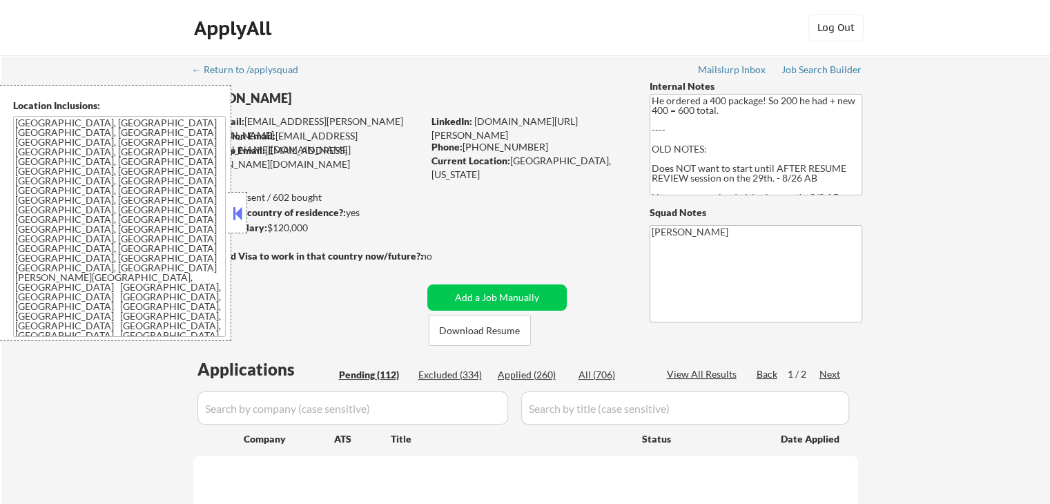
select select ""pending""
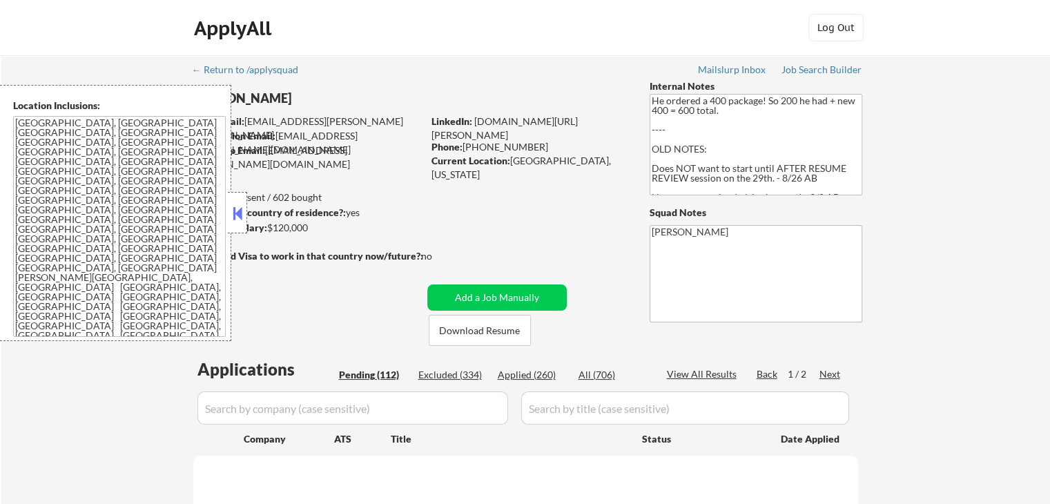
select select ""pending""
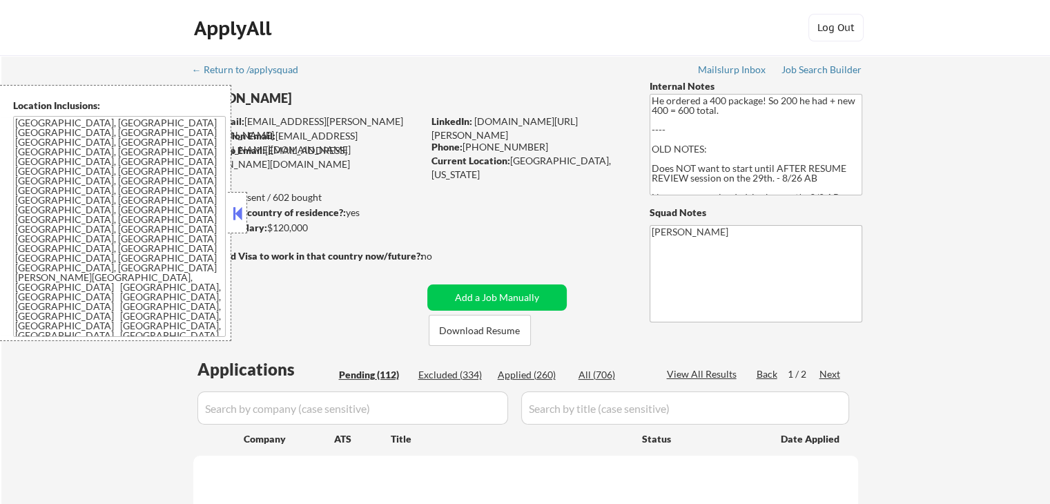
select select ""pending""
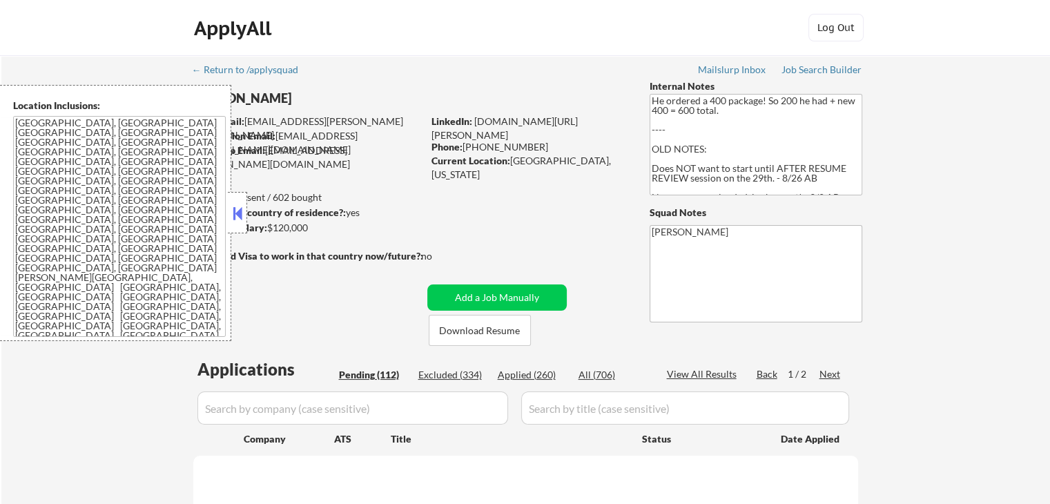
select select ""pending""
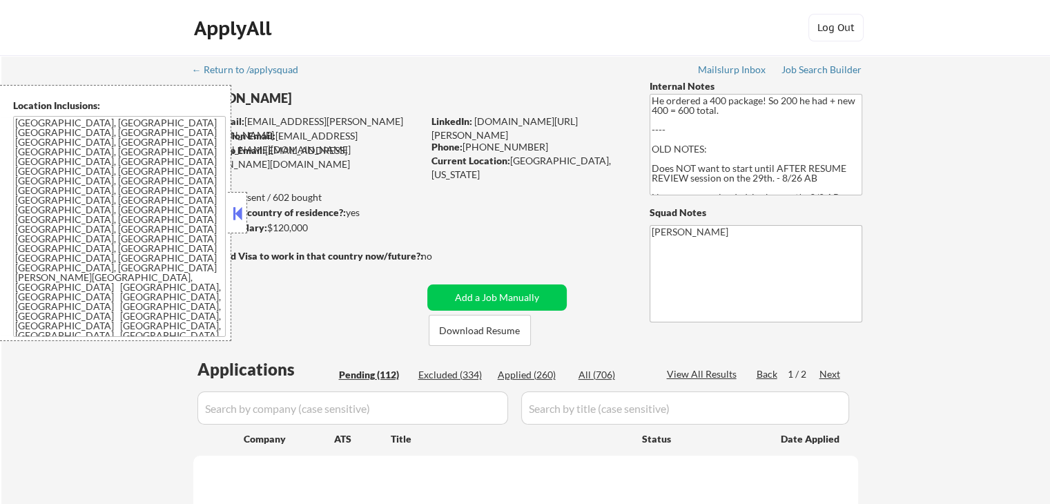
select select ""pending""
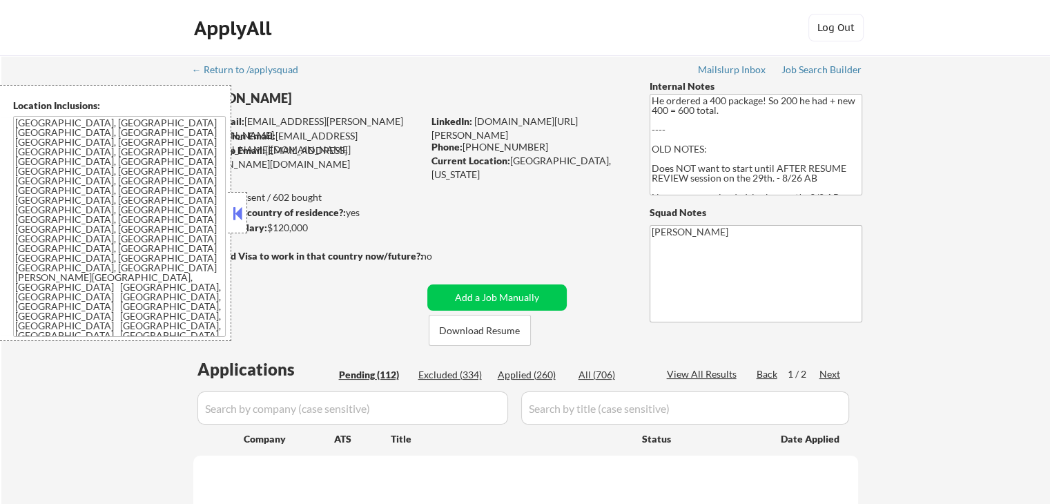
select select ""pending""
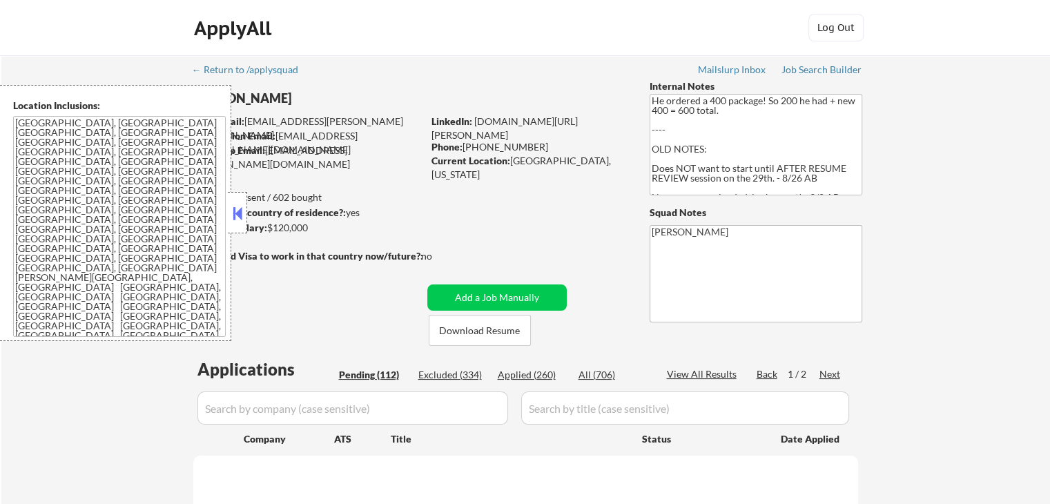
select select ""pending""
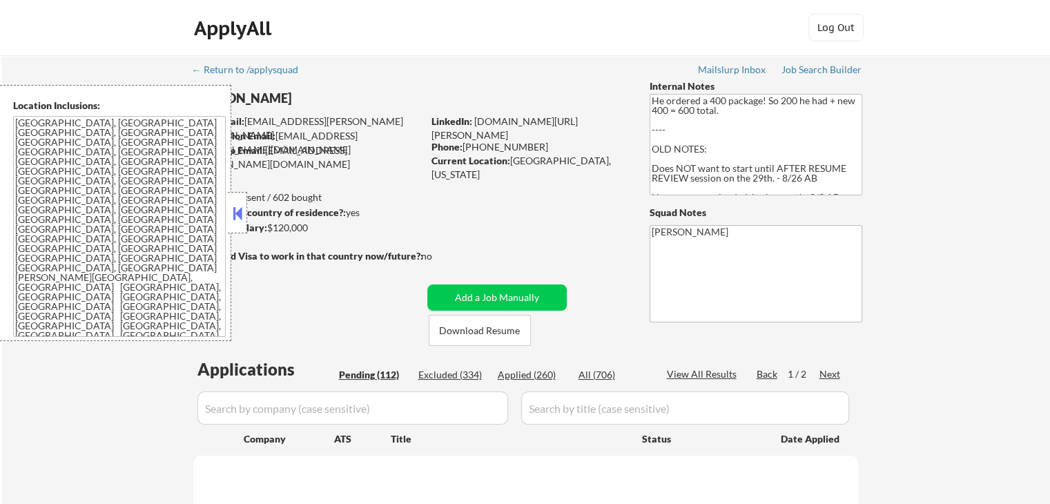
select select ""pending""
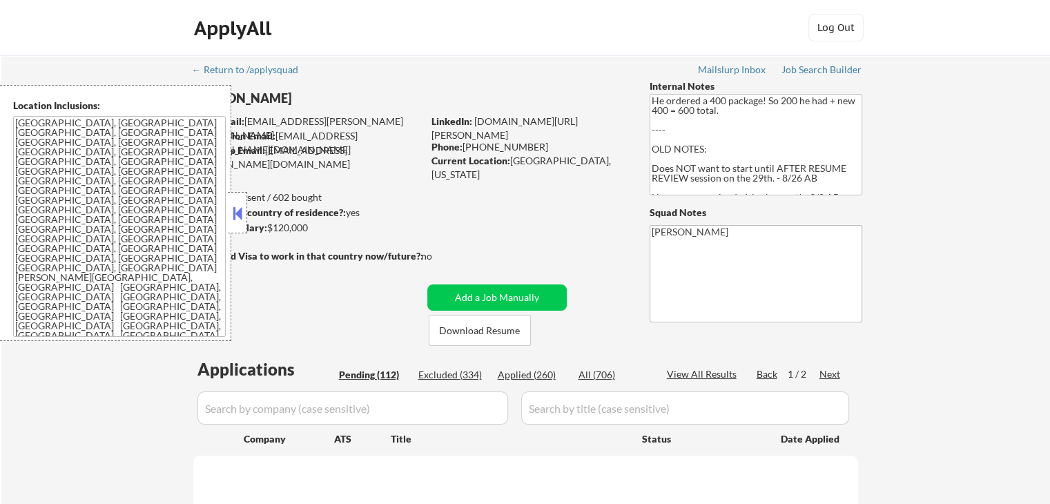
select select ""pending""
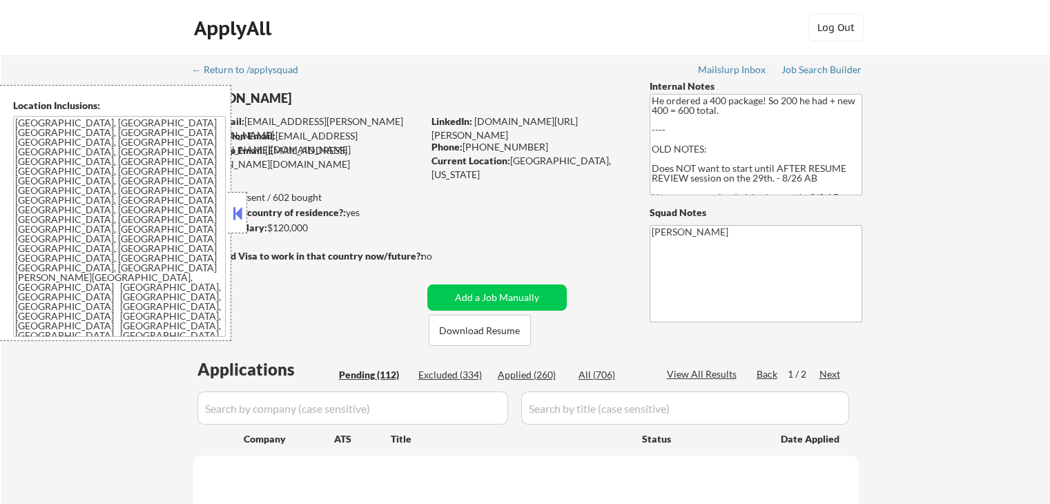
select select ""pending""
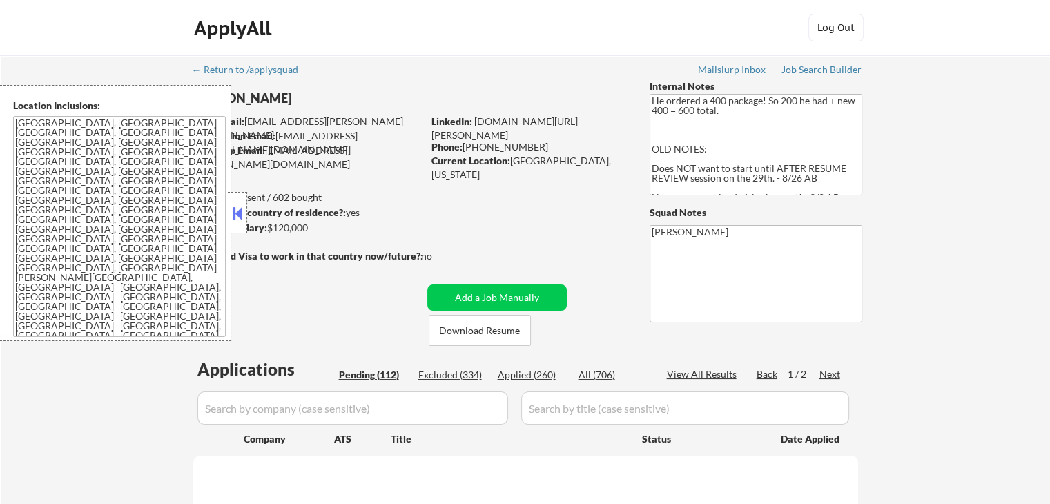
select select ""pending""
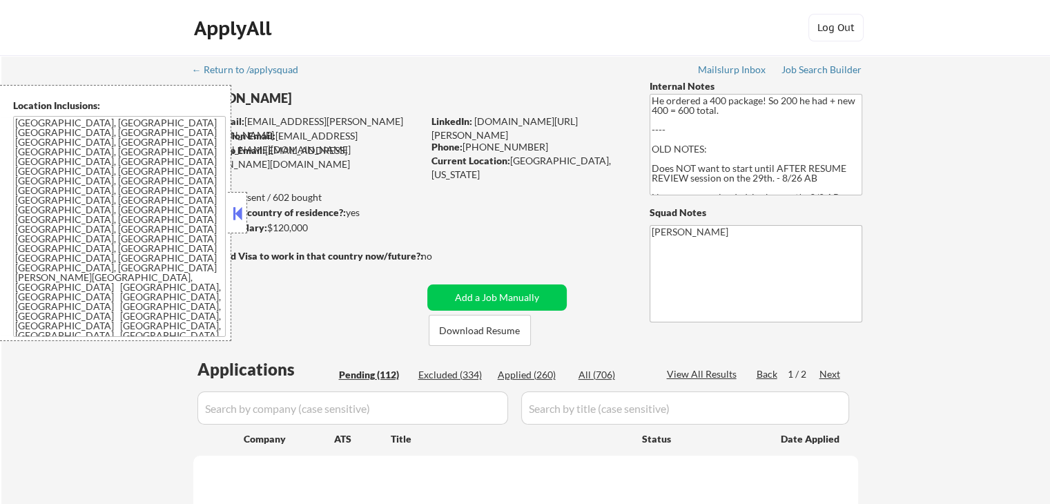
select select ""pending""
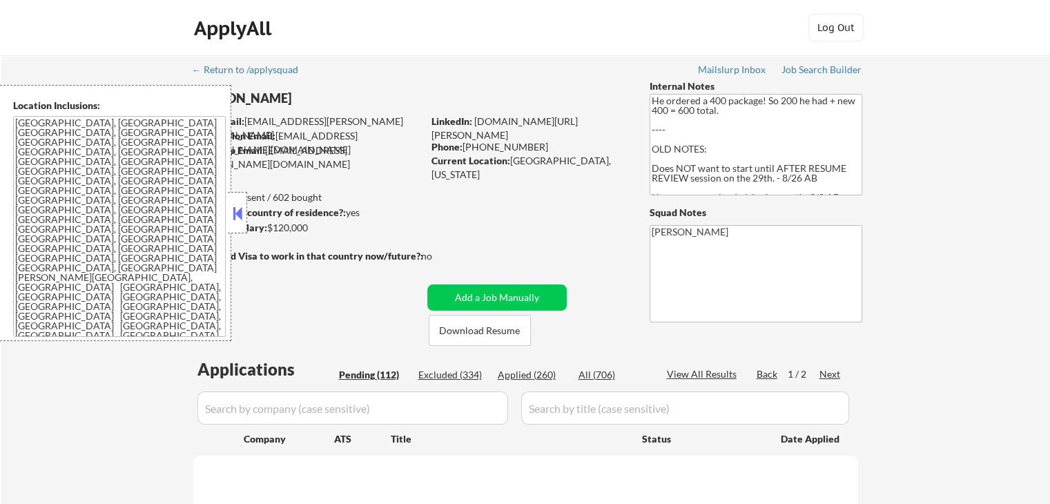
select select ""pending""
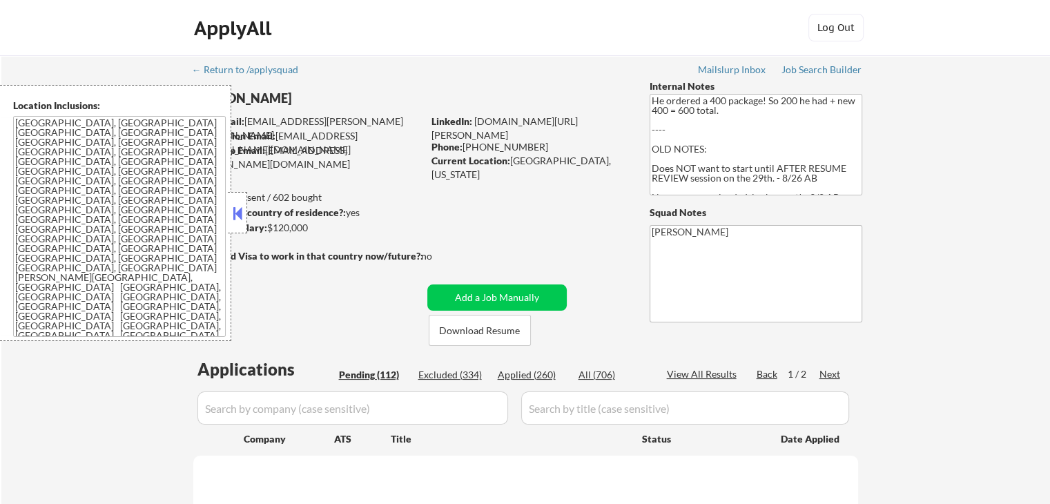
select select ""pending""
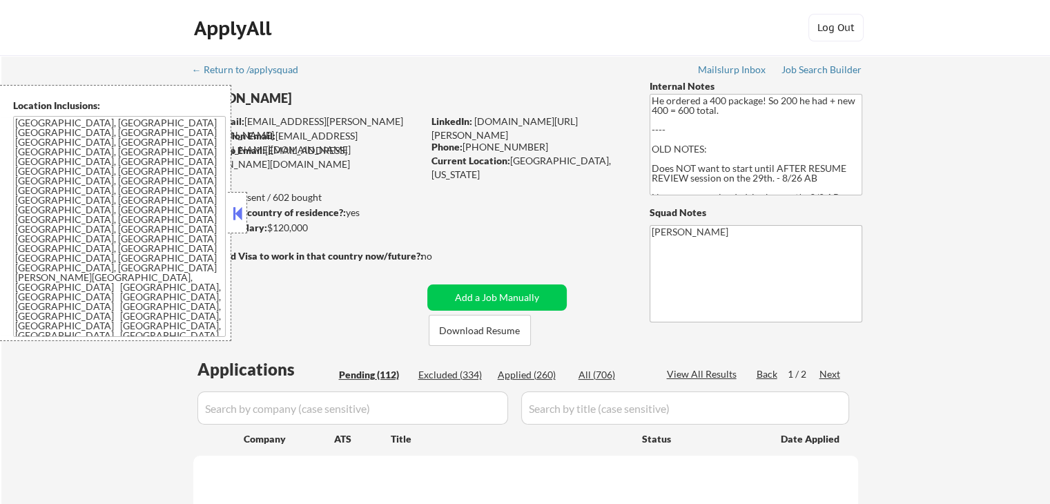
select select ""pending""
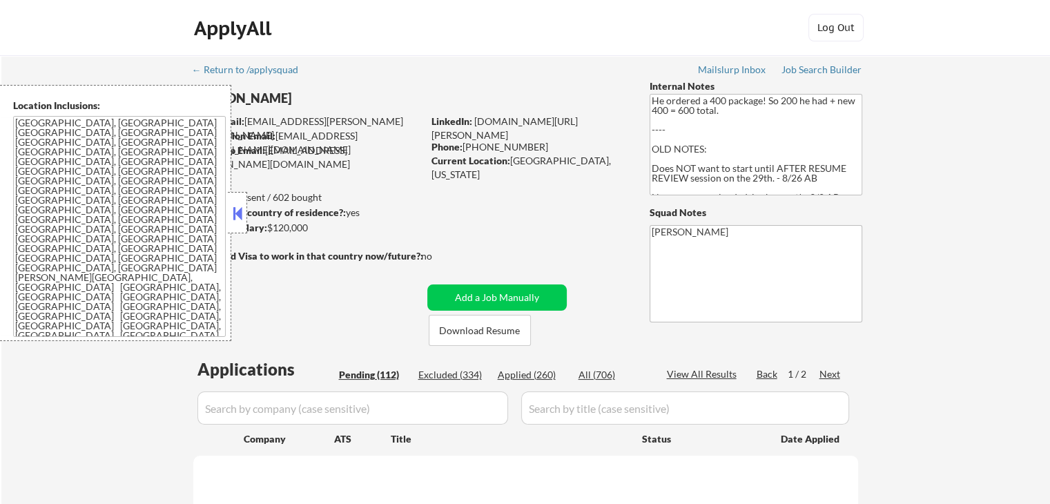
select select ""pending""
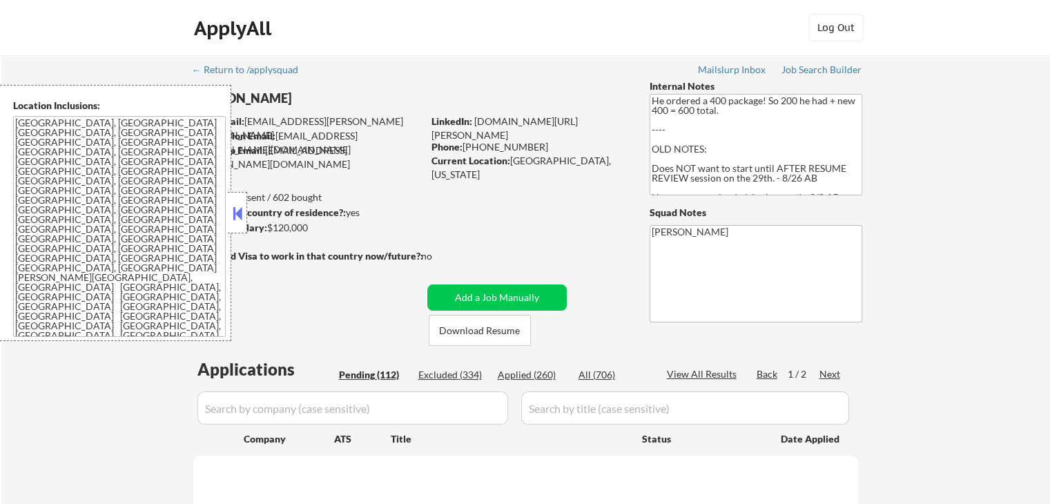
select select ""pending""
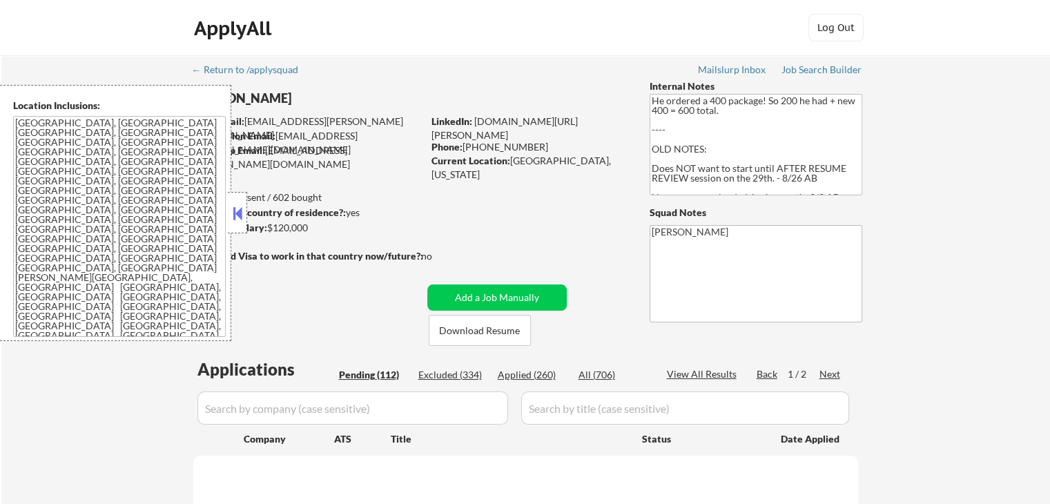
select select ""pending""
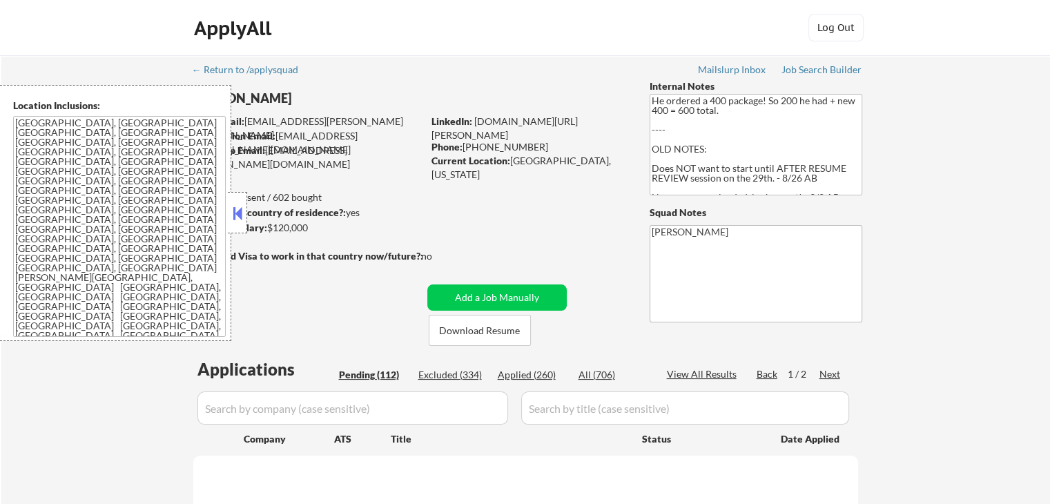
select select ""pending""
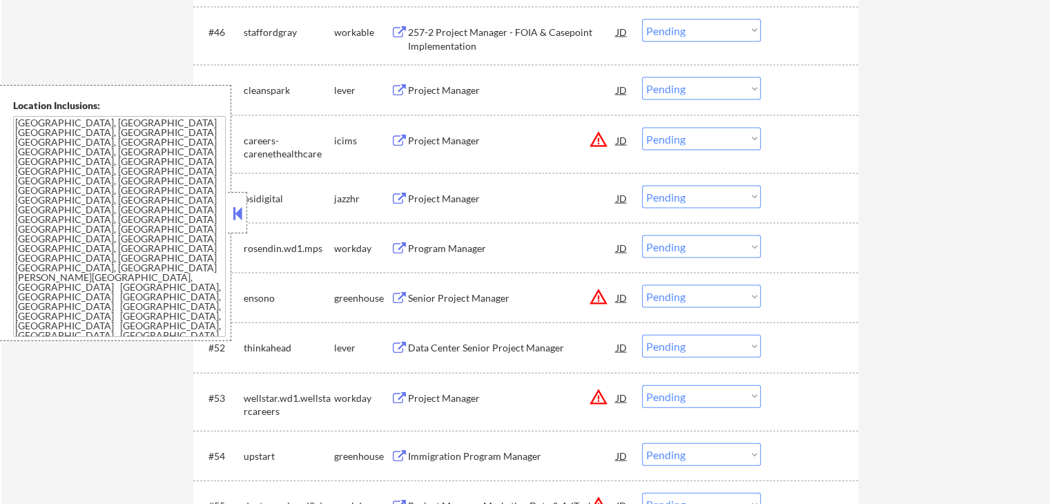
scroll to position [2968, 0]
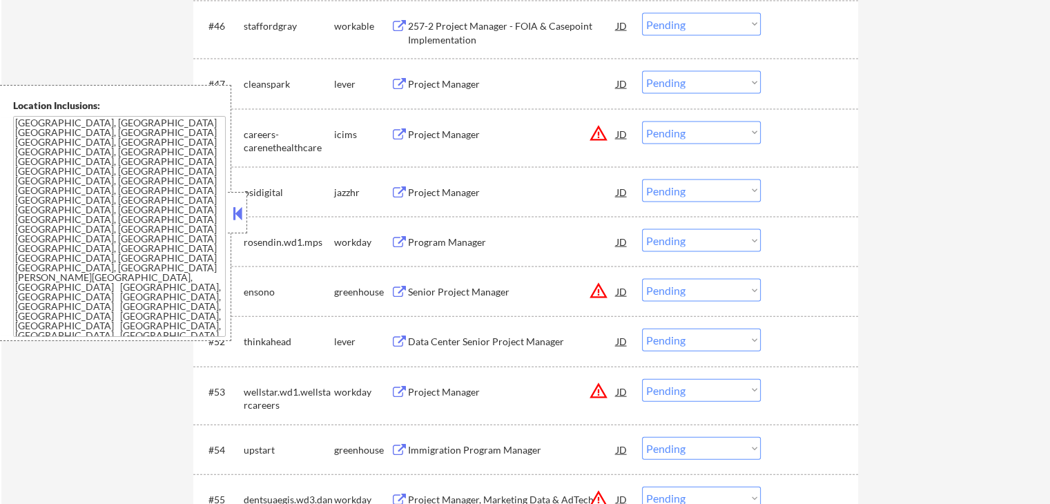
click at [431, 197] on div "Project Manager" at bounding box center [512, 193] width 208 height 14
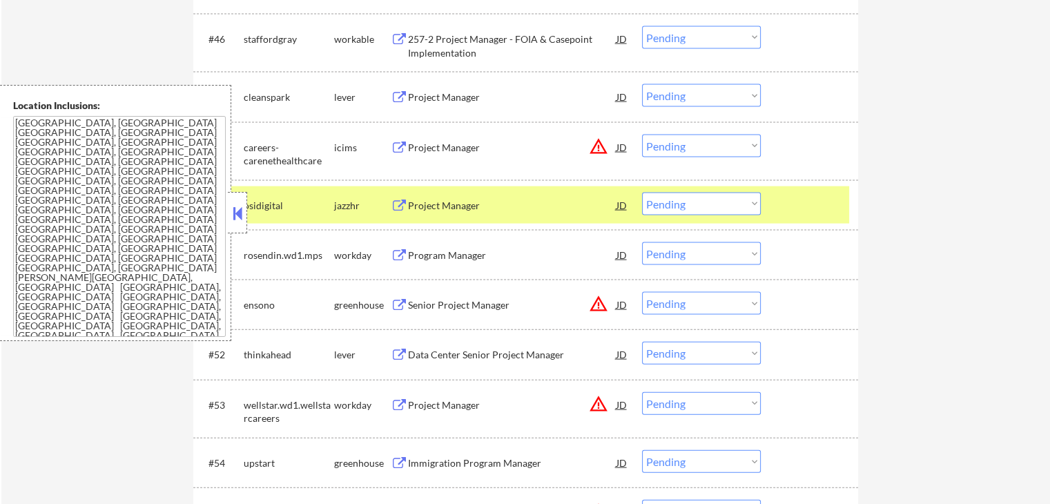
scroll to position [2977, 0]
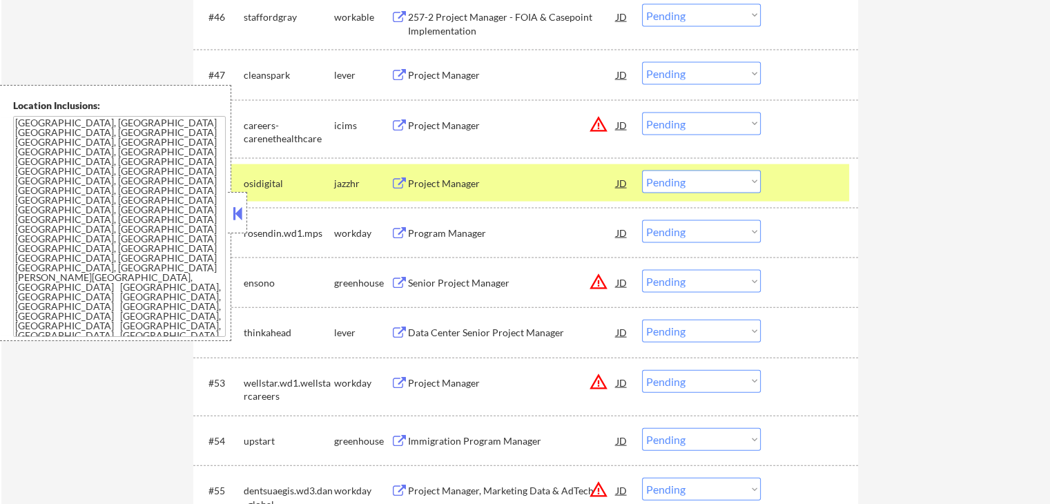
drag, startPoint x: 703, startPoint y: 179, endPoint x: 703, endPoint y: 191, distance: 12.4
click at [703, 179] on select "Choose an option... Pending Applied Excluded (Questions) Excluded (Expired) Exc…" at bounding box center [701, 181] width 119 height 23
click at [642, 170] on select "Choose an option... Pending Applied Excluded (Questions) Excluded (Expired) Exc…" at bounding box center [701, 181] width 119 height 23
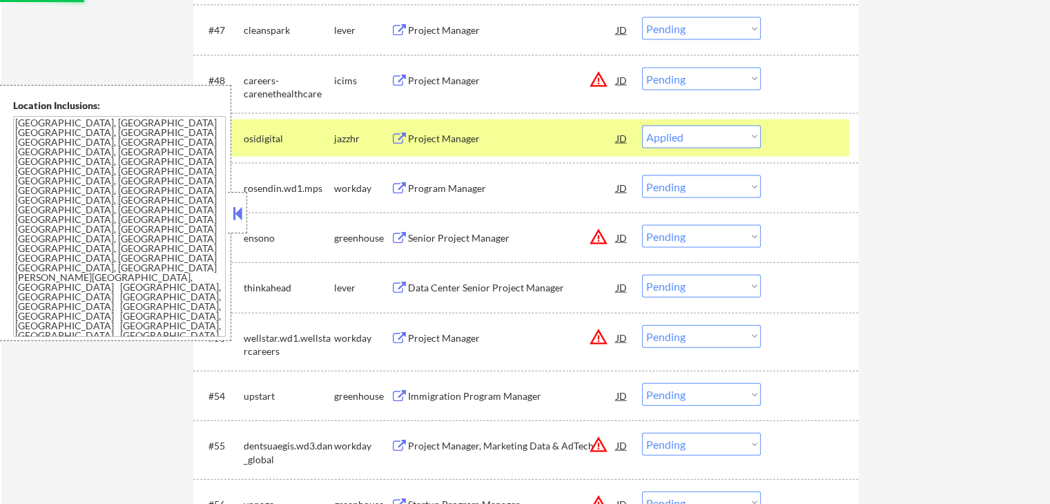
scroll to position [3046, 0]
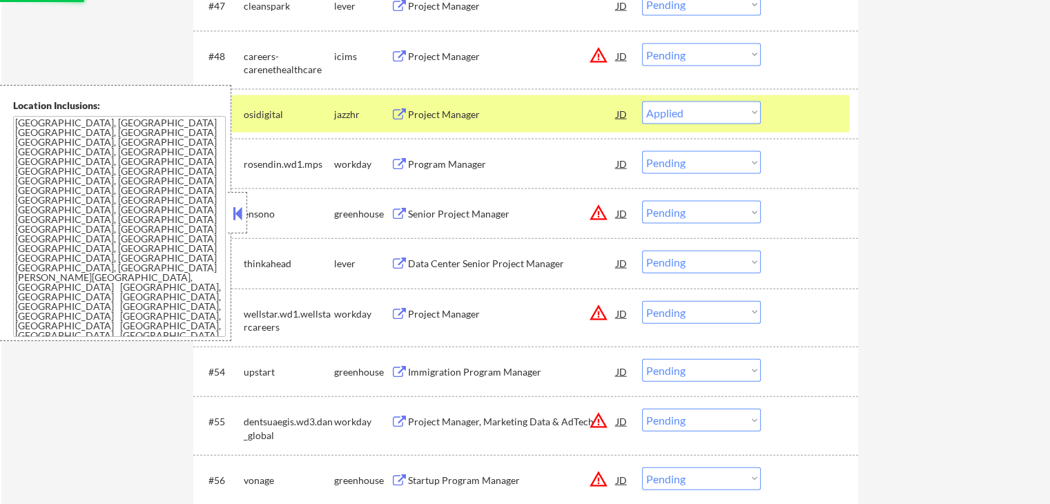
click at [447, 262] on div "Data Center Senior Project Manager" at bounding box center [512, 264] width 208 height 14
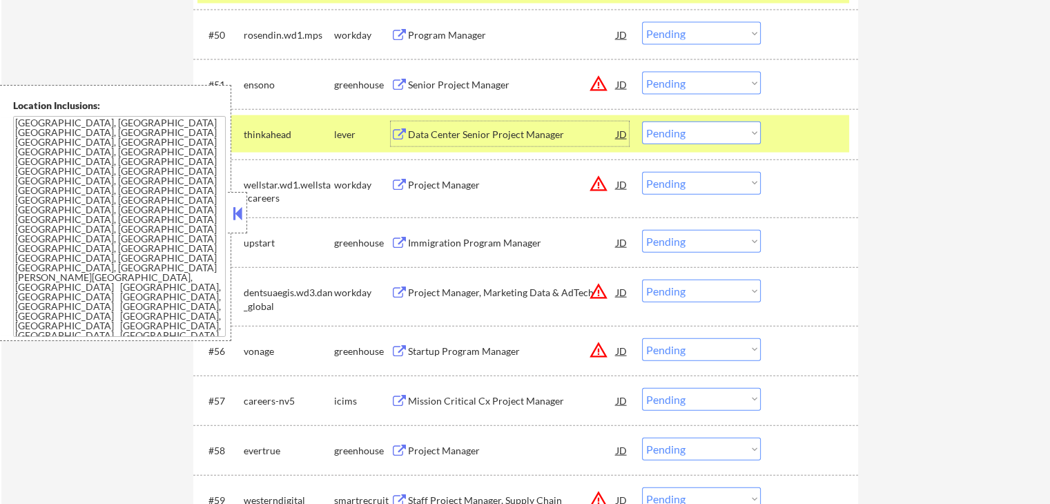
scroll to position [3253, 0]
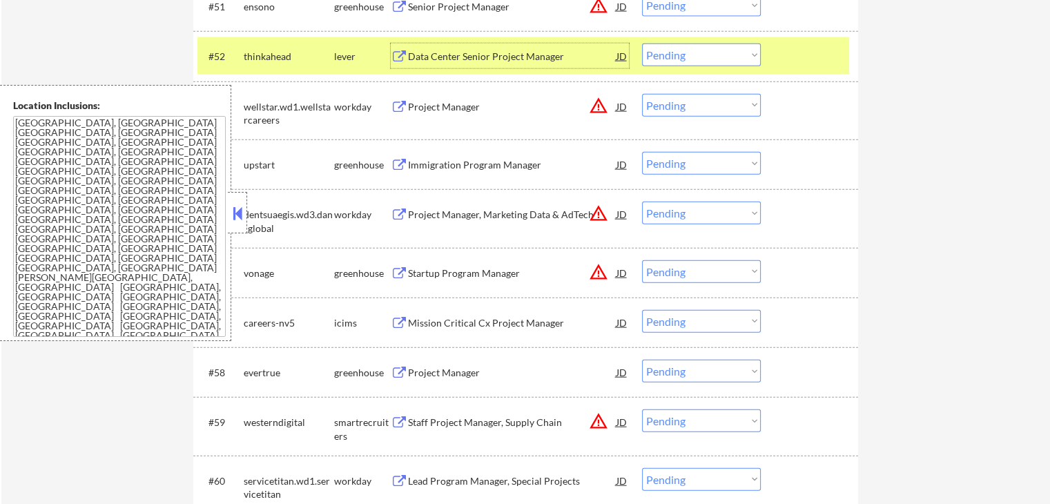
click at [431, 165] on div "Immigration Program Manager" at bounding box center [512, 165] width 208 height 14
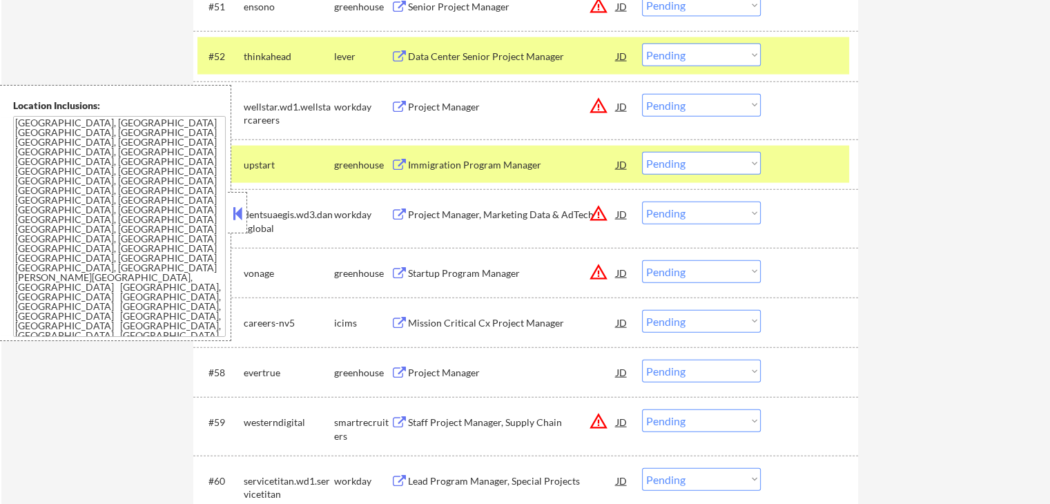
select select ""pending""
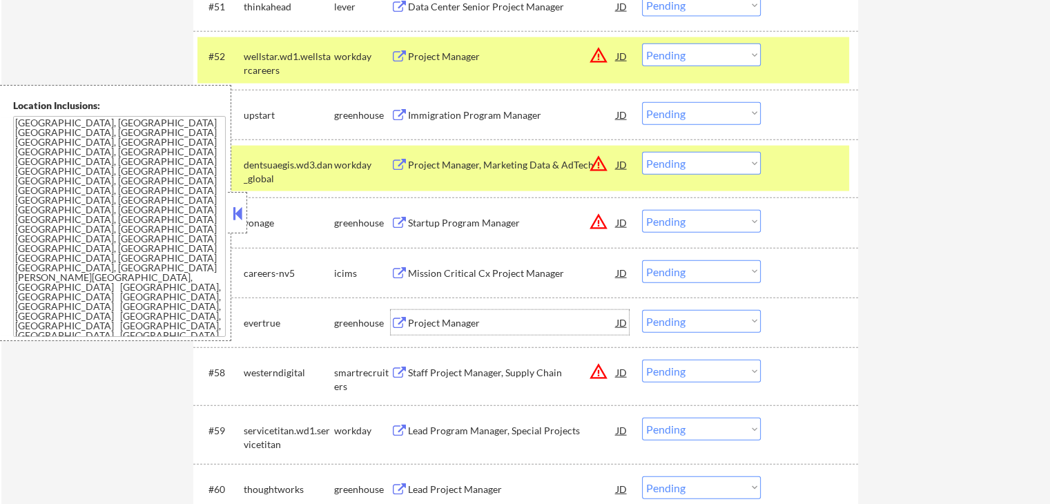
click at [411, 320] on div "Project Manager" at bounding box center [512, 323] width 208 height 14
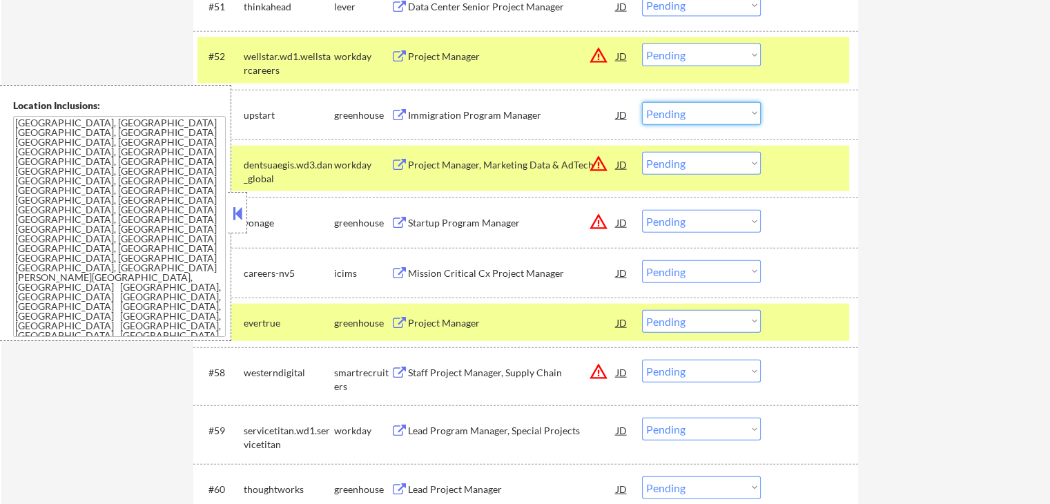
click at [682, 117] on select "Choose an option... Pending Applied Excluded (Questions) Excluded (Expired) Exc…" at bounding box center [701, 113] width 119 height 23
click at [642, 102] on select "Choose an option... Pending Applied Excluded (Questions) Excluded (Expired) Exc…" at bounding box center [701, 113] width 119 height 23
select select ""pending""
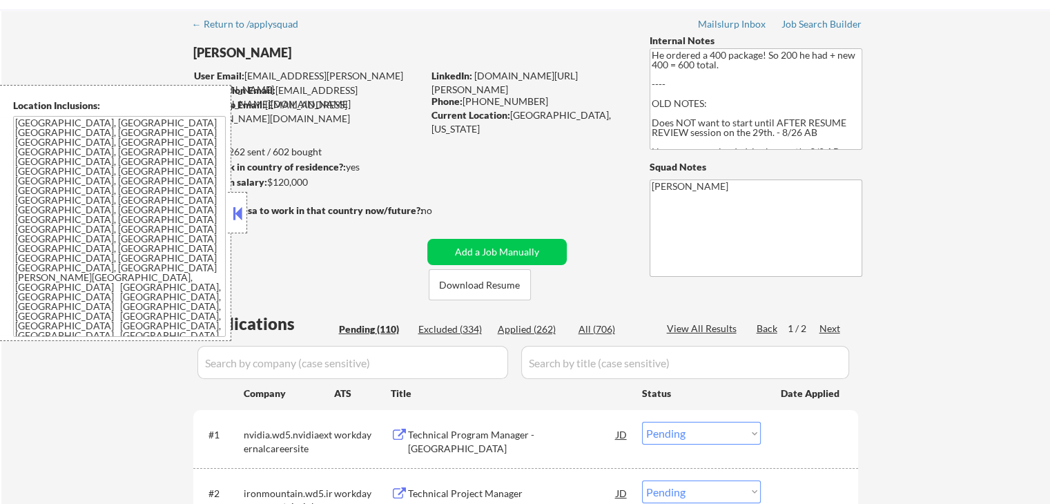
scroll to position [69, 0]
